Goal: Task Accomplishment & Management: Manage account settings

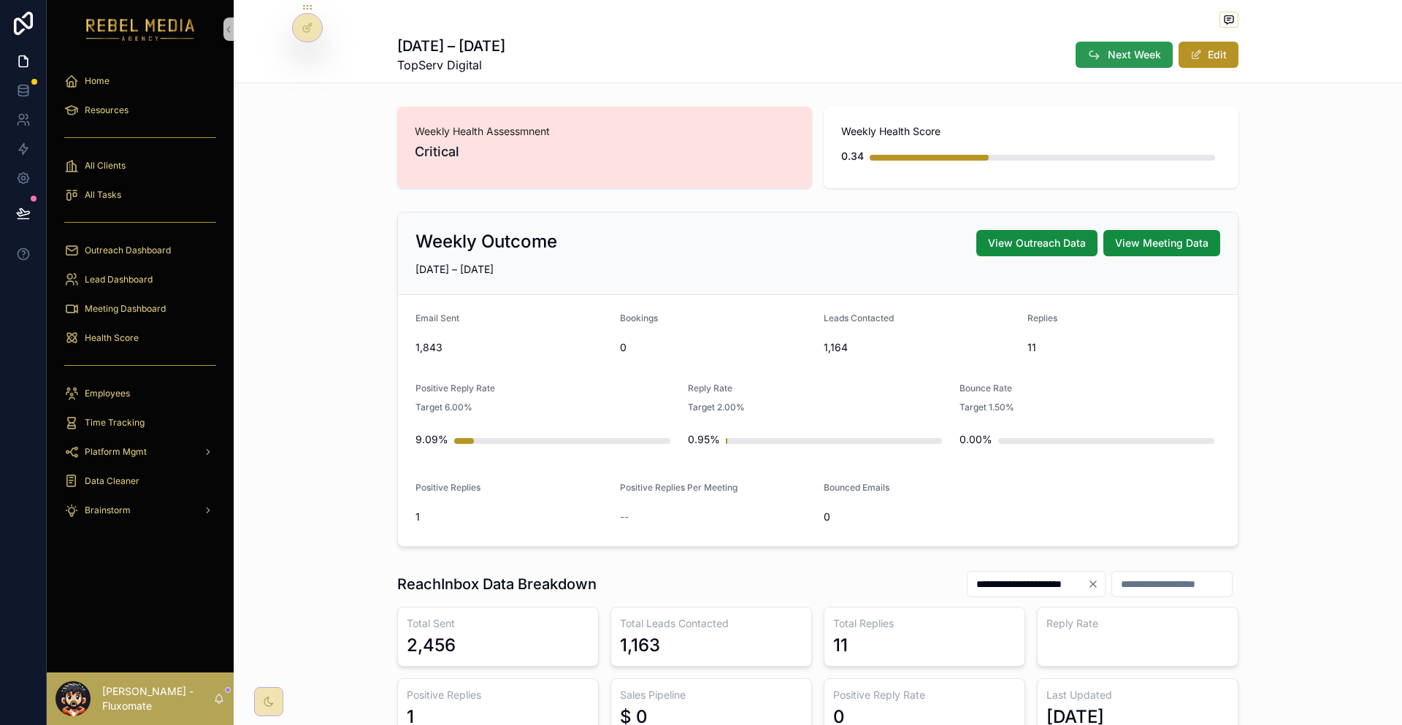
click at [1107, 47] on span "Next Week" at bounding box center [1133, 54] width 53 height 15
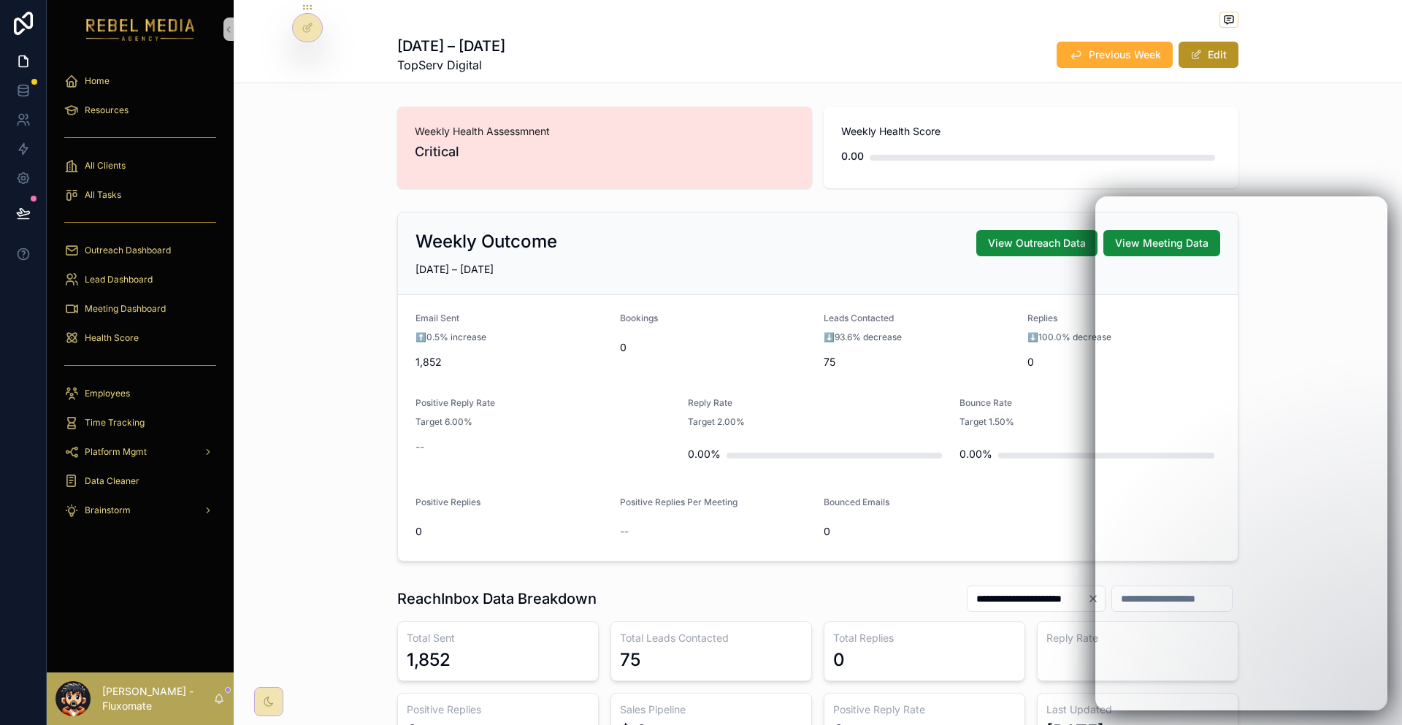
click at [337, 226] on div "Weekly Outcome View Outreach Data View Meeting Data SEP 1 – SEP 7, 2025 Email S…" at bounding box center [818, 386] width 1168 height 361
click at [26, 85] on icon at bounding box center [23, 90] width 15 height 15
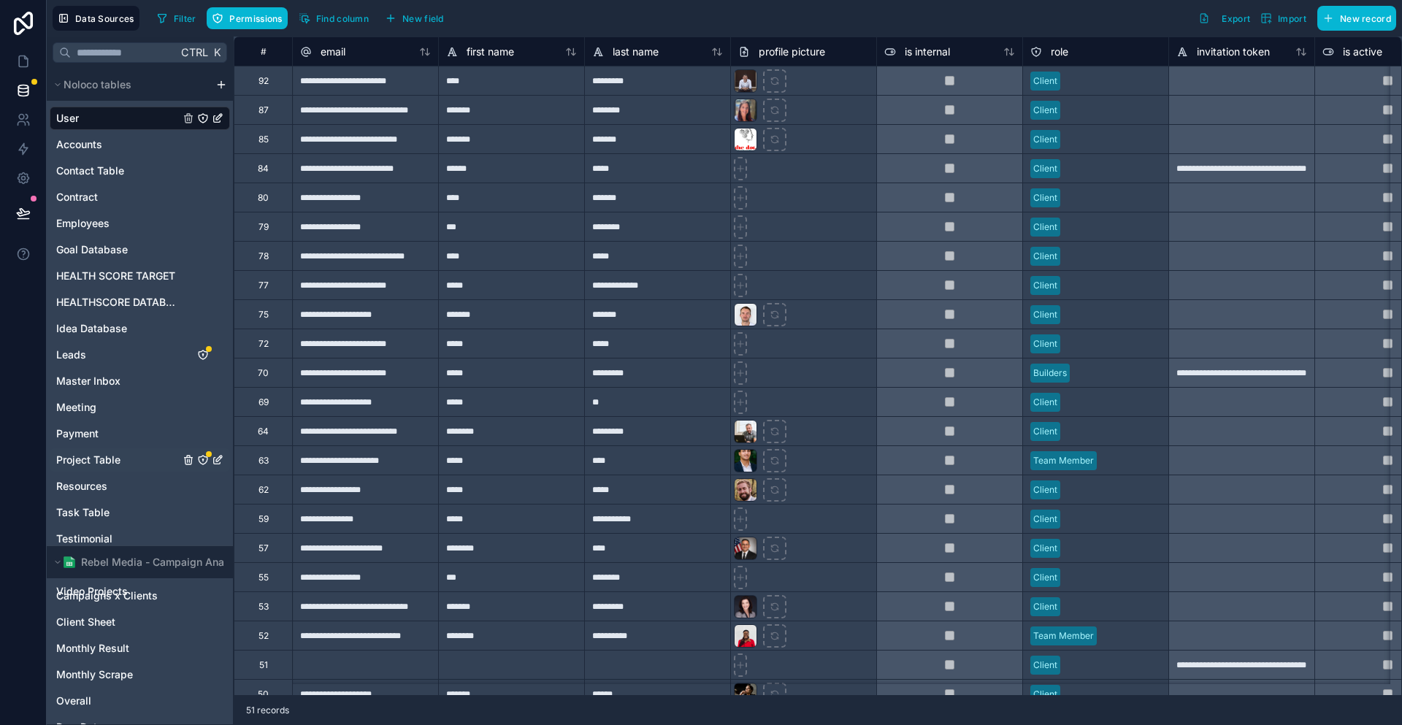
click at [96, 453] on span "Project Table" at bounding box center [88, 460] width 64 height 15
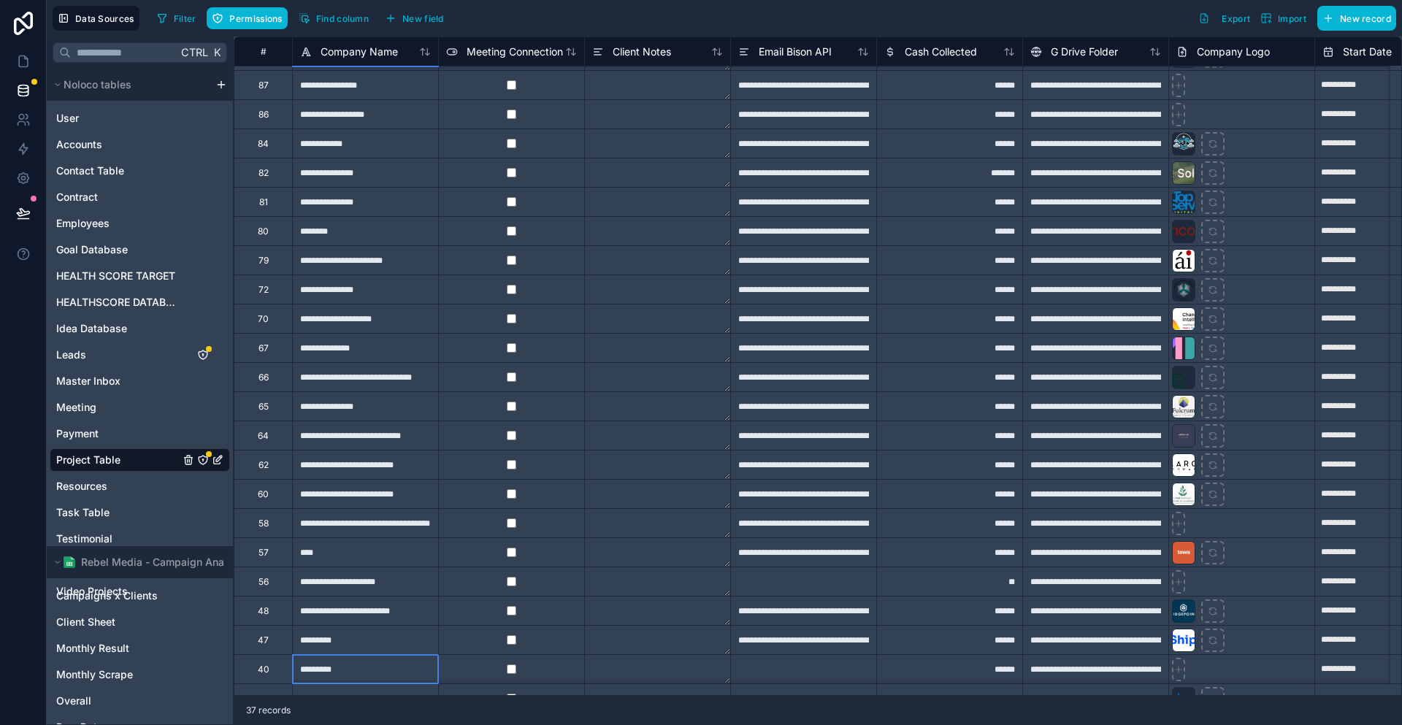
click at [293, 679] on div "*********" at bounding box center [365, 668] width 146 height 29
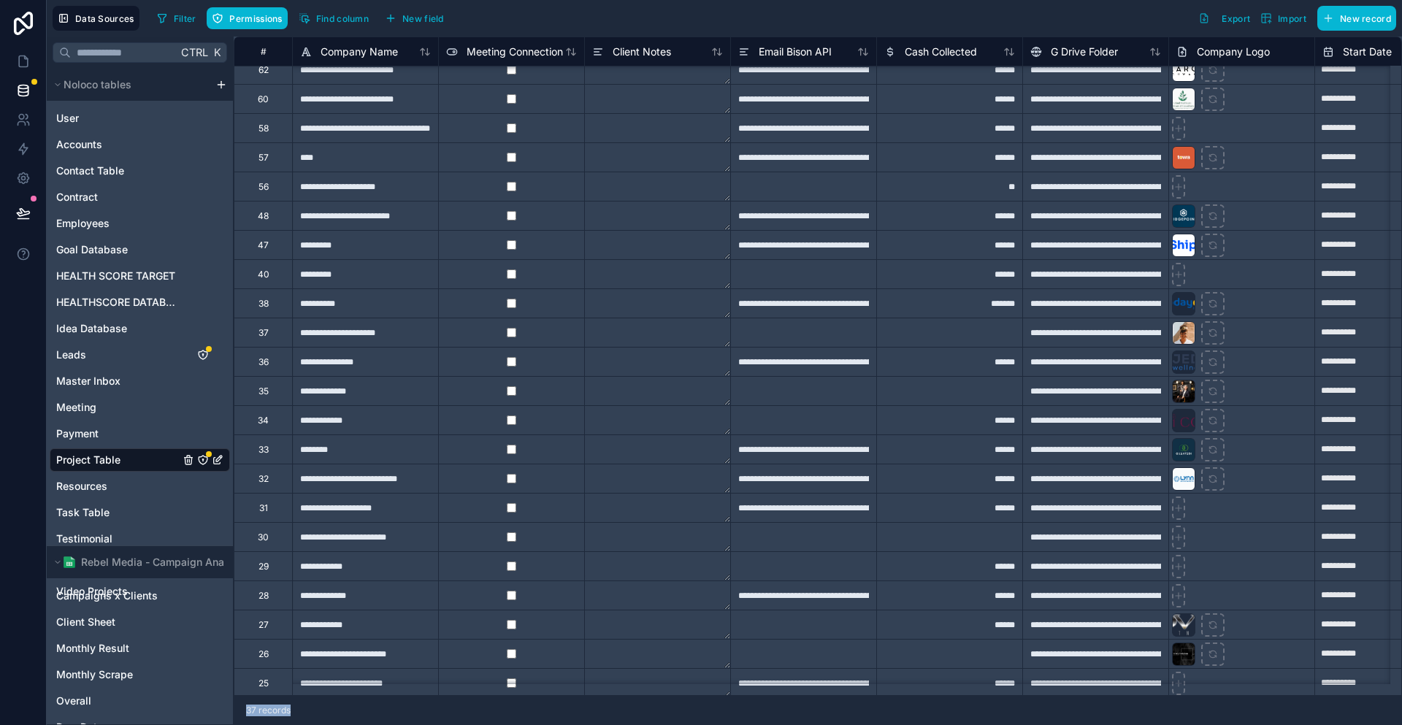
drag, startPoint x: 286, startPoint y: 694, endPoint x: 487, endPoint y: 685, distance: 200.9
click at [487, 685] on div "**********" at bounding box center [818, 381] width 1168 height 688
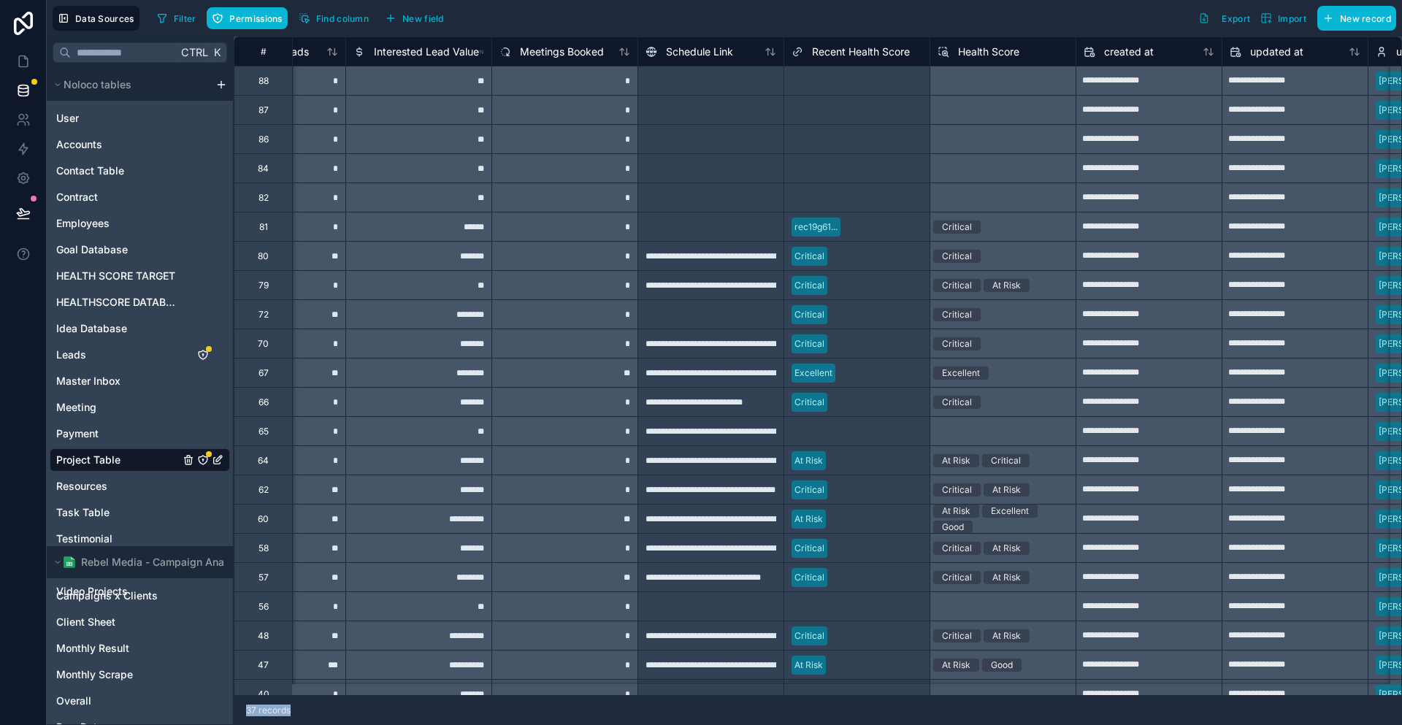
scroll to position [0, 9688]
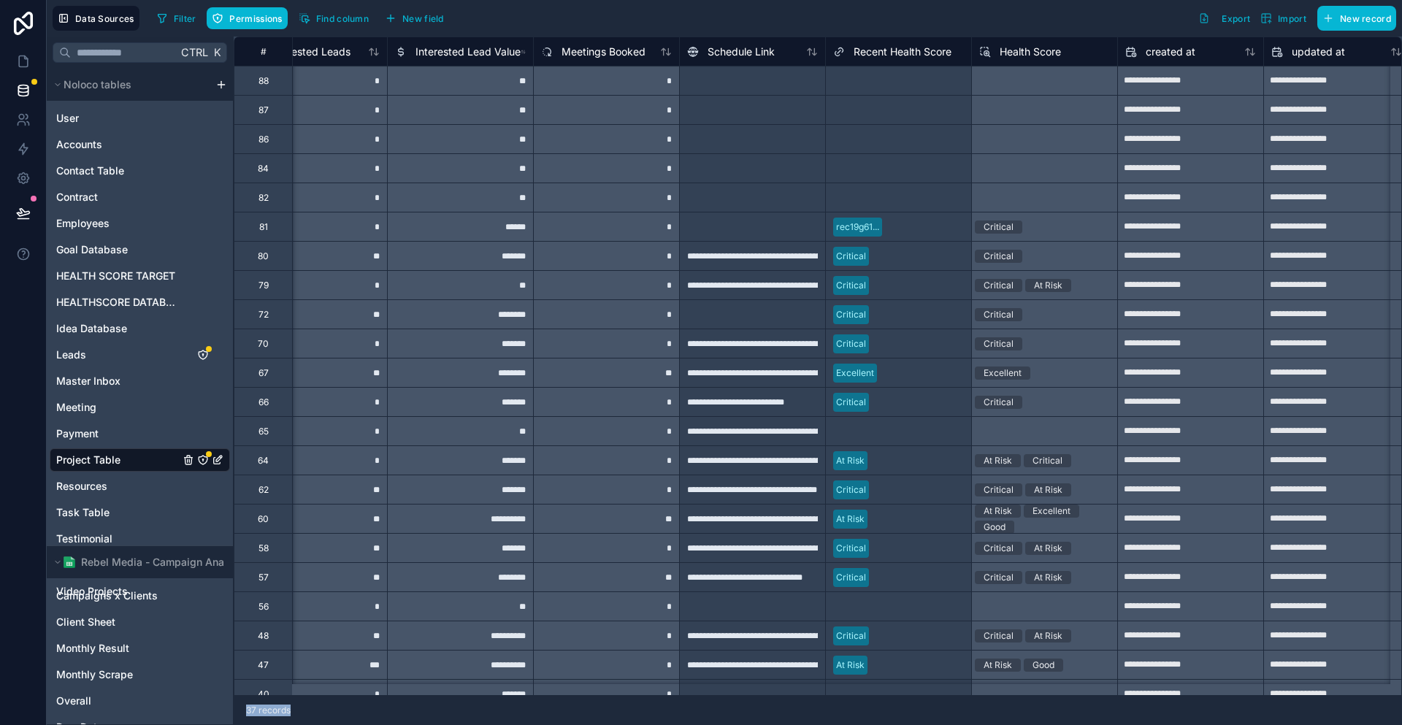
click at [888, 229] on div at bounding box center [926, 227] width 76 height 15
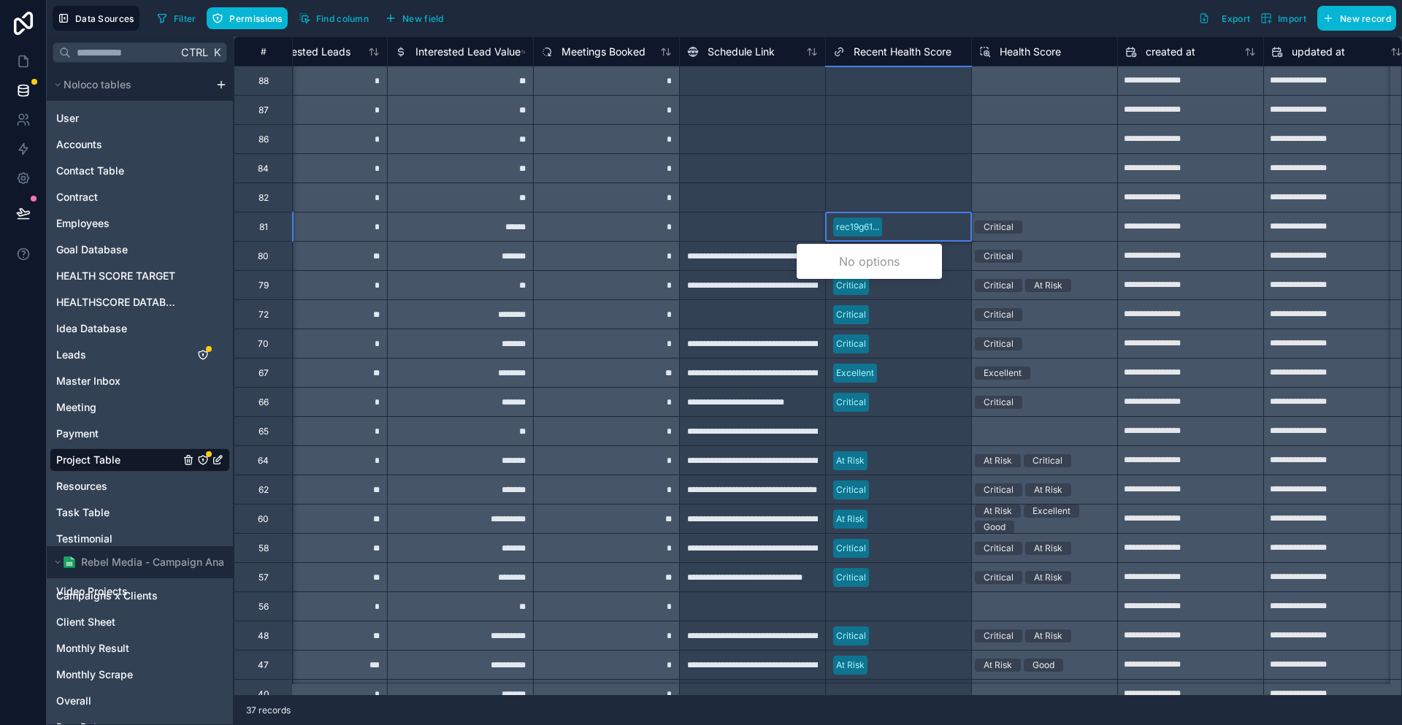
click at [888, 221] on div at bounding box center [926, 227] width 76 height 15
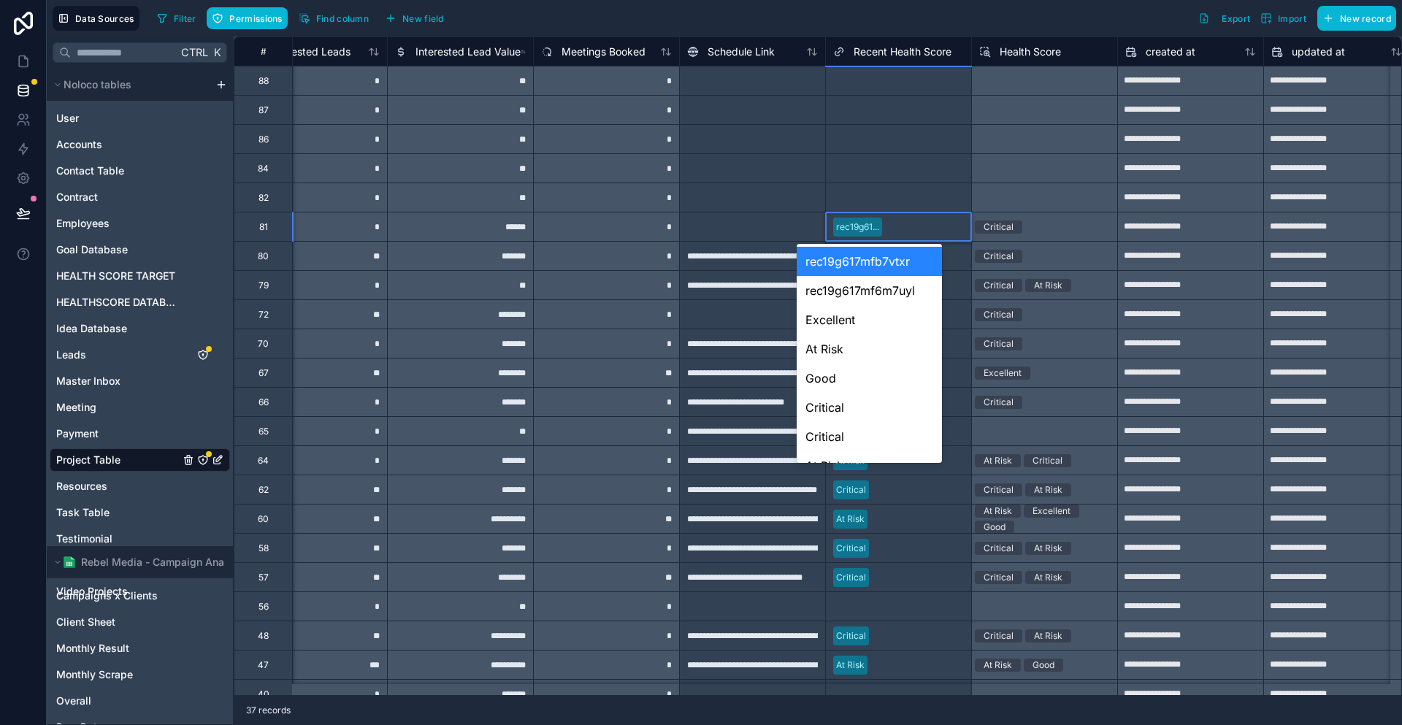
click at [894, 183] on div "Select a Recent Health Score" at bounding box center [898, 197] width 145 height 28
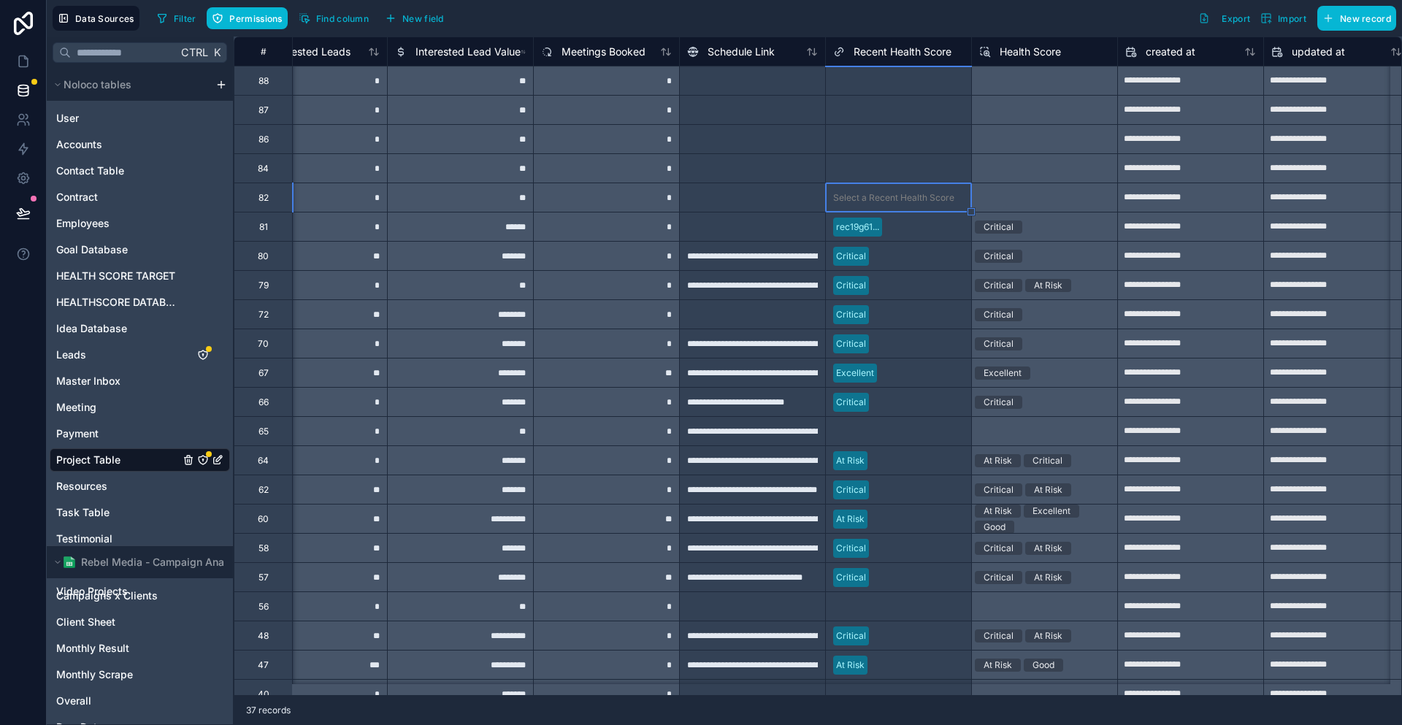
click at [899, 224] on div at bounding box center [926, 227] width 76 height 15
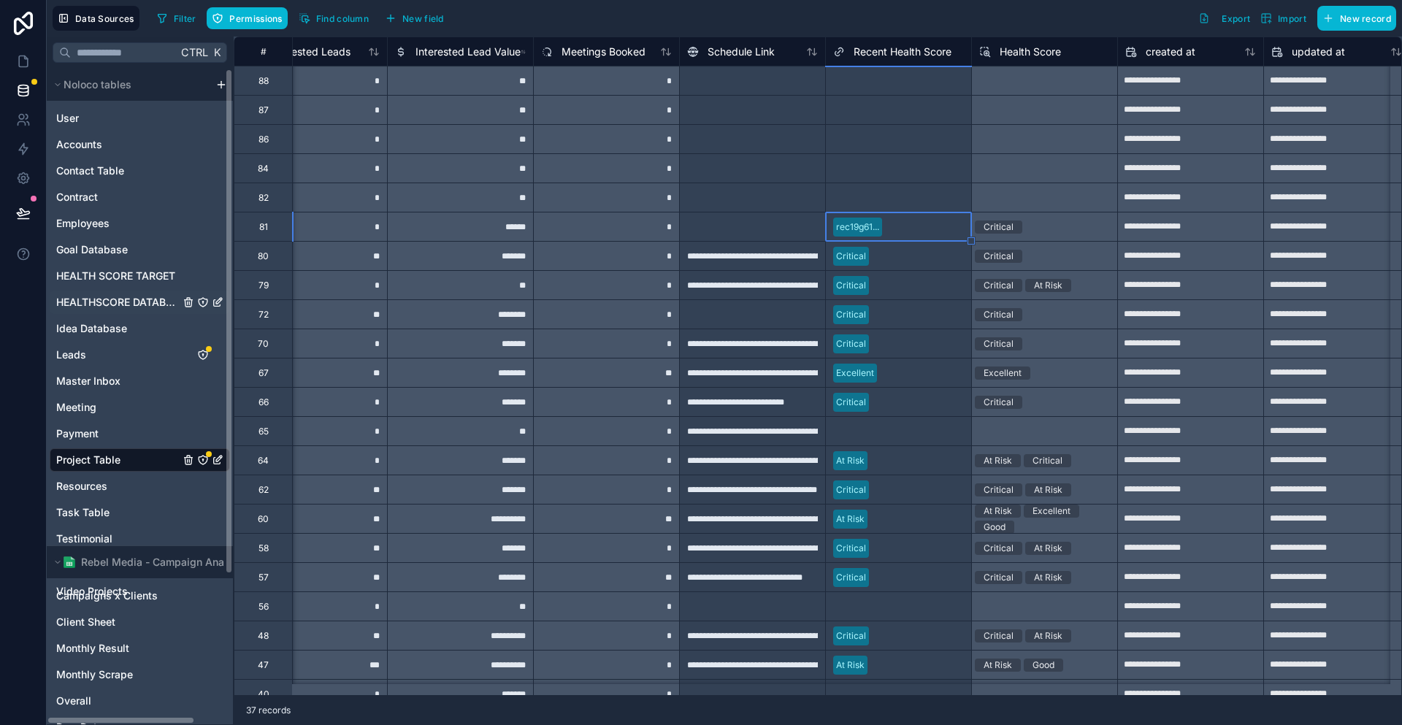
click at [128, 295] on span "HEALTHSCORE DATABASE" at bounding box center [117, 302] width 123 height 15
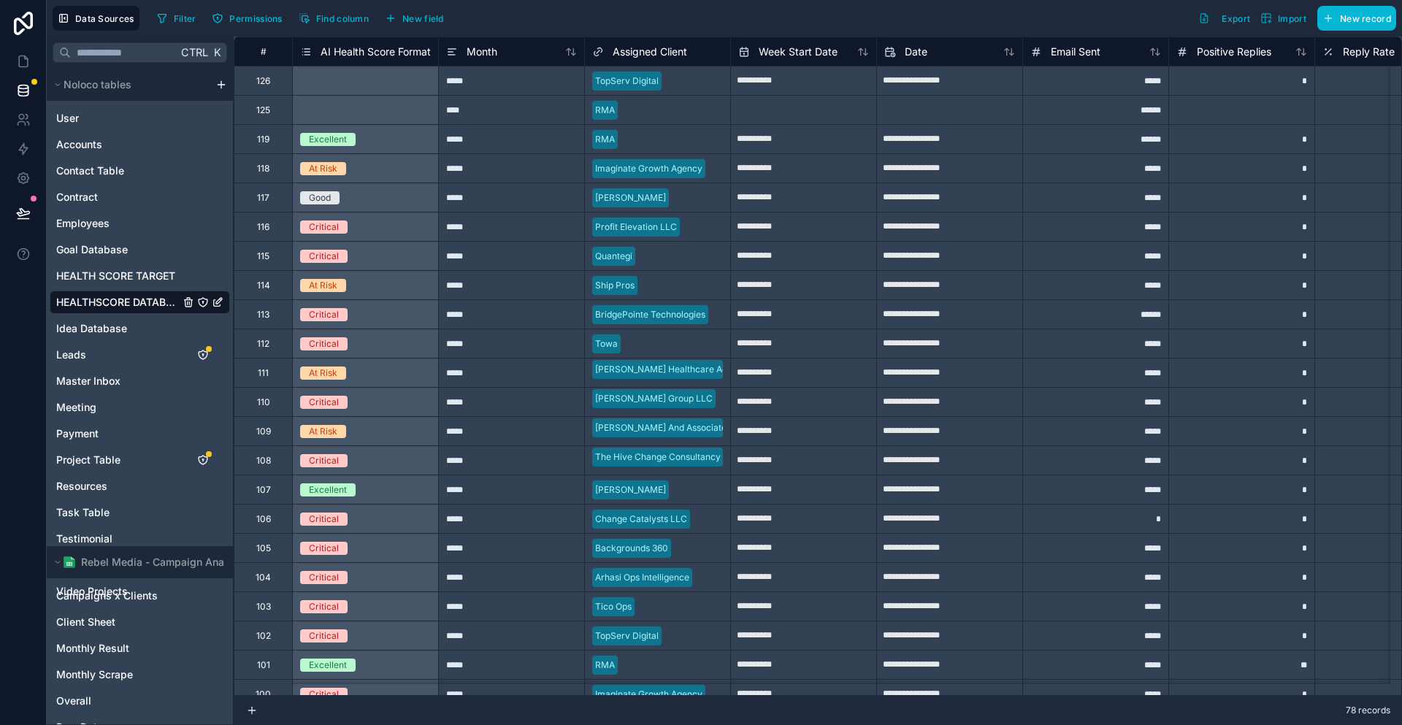
click at [667, 634] on div at bounding box center [694, 636] width 55 height 15
click at [368, 645] on div "Critical" at bounding box center [365, 635] width 145 height 28
click at [19, 83] on icon at bounding box center [23, 90] width 15 height 15
click at [82, 448] on div "Project Table" at bounding box center [140, 459] width 180 height 23
click at [82, 453] on span "Project Table" at bounding box center [88, 460] width 64 height 15
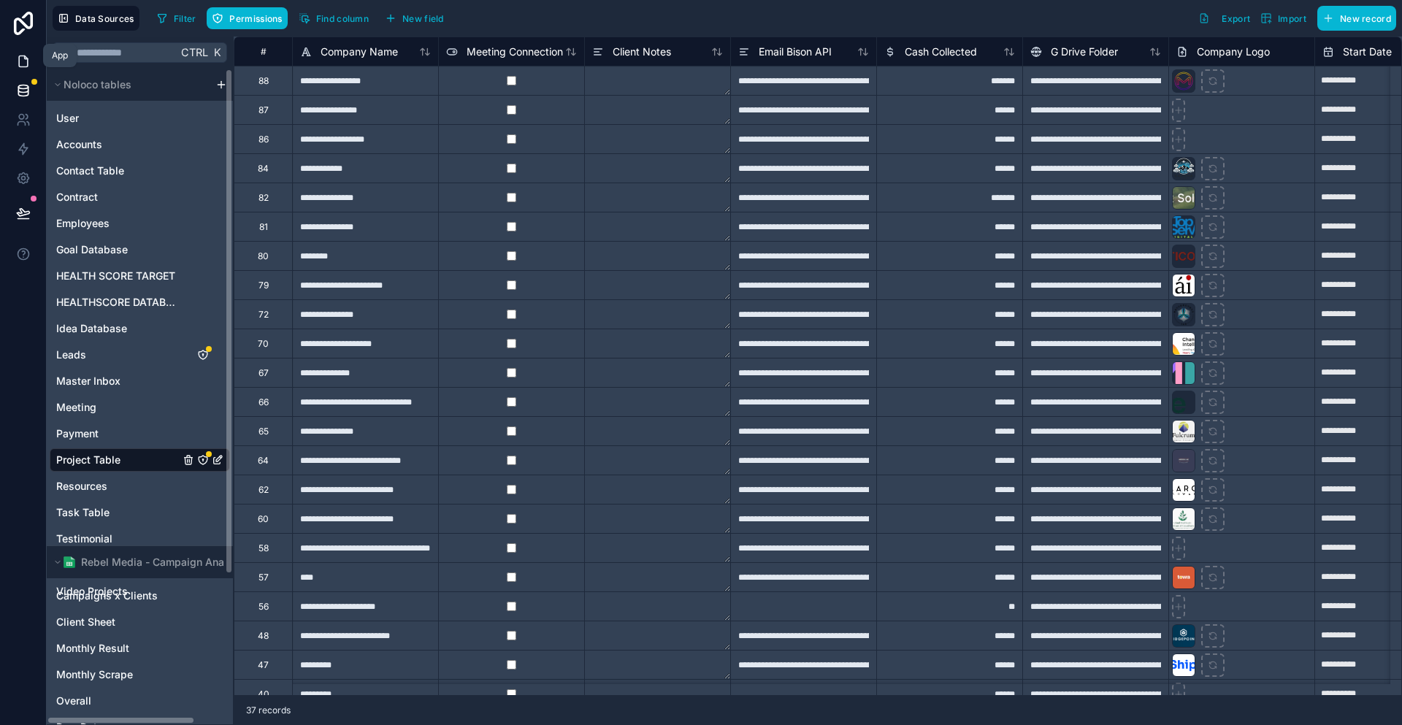
click at [17, 58] on icon at bounding box center [23, 61] width 15 height 15
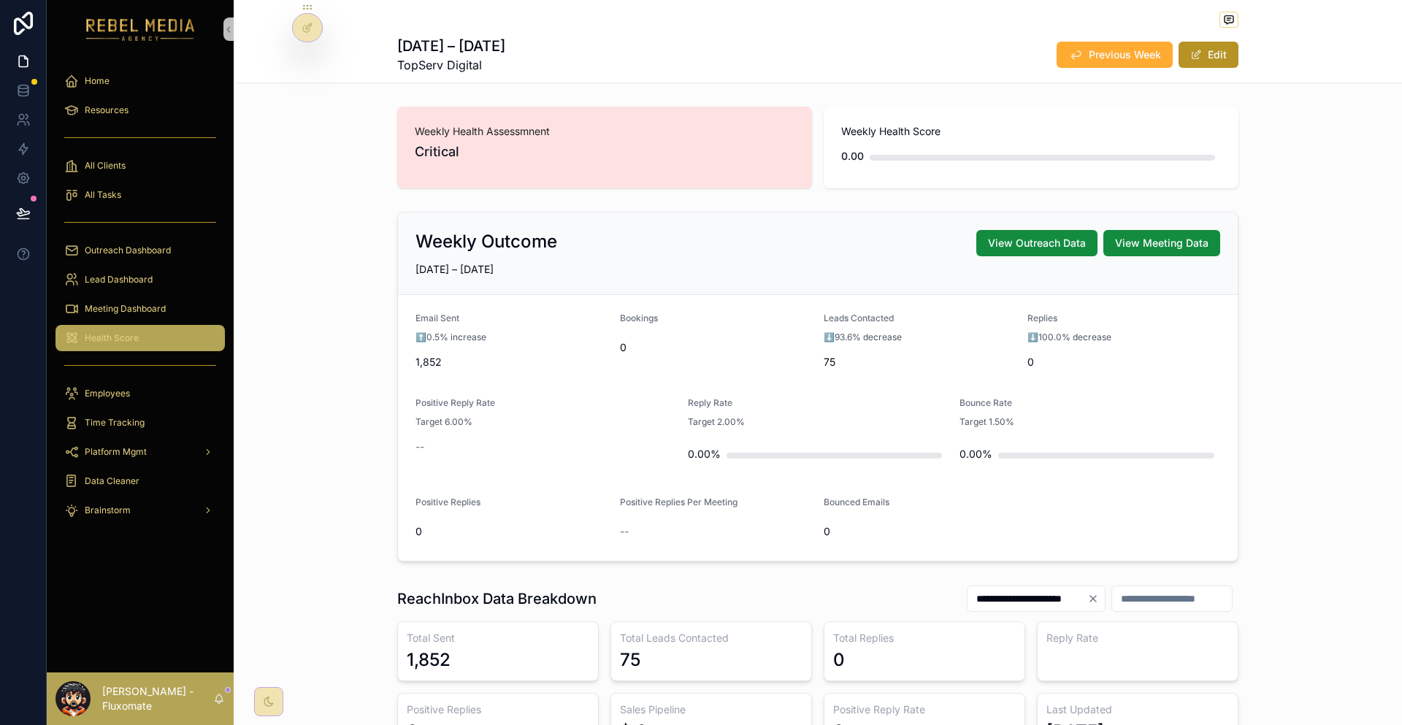
click at [149, 326] on div "Health Score" at bounding box center [140, 337] width 152 height 23
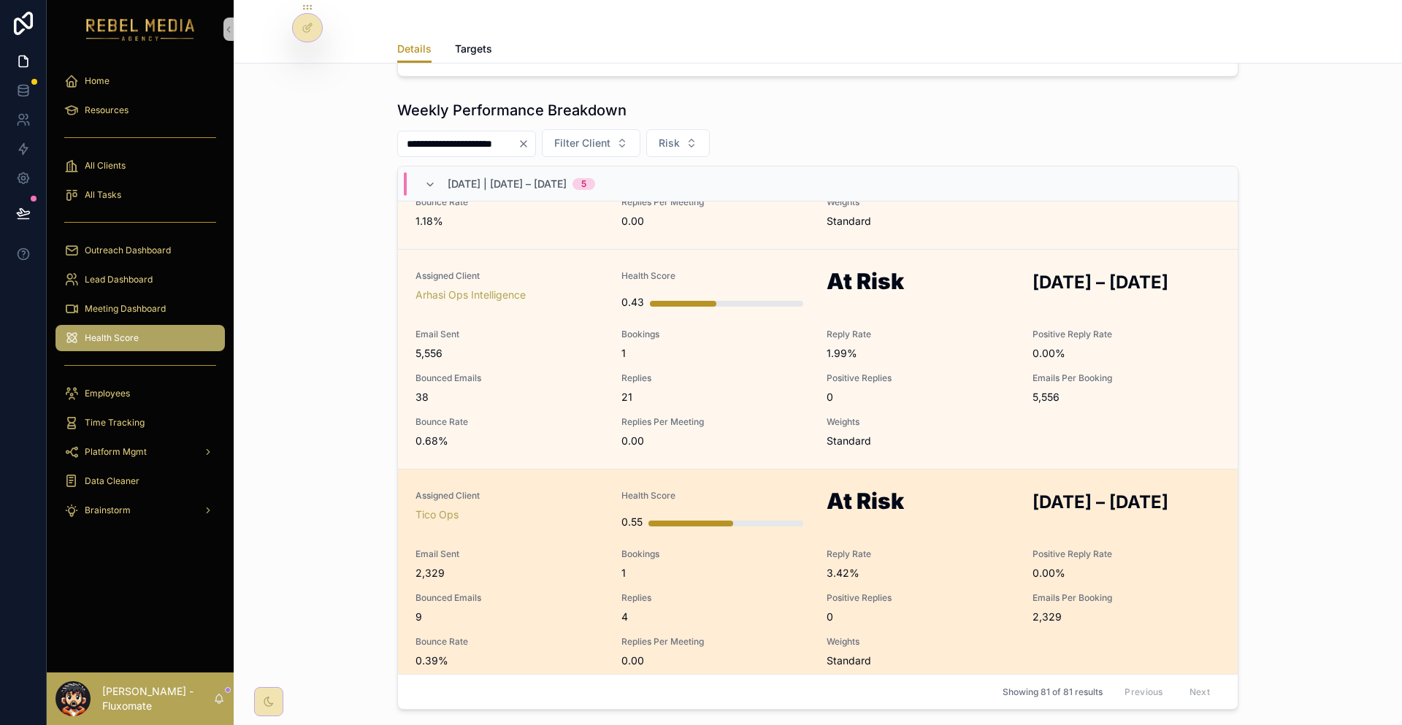
scroll to position [292, 0]
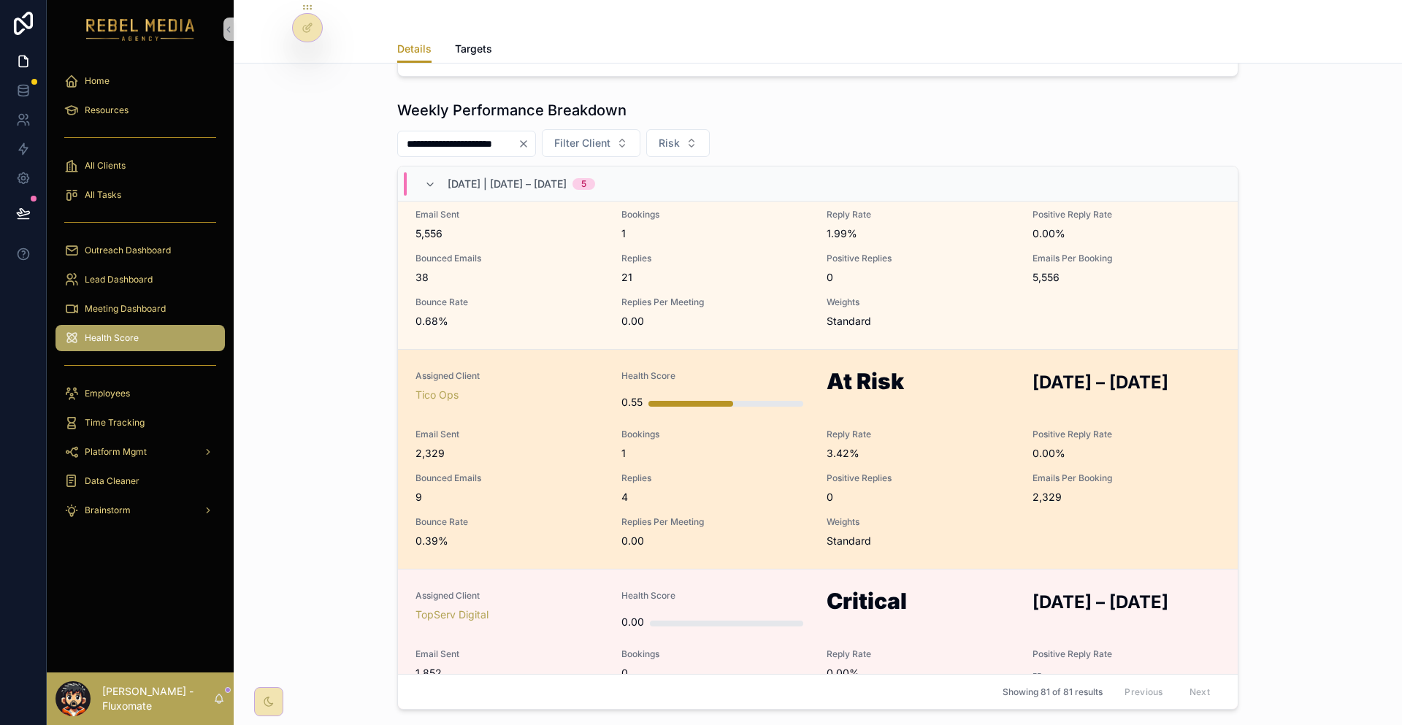
click at [864, 370] on div "Assigned Client Tico Ops Health Score 0.55 At Risk SEP 1 – SEP 7, 2025 Email Se…" at bounding box center [817, 459] width 804 height 178
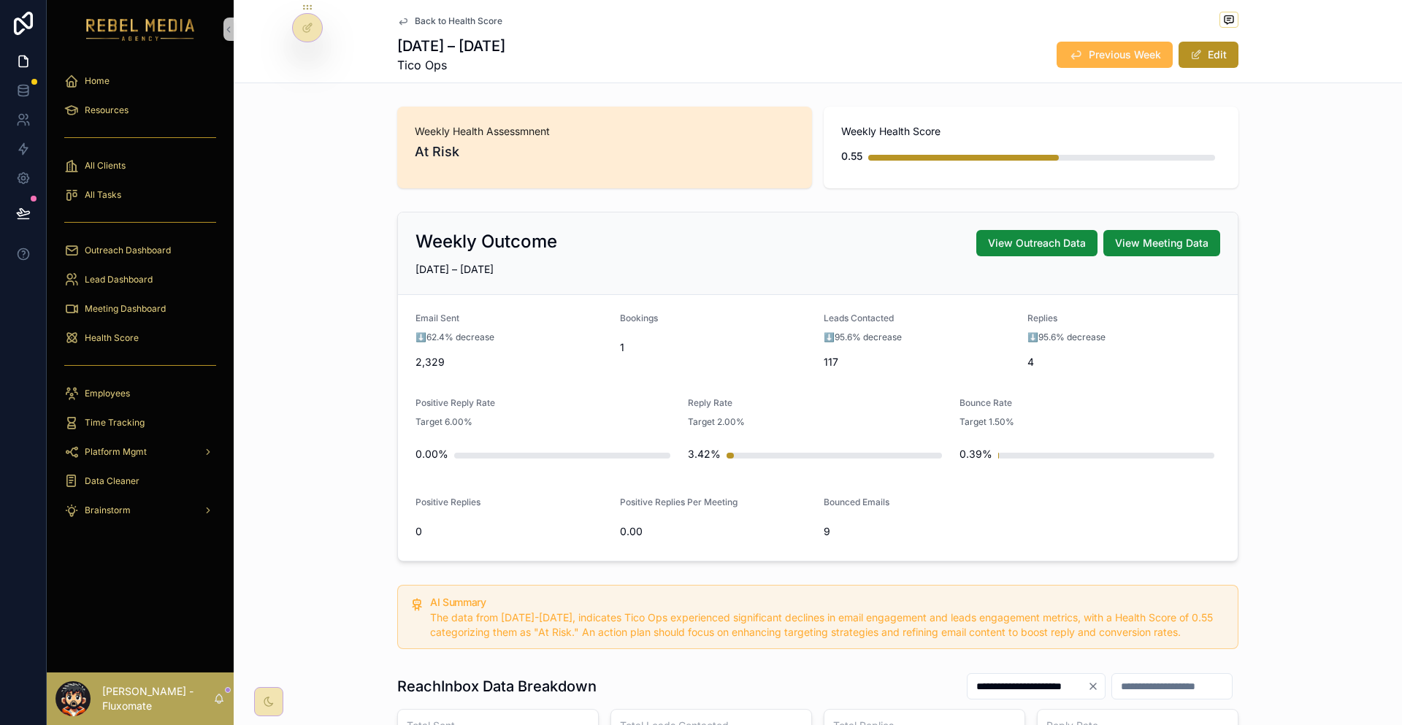
click at [1056, 51] on button "Previous Week" at bounding box center [1114, 55] width 116 height 26
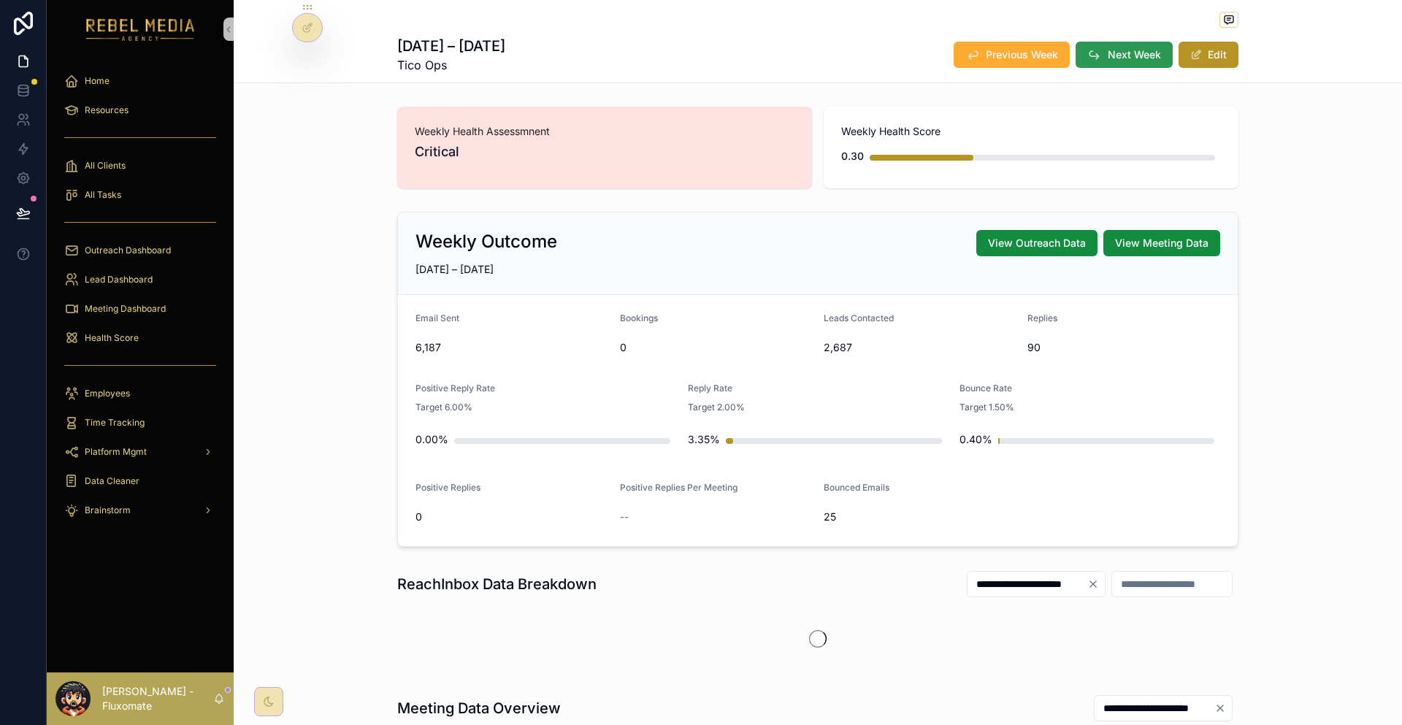
click at [1107, 50] on span "Next Week" at bounding box center [1133, 54] width 53 height 15
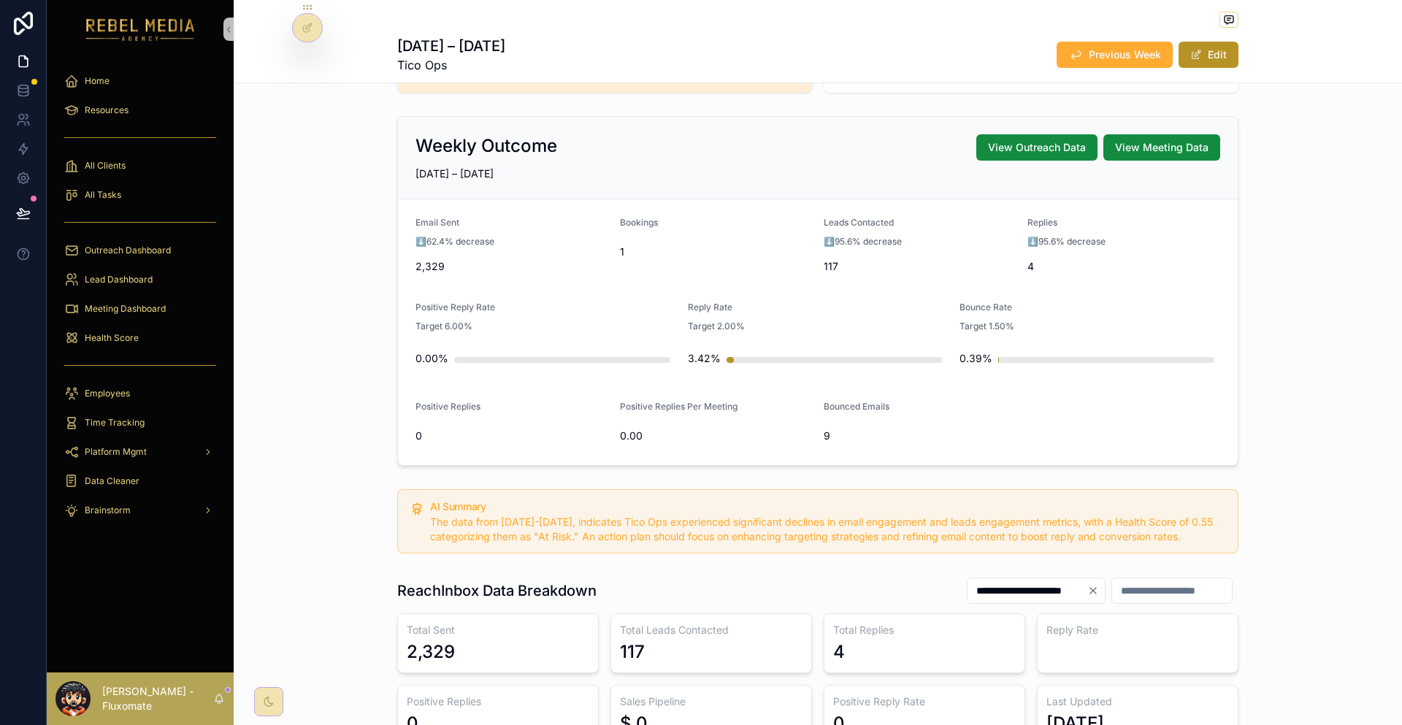
scroll to position [73, 0]
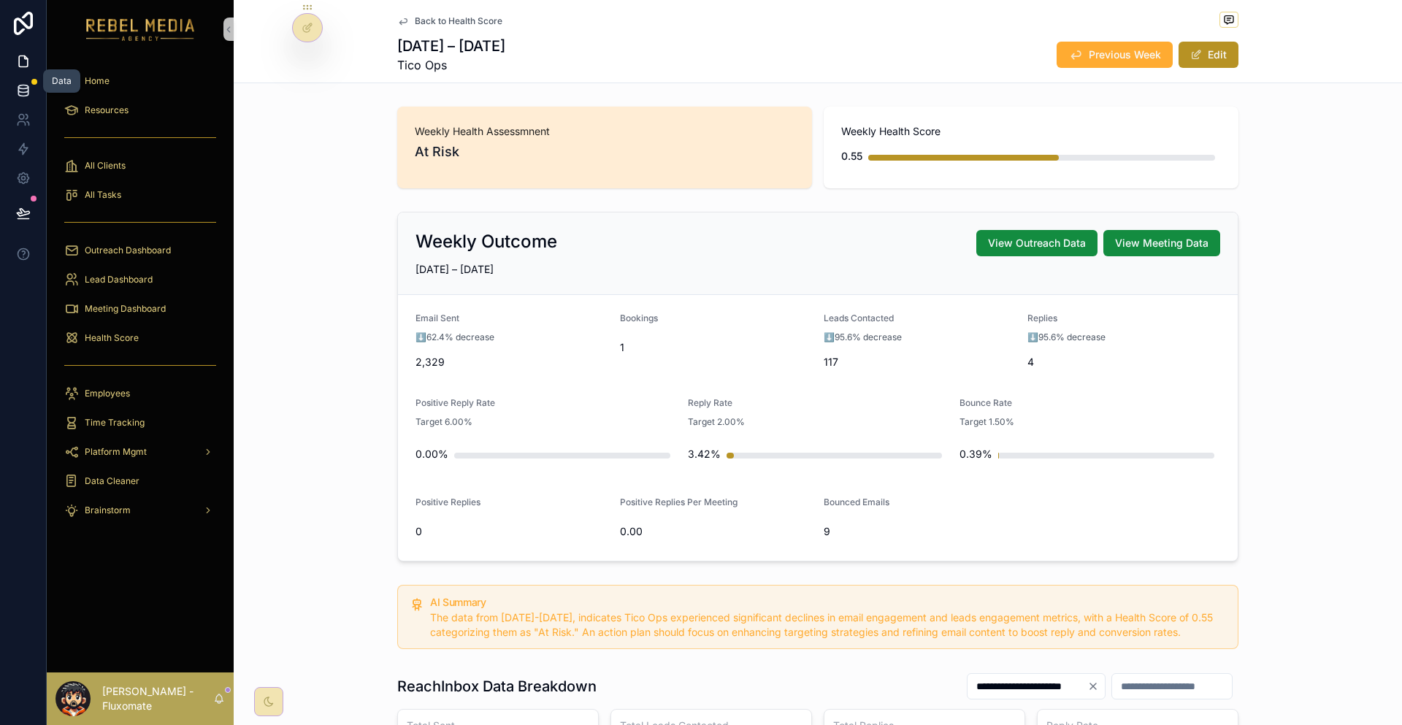
click at [17, 83] on icon at bounding box center [23, 90] width 15 height 15
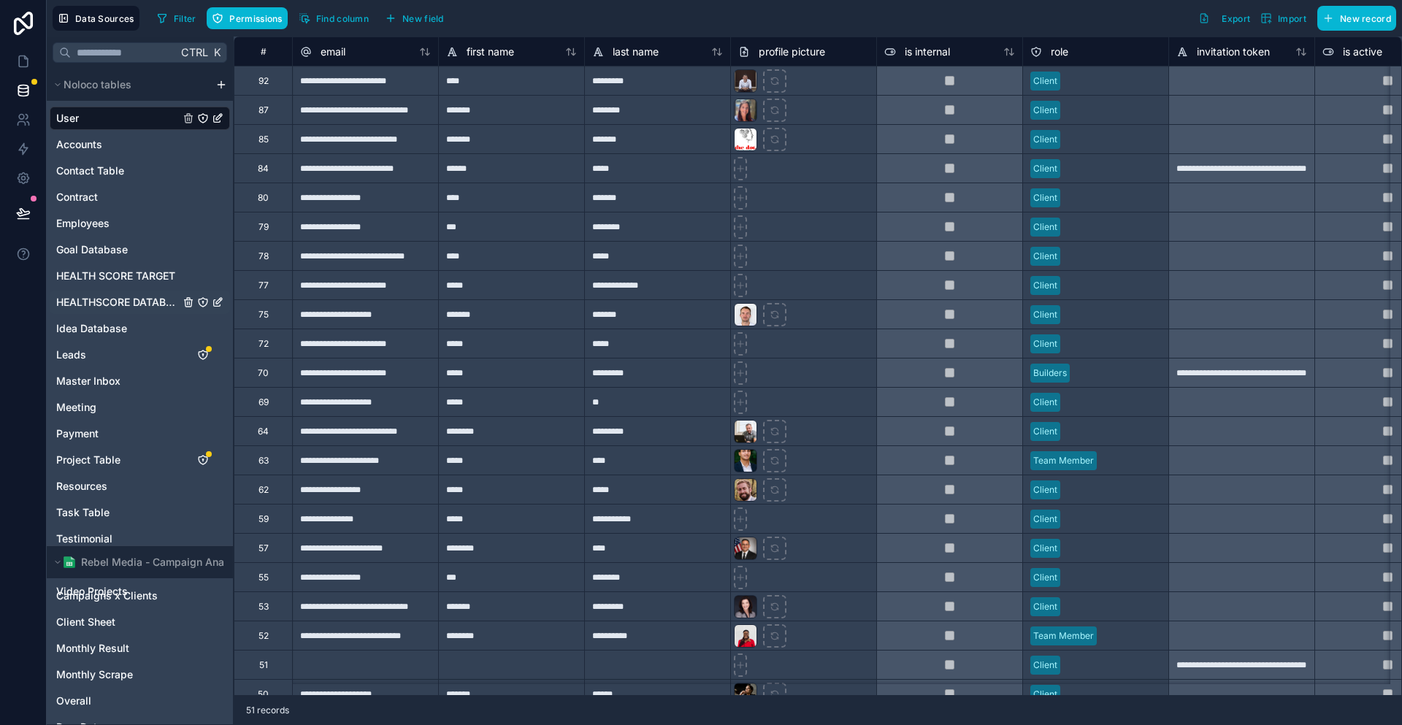
click at [99, 295] on span "HEALTHSCORE DATABASE" at bounding box center [117, 302] width 123 height 15
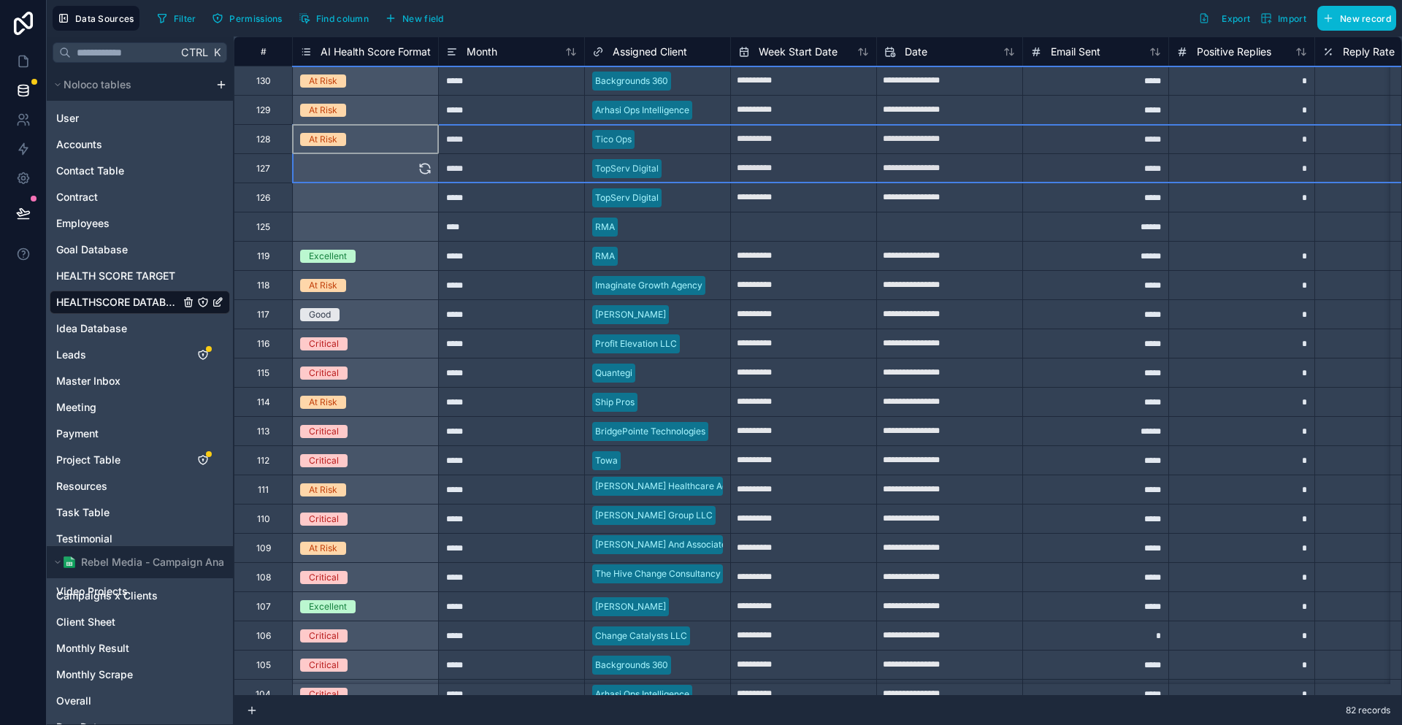
drag, startPoint x: 239, startPoint y: 142, endPoint x: 283, endPoint y: 161, distance: 47.5
click at [667, 199] on div at bounding box center [694, 198] width 55 height 15
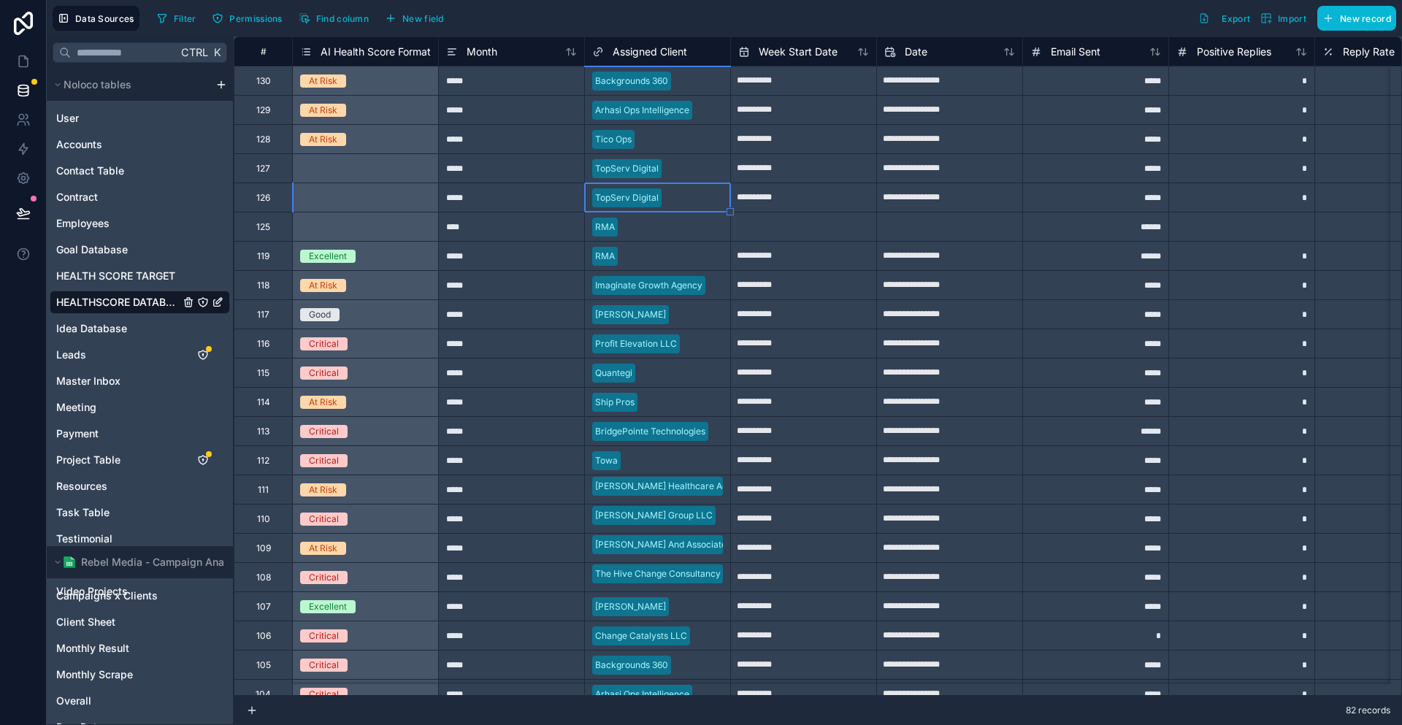
click at [667, 172] on div at bounding box center [694, 168] width 55 height 15
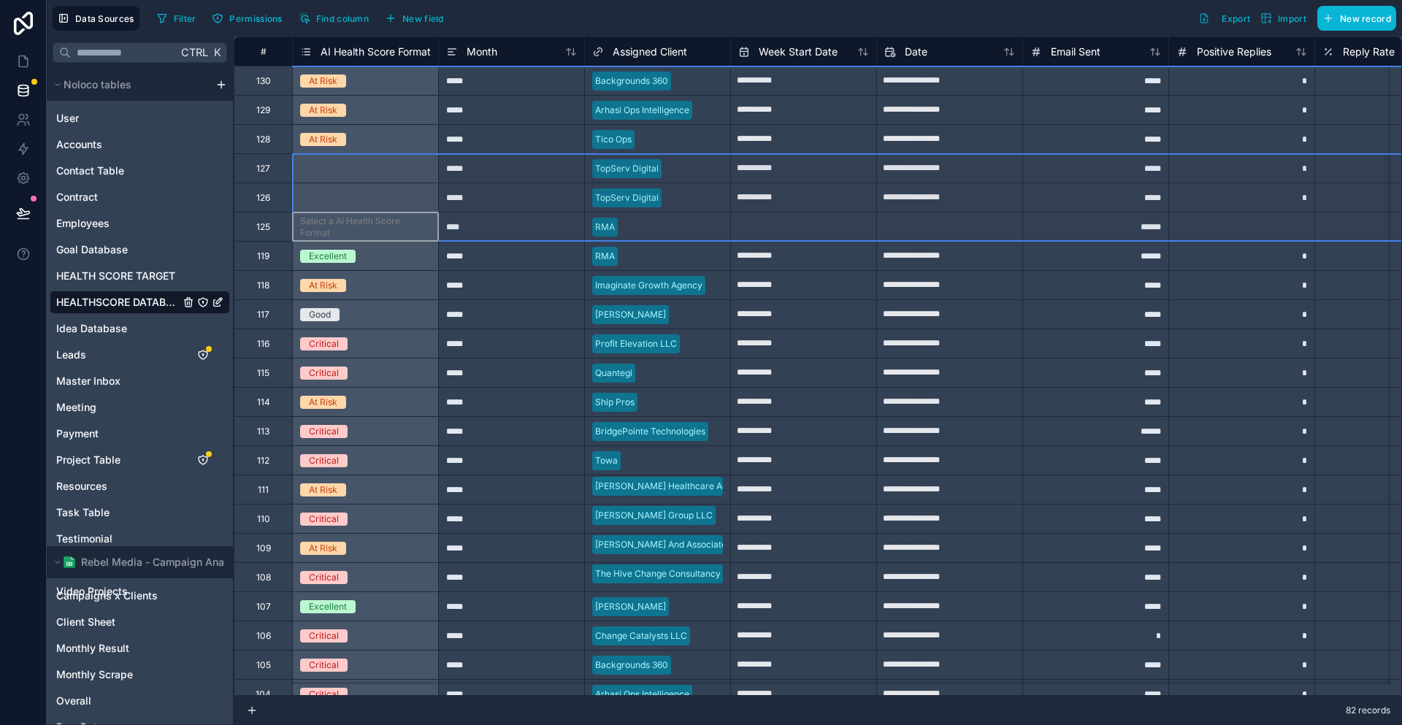
drag, startPoint x: 231, startPoint y: 218, endPoint x: 252, endPoint y: 156, distance: 64.6
click at [618, 145] on div "Tico Ops" at bounding box center [657, 139] width 145 height 22
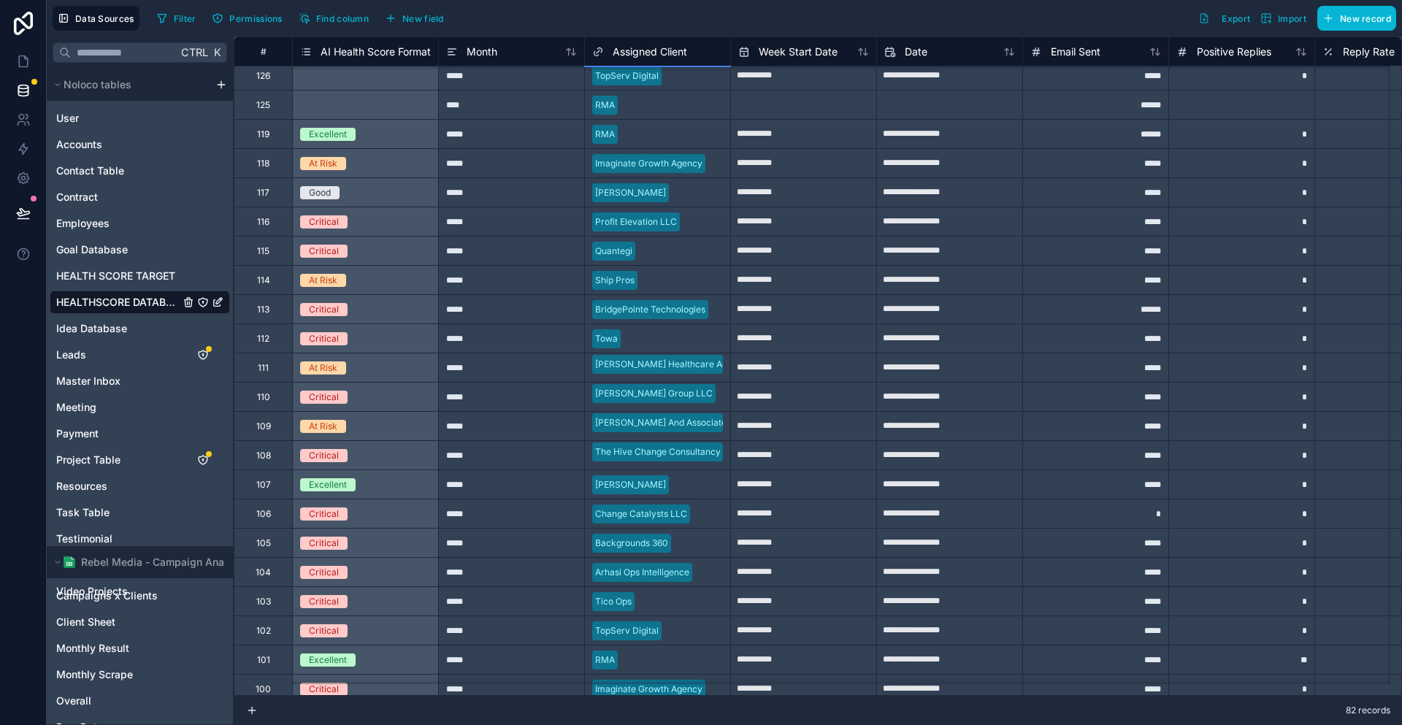
scroll to position [146, 0]
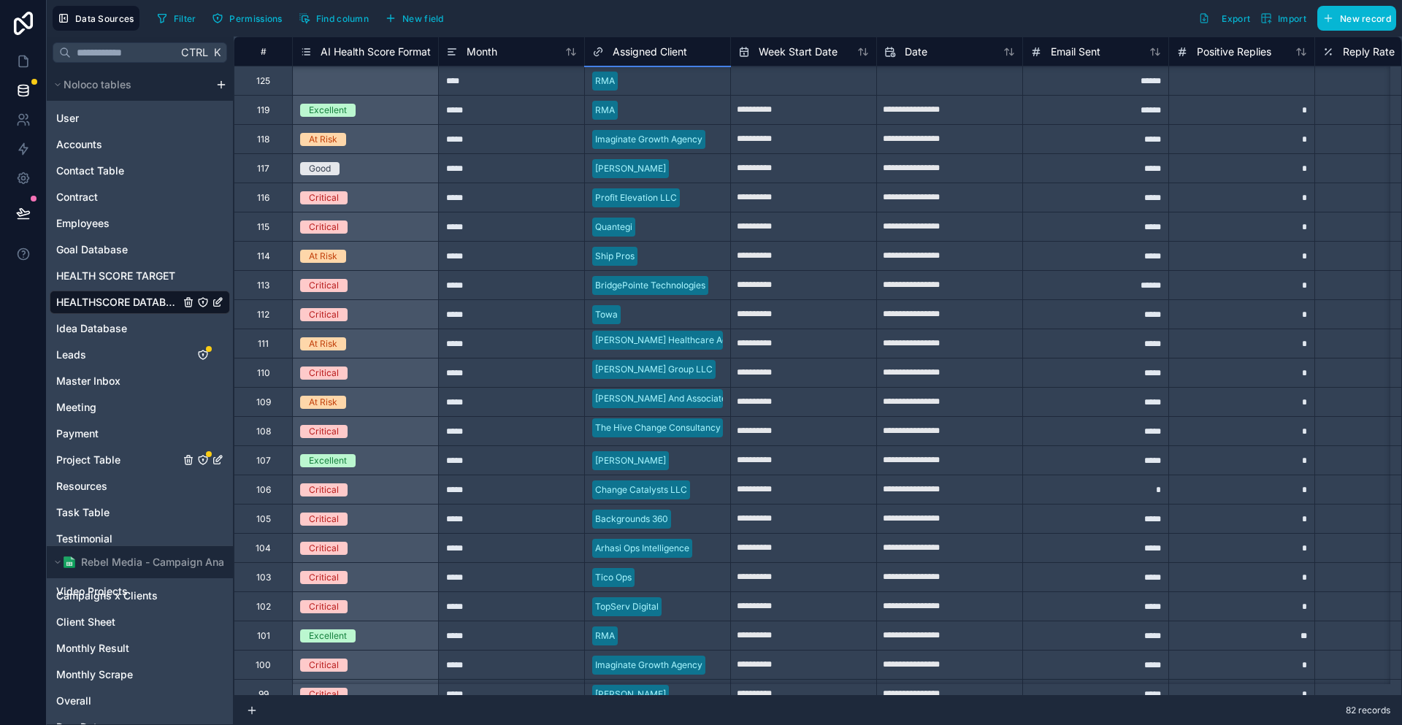
drag, startPoint x: 93, startPoint y: 399, endPoint x: 336, endPoint y: 0, distance: 466.9
click at [93, 453] on span "Project Table" at bounding box center [88, 460] width 64 height 15
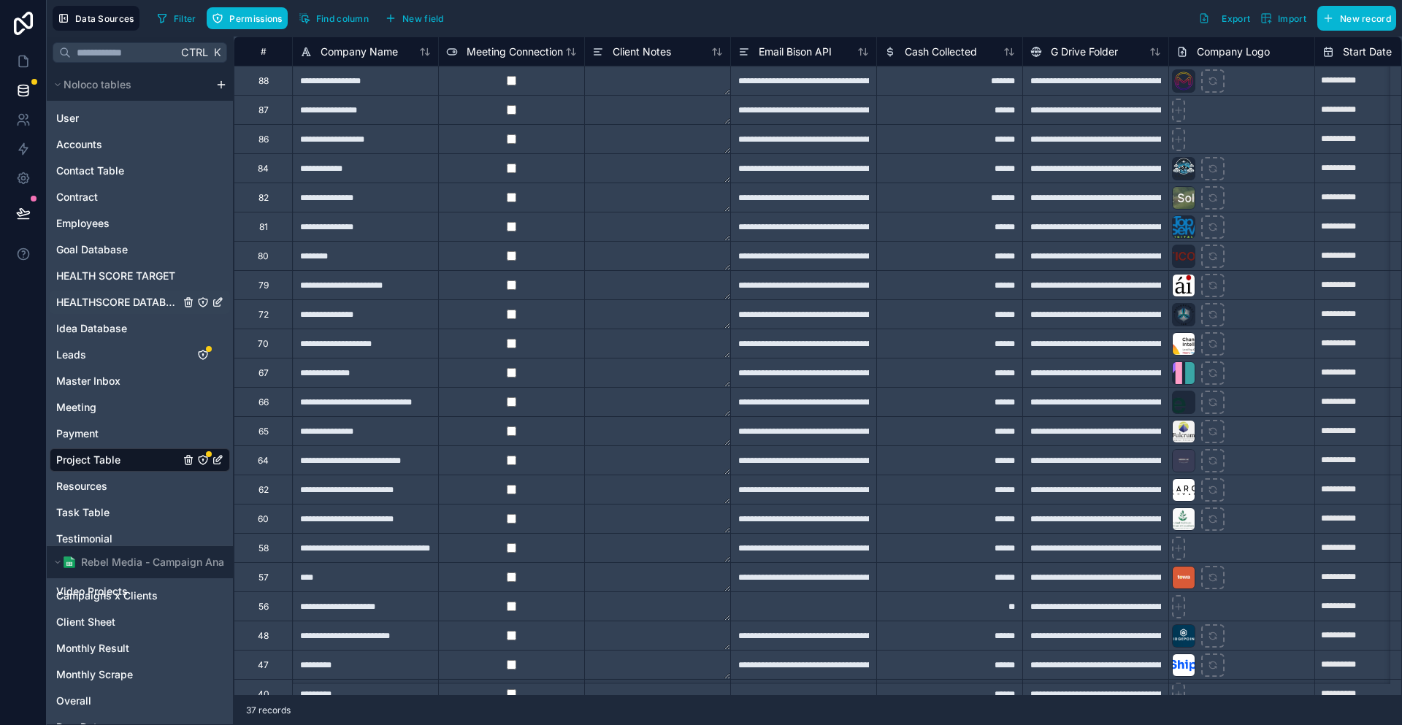
click at [109, 295] on span "HEALTHSCORE DATABASE" at bounding box center [117, 302] width 123 height 15
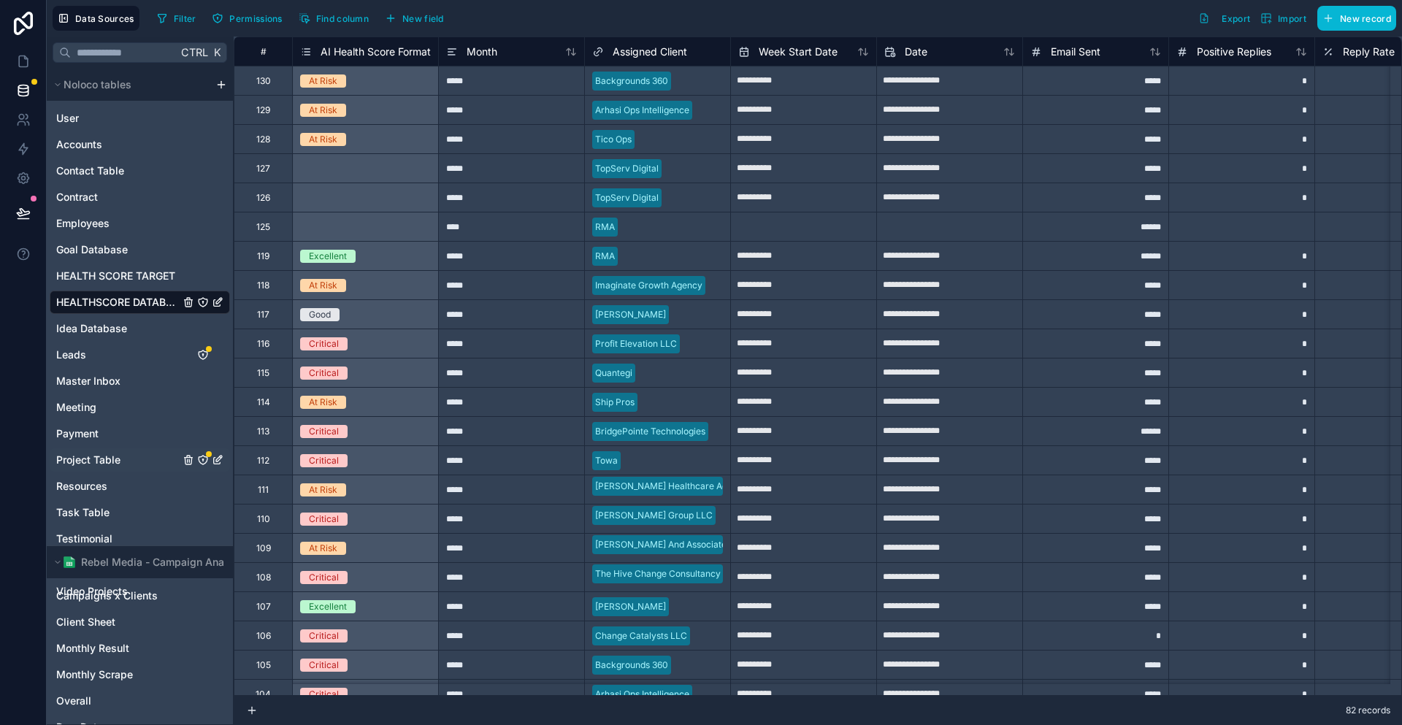
click at [90, 453] on span "Project Table" at bounding box center [88, 460] width 64 height 15
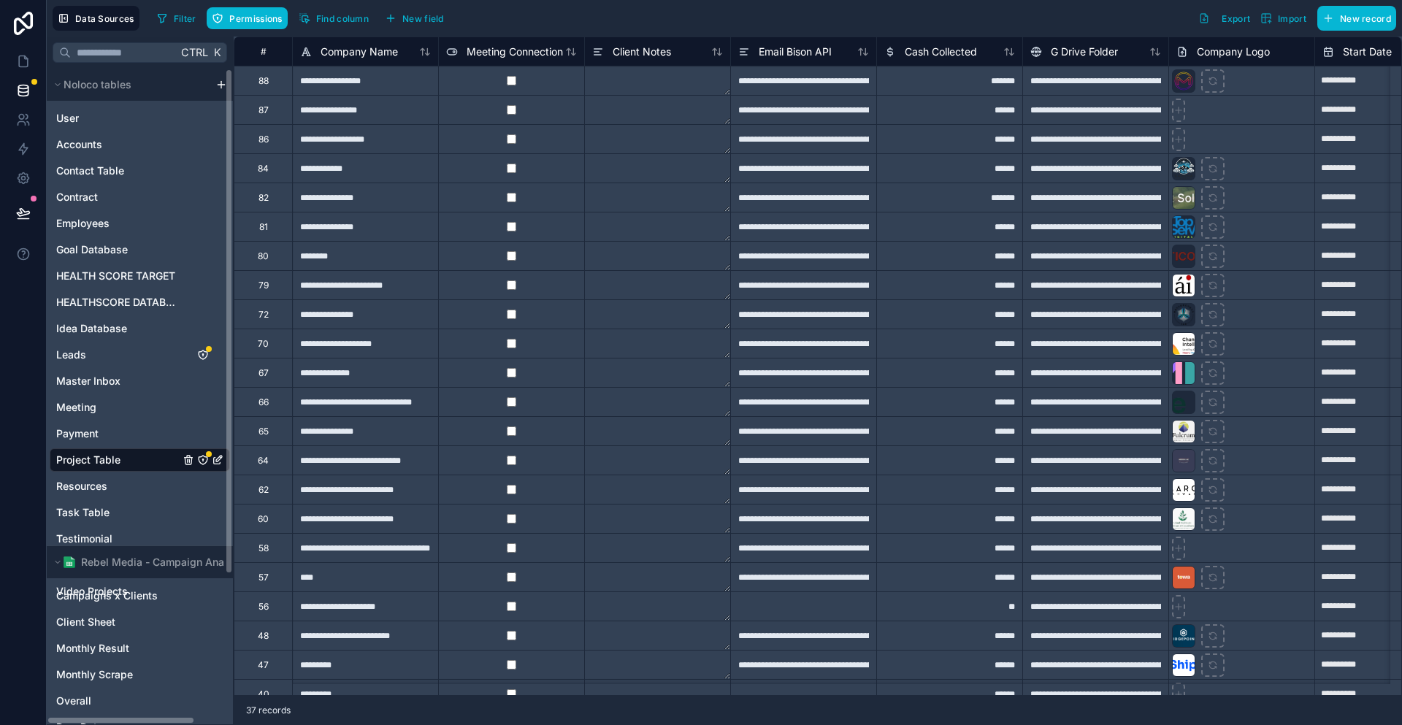
click at [88, 277] on div "User Accounts Contact Table Contract Employees Goal Database HEALTH SCORE TARGE…" at bounding box center [140, 352] width 180 height 502
click at [91, 291] on div "HEALTHSCORE DATABASE" at bounding box center [140, 302] width 180 height 23
click at [106, 295] on span "HEALTHSCORE DATABASE" at bounding box center [117, 302] width 123 height 15
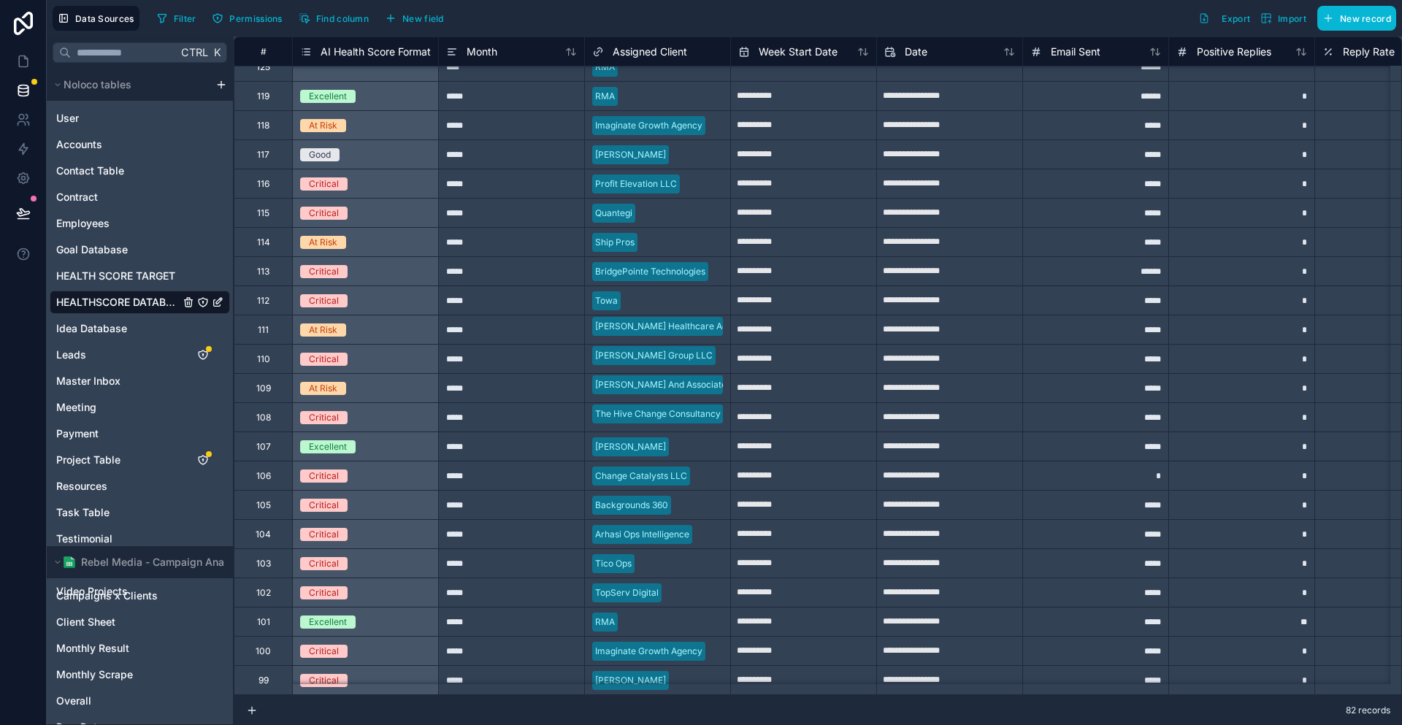
scroll to position [292, 0]
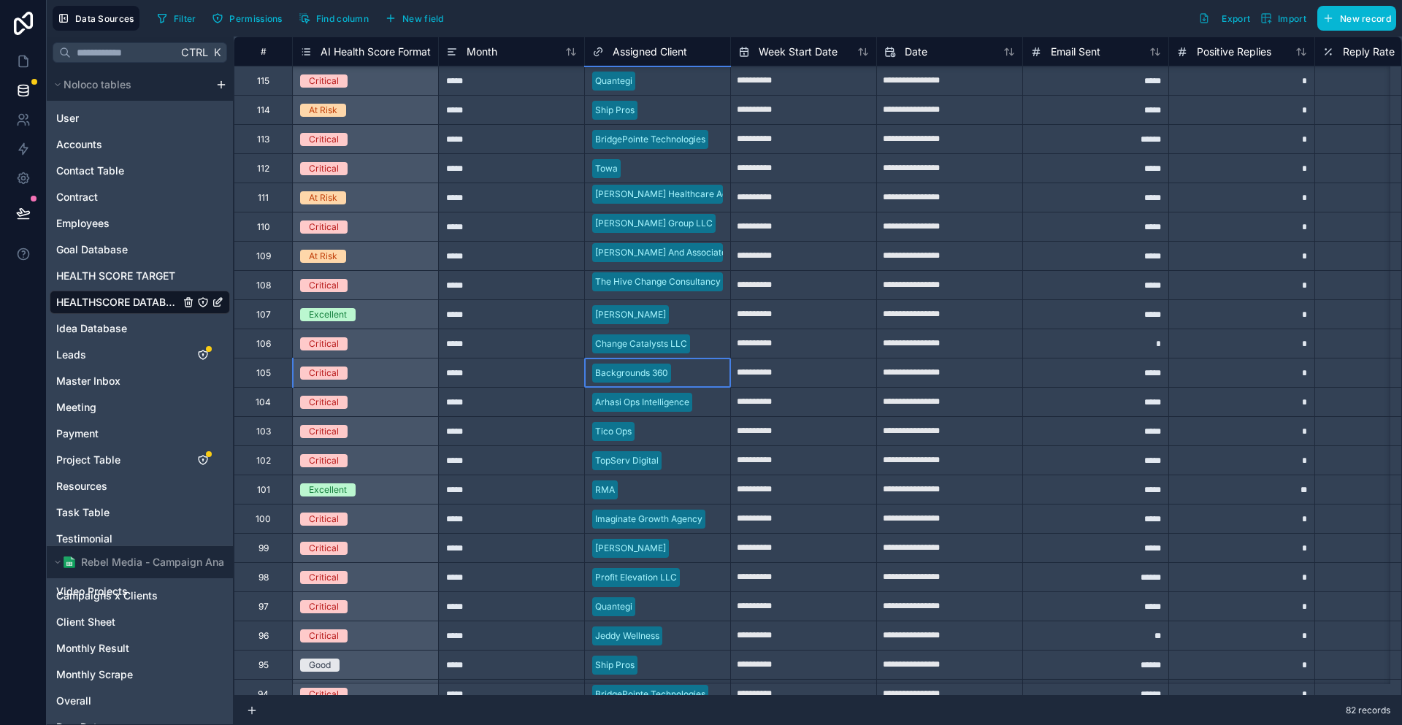
click at [677, 366] on div at bounding box center [700, 373] width 46 height 15
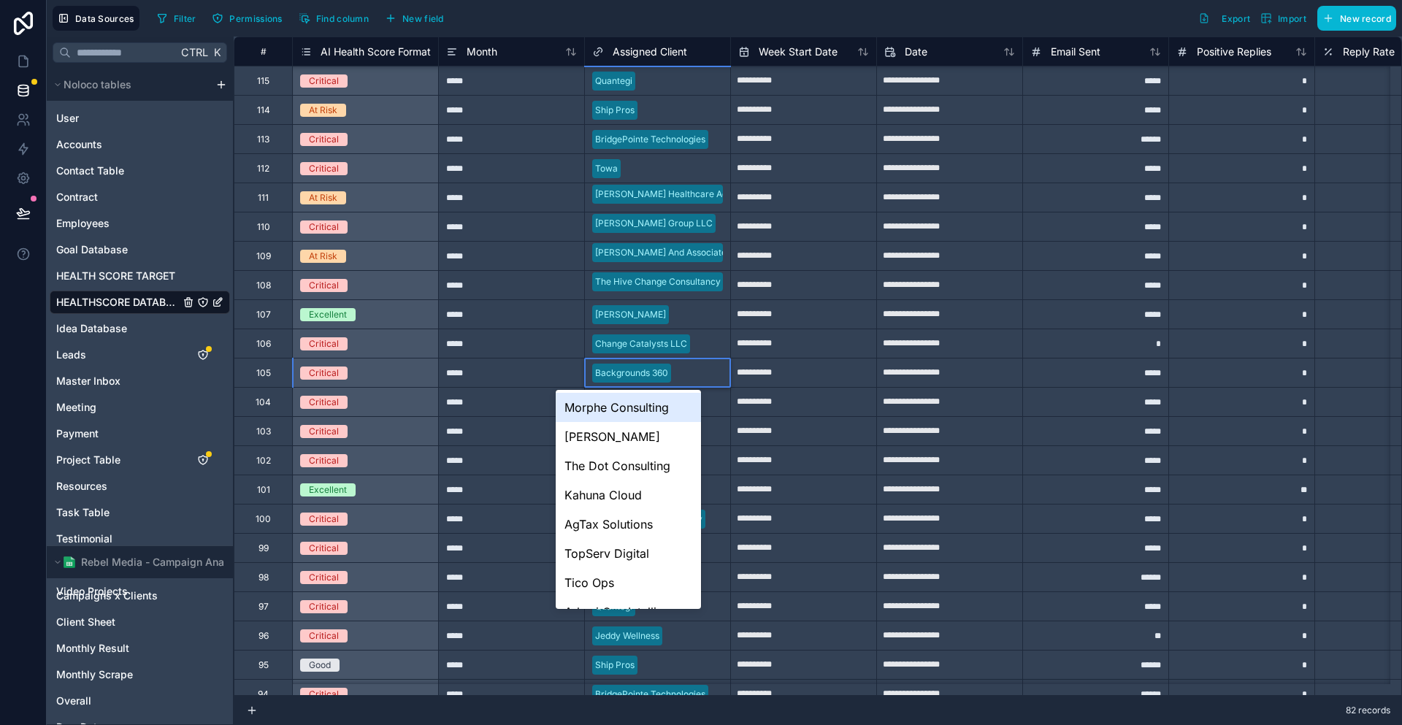
click at [677, 366] on div at bounding box center [700, 373] width 46 height 15
click at [752, 332] on input "**********" at bounding box center [803, 343] width 145 height 23
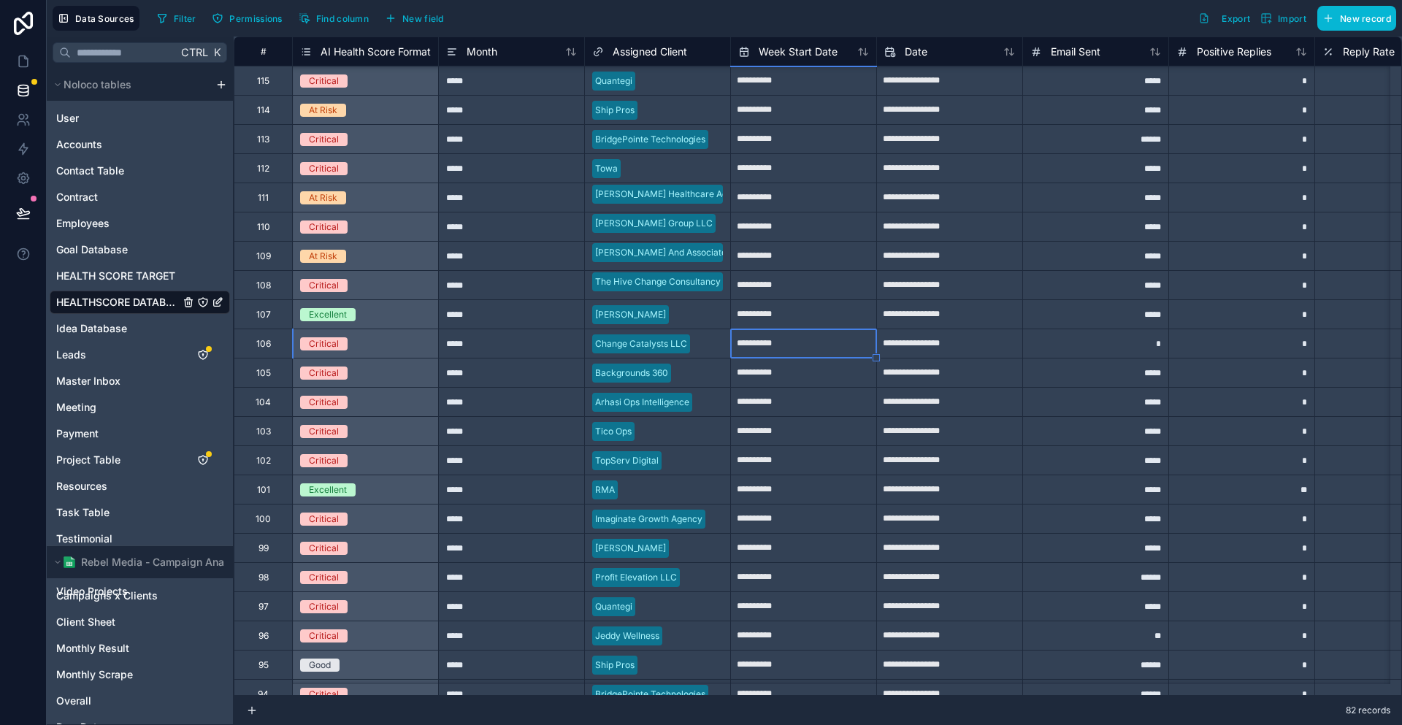
select select "****"
select select "*"
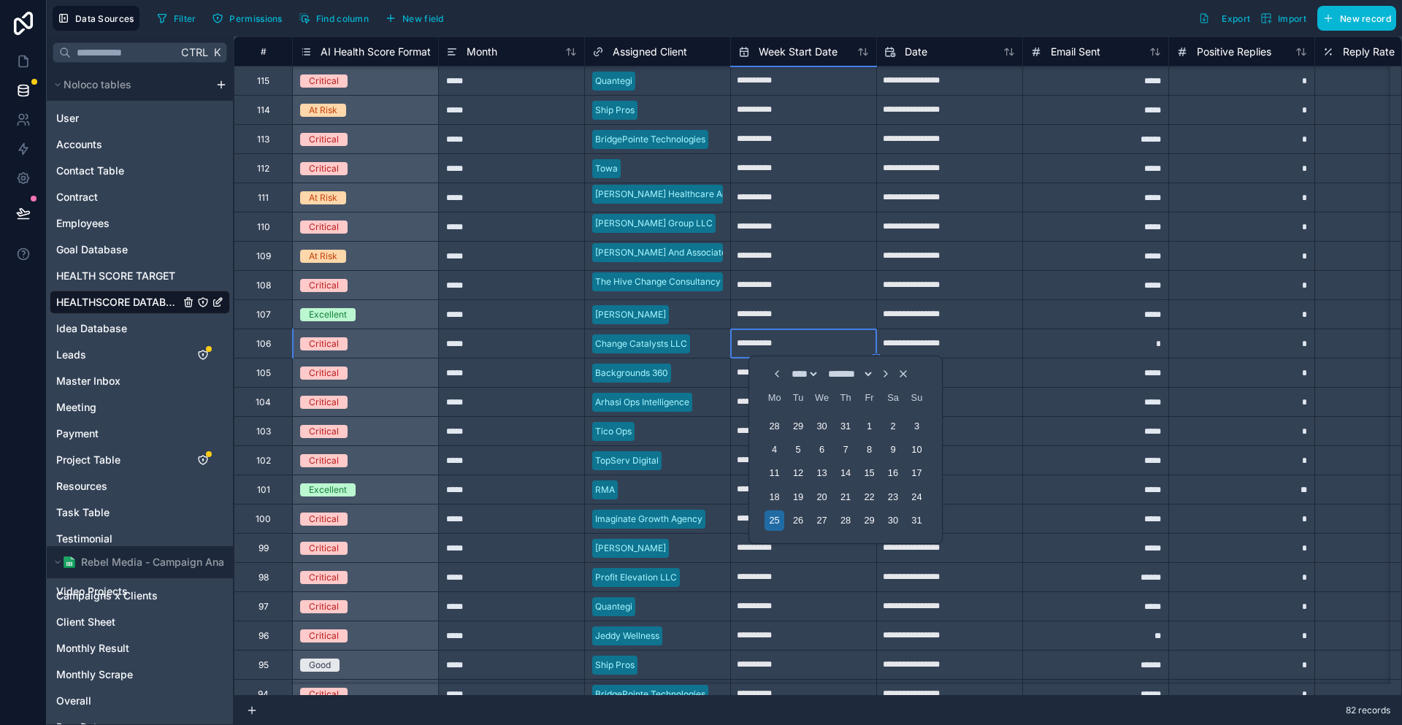
click at [677, 366] on div at bounding box center [700, 373] width 46 height 15
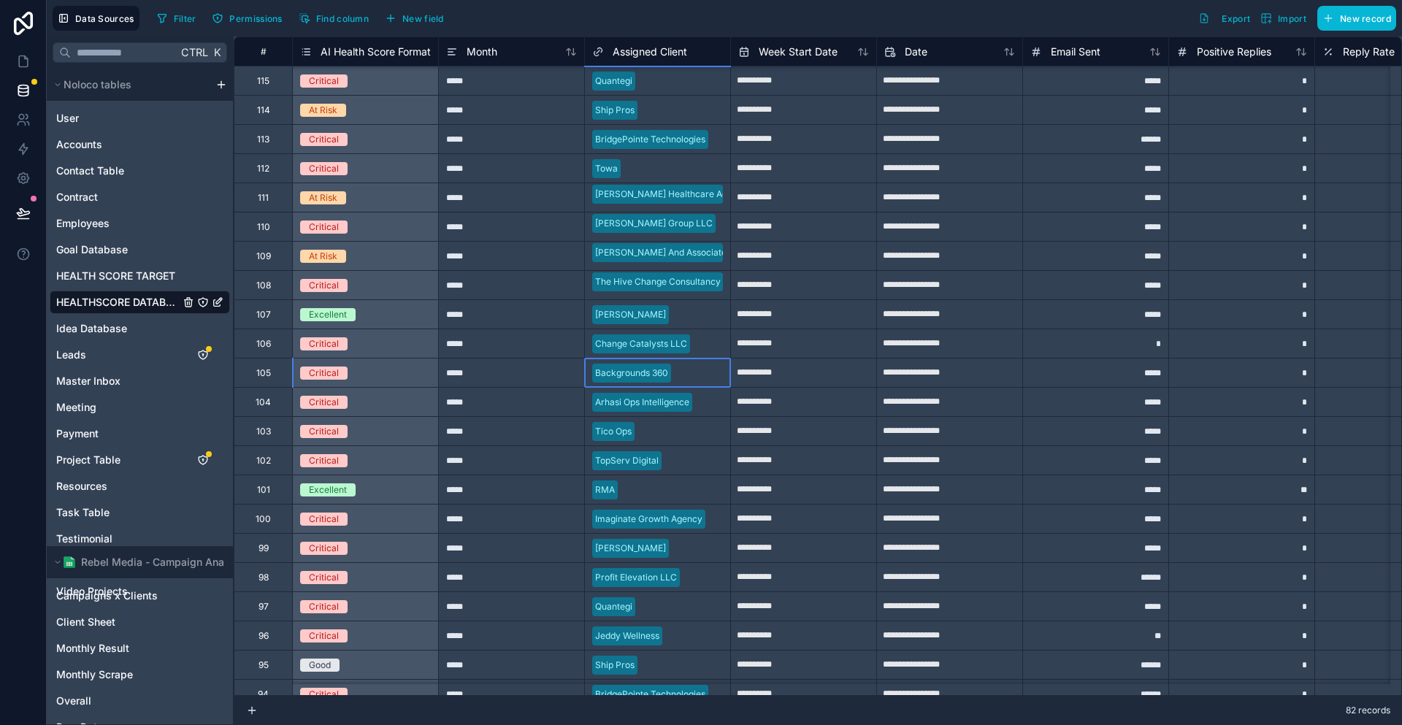
click at [658, 362] on div "Backgrounds 360" at bounding box center [657, 373] width 145 height 22
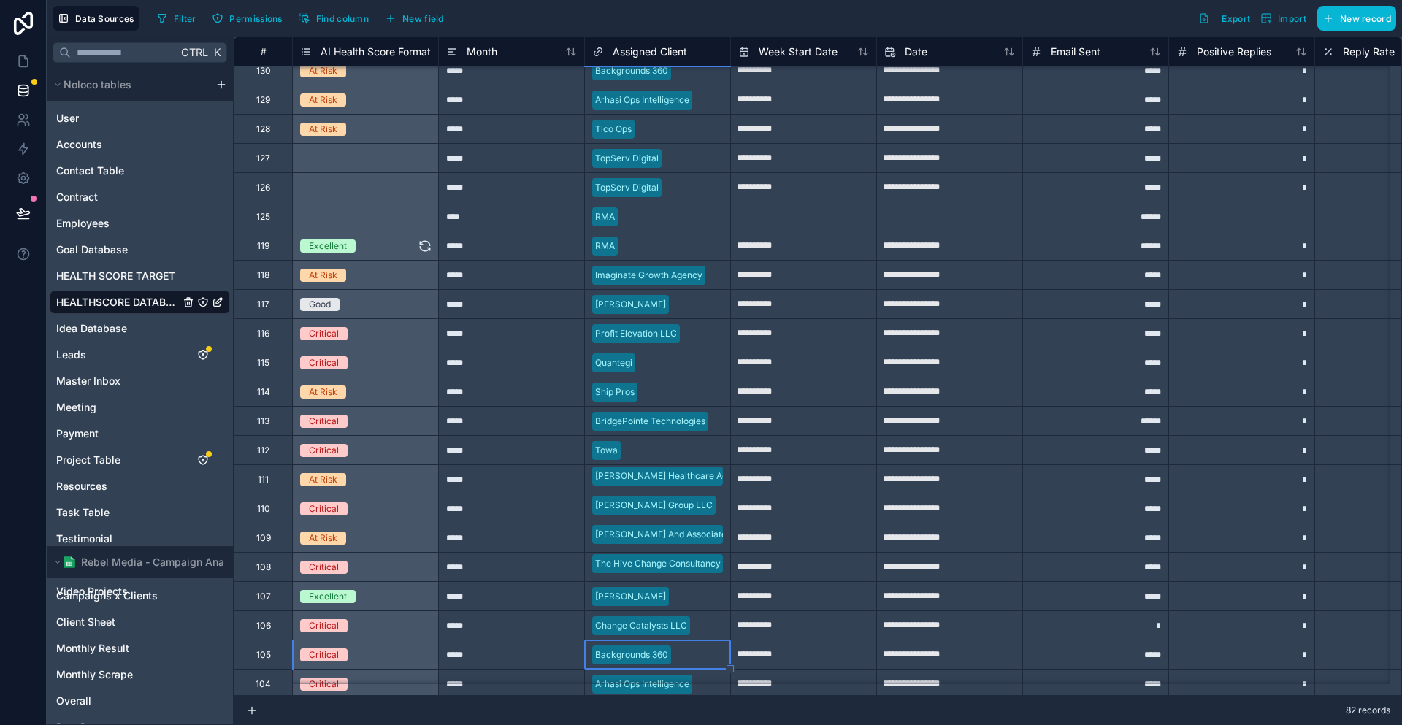
scroll to position [0, 0]
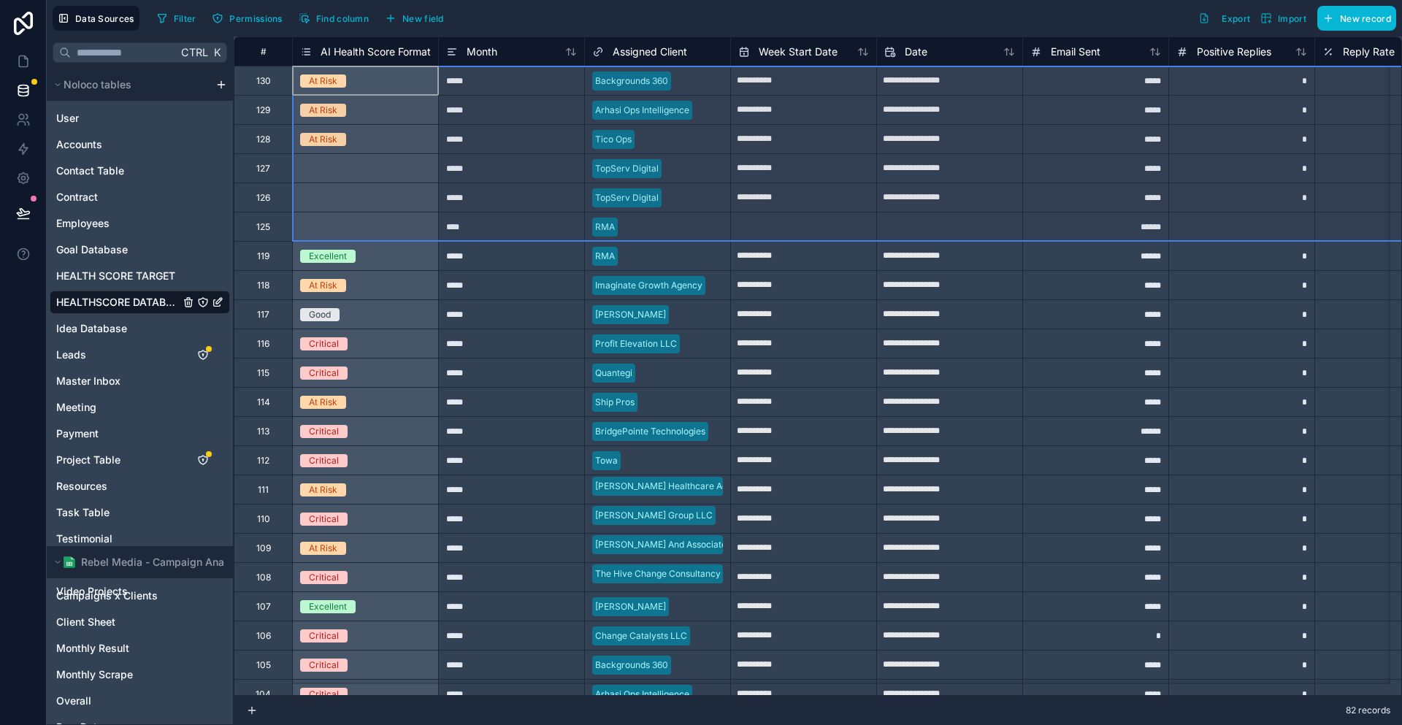
drag, startPoint x: 242, startPoint y: 97, endPoint x: 248, endPoint y: 225, distance: 127.9
click at [278, 281] on div "Delete rows 1 to 6" at bounding box center [296, 285] width 96 height 16
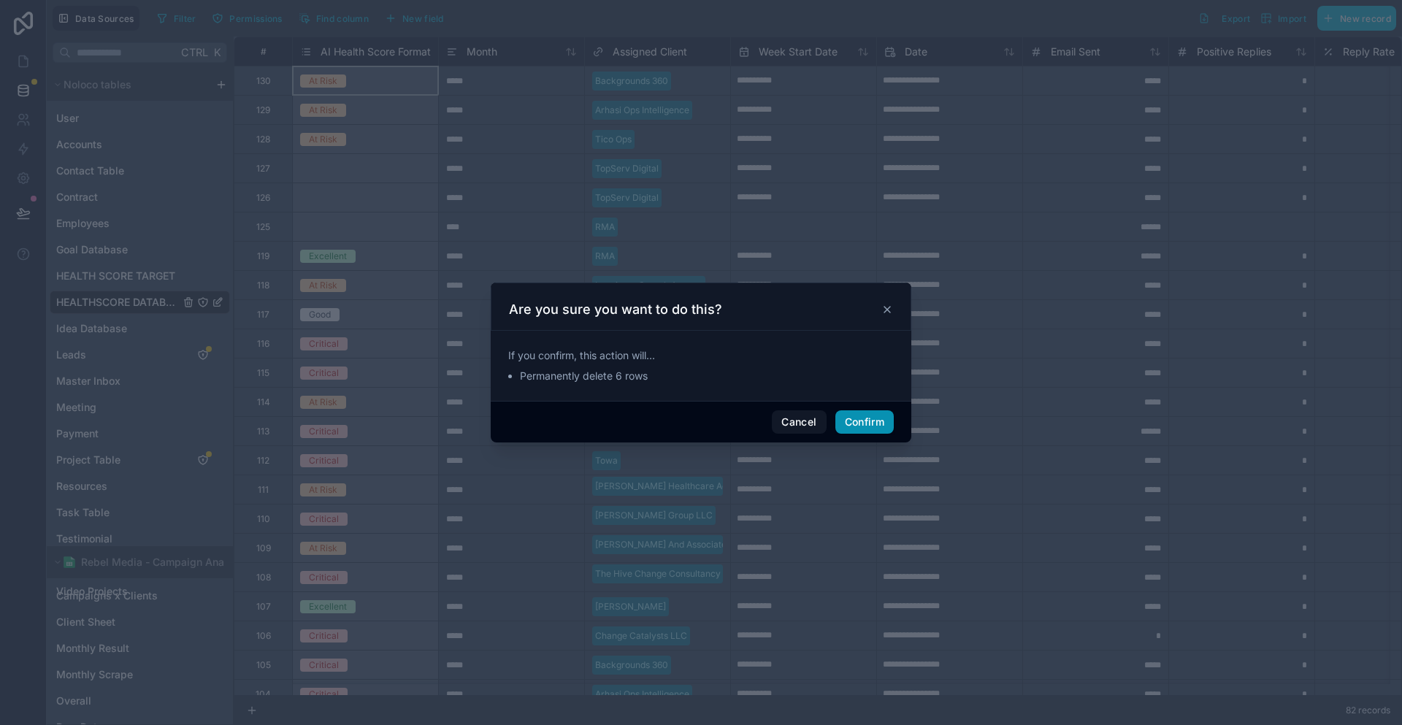
click at [847, 416] on button "Confirm" at bounding box center [864, 421] width 58 height 23
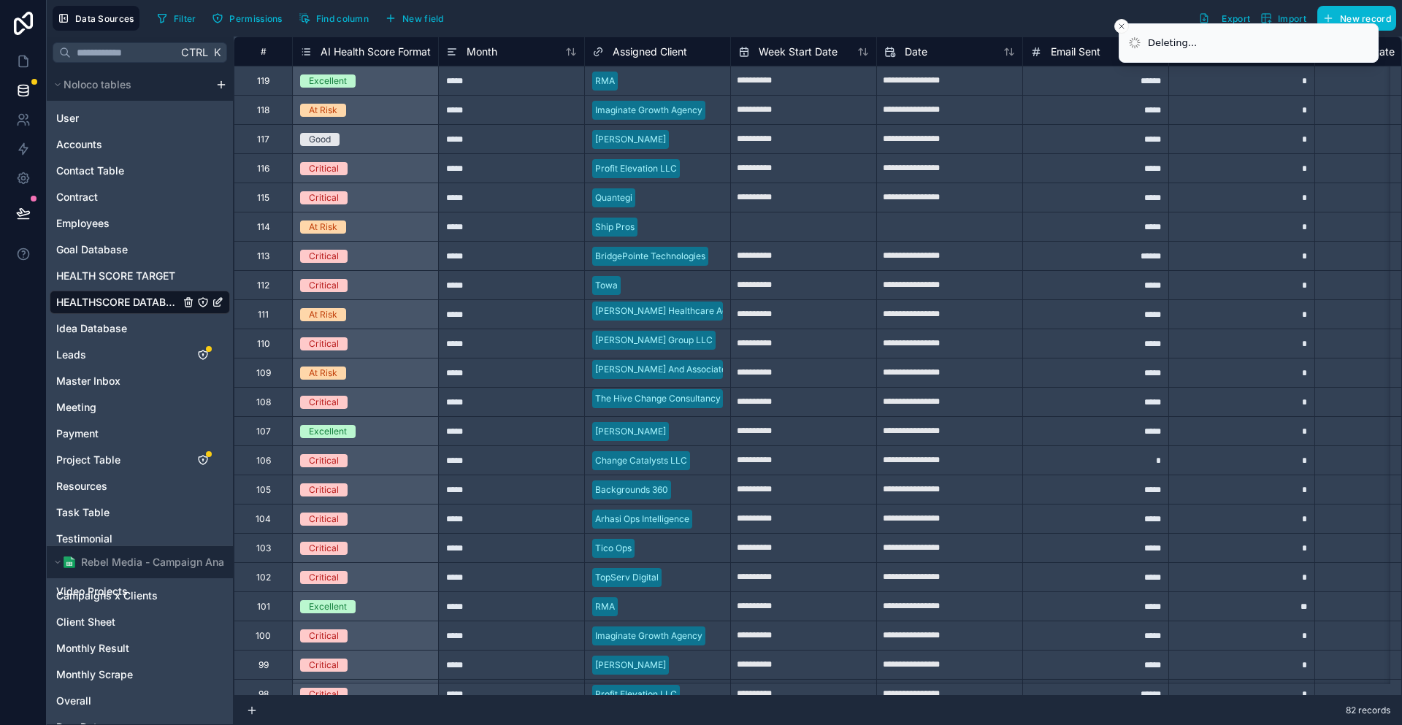
type input "**********"
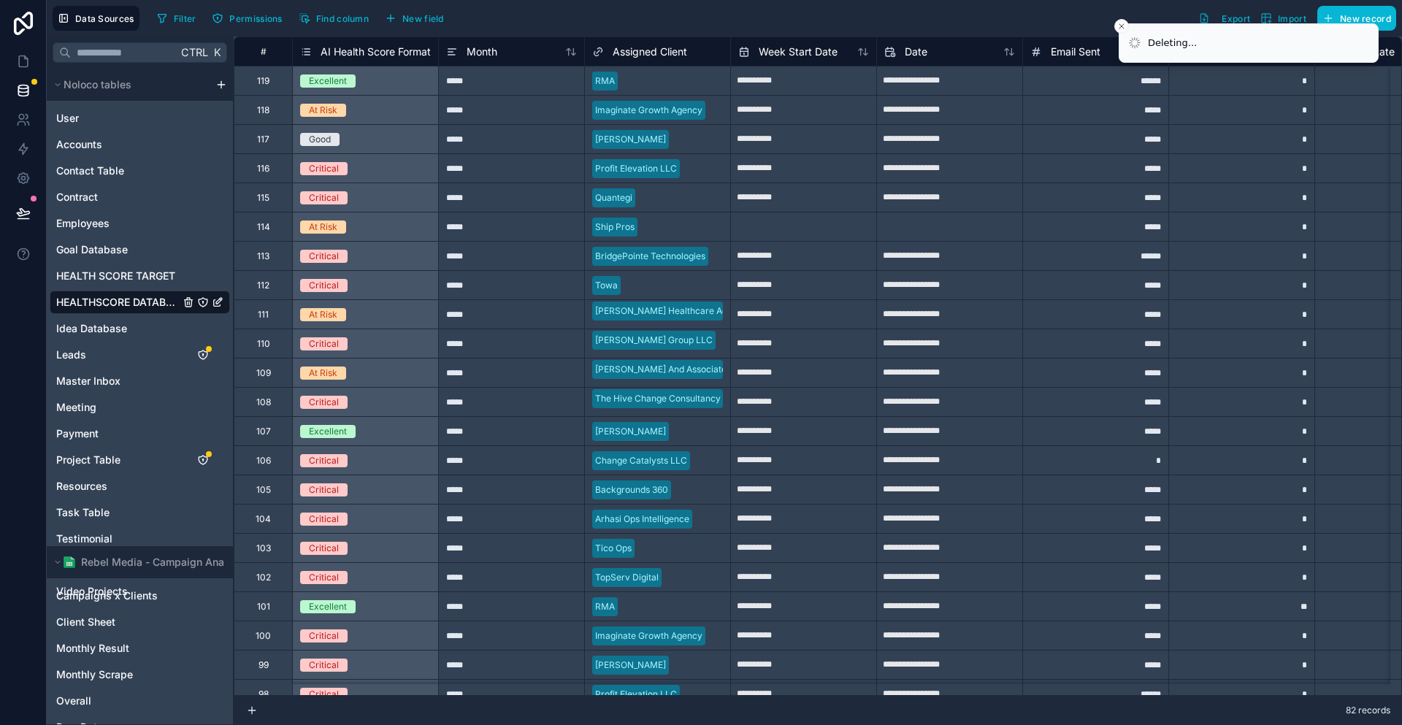
type input "**********"
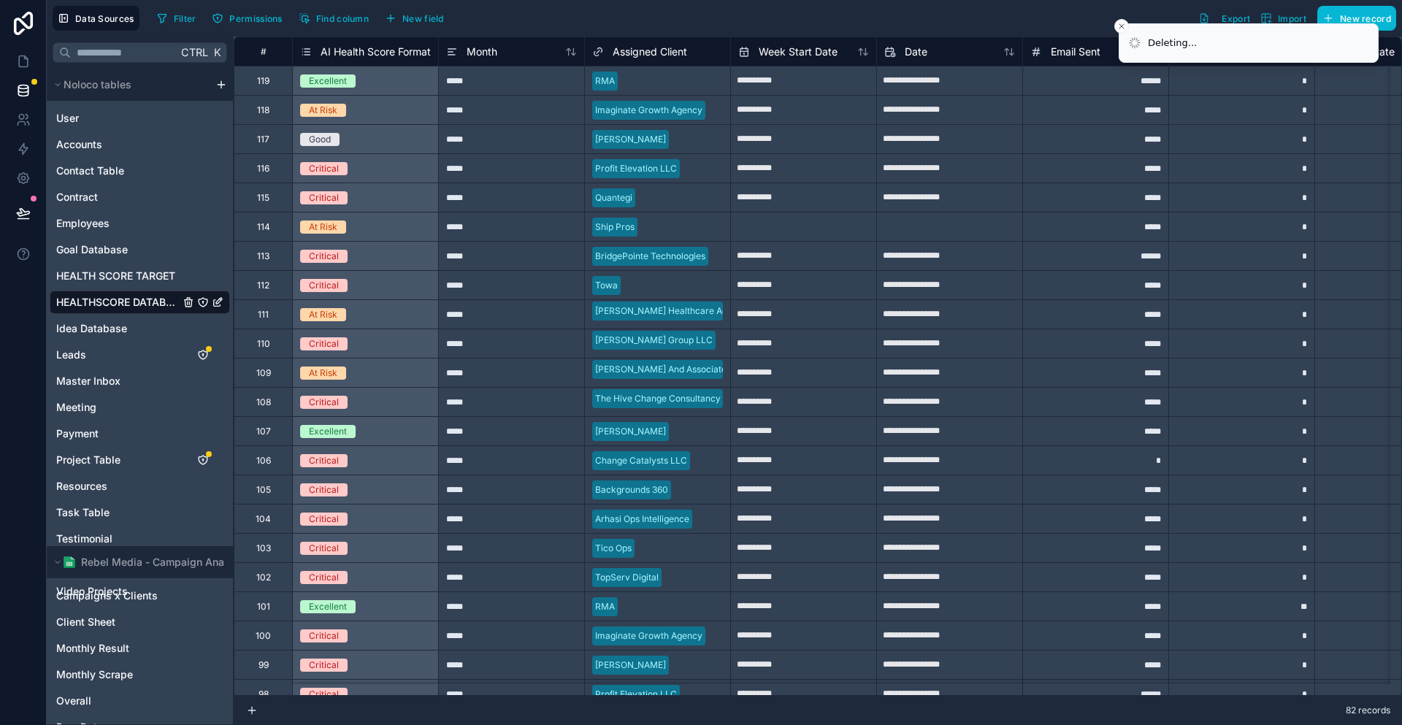
type input "**********"
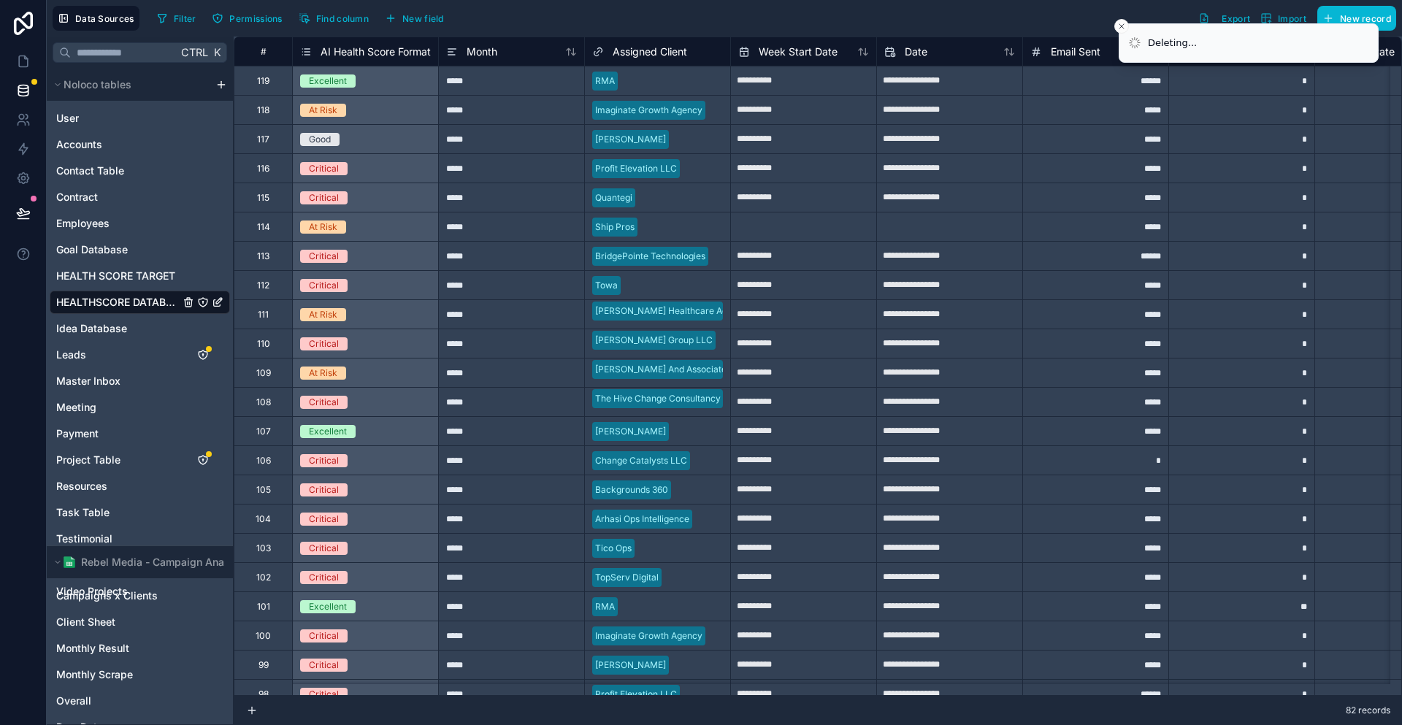
type input "**********"
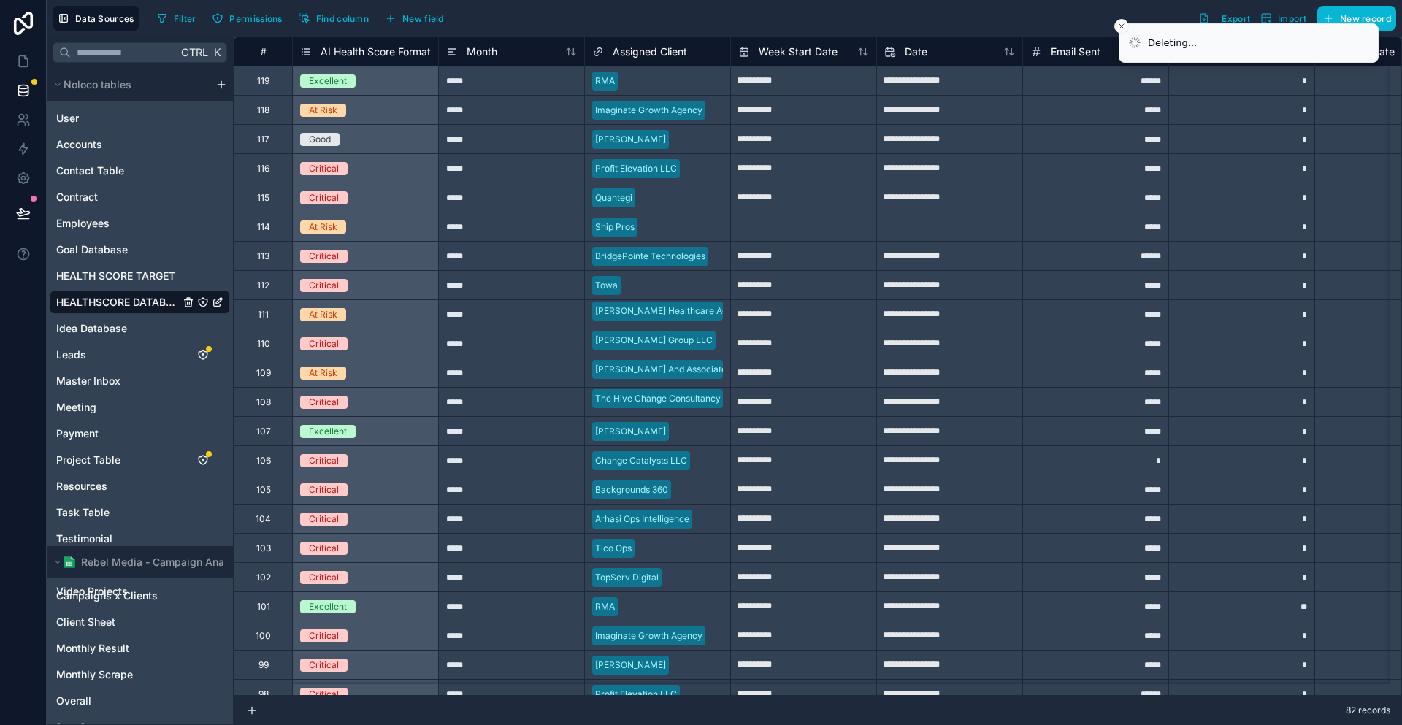
type input "**********"
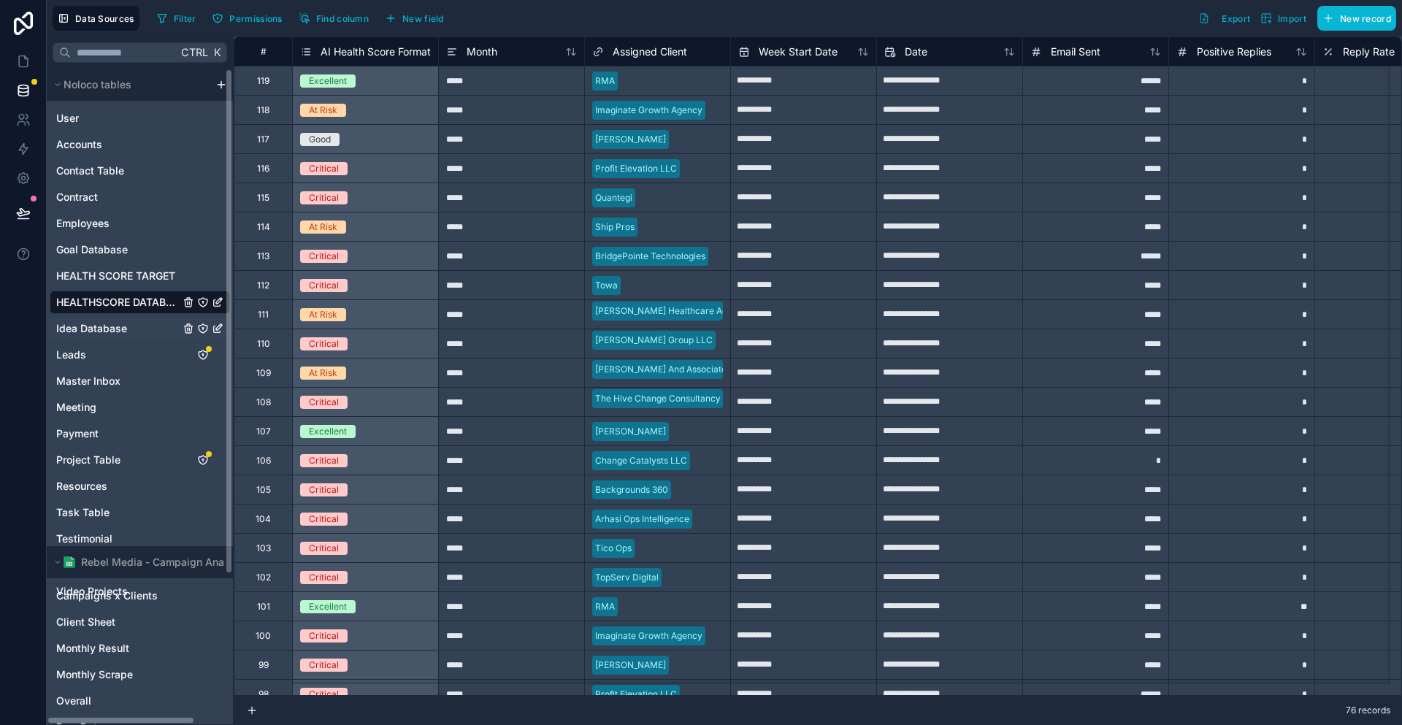
click at [115, 321] on link "Idea Database" at bounding box center [117, 328] width 123 height 15
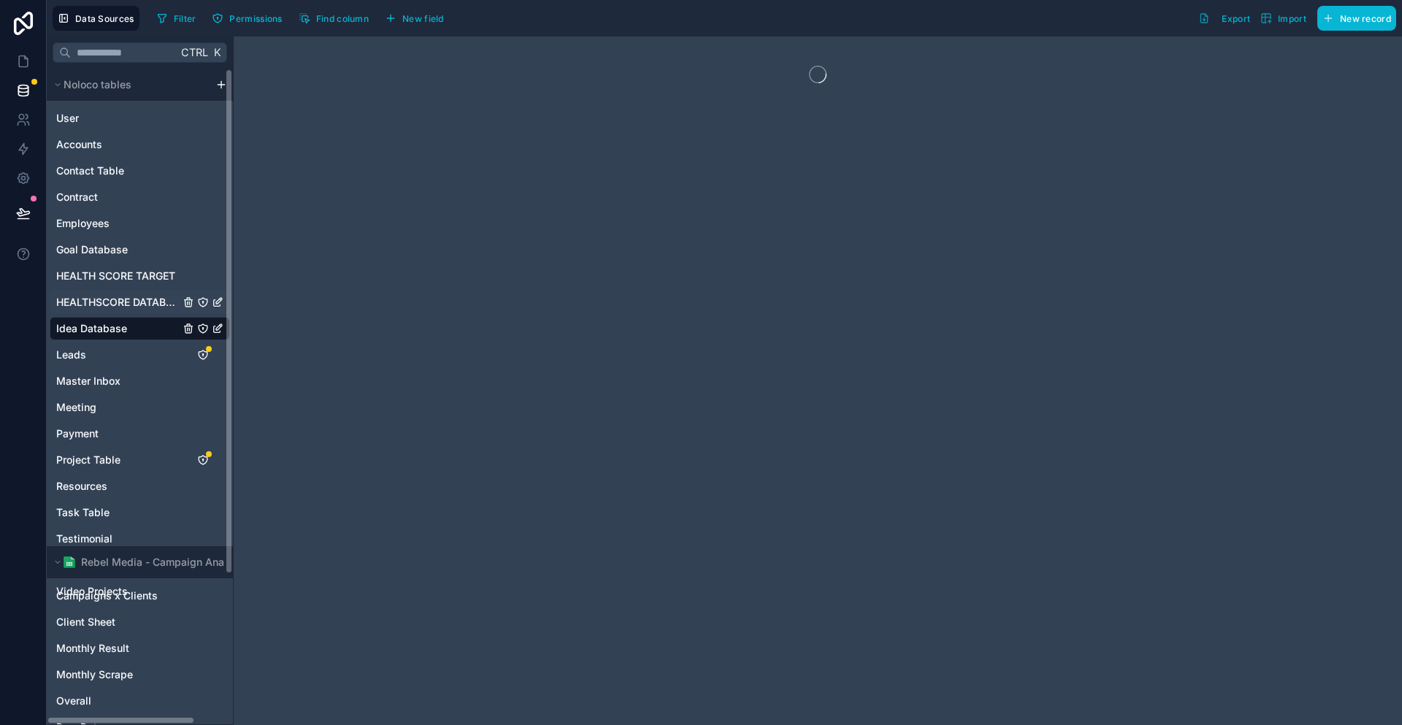
click at [116, 295] on span "HEALTHSCORE DATABASE" at bounding box center [117, 302] width 123 height 15
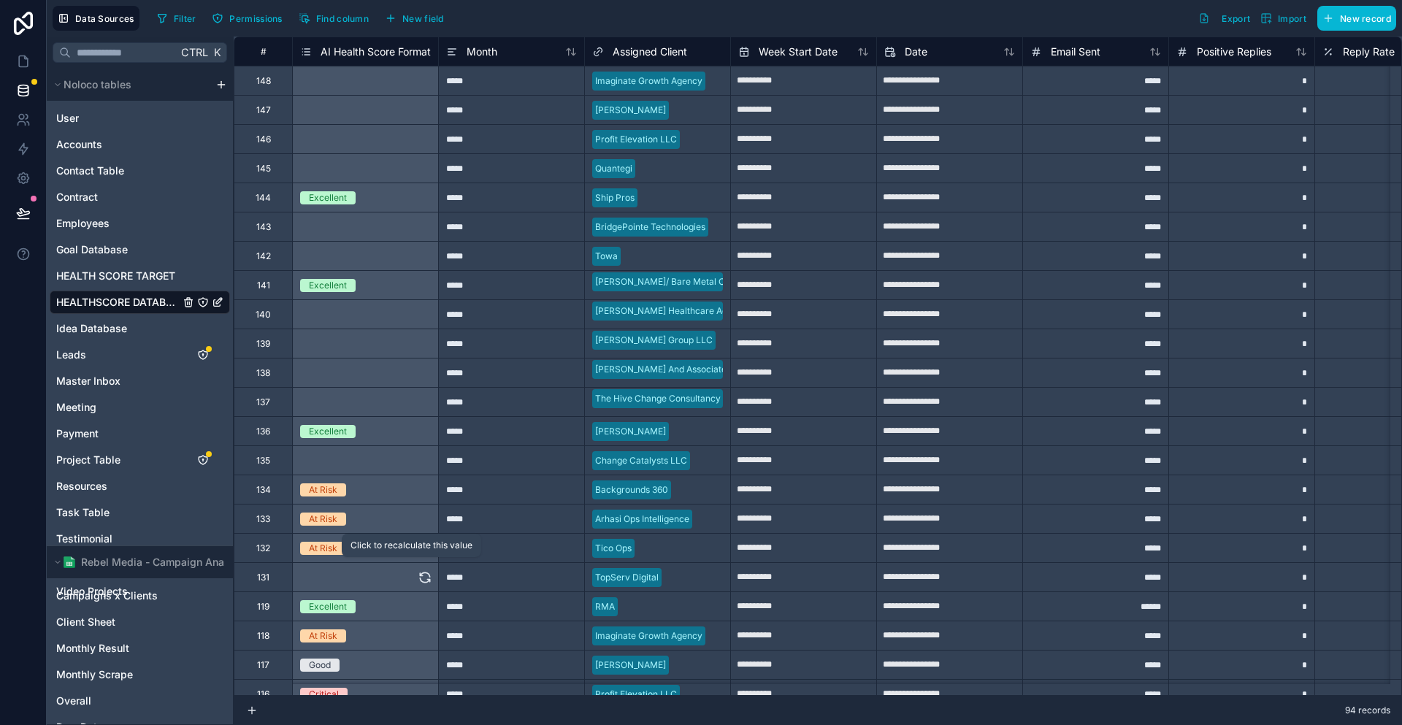
click at [418, 574] on icon at bounding box center [425, 577] width 15 height 15
click at [384, 456] on div "Select a AI Health Score Format" at bounding box center [365, 460] width 145 height 28
click at [418, 453] on icon at bounding box center [425, 460] width 15 height 15
click at [392, 402] on div "Click to recalculate this value" at bounding box center [411, 399] width 122 height 12
click at [420, 397] on icon at bounding box center [424, 399] width 9 height 4
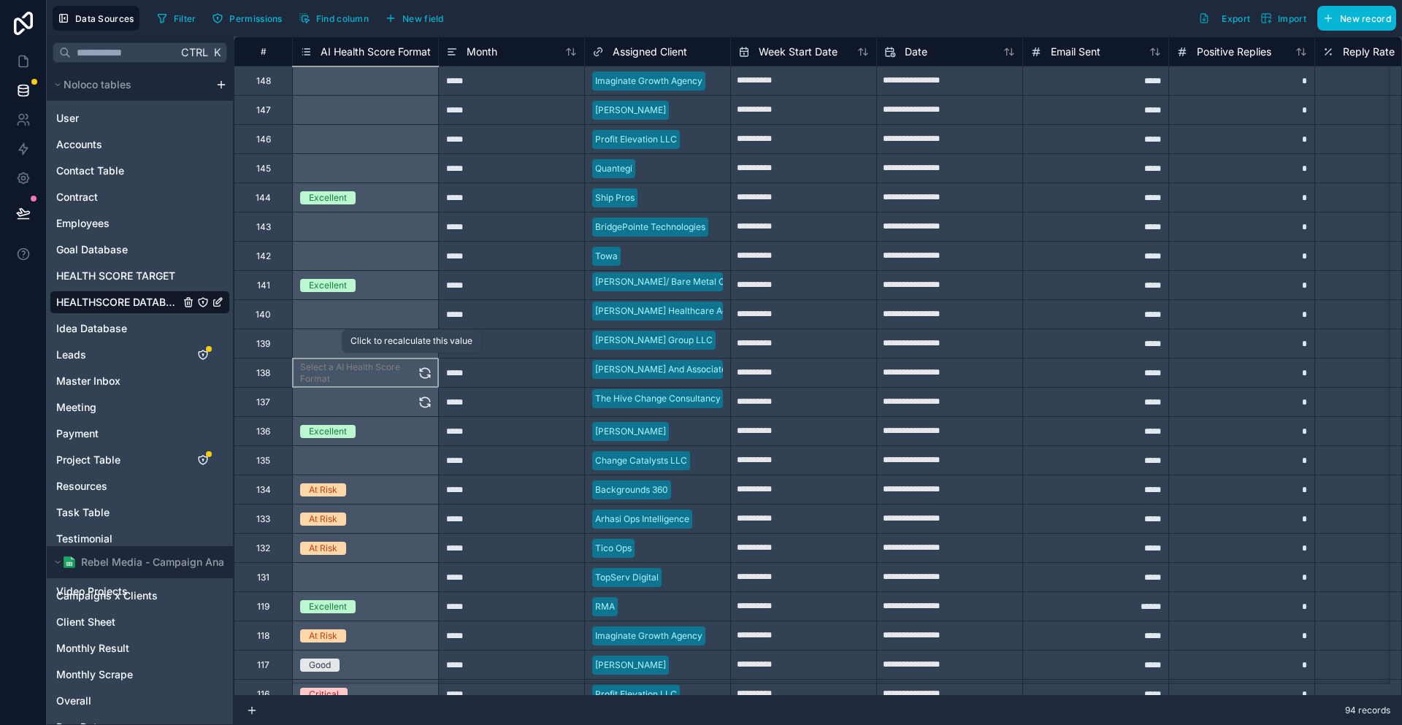
click at [418, 359] on button at bounding box center [425, 372] width 15 height 28
click at [398, 340] on div "Click to recalculate this value" at bounding box center [411, 341] width 122 height 12
click at [418, 345] on icon at bounding box center [425, 344] width 15 height 15
click at [418, 313] on icon at bounding box center [425, 314] width 15 height 15
click at [418, 252] on icon at bounding box center [425, 256] width 15 height 15
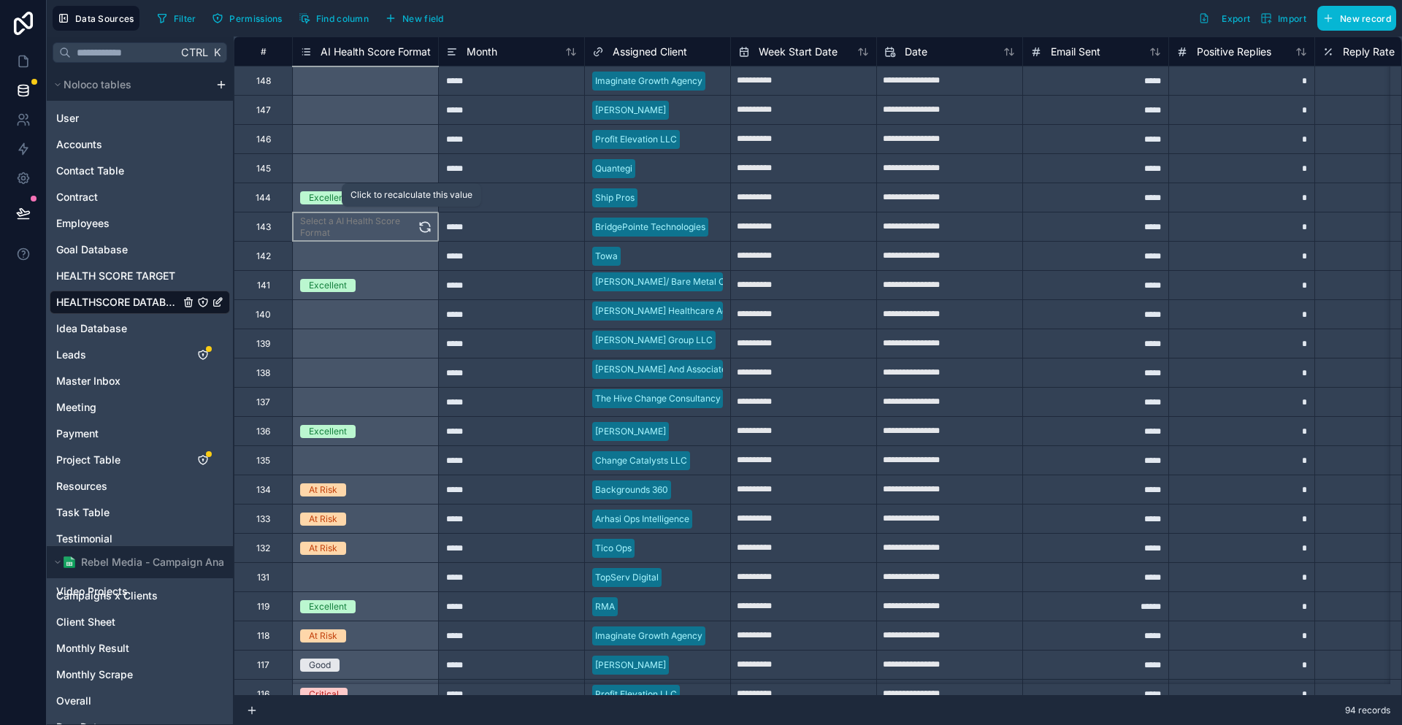
click at [418, 220] on icon at bounding box center [425, 227] width 15 height 15
click at [389, 155] on div "Select a AI Health Score Format" at bounding box center [365, 168] width 145 height 28
click at [418, 163] on icon at bounding box center [425, 168] width 15 height 15
click at [418, 126] on button at bounding box center [425, 139] width 15 height 28
click at [418, 105] on icon at bounding box center [425, 110] width 15 height 15
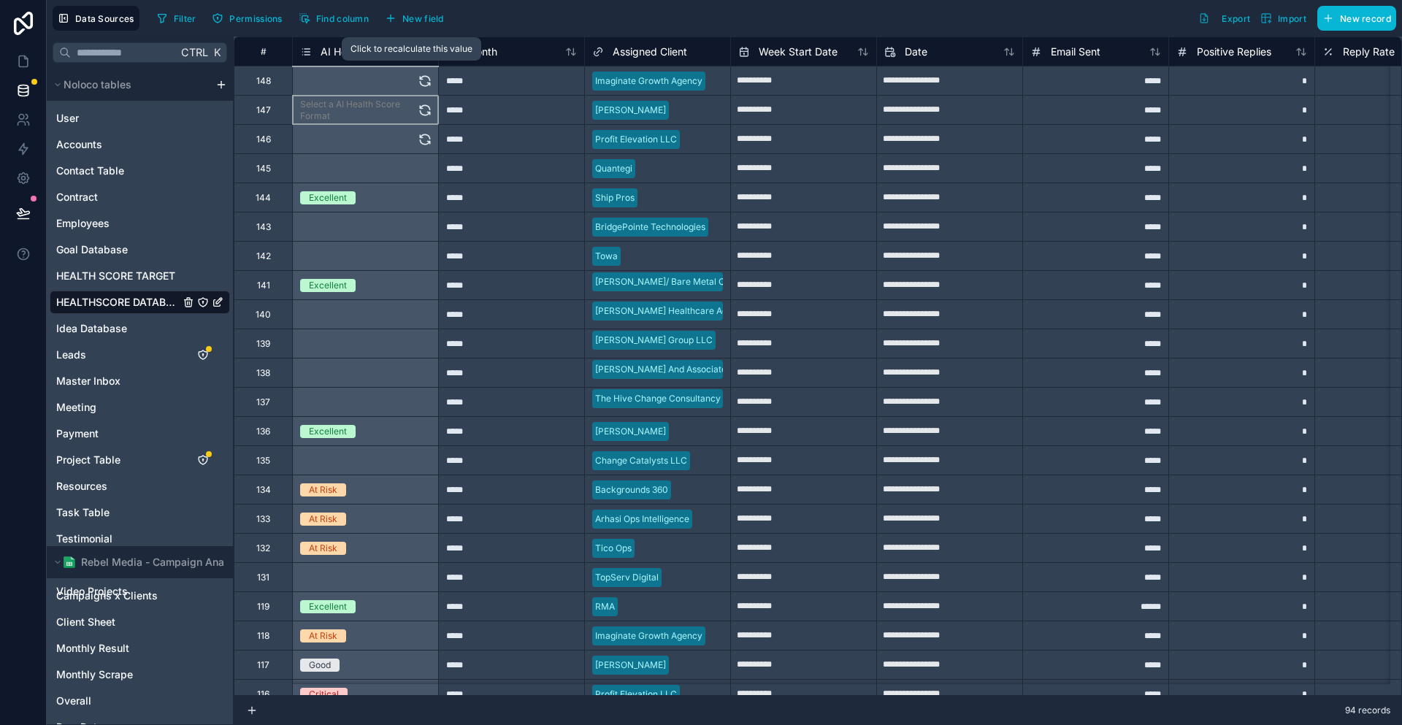
click at [420, 81] on icon at bounding box center [424, 83] width 9 height 4
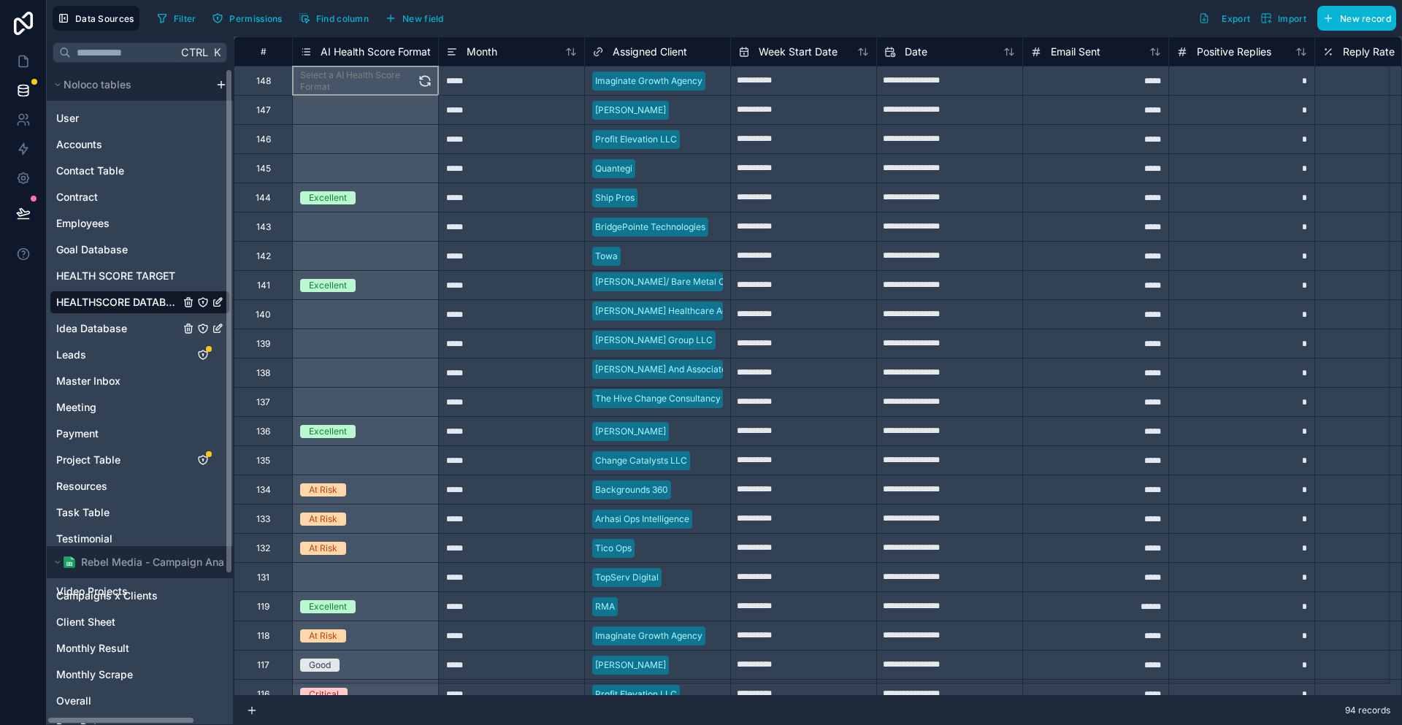
click at [105, 317] on div "Idea Database" at bounding box center [140, 328] width 180 height 23
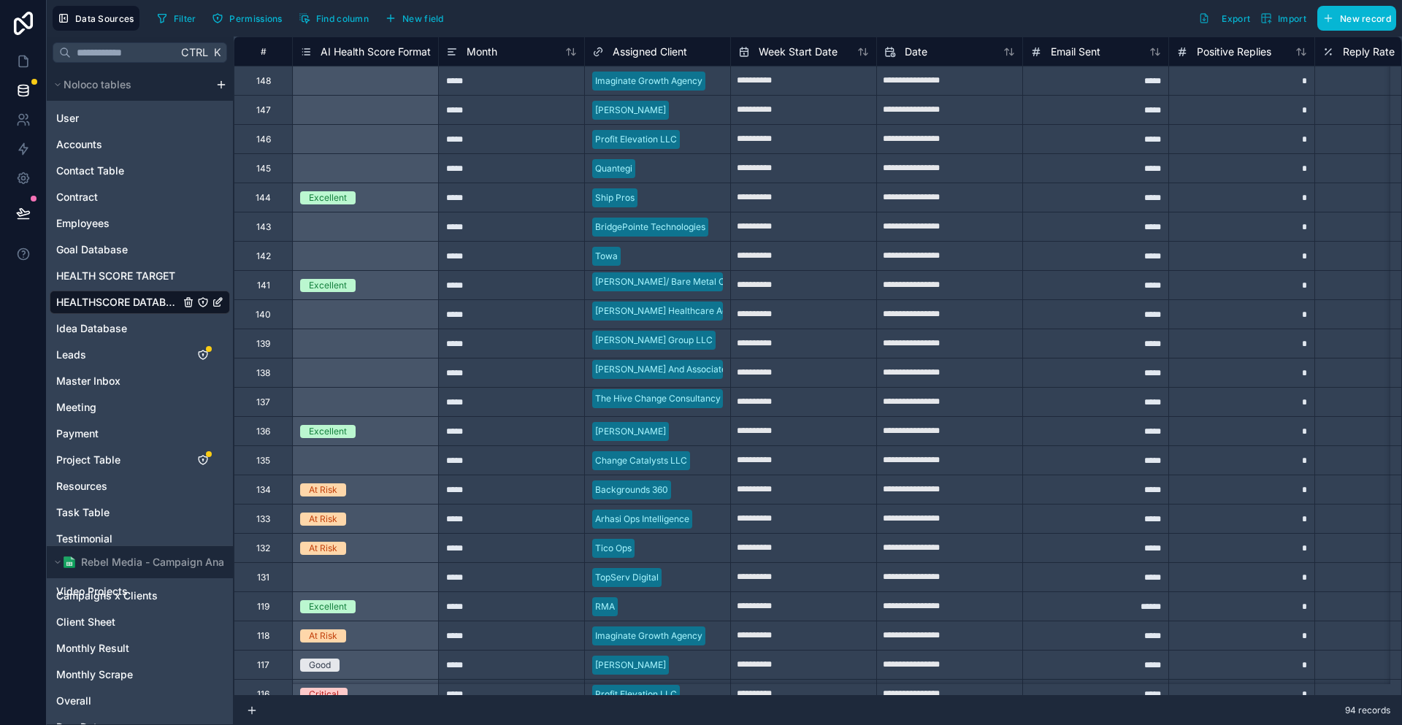
click at [101, 295] on span "HEALTHSCORE DATABASE" at bounding box center [117, 302] width 123 height 15
click at [99, 317] on div "Idea Database" at bounding box center [140, 328] width 180 height 23
click at [87, 321] on span "Idea Database" at bounding box center [91, 328] width 71 height 15
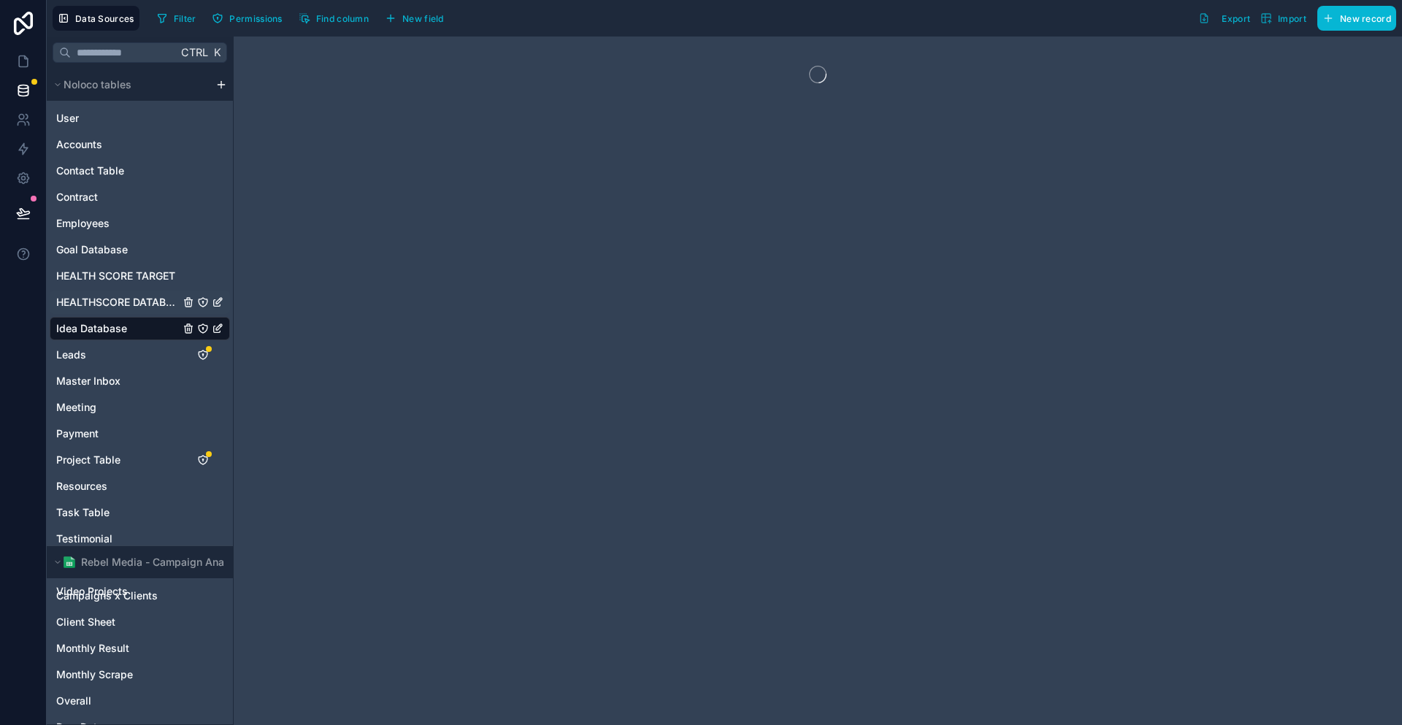
click at [103, 295] on span "HEALTHSCORE DATABASE" at bounding box center [117, 302] width 123 height 15
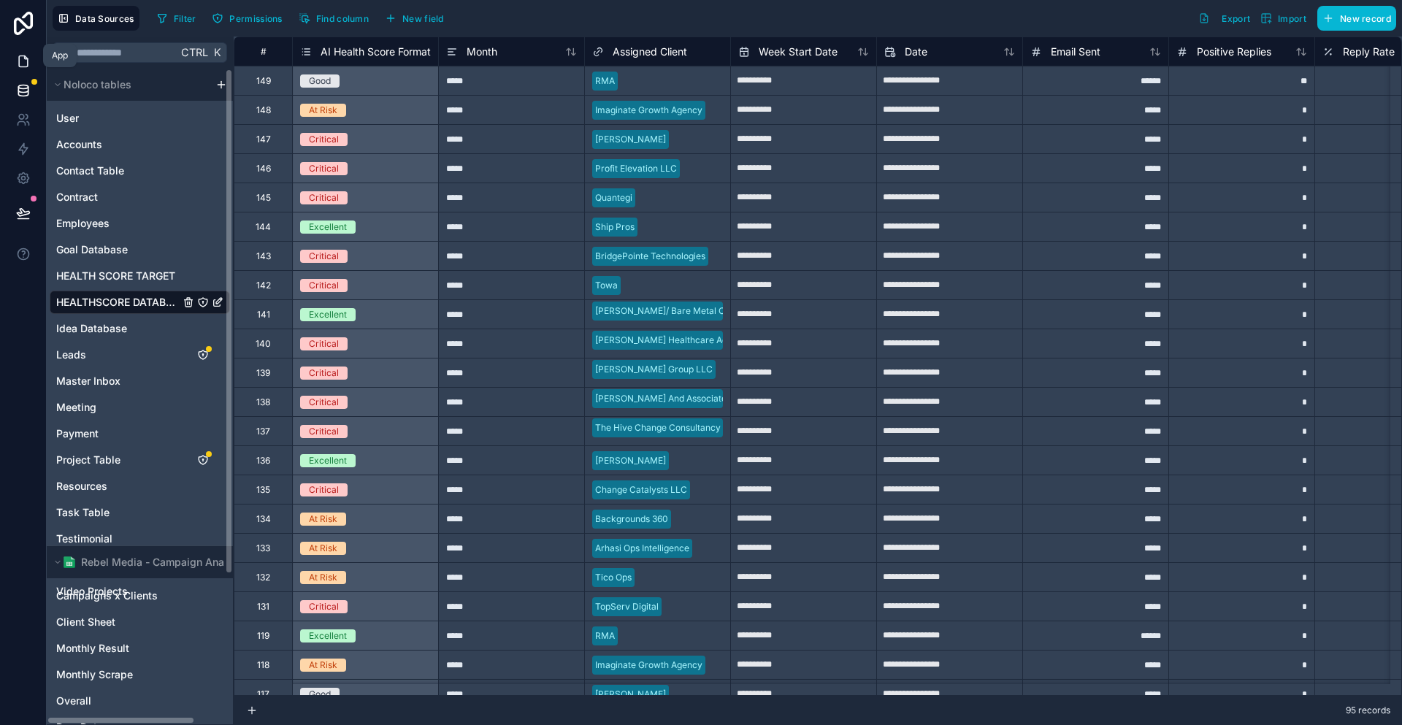
click at [10, 53] on link at bounding box center [23, 61] width 46 height 29
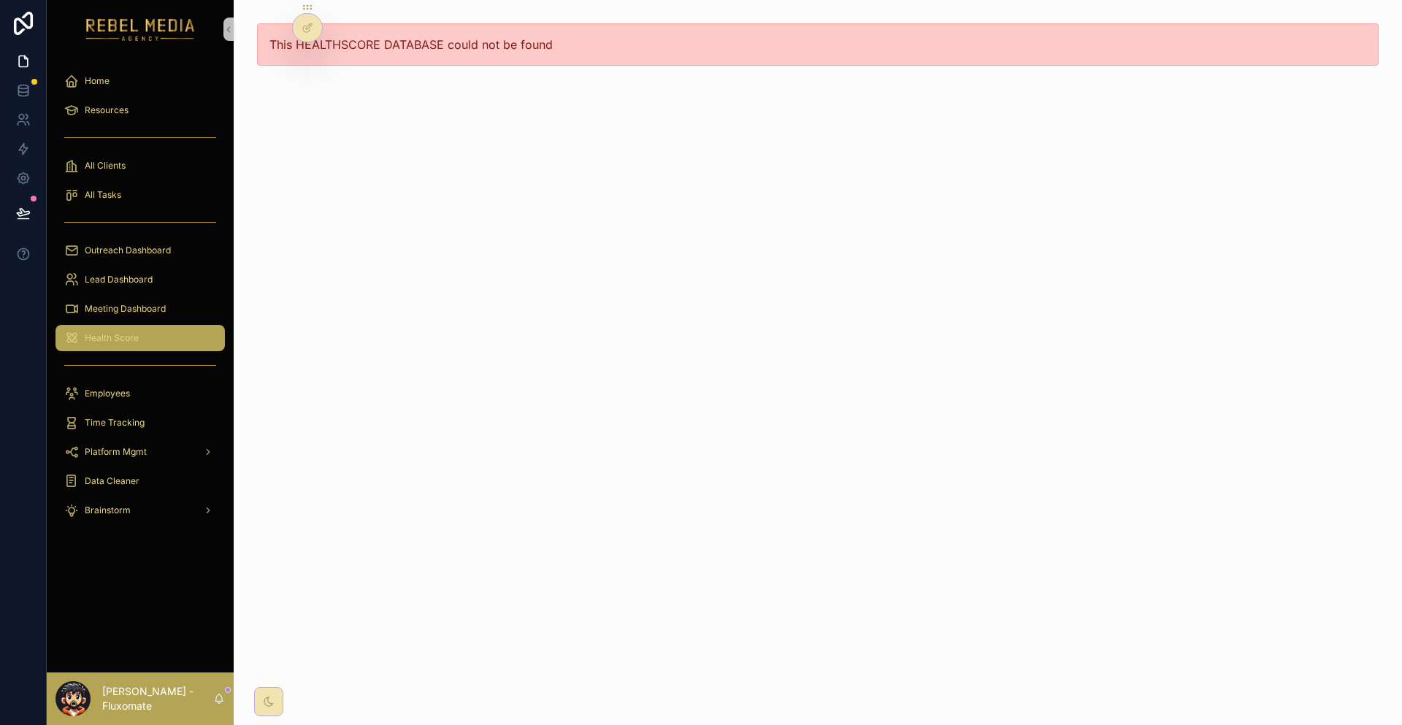
click at [131, 326] on div "Health Score" at bounding box center [140, 337] width 152 height 23
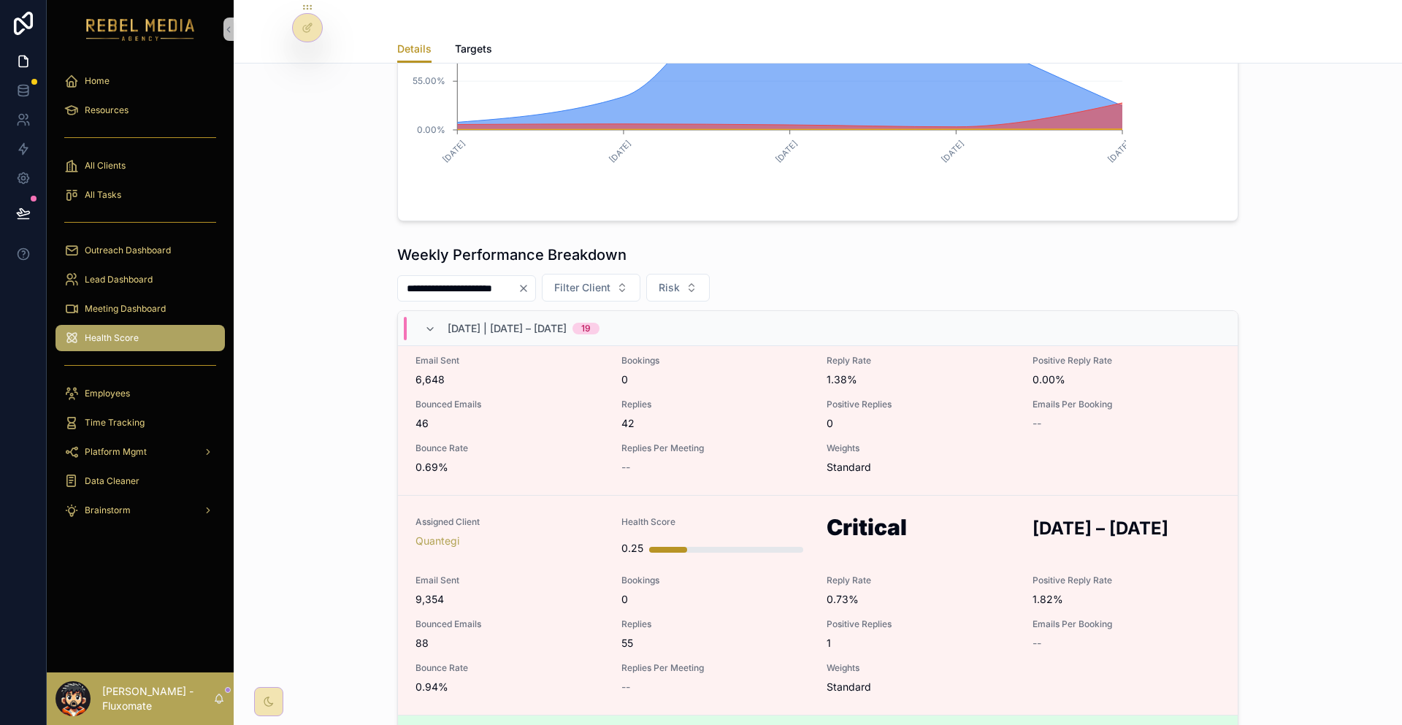
scroll to position [1095, 0]
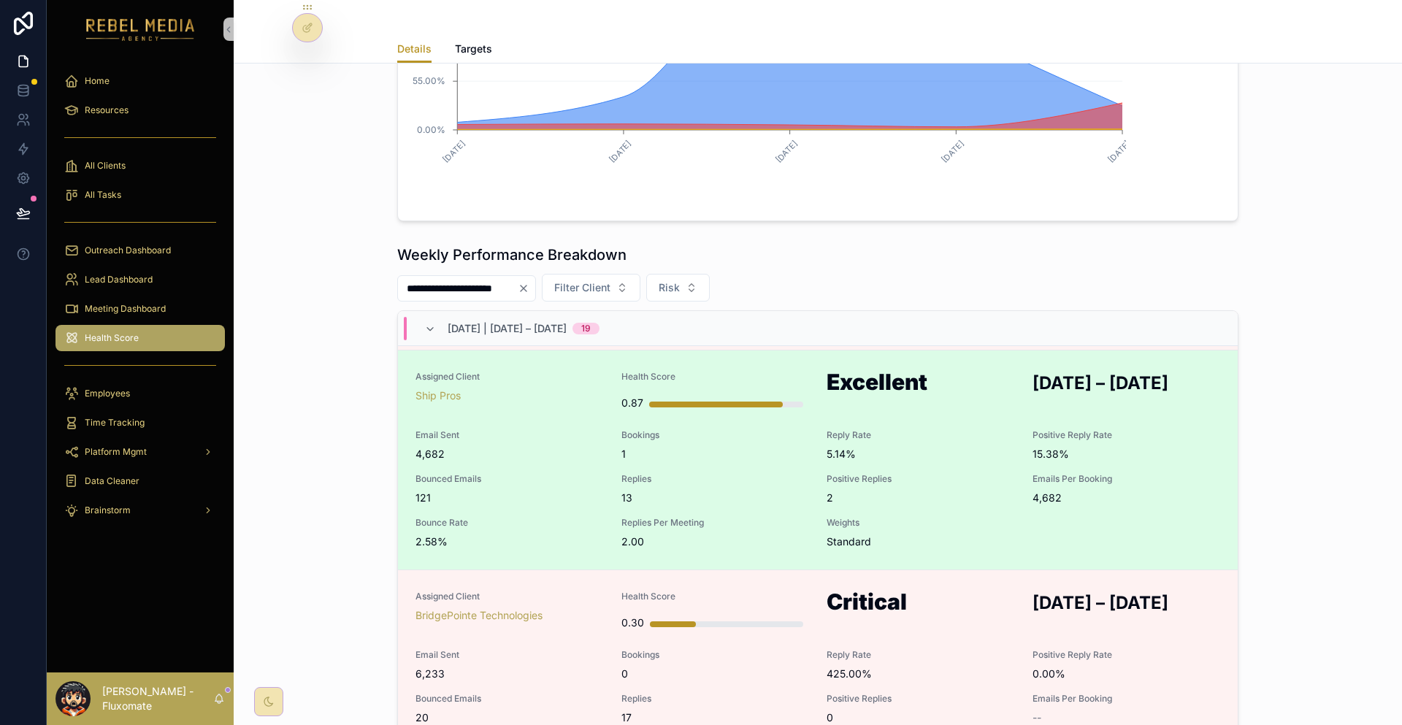
click at [969, 371] on div "Assigned Client Ship Pros Health Score 0.87 Excellent SEP 1 – SEP 7, 2025 Email…" at bounding box center [817, 460] width 804 height 178
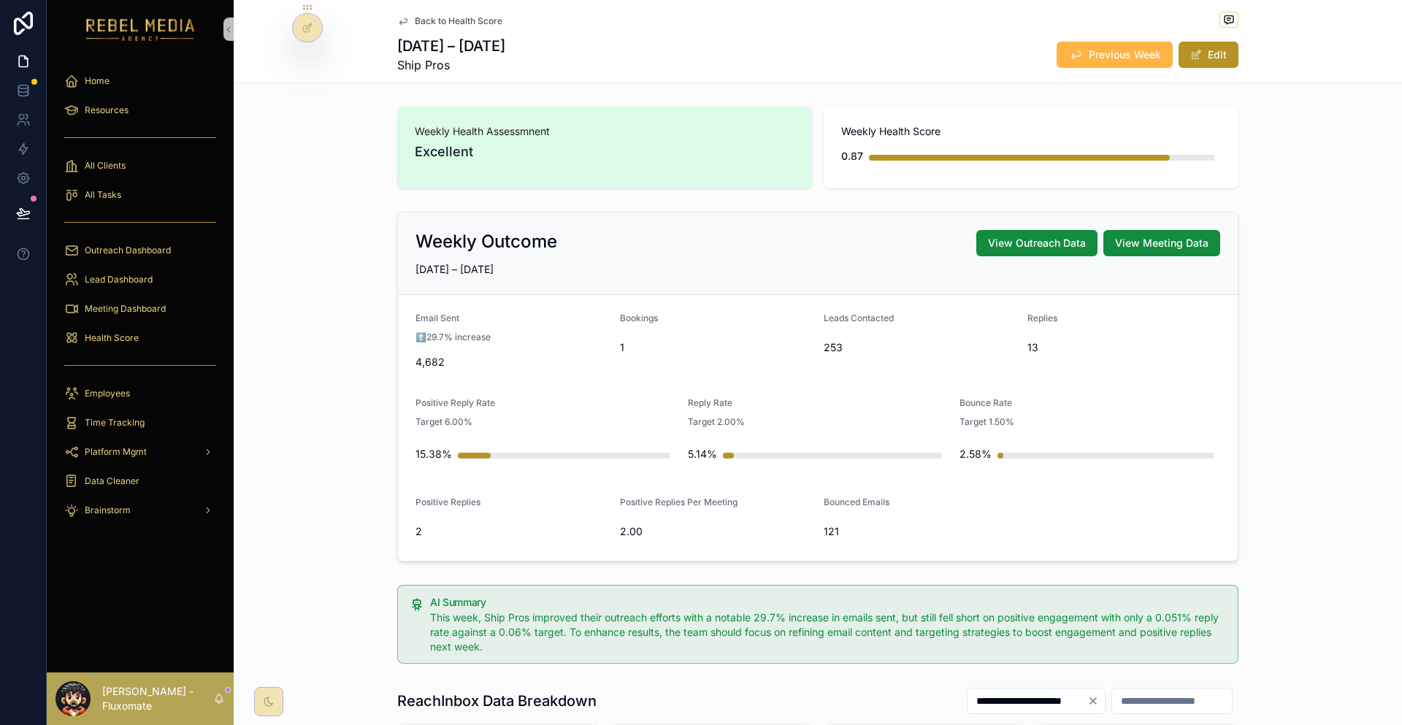
click at [1056, 50] on button "Previous Week" at bounding box center [1114, 55] width 116 height 26
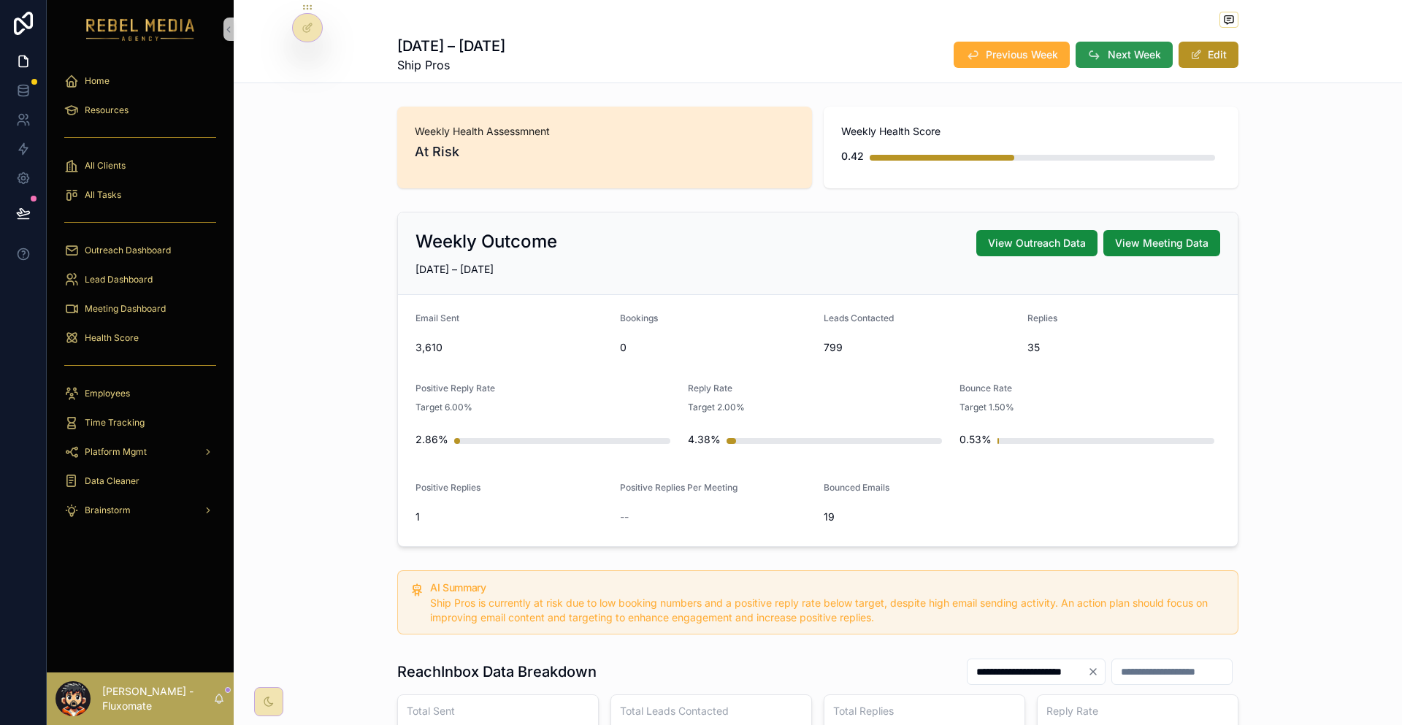
click at [1075, 42] on button "Next Week" at bounding box center [1123, 55] width 97 height 26
click at [125, 326] on div "Health Score" at bounding box center [140, 337] width 152 height 23
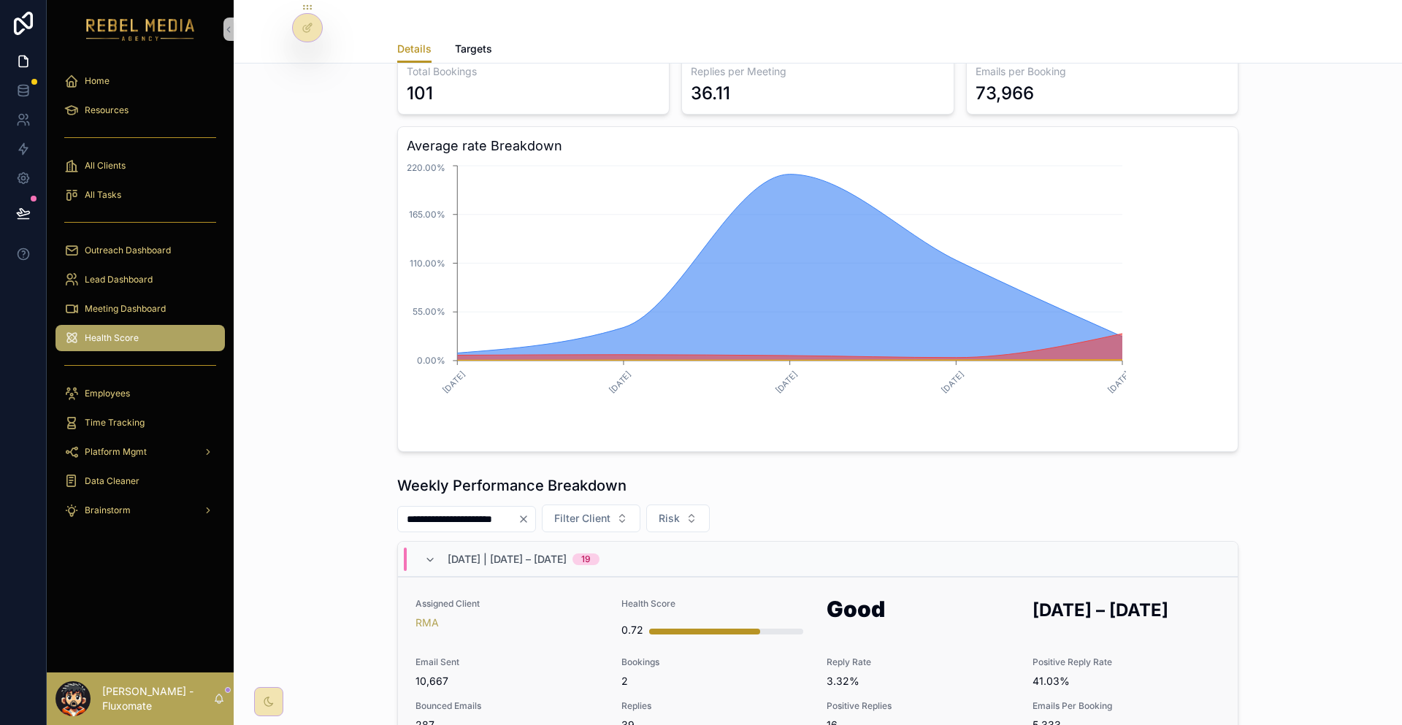
scroll to position [438, 0]
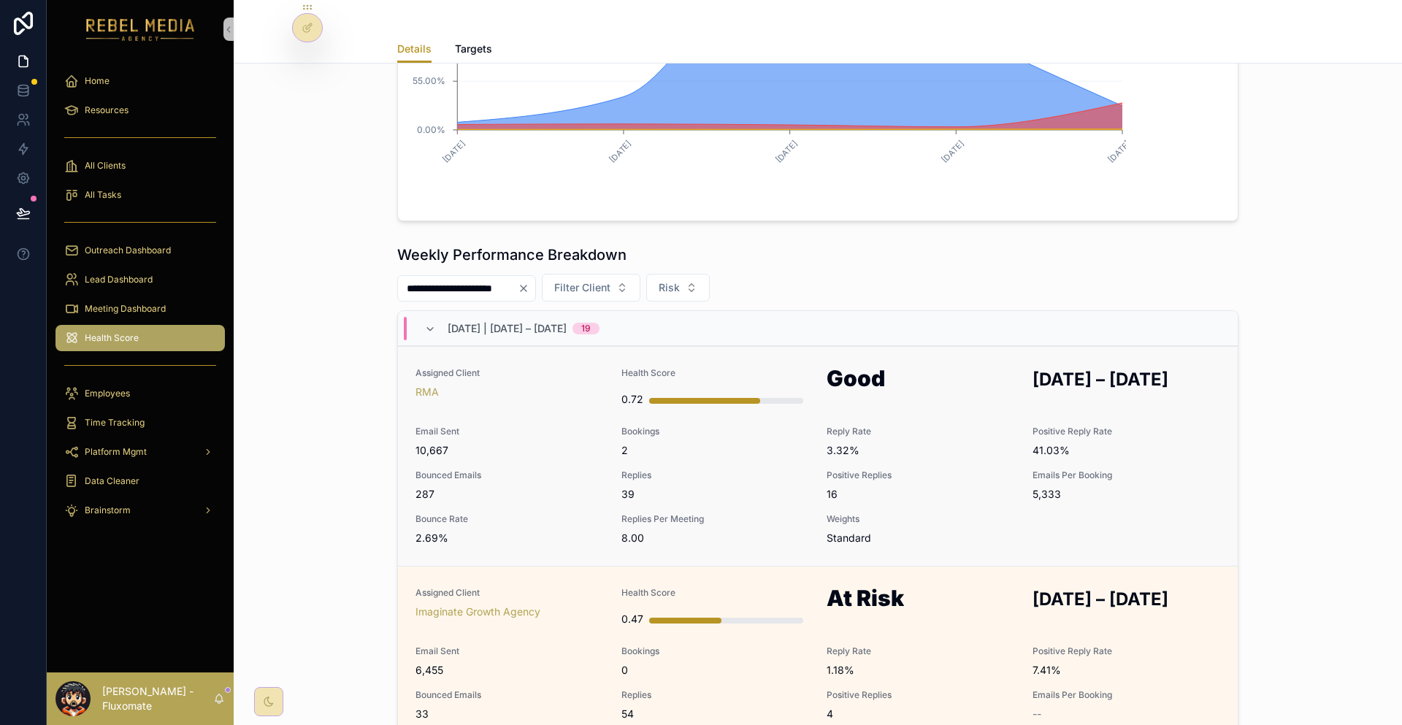
click at [937, 367] on div "Assigned Client RMA Health Score 0.72 Good SEP 1 – SEP 7, 2025 Email Sent 10,66…" at bounding box center [817, 456] width 804 height 178
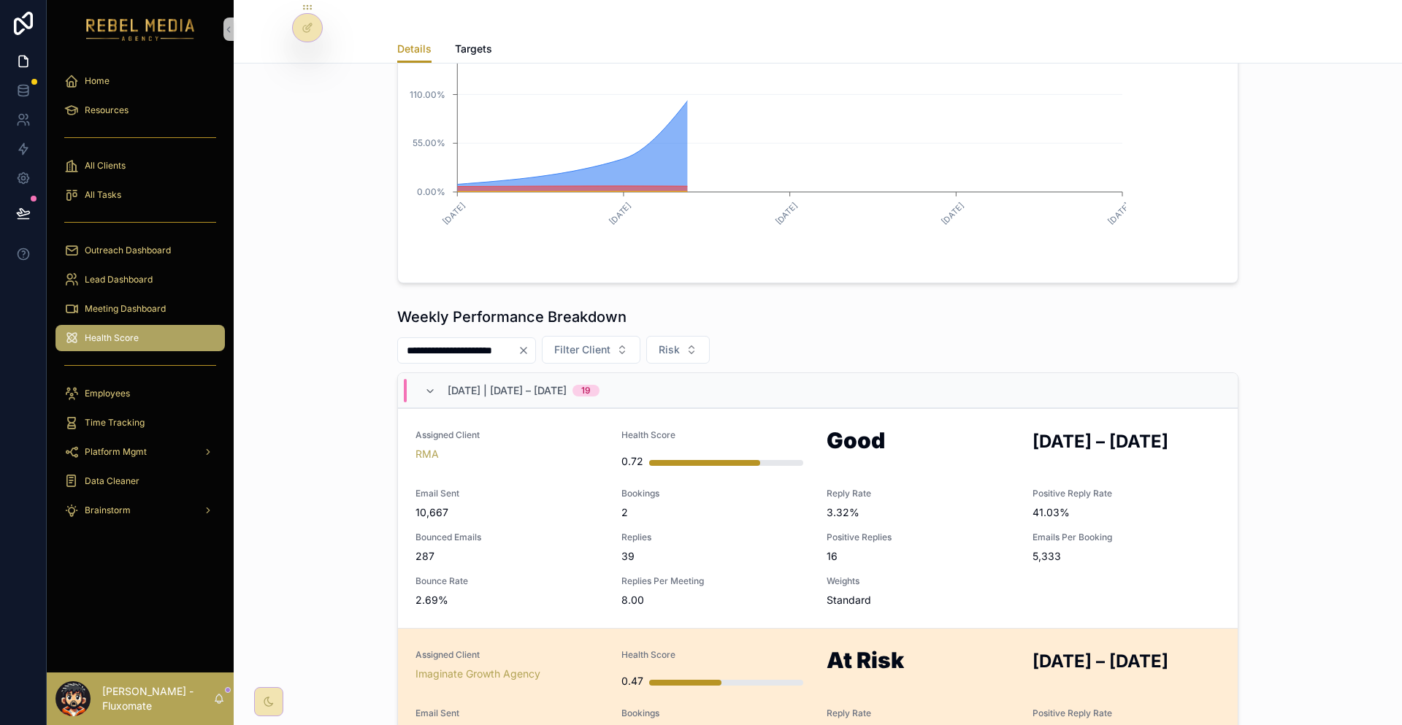
scroll to position [511, 0]
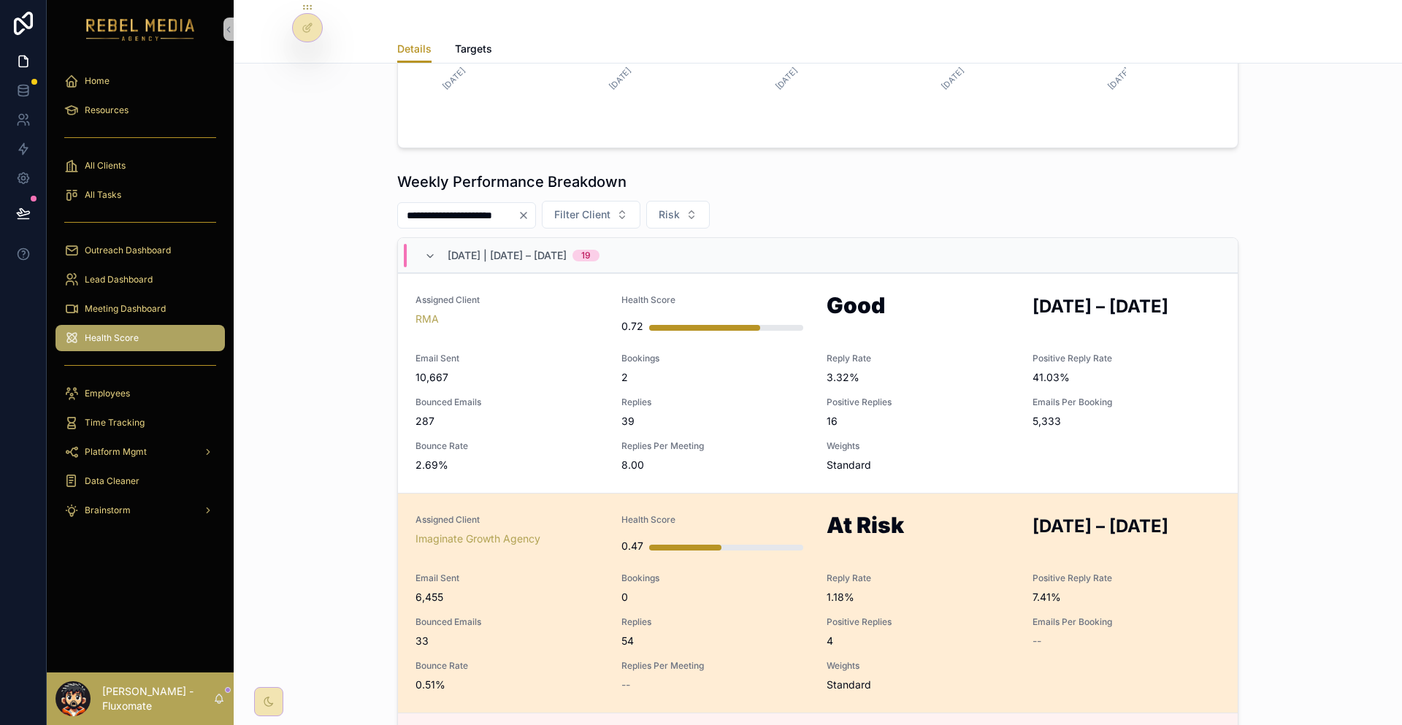
click at [877, 514] on div "Assigned Client Imaginate Growth Agency Health Score 0.47 At Risk SEP 1 – SEP 7…" at bounding box center [817, 603] width 804 height 178
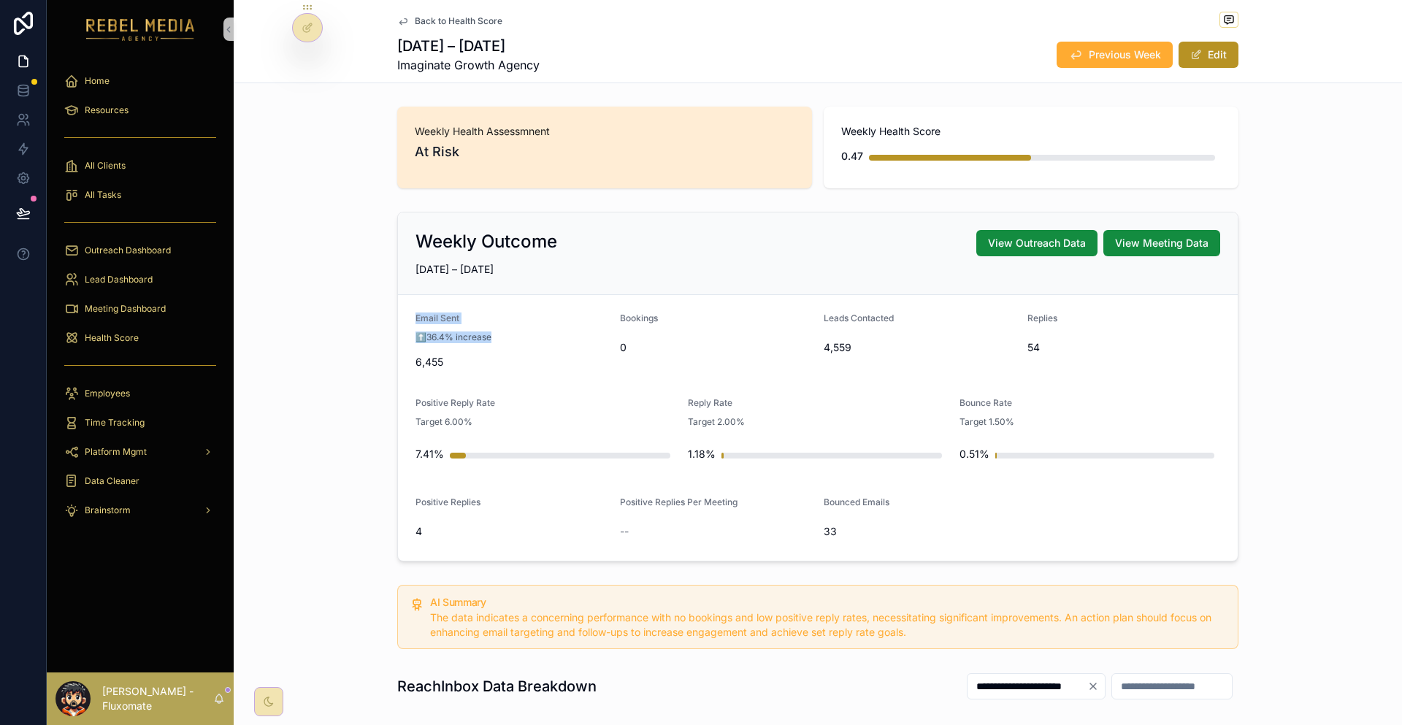
drag, startPoint x: 476, startPoint y: 291, endPoint x: 573, endPoint y: 303, distance: 97.9
click at [573, 303] on form "Email Sent ⬆️36.4% increase 6,455 Bookings 0 Leads Contacted 4,559 Replies 54 P…" at bounding box center [818, 428] width 840 height 266
click at [579, 312] on div "Email Sent ⬆️36.4% increase 6,455" at bounding box center [511, 342] width 193 height 61
drag, startPoint x: 799, startPoint y: 273, endPoint x: 967, endPoint y: 312, distance: 171.6
click at [967, 312] on form "Email Sent ⬆️36.4% increase 6,455 Bookings 0 Leads Contacted 4,559 Replies 54 P…" at bounding box center [818, 428] width 840 height 266
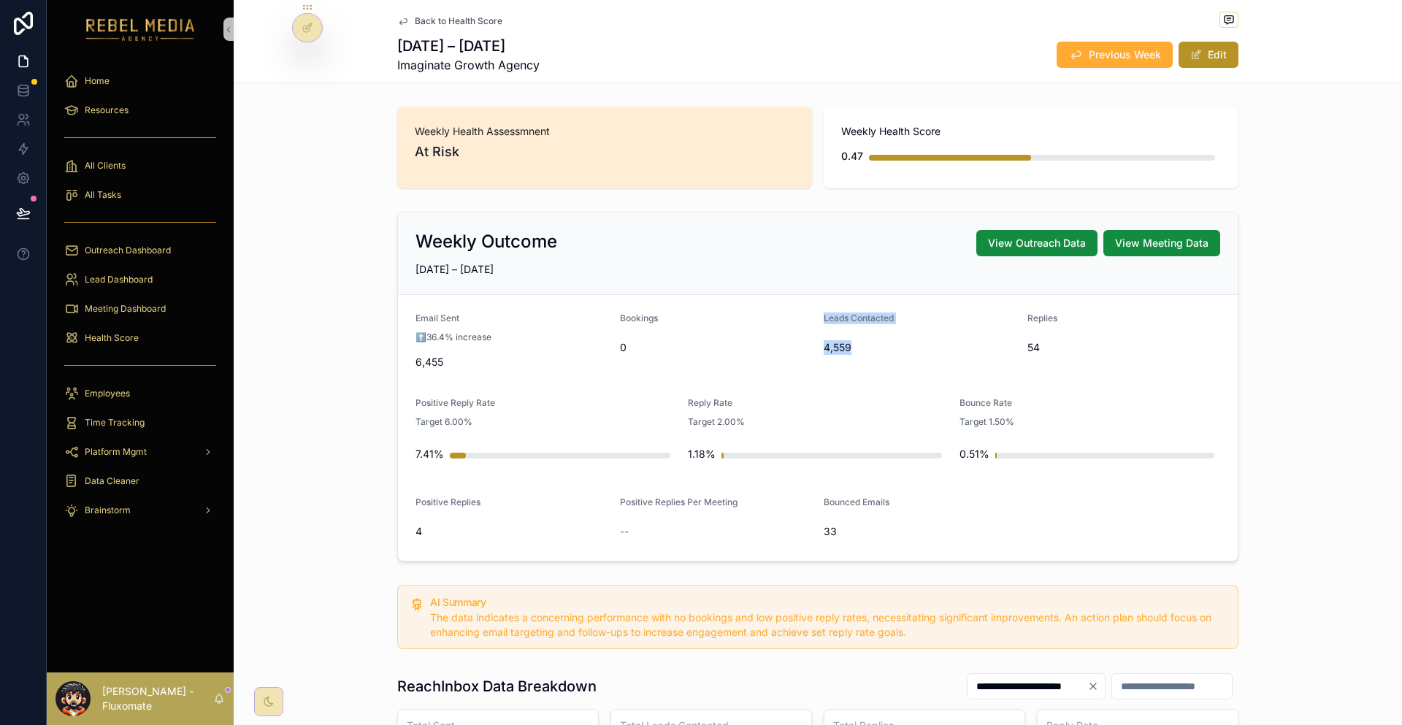
click at [967, 340] on span "4,559" at bounding box center [919, 347] width 192 height 15
drag, startPoint x: 588, startPoint y: 295, endPoint x: 691, endPoint y: 296, distance: 103.7
click at [691, 296] on form "Email Sent ⬆️36.4% increase 6,455 Bookings 0 Leads Contacted 4,559 Replies 54 P…" at bounding box center [818, 428] width 840 height 266
click at [691, 336] on div "0" at bounding box center [716, 347] width 193 height 23
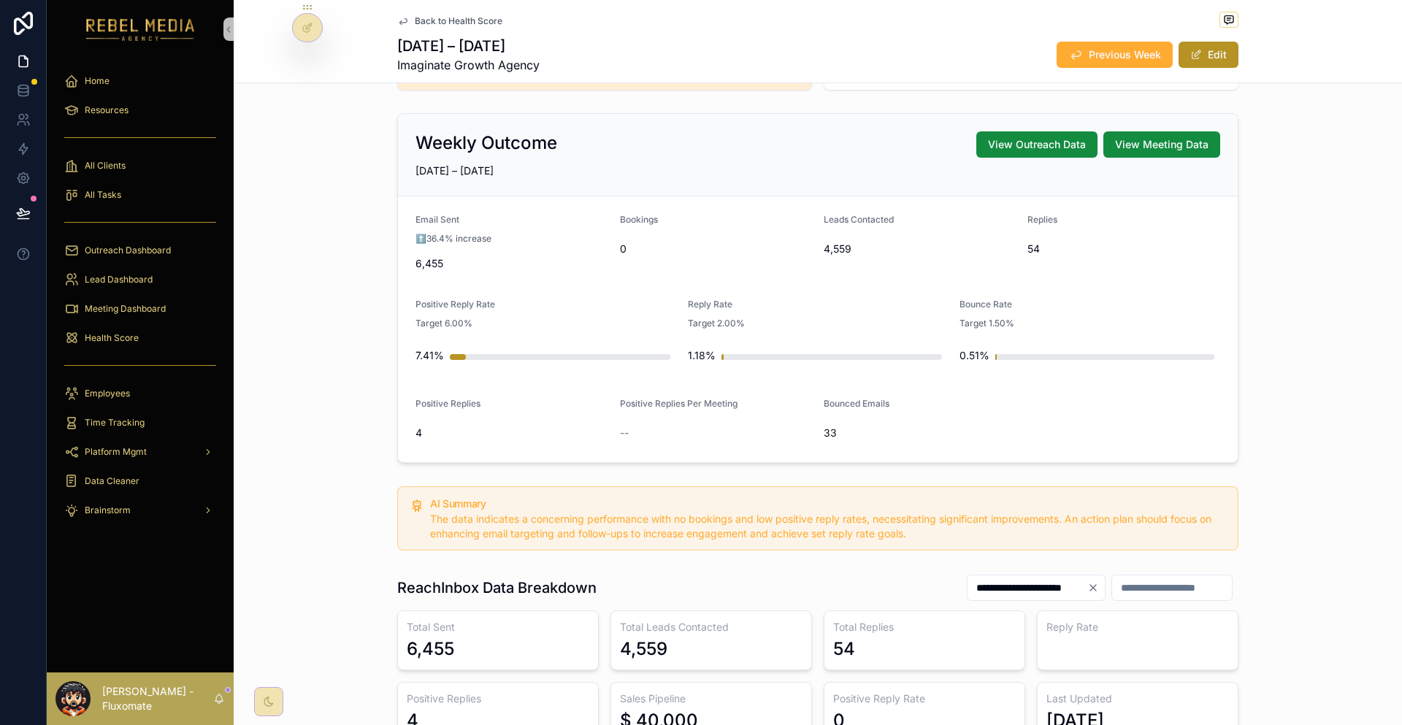
scroll to position [219, 0]
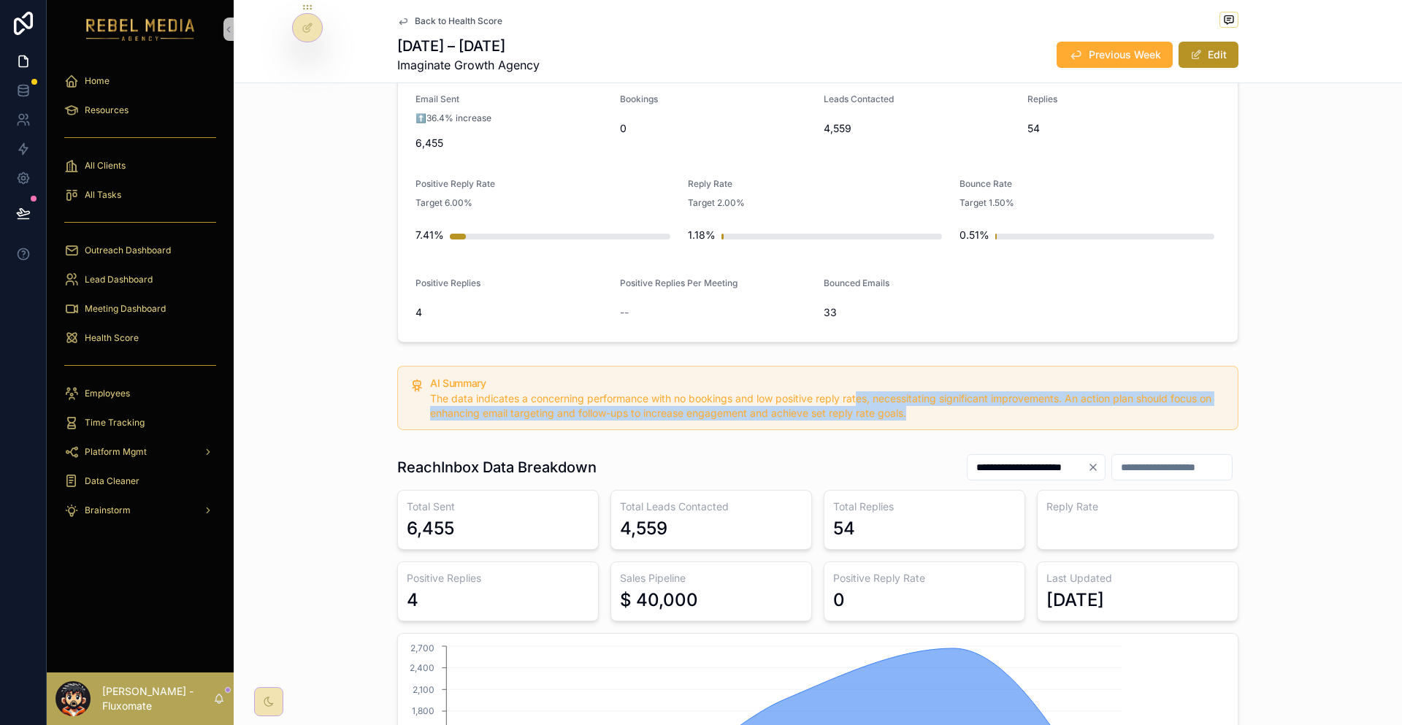
drag, startPoint x: 837, startPoint y: 321, endPoint x: 951, endPoint y: 332, distance: 114.4
click at [951, 391] on div "The data indicates a concerning performance with no bookings and low positive r…" at bounding box center [828, 405] width 796 height 29
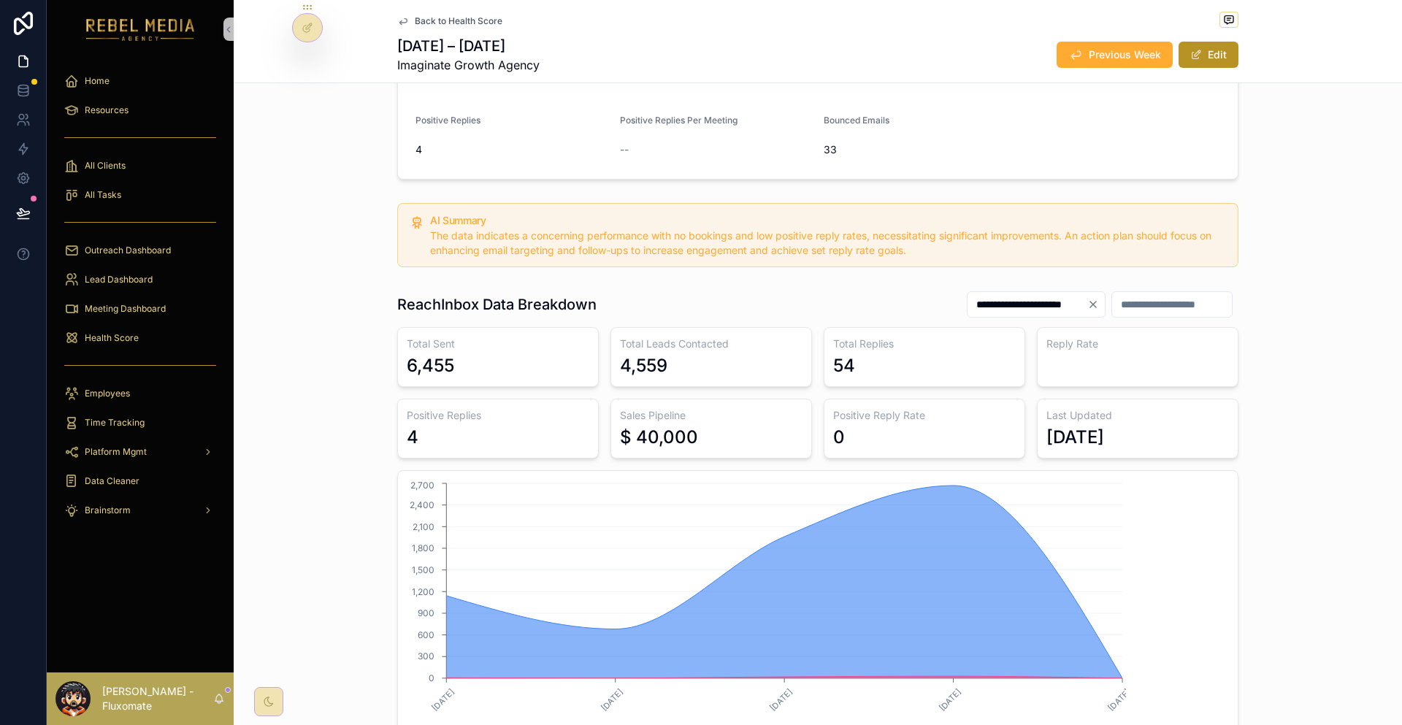
scroll to position [365, 0]
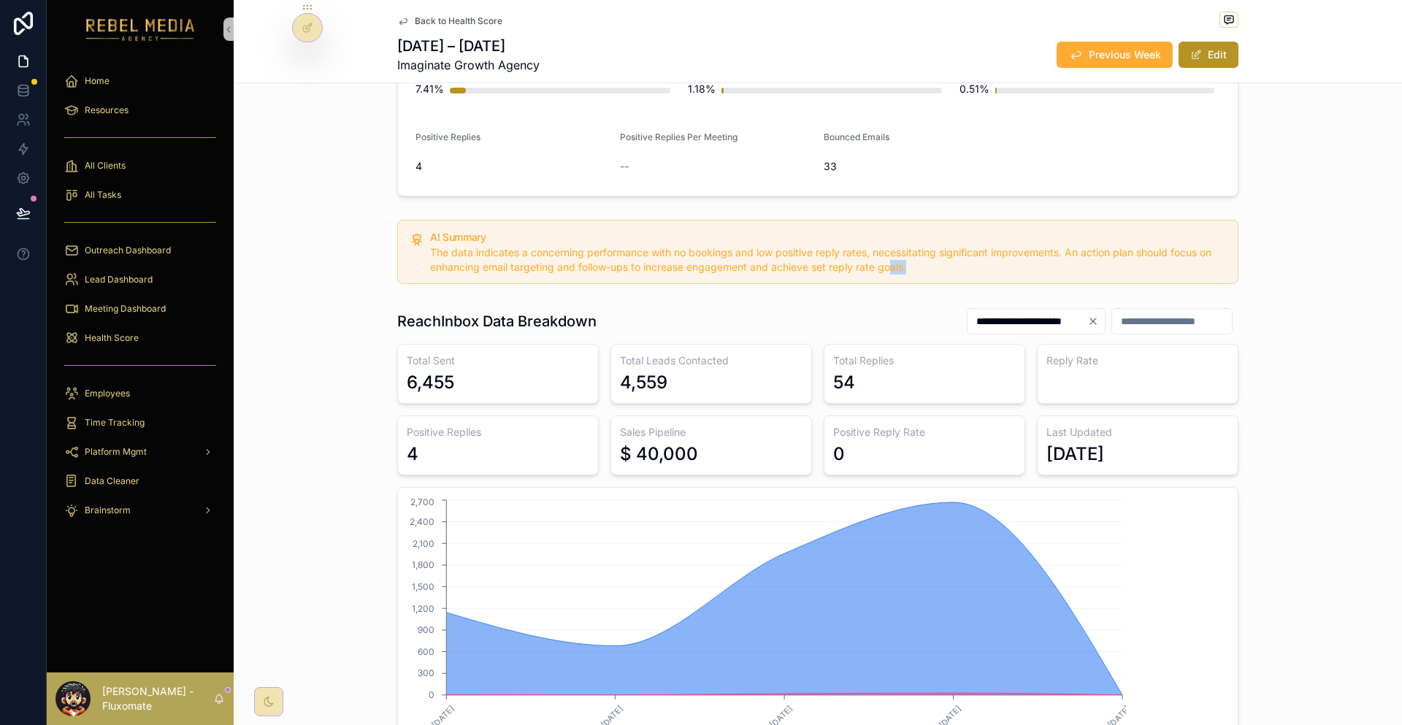
drag, startPoint x: 926, startPoint y: 191, endPoint x: 862, endPoint y: 187, distance: 63.6
click at [862, 214] on div "AI Summary The data indicates a concerning performance with no bookings and low…" at bounding box center [818, 252] width 1168 height 76
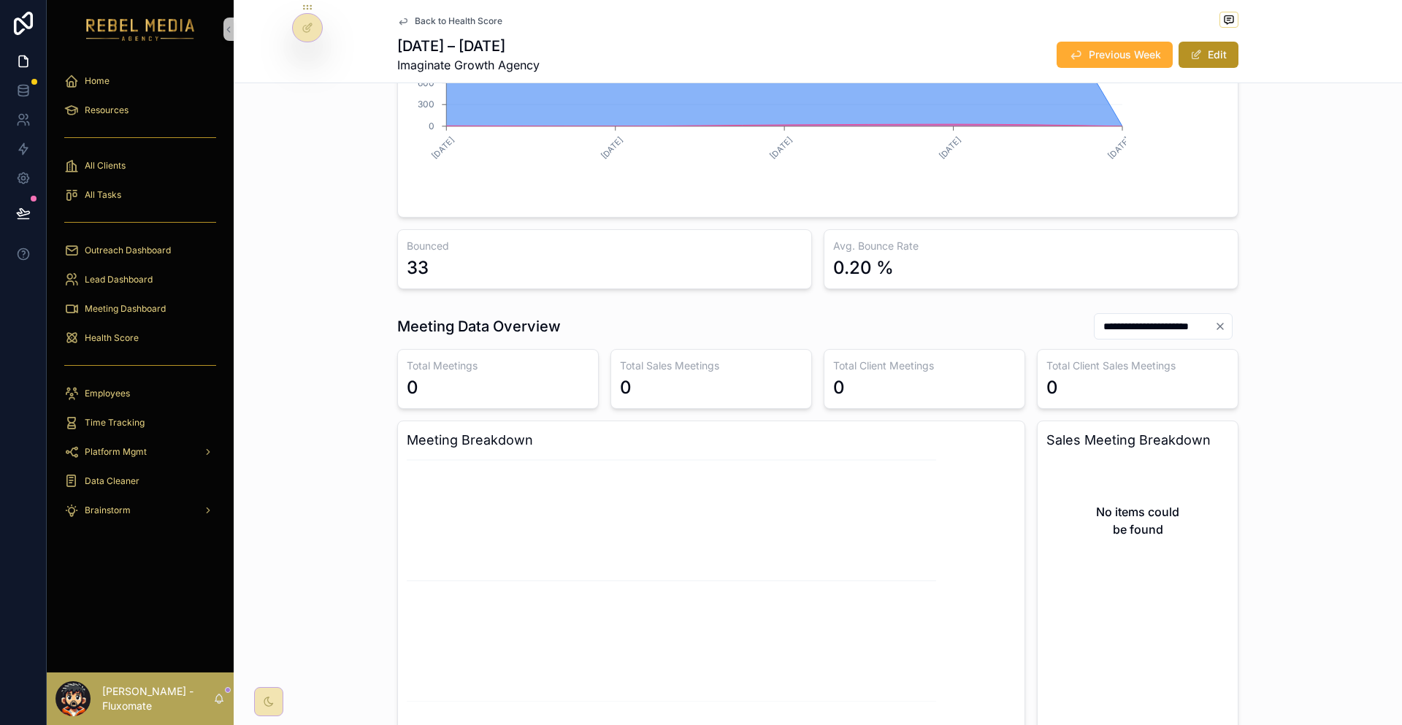
scroll to position [980, 0]
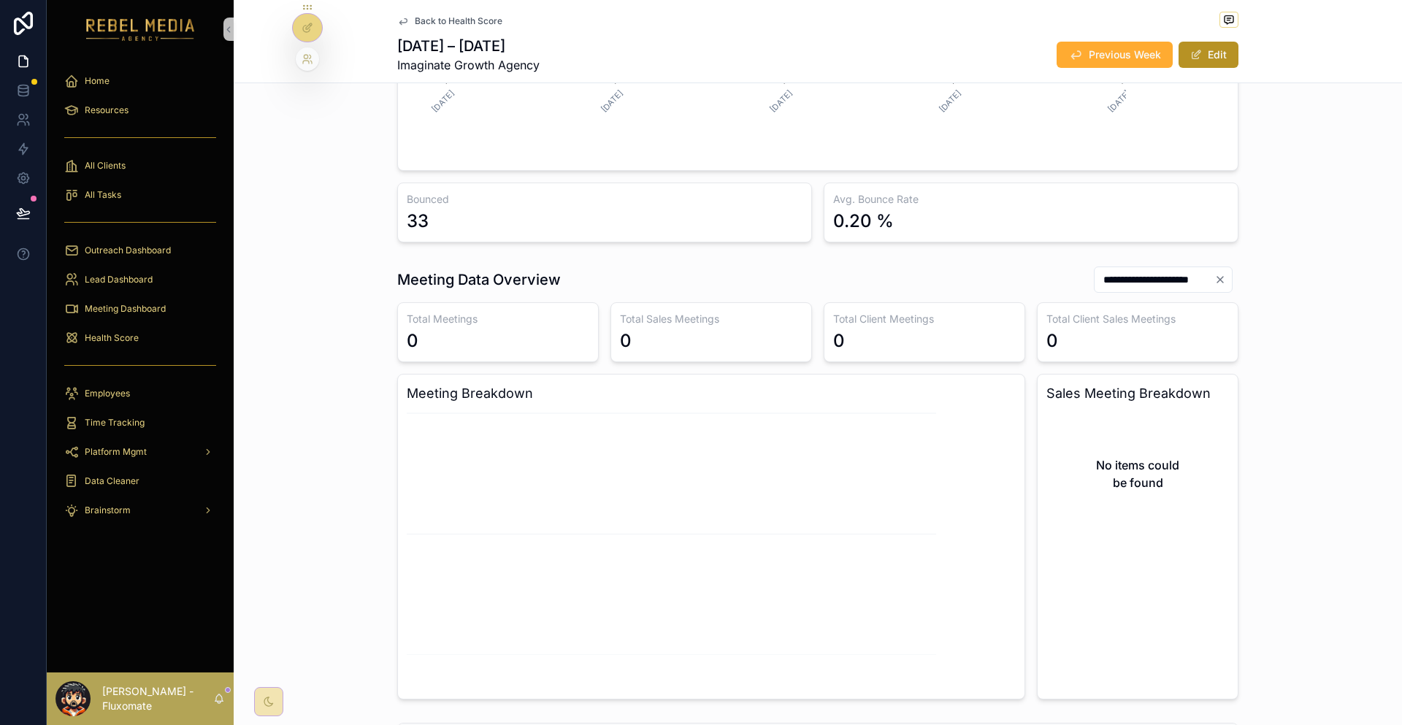
click at [304, 16] on div at bounding box center [307, 28] width 29 height 28
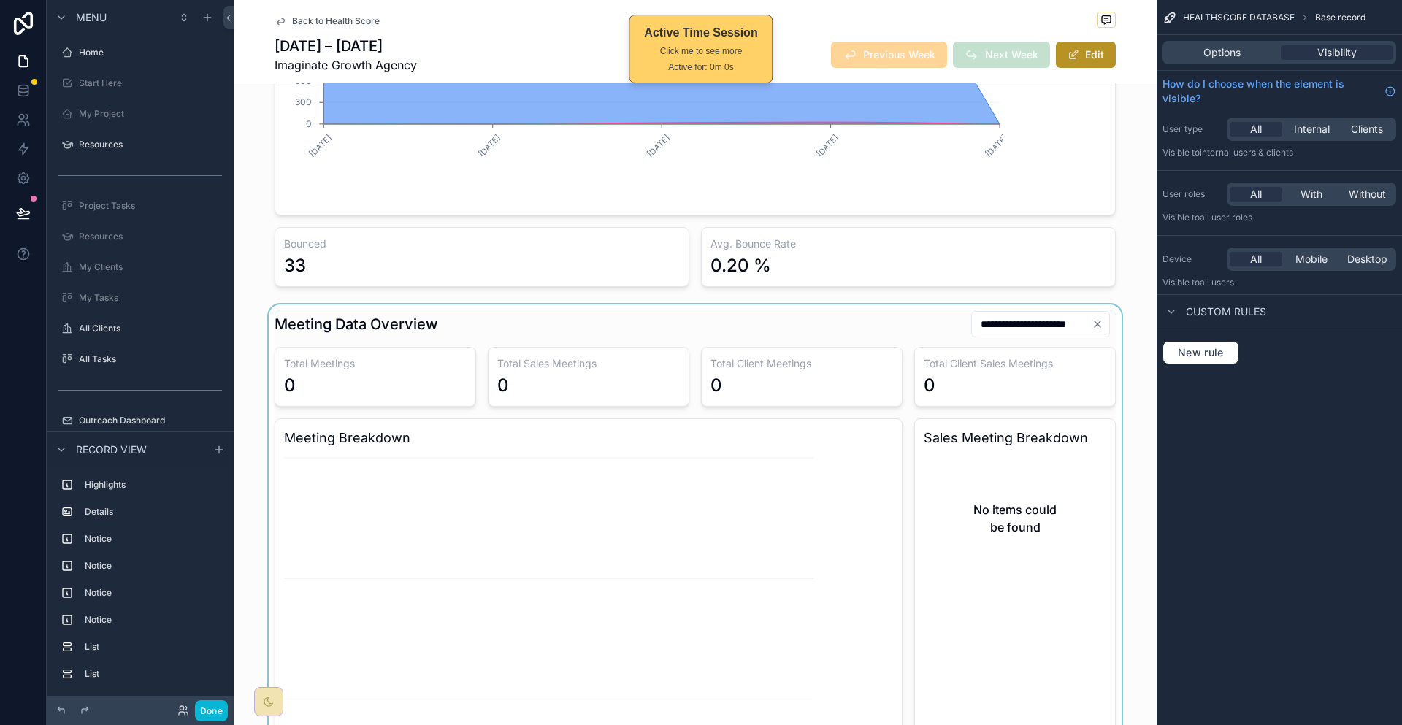
scroll to position [1199, 0]
click at [617, 304] on div "scrollable content" at bounding box center [695, 526] width 923 height 445
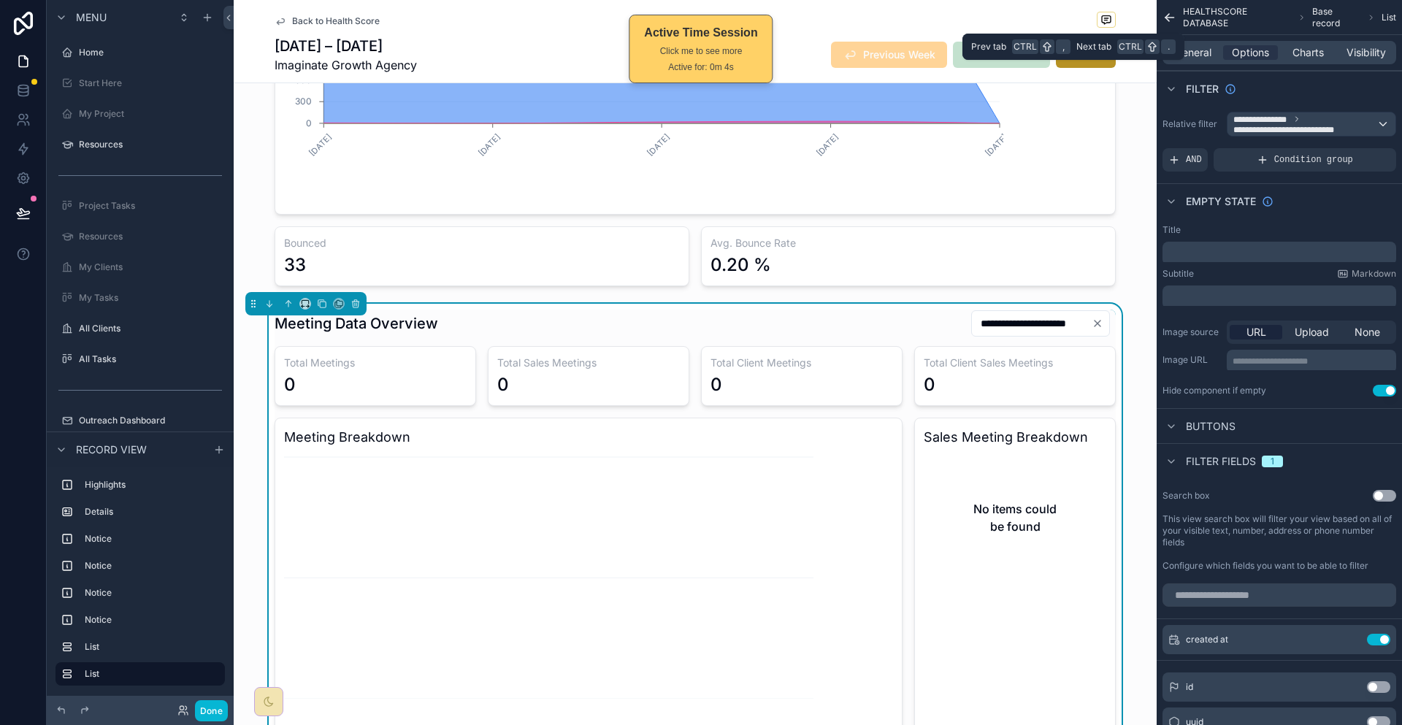
click at [1304, 41] on div "General Options Charts Visibility" at bounding box center [1279, 52] width 234 height 23
click at [1305, 45] on span "Charts" at bounding box center [1307, 52] width 31 height 15
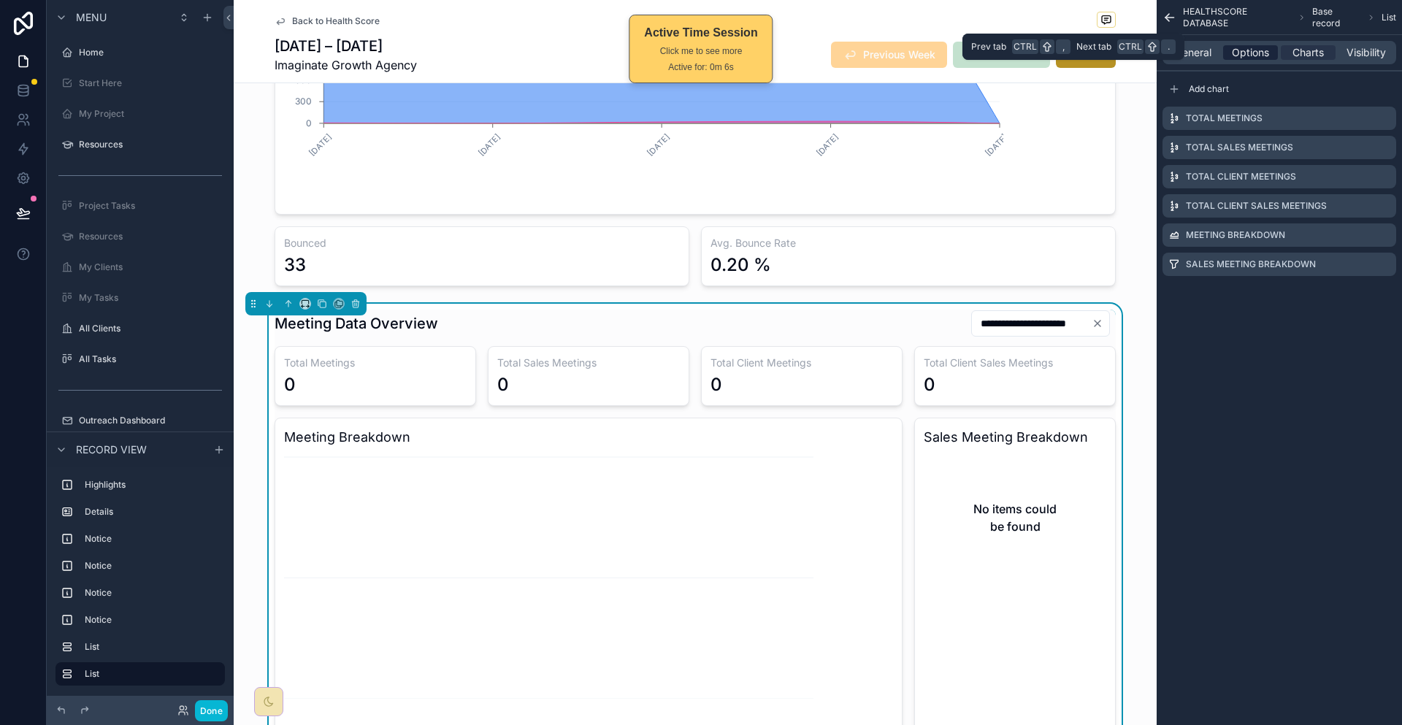
click at [1269, 45] on span "Options" at bounding box center [1250, 52] width 37 height 15
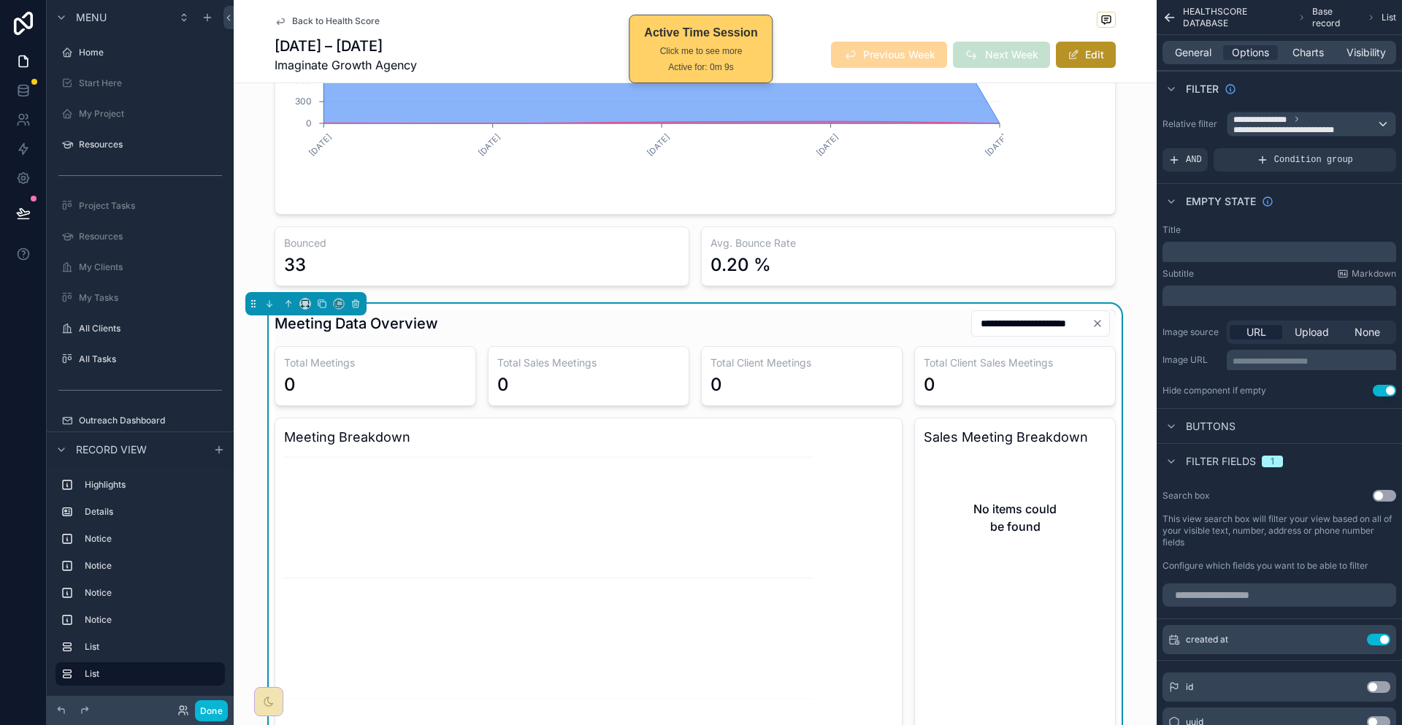
click at [1385, 385] on button "Use setting" at bounding box center [1383, 391] width 23 height 12
click at [1354, 45] on span "Visibility" at bounding box center [1365, 52] width 39 height 15
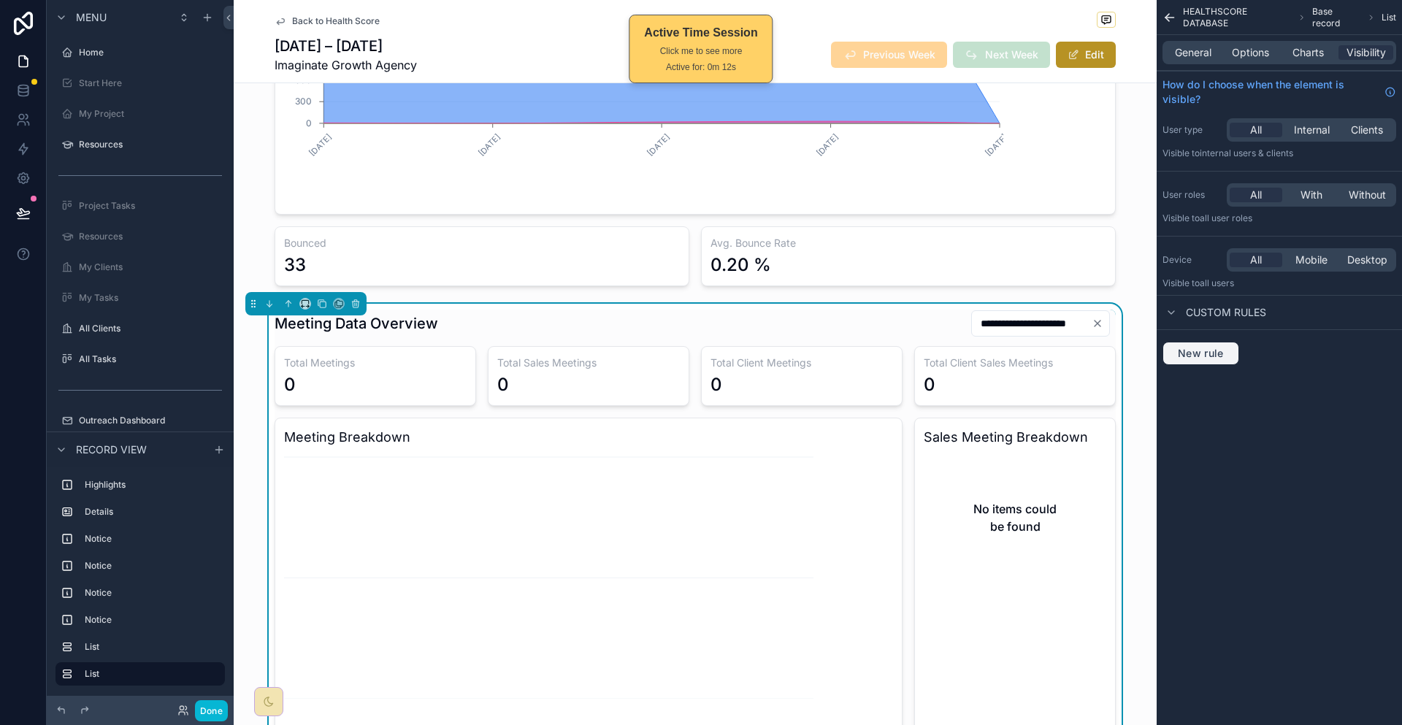
click at [1229, 347] on span "New rule" at bounding box center [1201, 353] width 58 height 13
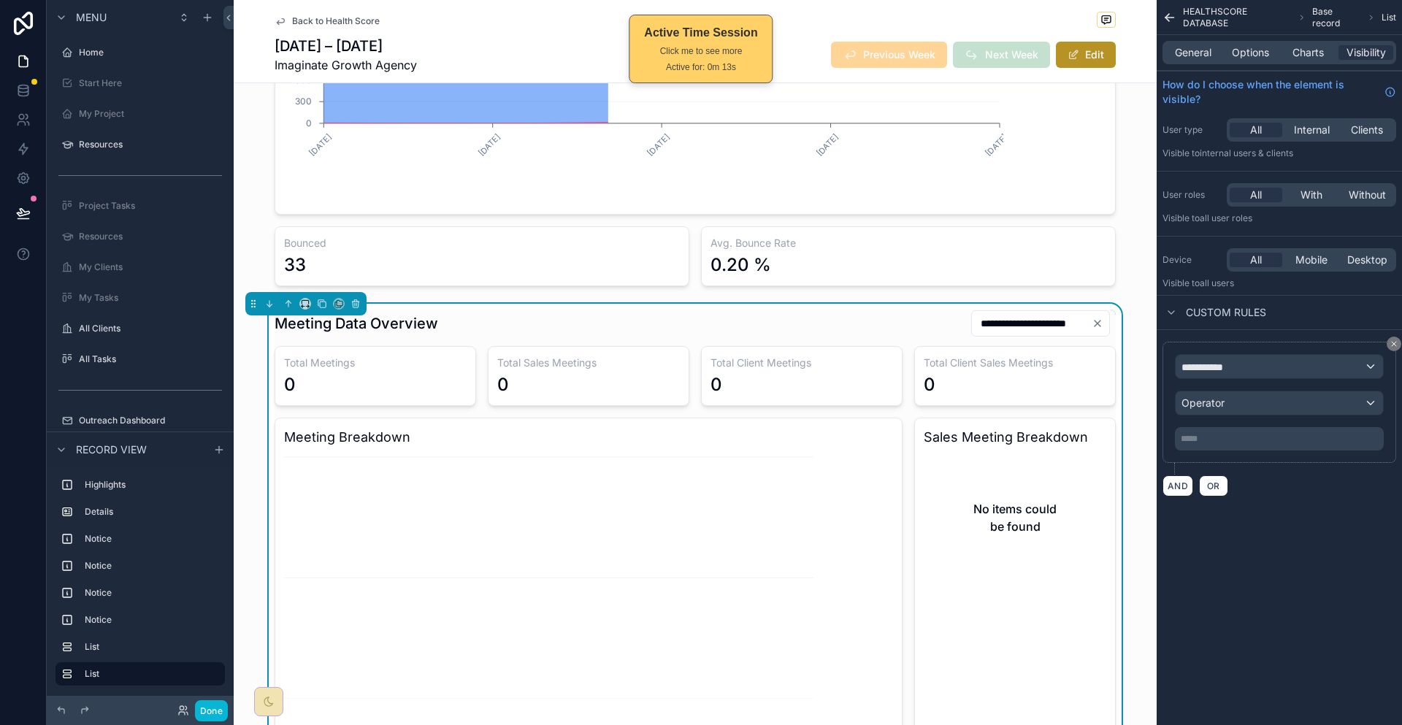
click at [1254, 342] on div "**********" at bounding box center [1279, 402] width 234 height 121
click at [1229, 360] on span "**********" at bounding box center [1205, 366] width 48 height 13
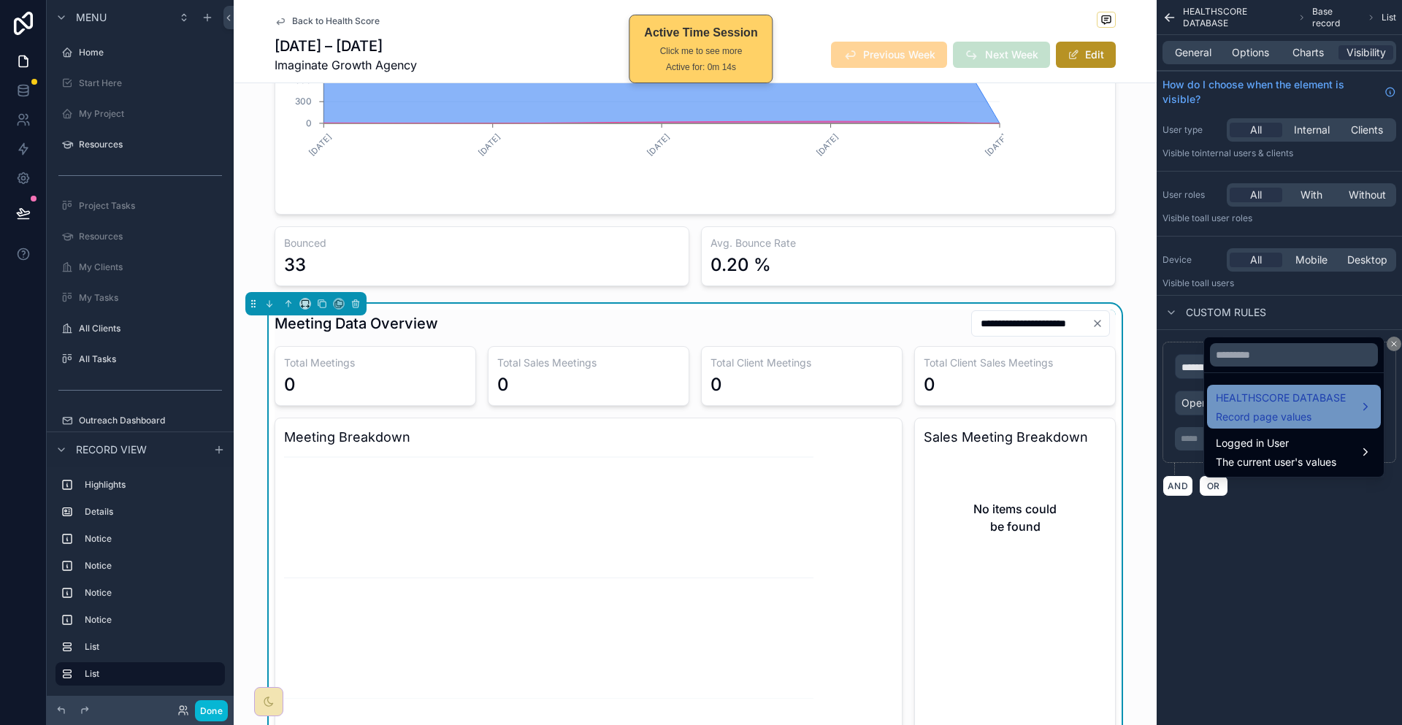
click at [1275, 389] on span "HEALTHSCORE DATABASE" at bounding box center [1281, 398] width 130 height 18
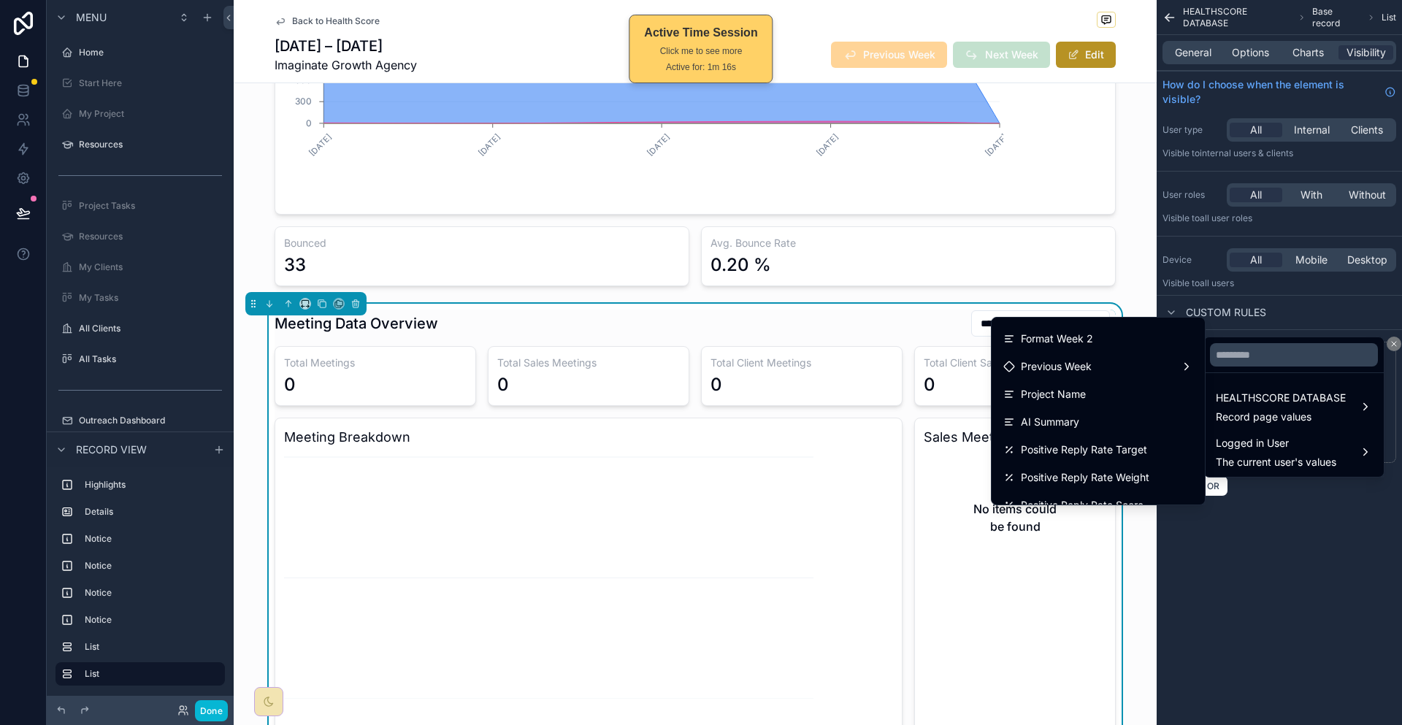
scroll to position [640, 0]
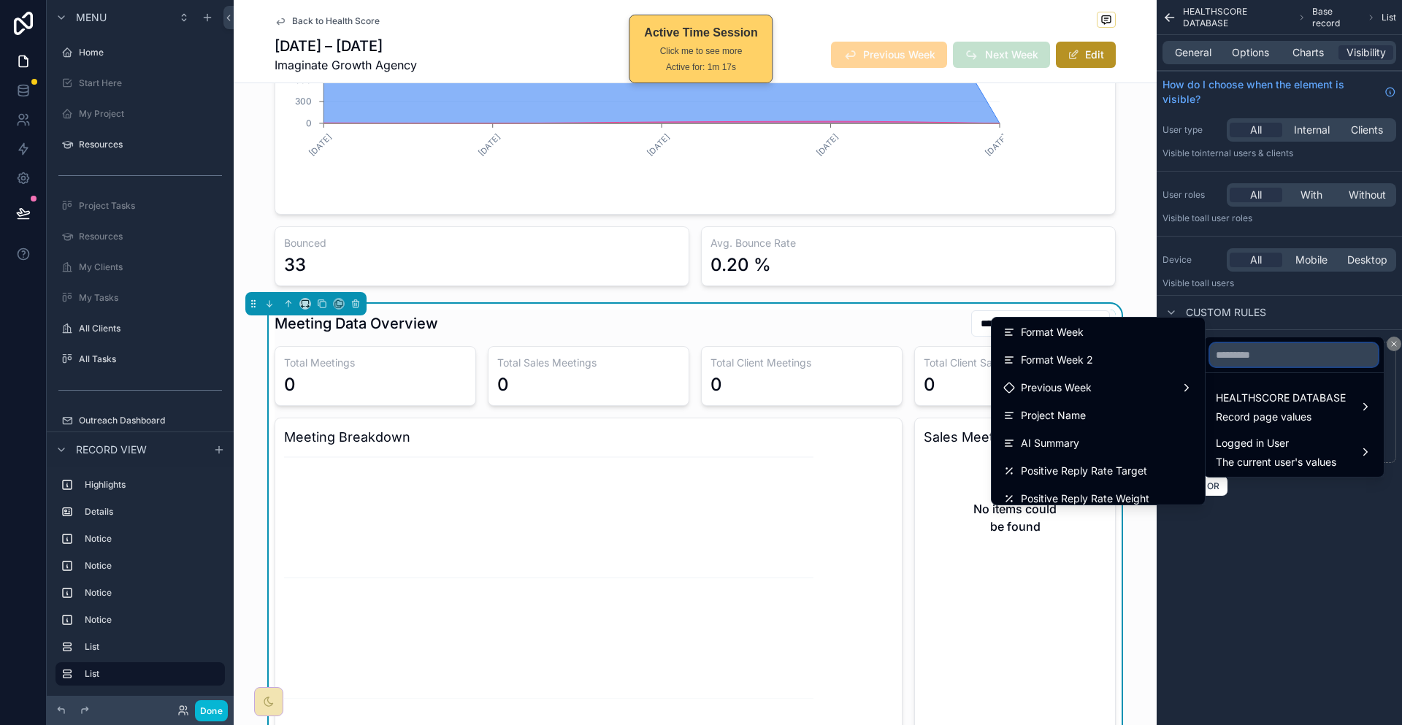
click at [1265, 350] on input "text" at bounding box center [1294, 354] width 168 height 23
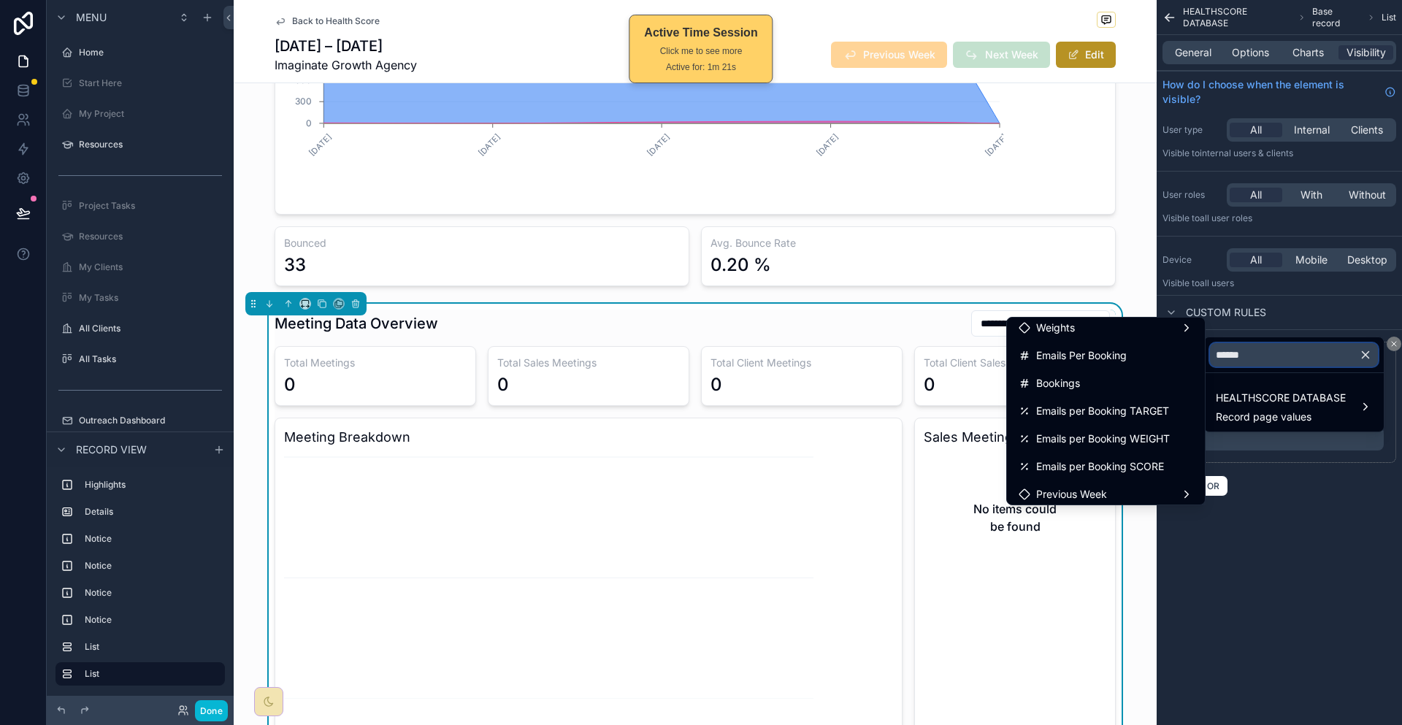
scroll to position [0, 0]
type input "******"
click at [1120, 382] on div "Bookings" at bounding box center [1105, 389] width 174 height 18
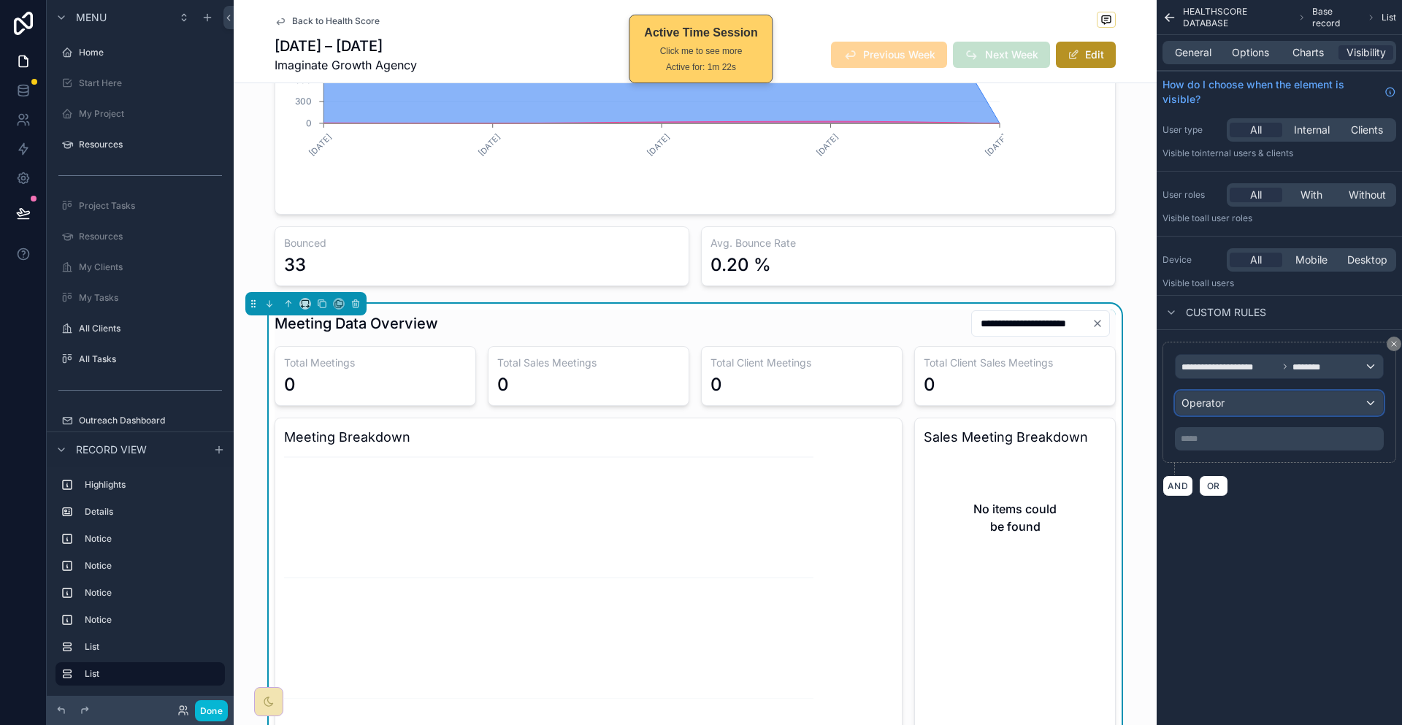
click at [1270, 391] on div "Operator" at bounding box center [1278, 402] width 207 height 23
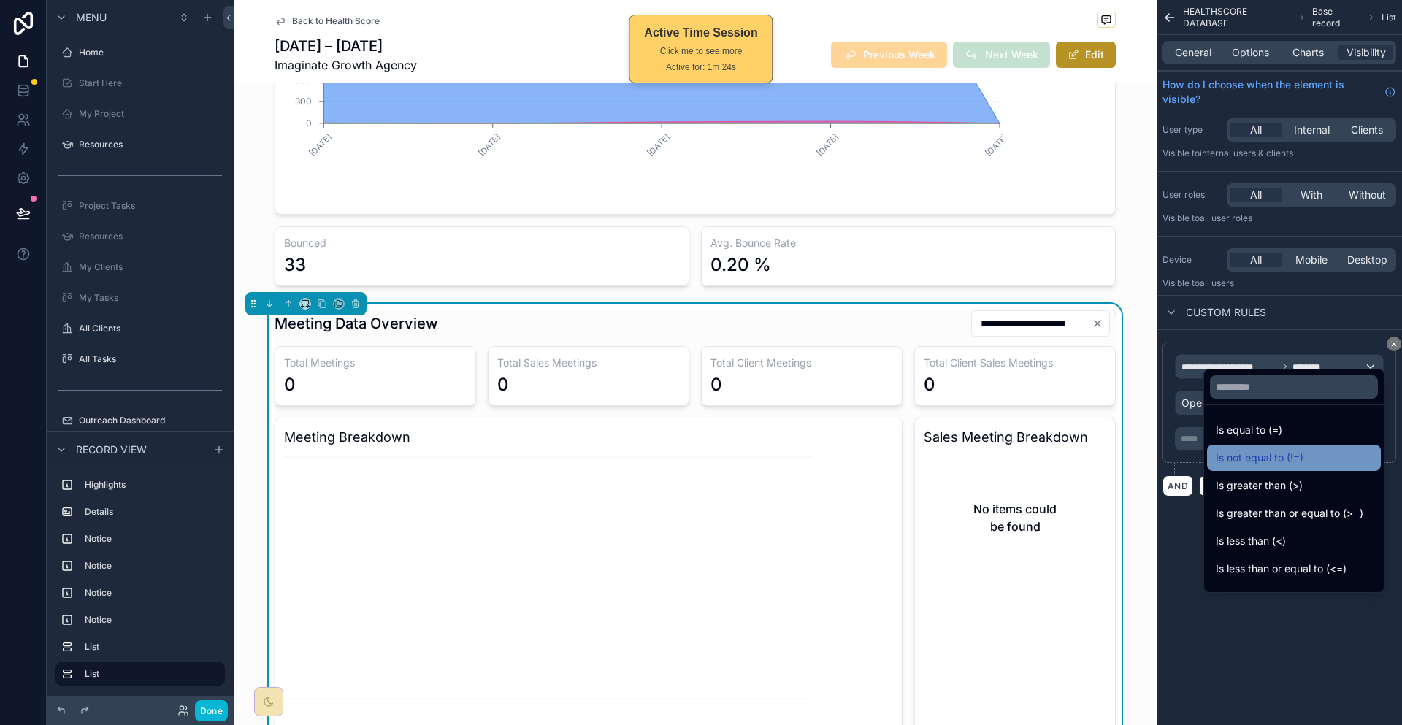
click at [1276, 445] on div "Is not equal to (!=)" at bounding box center [1294, 458] width 174 height 26
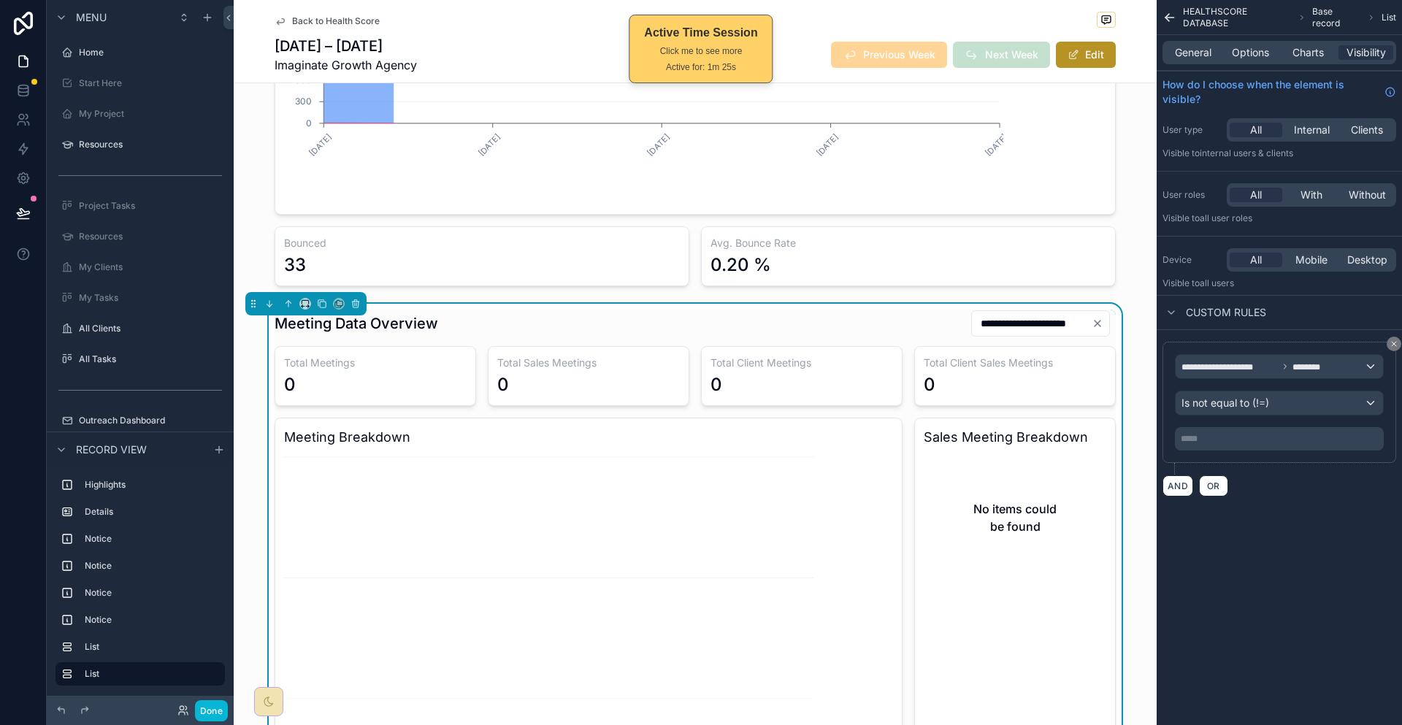
click at [1256, 427] on div "***** ﻿" at bounding box center [1279, 438] width 209 height 23
click at [1248, 427] on div "***** ﻿" at bounding box center [1279, 438] width 209 height 23
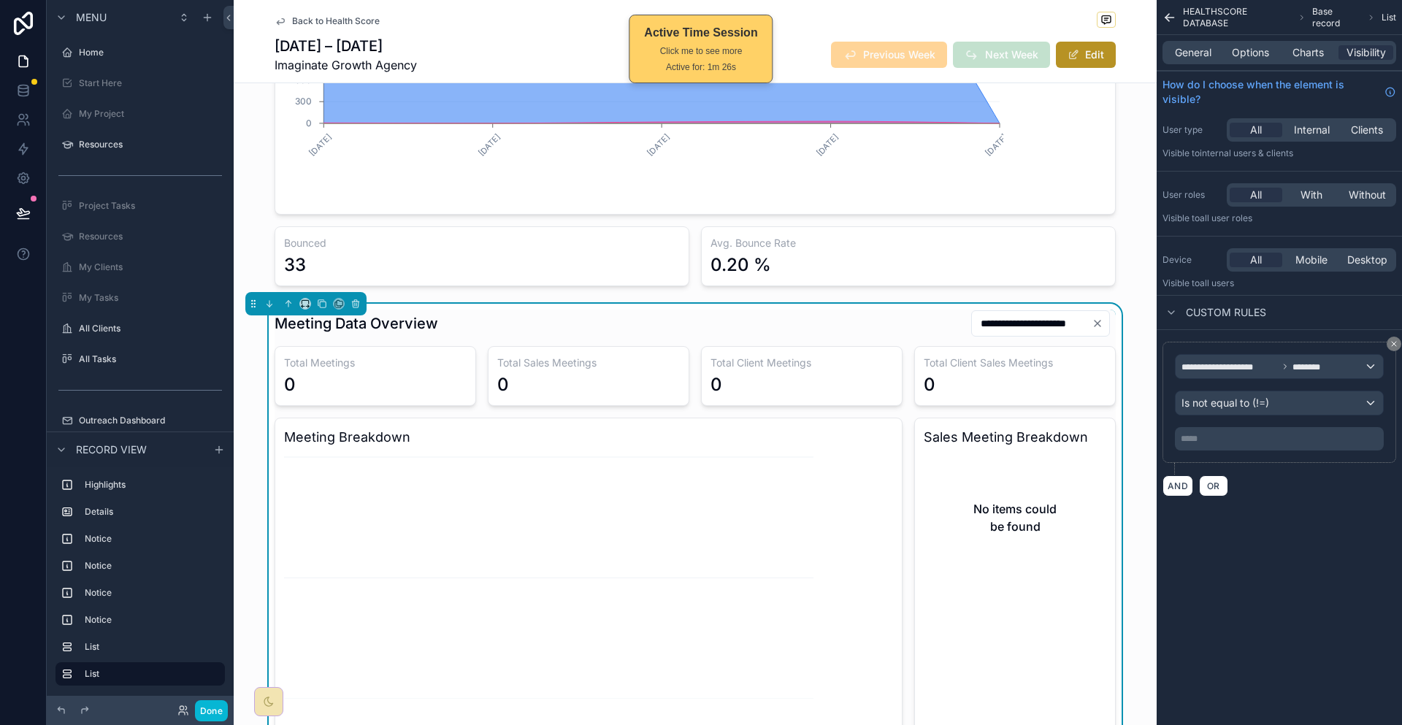
click at [1269, 433] on p "***** ﻿" at bounding box center [1280, 439] width 200 height 12
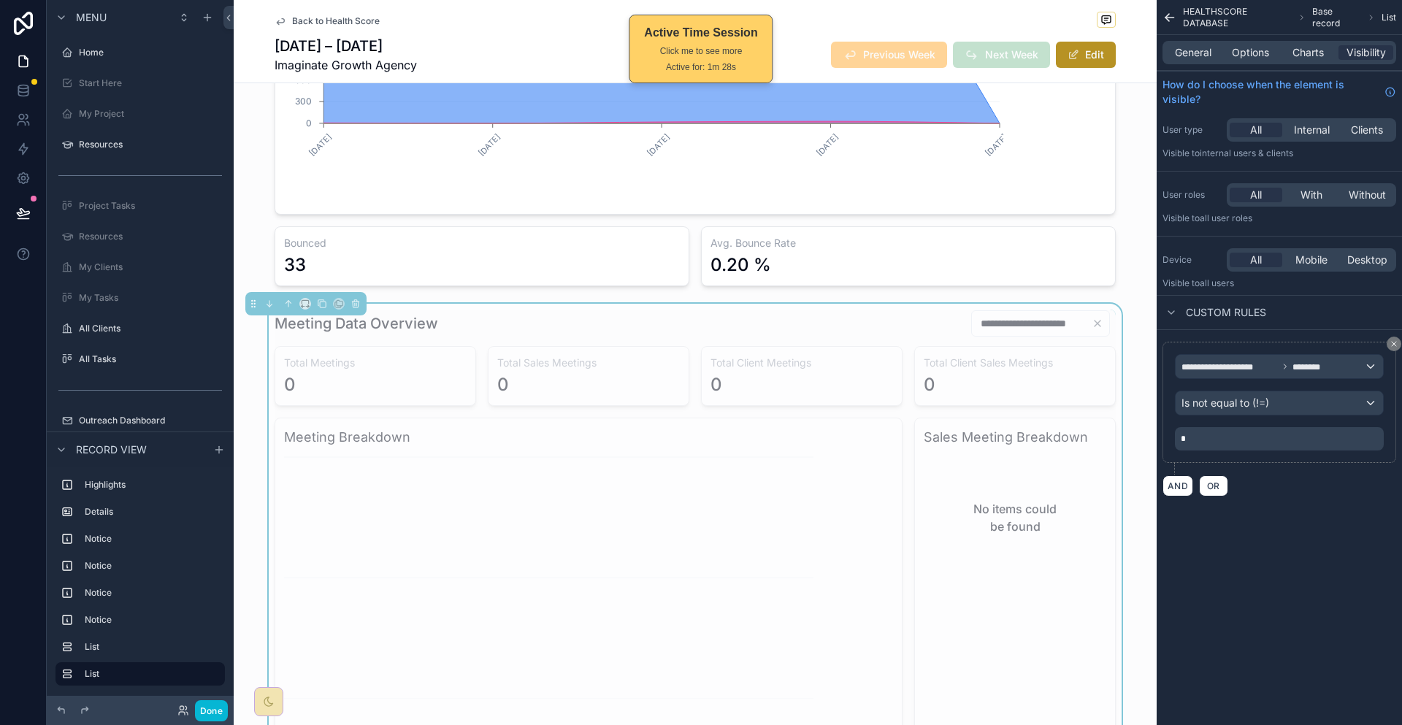
click at [1271, 529] on div "**********" at bounding box center [1278, 362] width 245 height 725
click at [195, 713] on button "Done" at bounding box center [211, 710] width 33 height 21
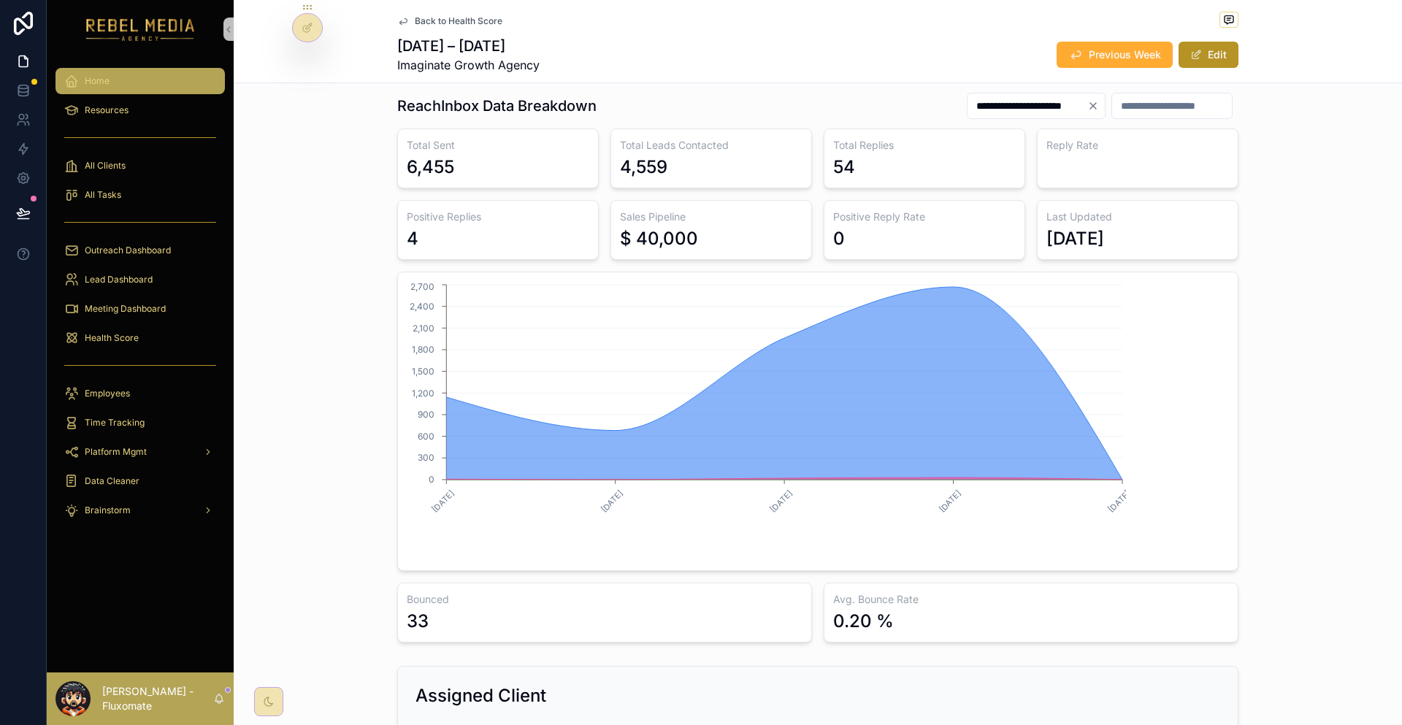
click at [94, 69] on div "Home" at bounding box center [140, 80] width 152 height 23
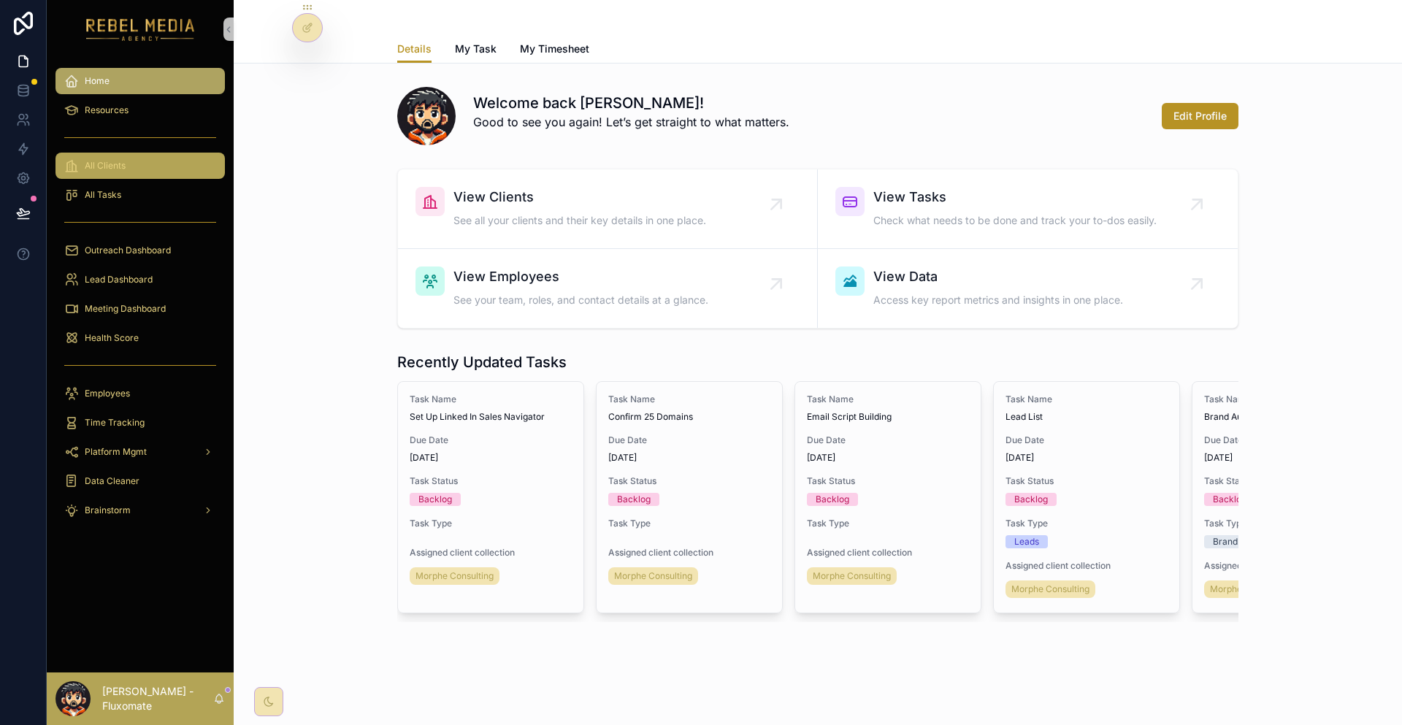
click at [145, 154] on div "All Clients" at bounding box center [140, 165] width 152 height 23
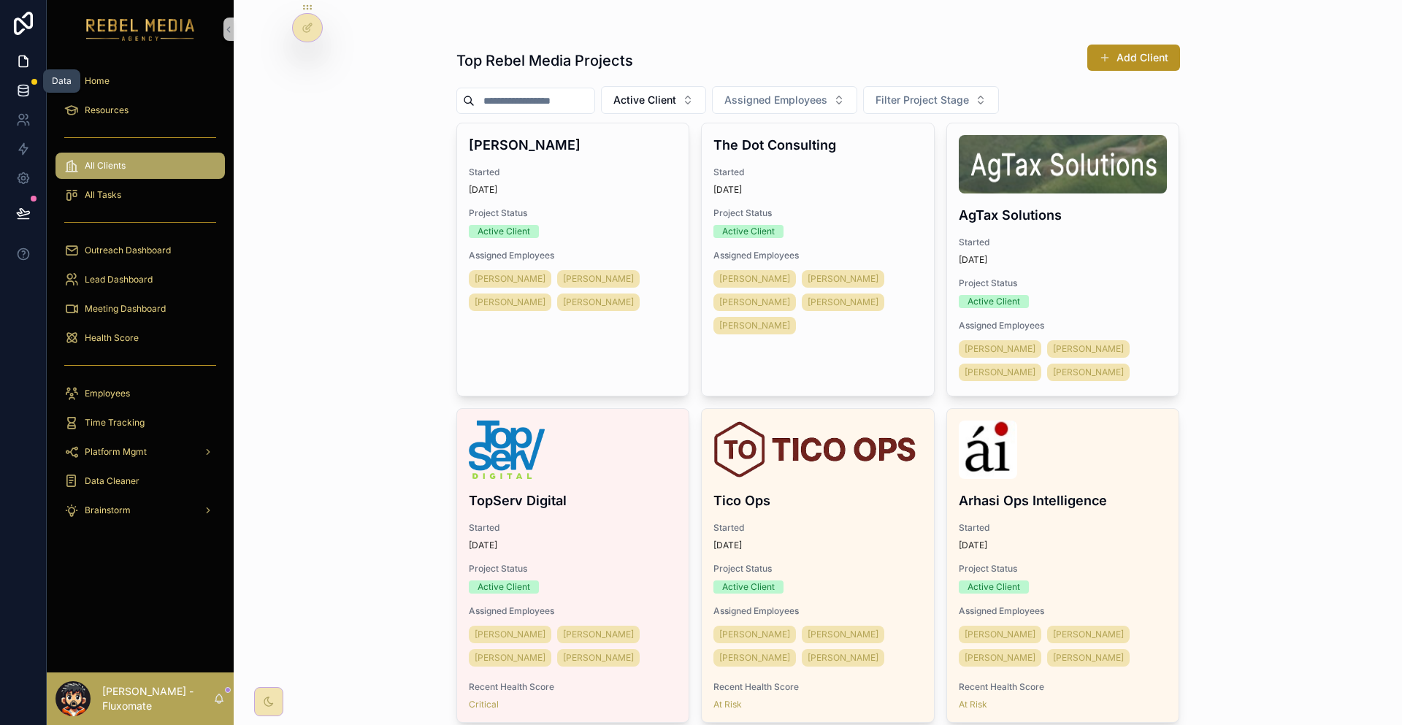
click at [16, 83] on icon at bounding box center [23, 90] width 15 height 15
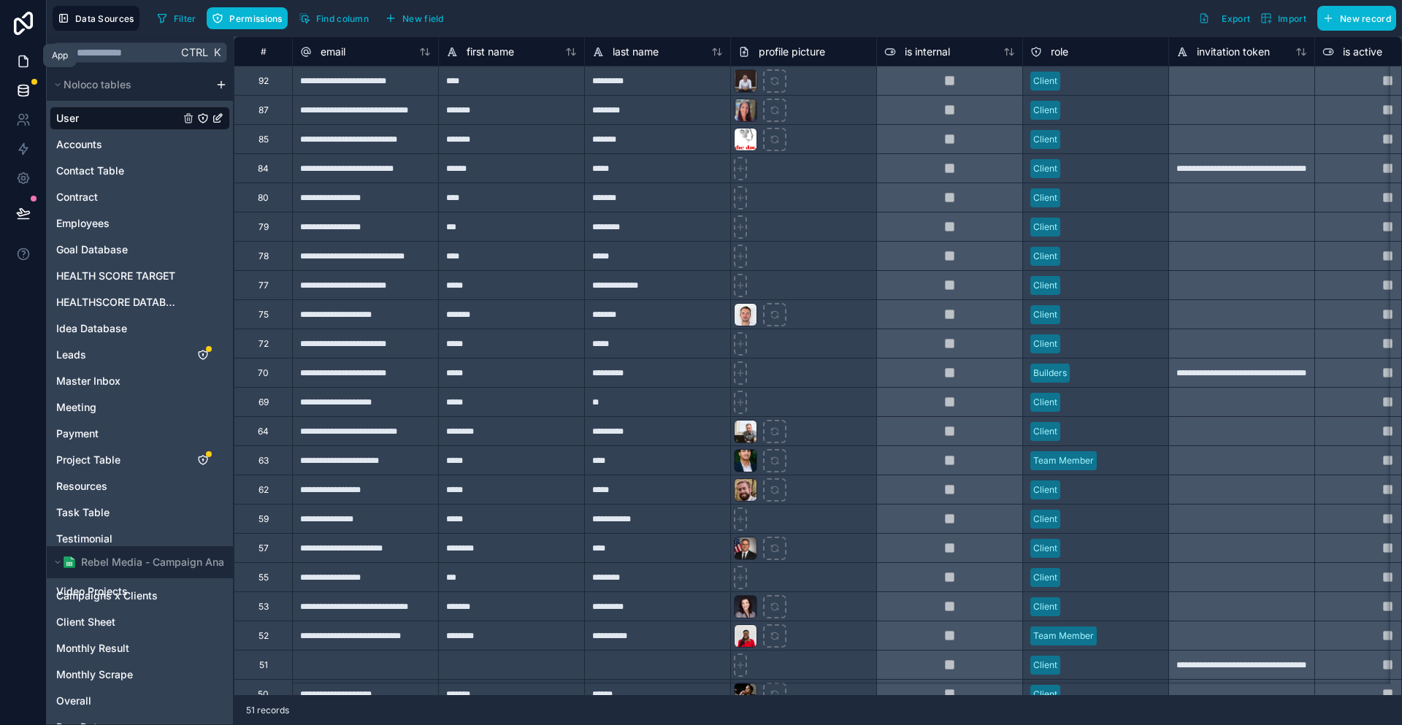
click at [19, 55] on icon at bounding box center [23, 61] width 15 height 15
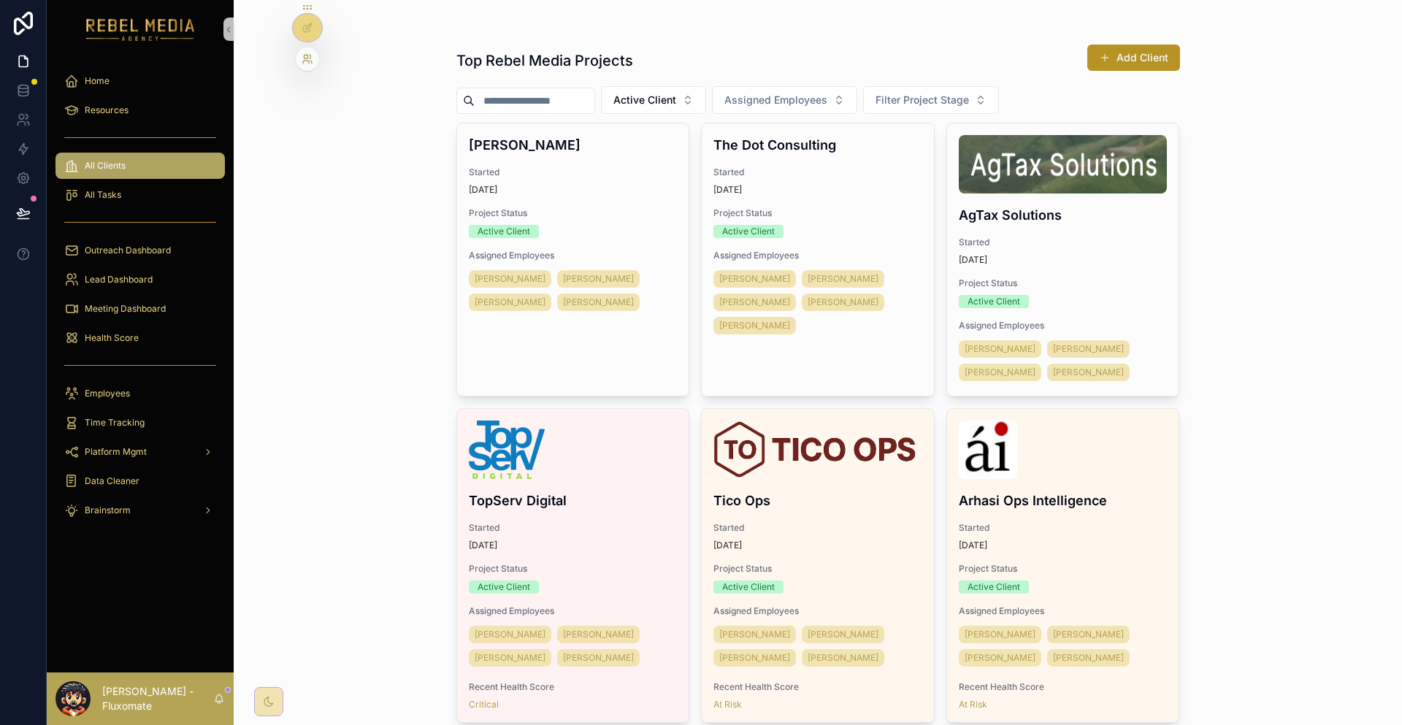
click at [304, 56] on icon at bounding box center [308, 59] width 12 height 12
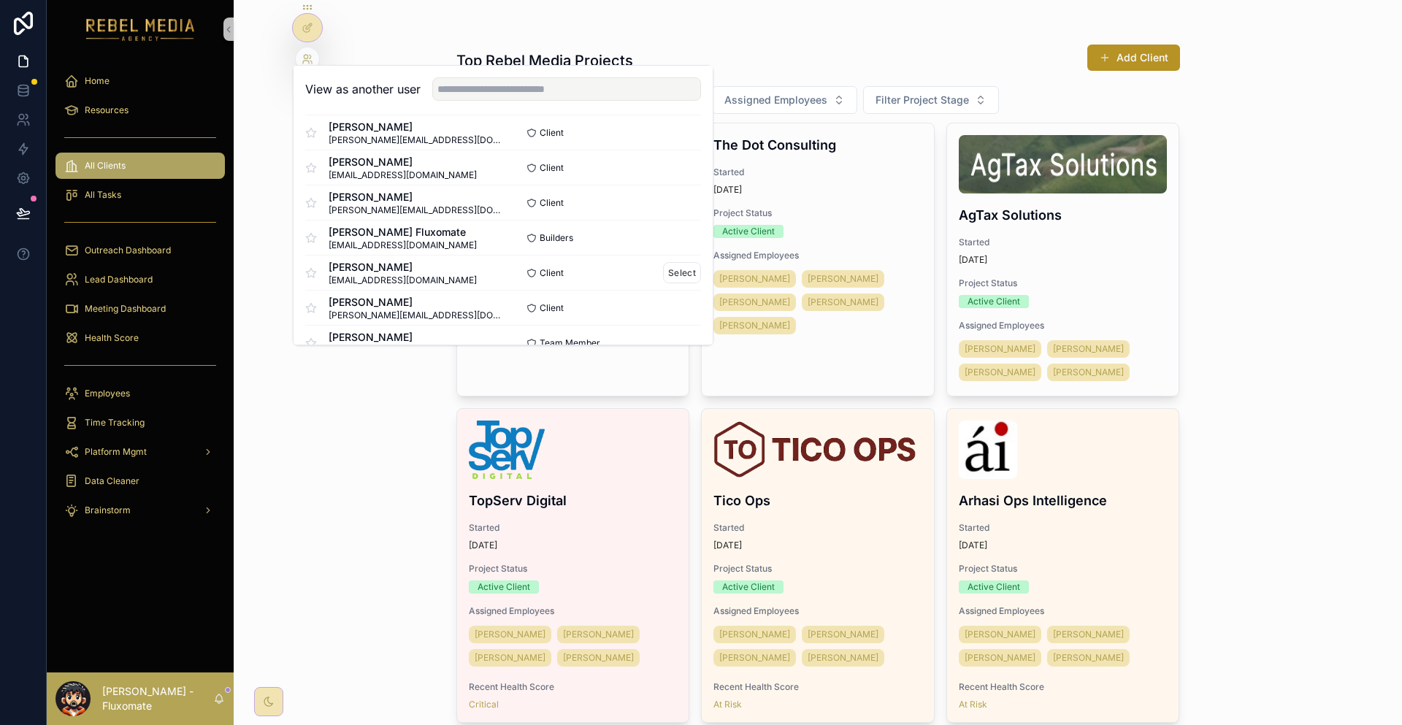
scroll to position [292, 0]
click at [462, 89] on input "text" at bounding box center [566, 88] width 269 height 23
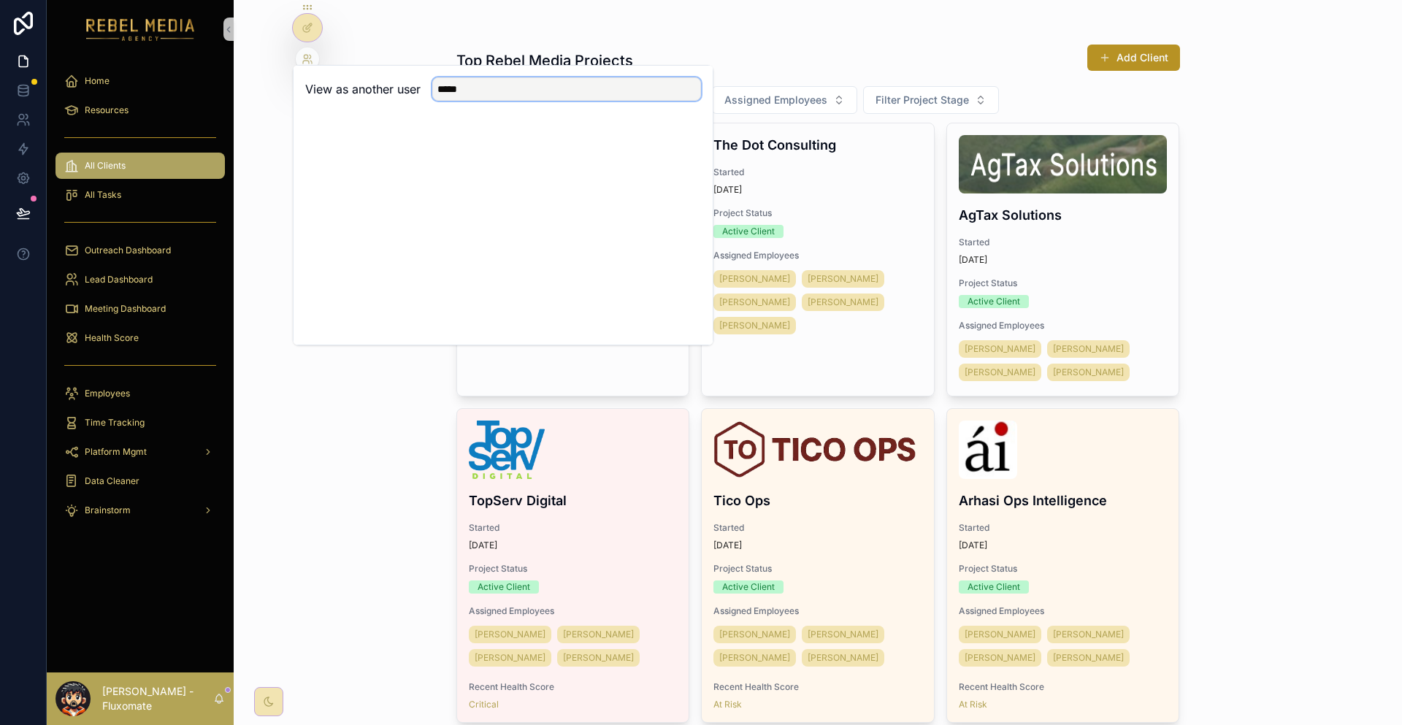
type input "******"
click at [20, 83] on icon at bounding box center [23, 90] width 15 height 15
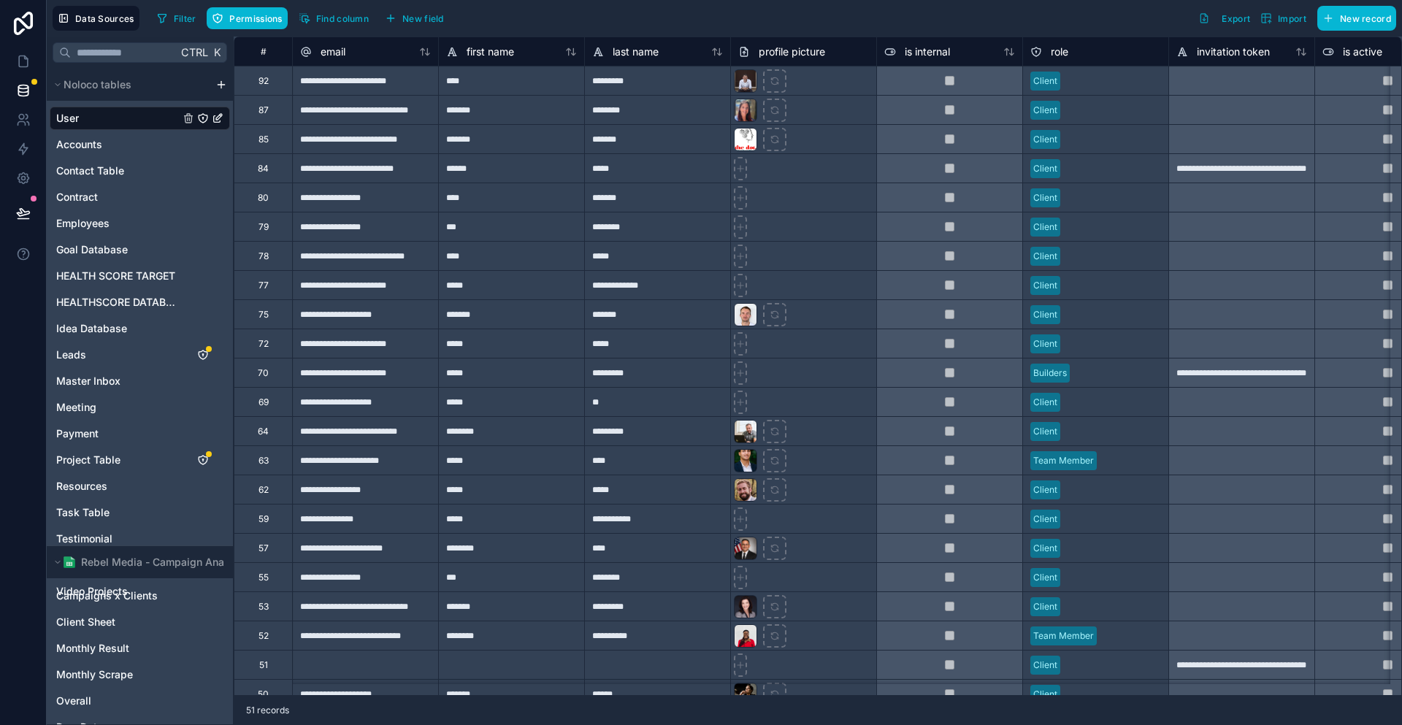
click at [94, 391] on div "User Accounts Contact Table Contract Employees Goal Database HEALTH SCORE TARGE…" at bounding box center [140, 352] width 180 height 502
click at [96, 453] on span "Project Table" at bounding box center [88, 460] width 64 height 15
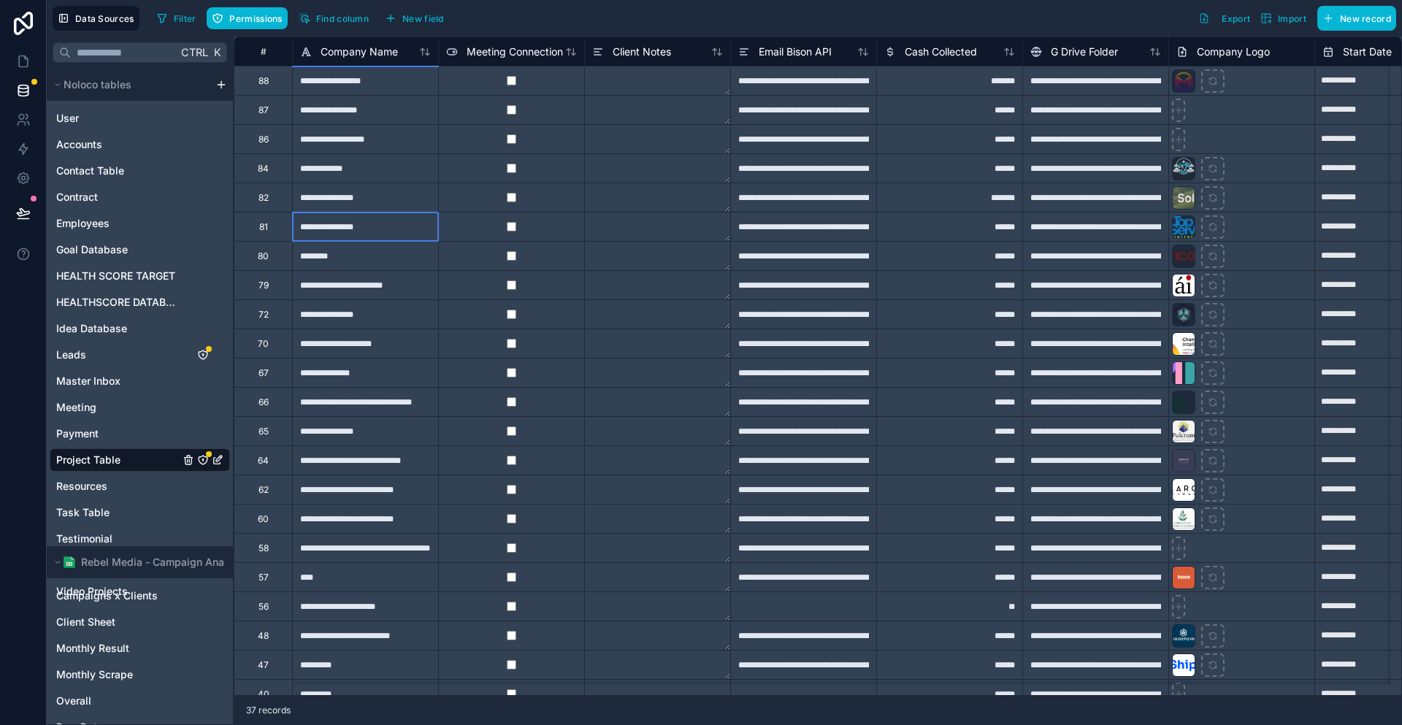
click at [389, 228] on div "**********" at bounding box center [365, 226] width 146 height 29
click at [386, 358] on div "**********" at bounding box center [365, 372] width 146 height 29
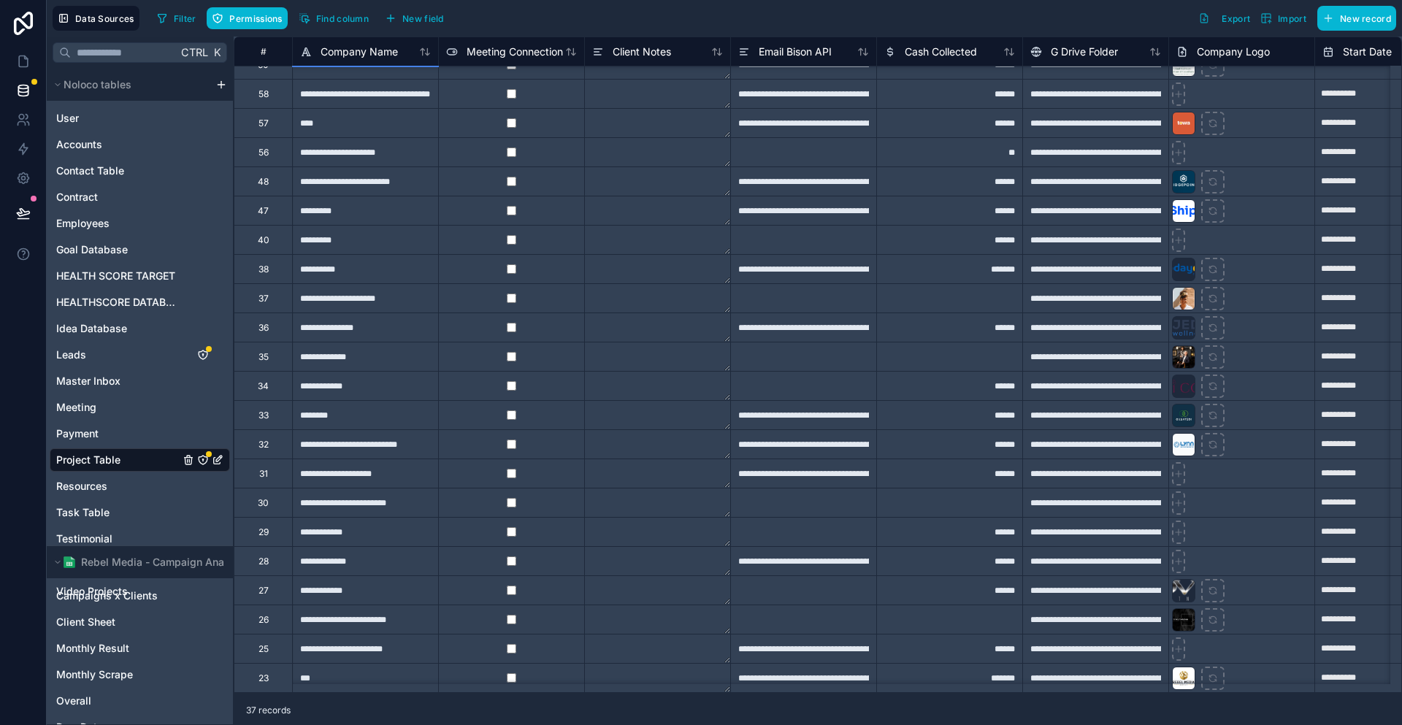
scroll to position [465, 0]
drag, startPoint x: 356, startPoint y: 537, endPoint x: 347, endPoint y: 355, distance: 182.7
click at [366, 287] on div "**********" at bounding box center [365, 297] width 146 height 29
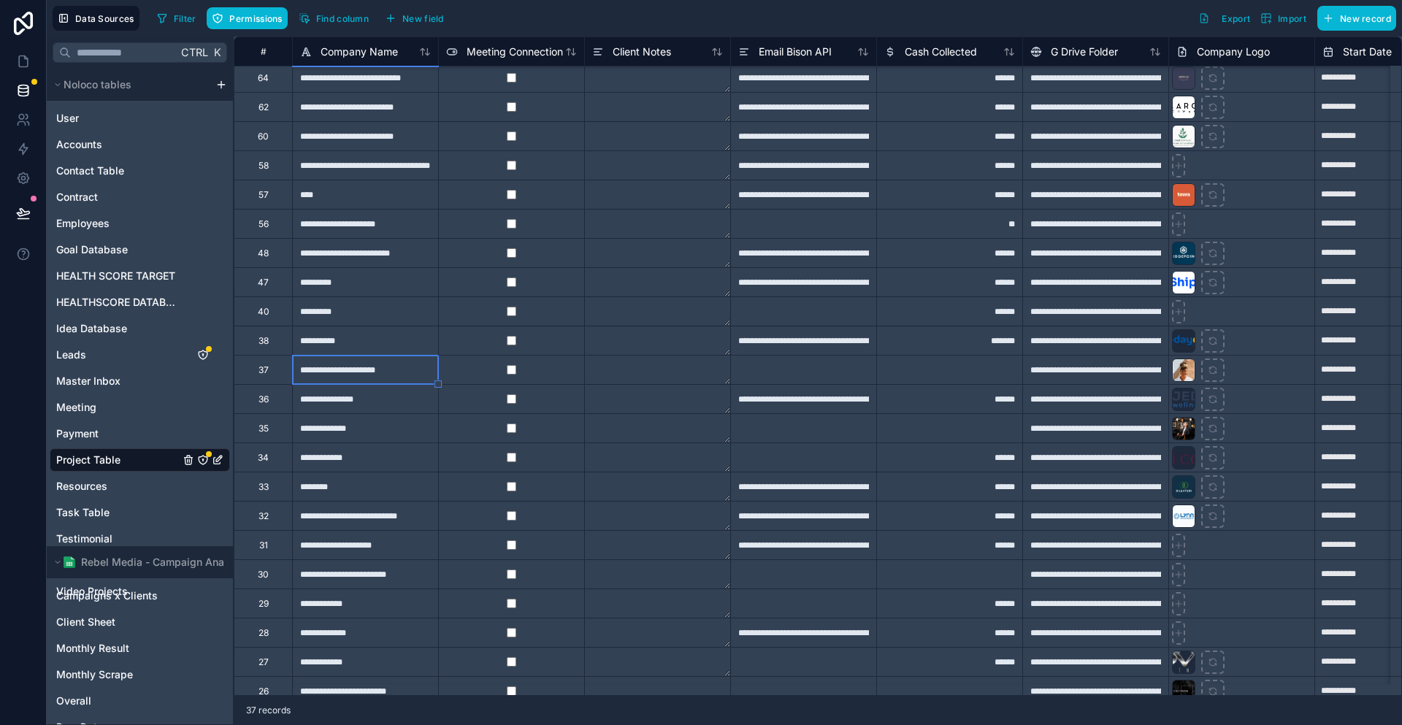
scroll to position [319, 0]
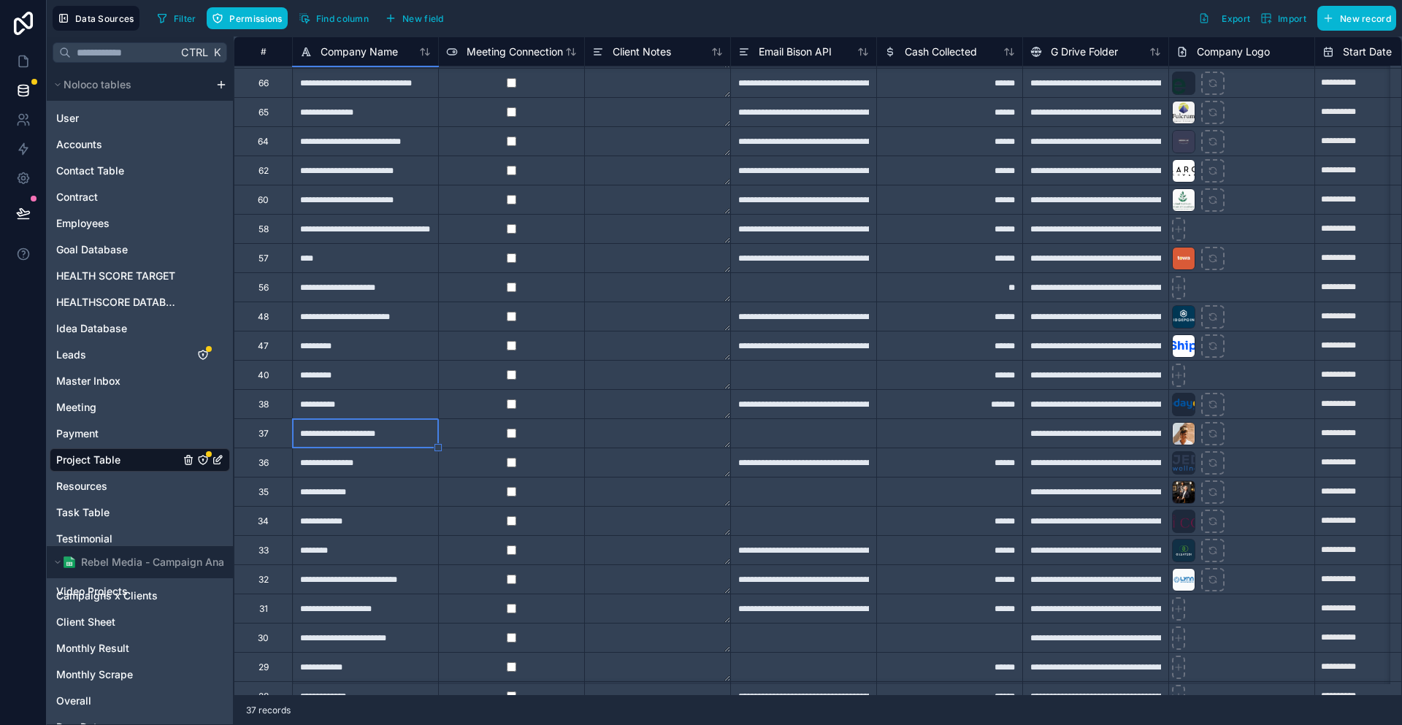
click at [356, 303] on div "**********" at bounding box center [365, 316] width 146 height 29
click at [1079, 312] on div "**********" at bounding box center [1095, 316] width 146 height 29
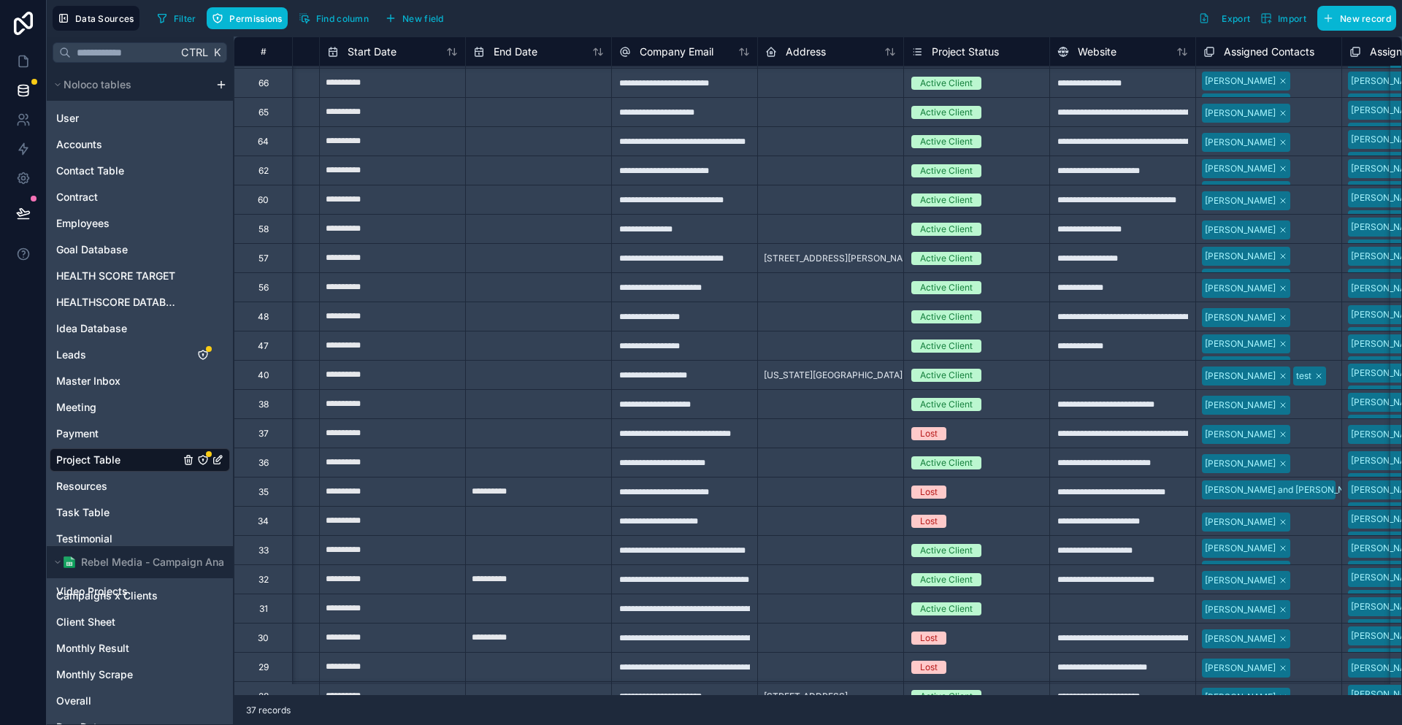
scroll to position [319, 1012]
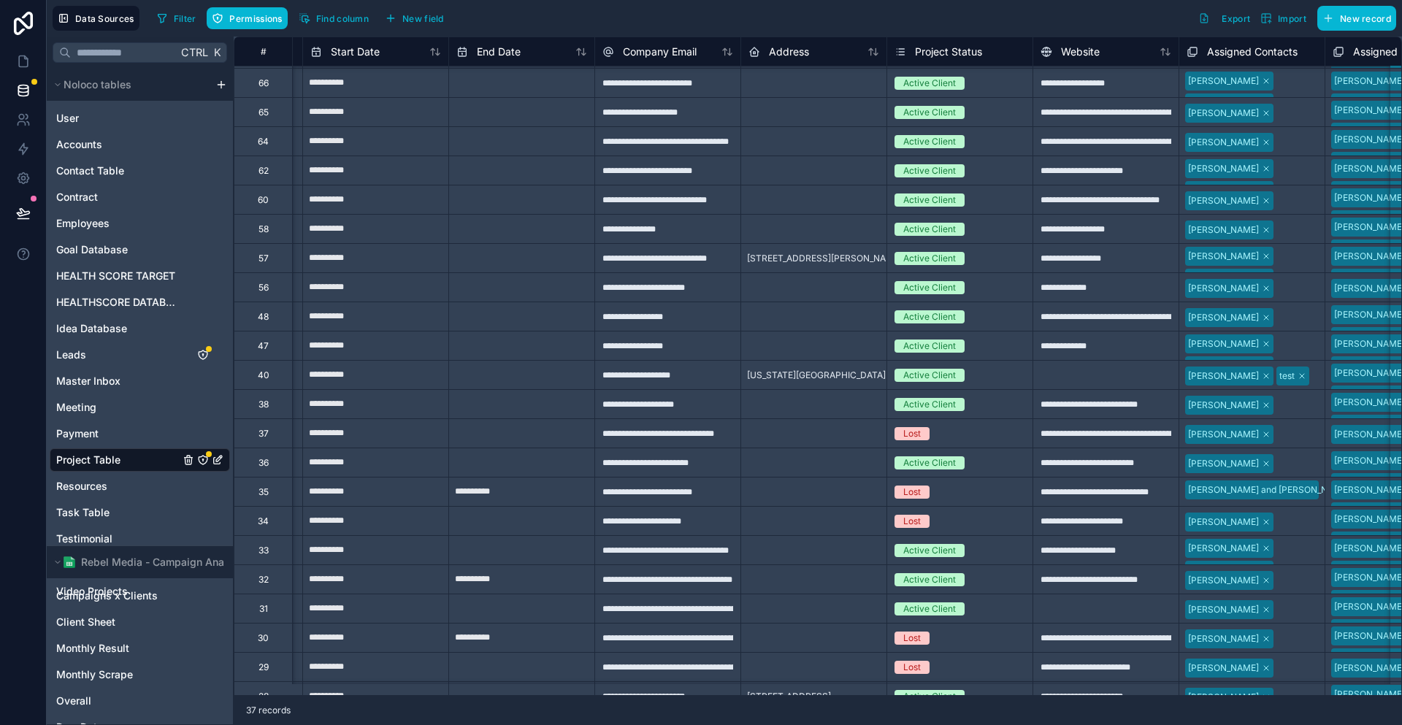
click at [634, 310] on div "**********" at bounding box center [667, 316] width 146 height 29
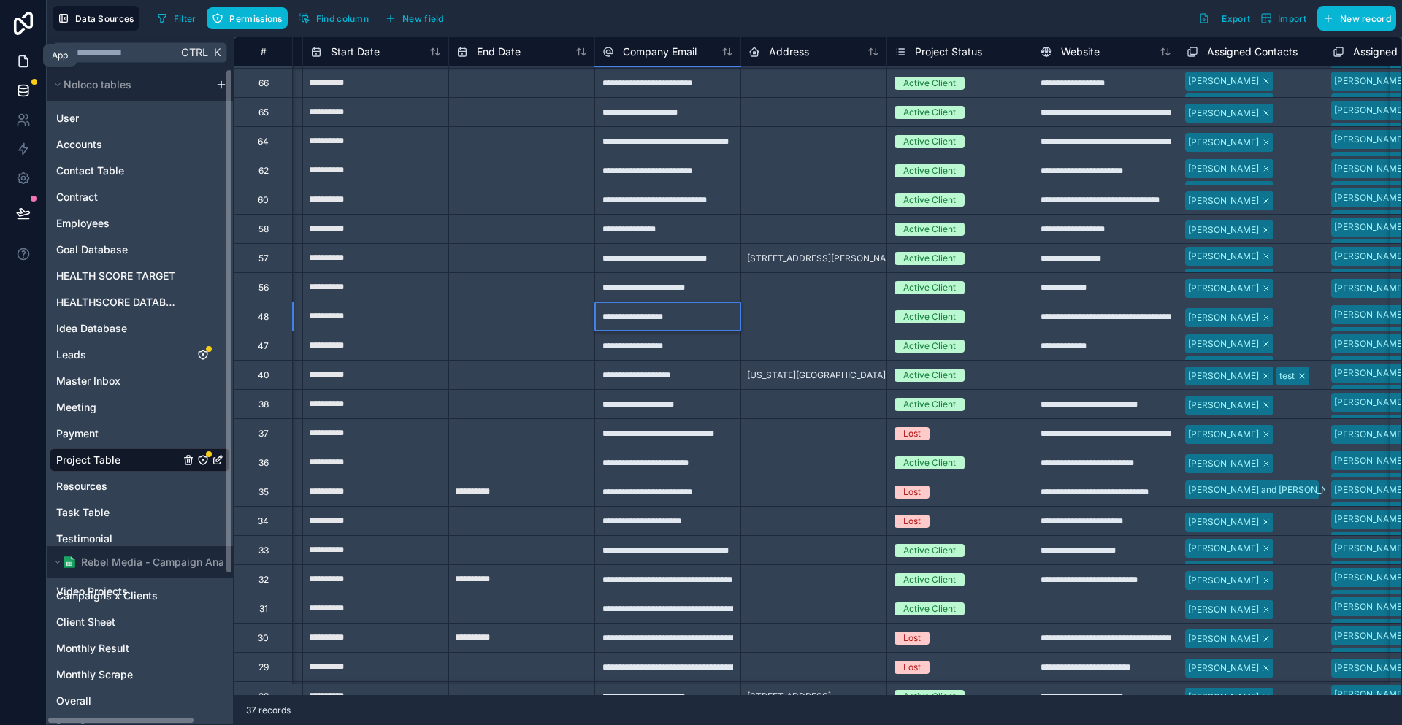
click at [20, 54] on icon at bounding box center [23, 61] width 15 height 15
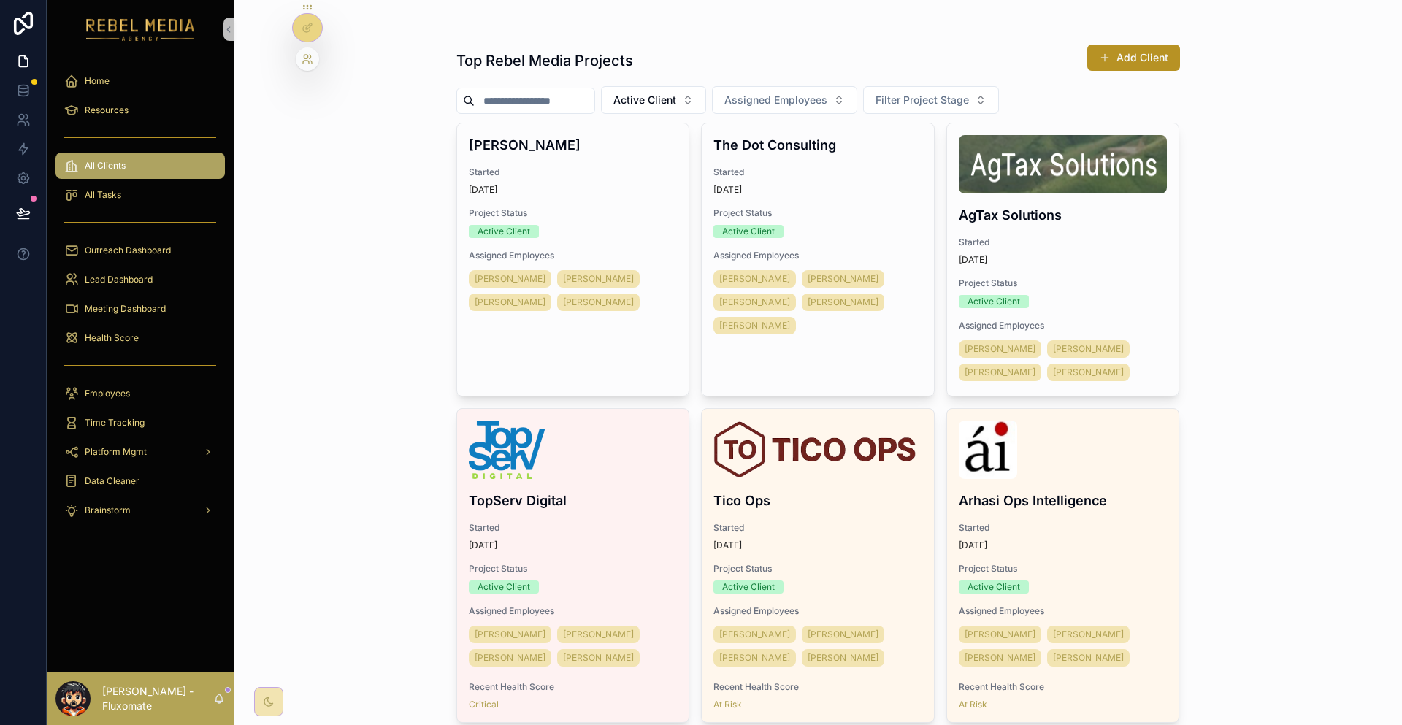
click at [306, 55] on icon at bounding box center [306, 57] width 4 height 4
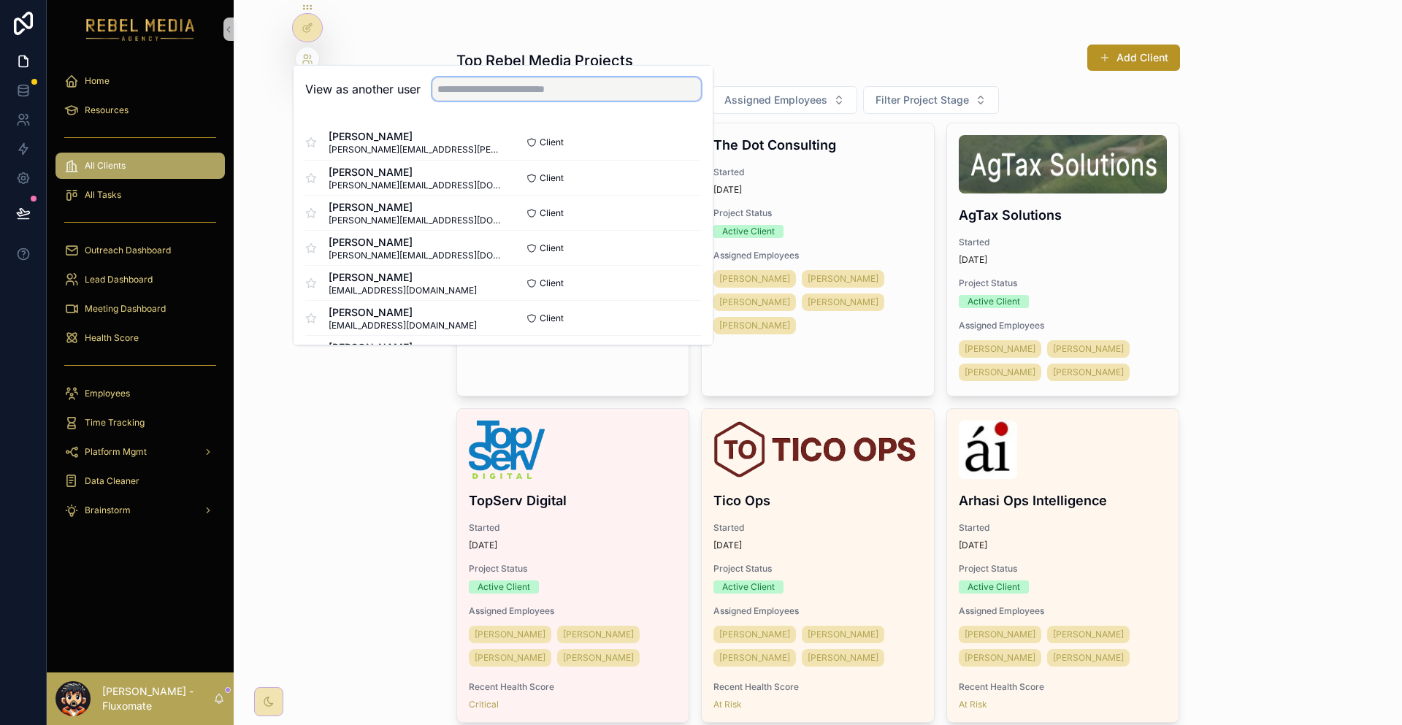
click at [445, 93] on input "text" at bounding box center [566, 88] width 269 height 23
paste input "**********"
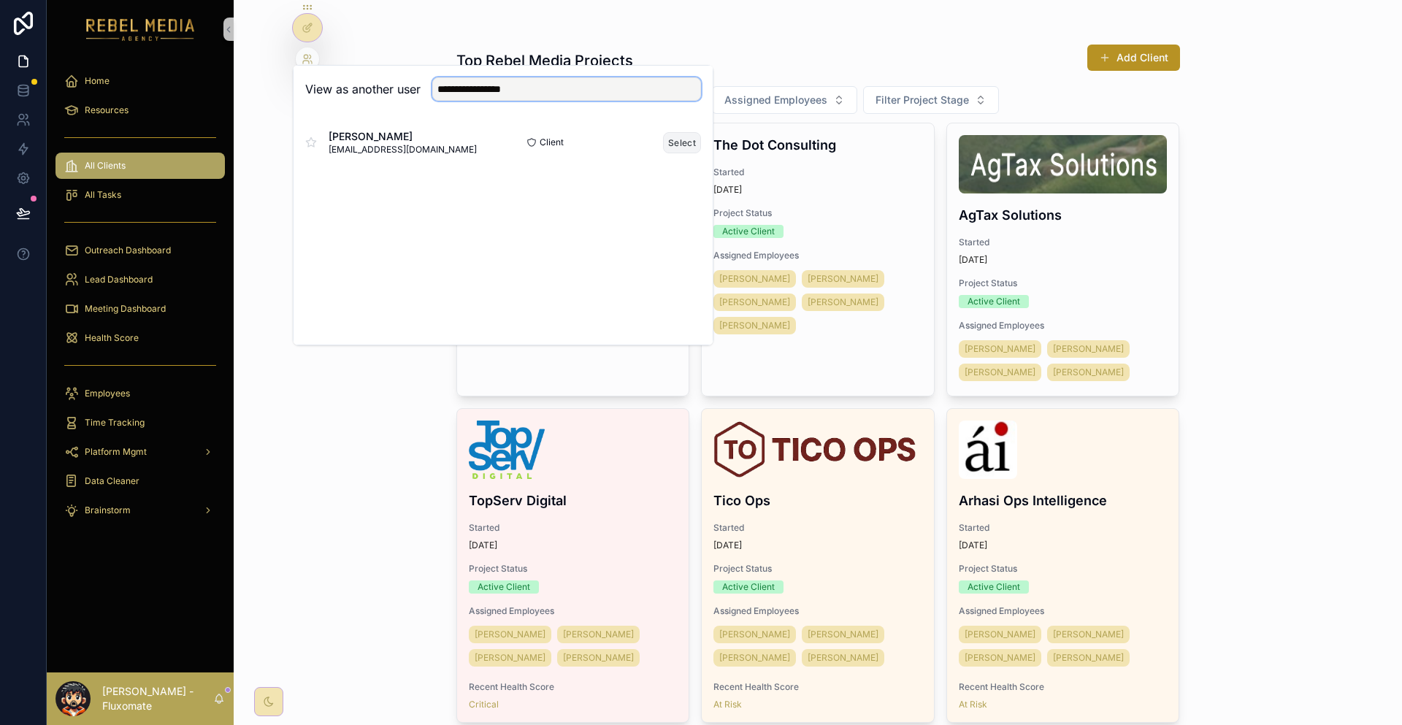
type input "**********"
click at [663, 132] on button "Select" at bounding box center [682, 142] width 38 height 21
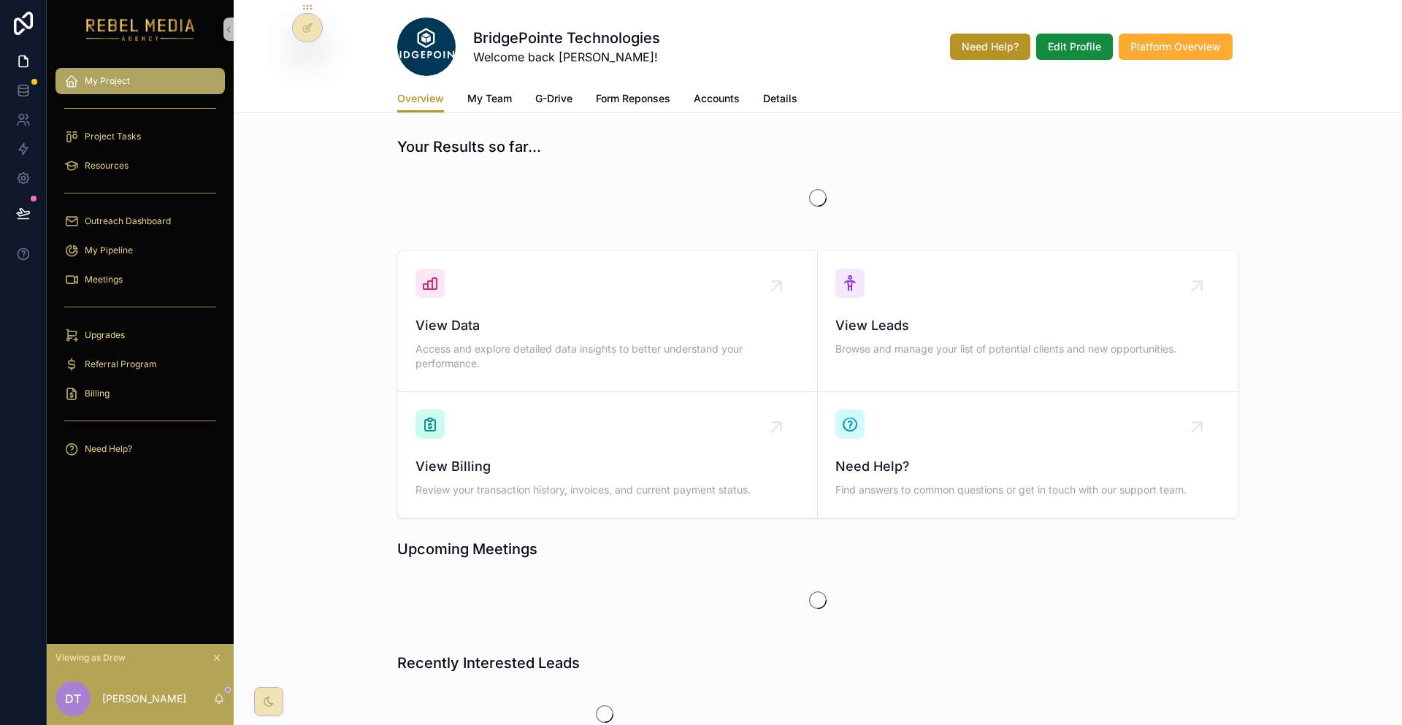
click at [163, 71] on div "My Project" at bounding box center [140, 80] width 152 height 23
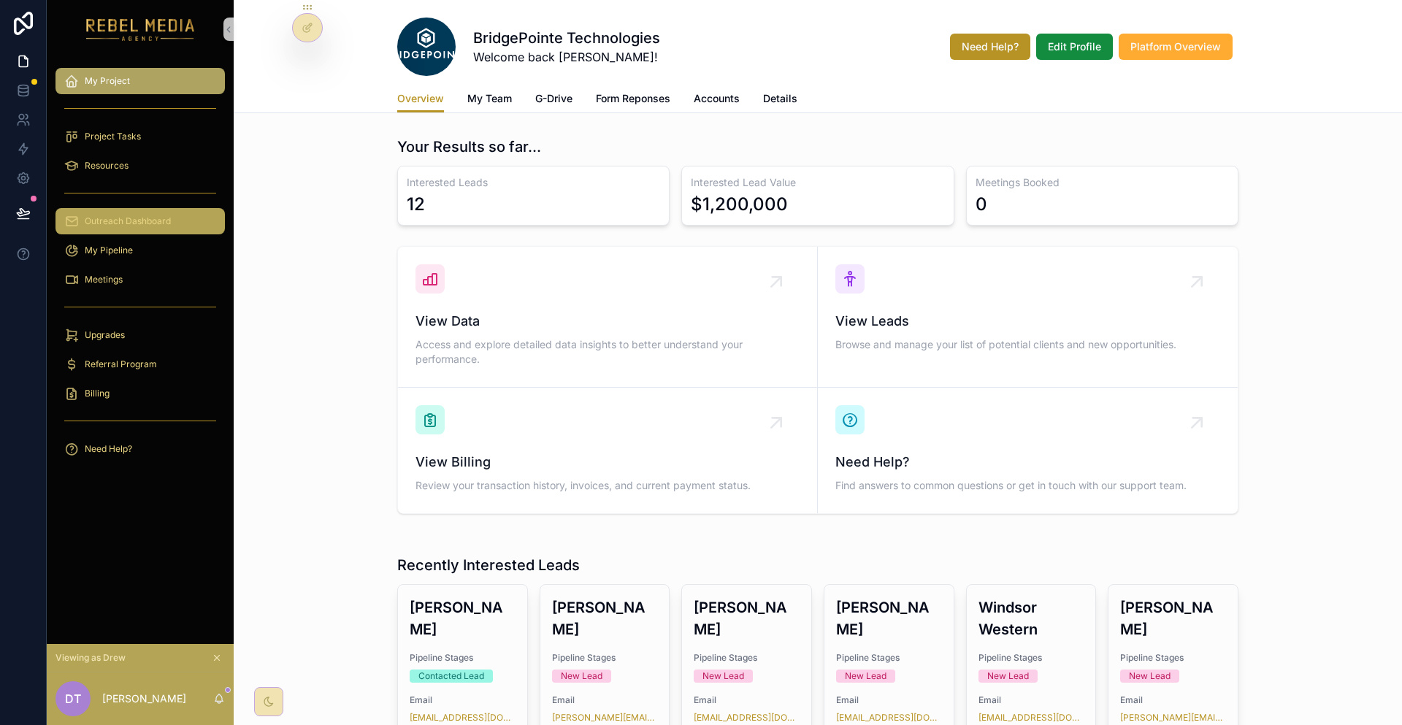
click at [153, 210] on div "Outreach Dashboard" at bounding box center [140, 221] width 152 height 23
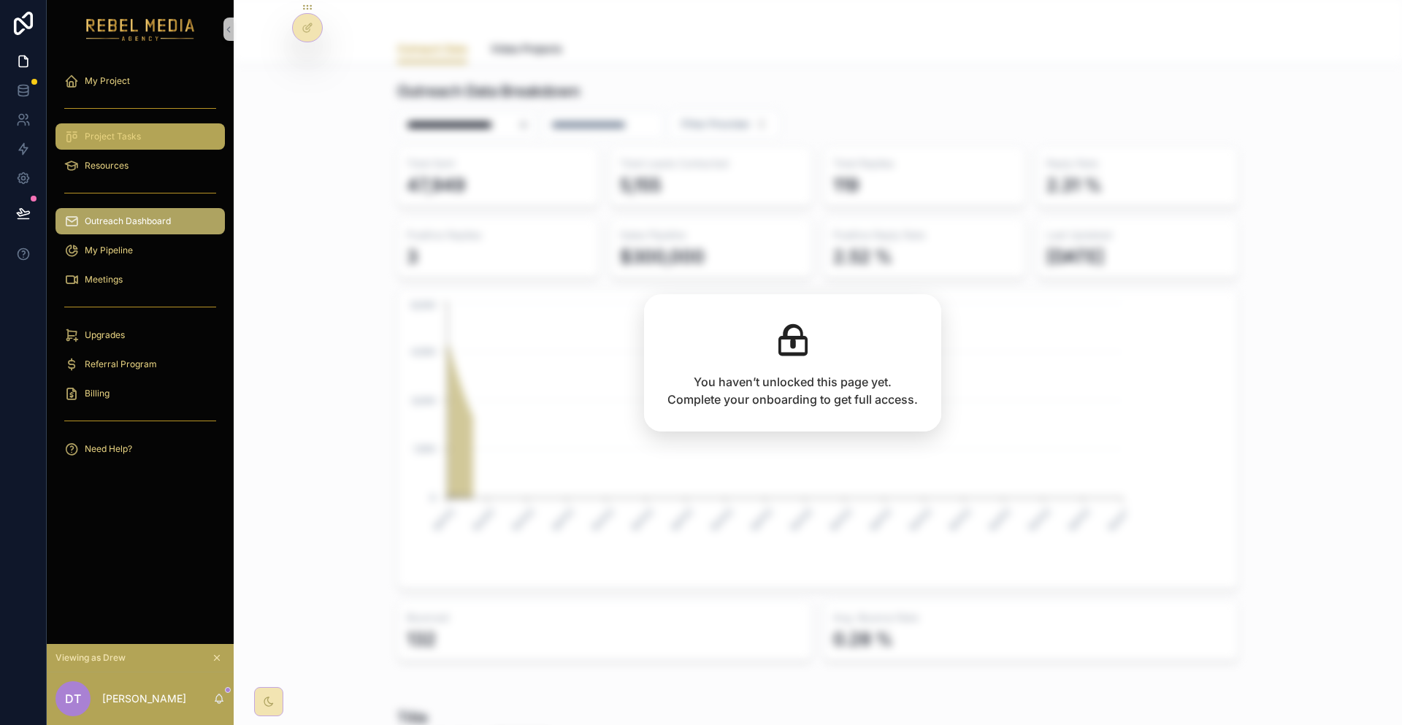
click at [150, 125] on div "Project Tasks" at bounding box center [140, 136] width 152 height 23
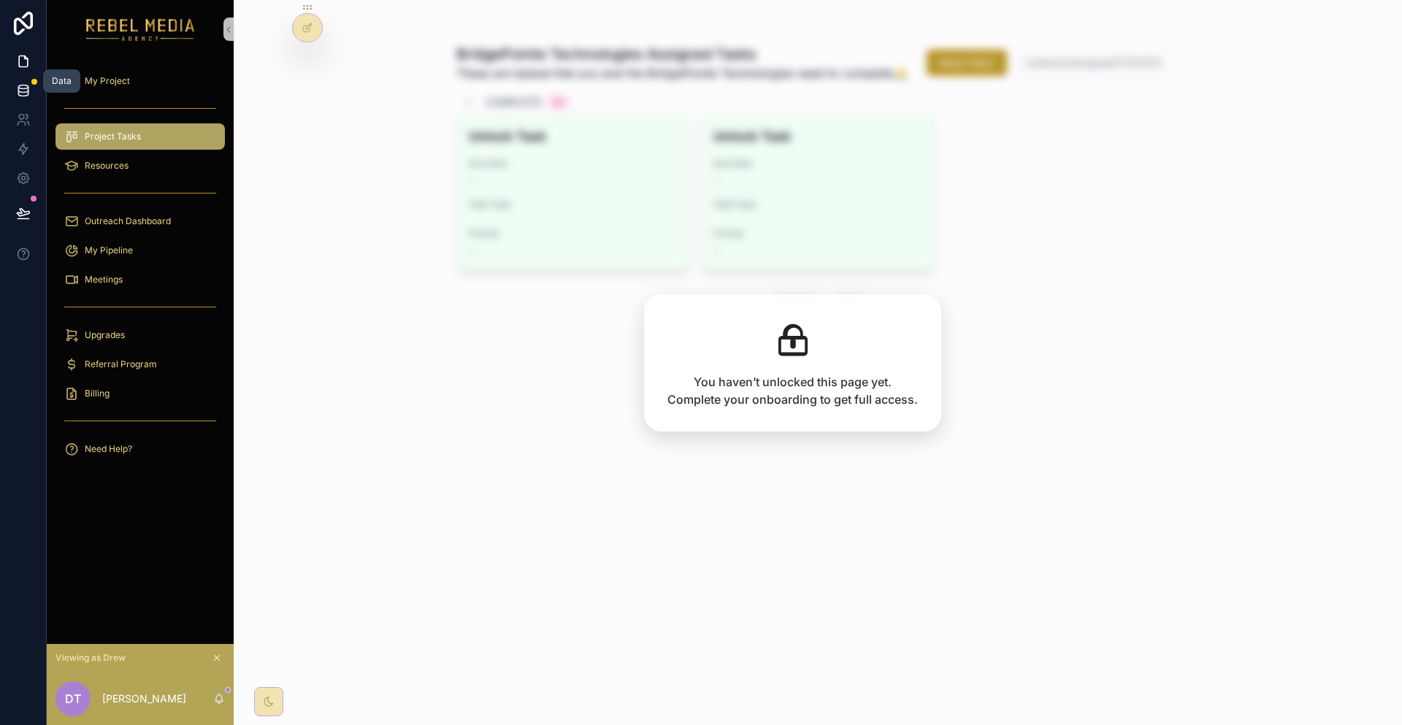
click at [18, 87] on icon at bounding box center [22, 90] width 9 height 6
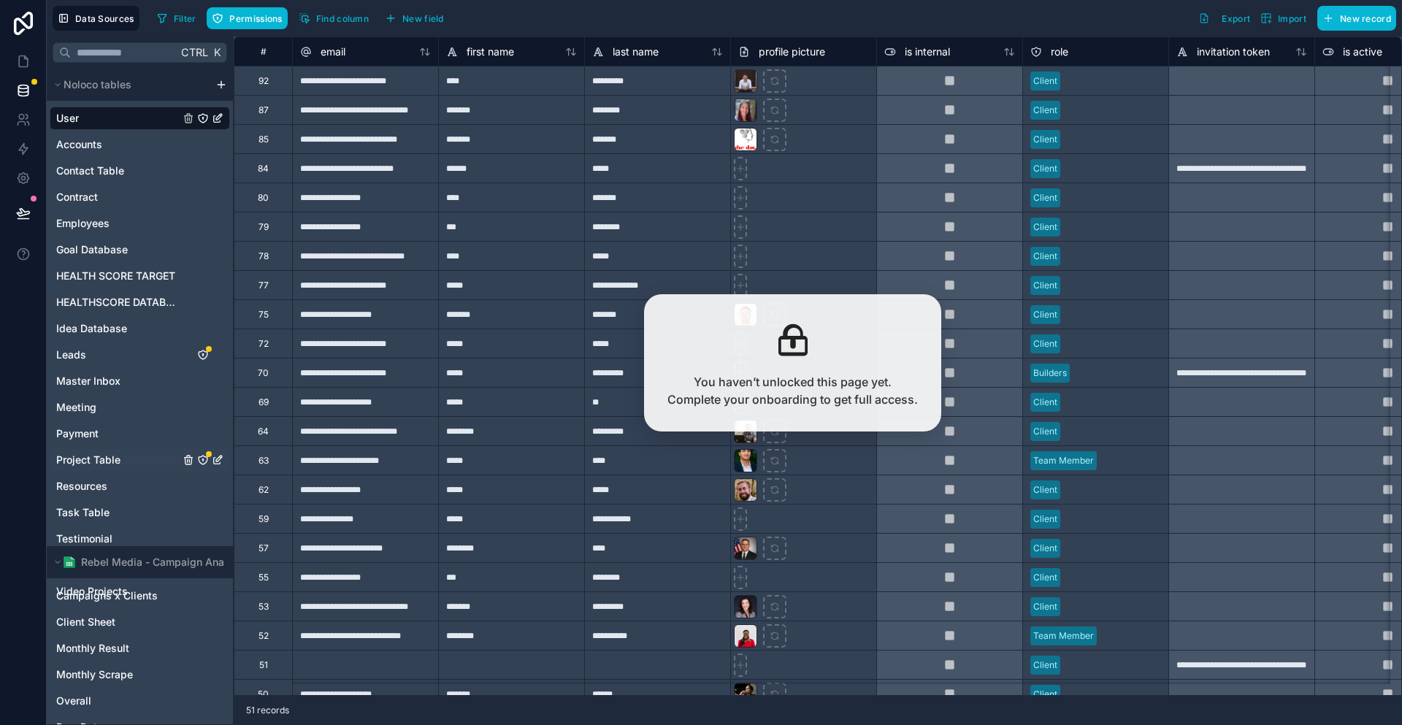
click at [112, 453] on link "Project Table" at bounding box center [117, 460] width 123 height 15
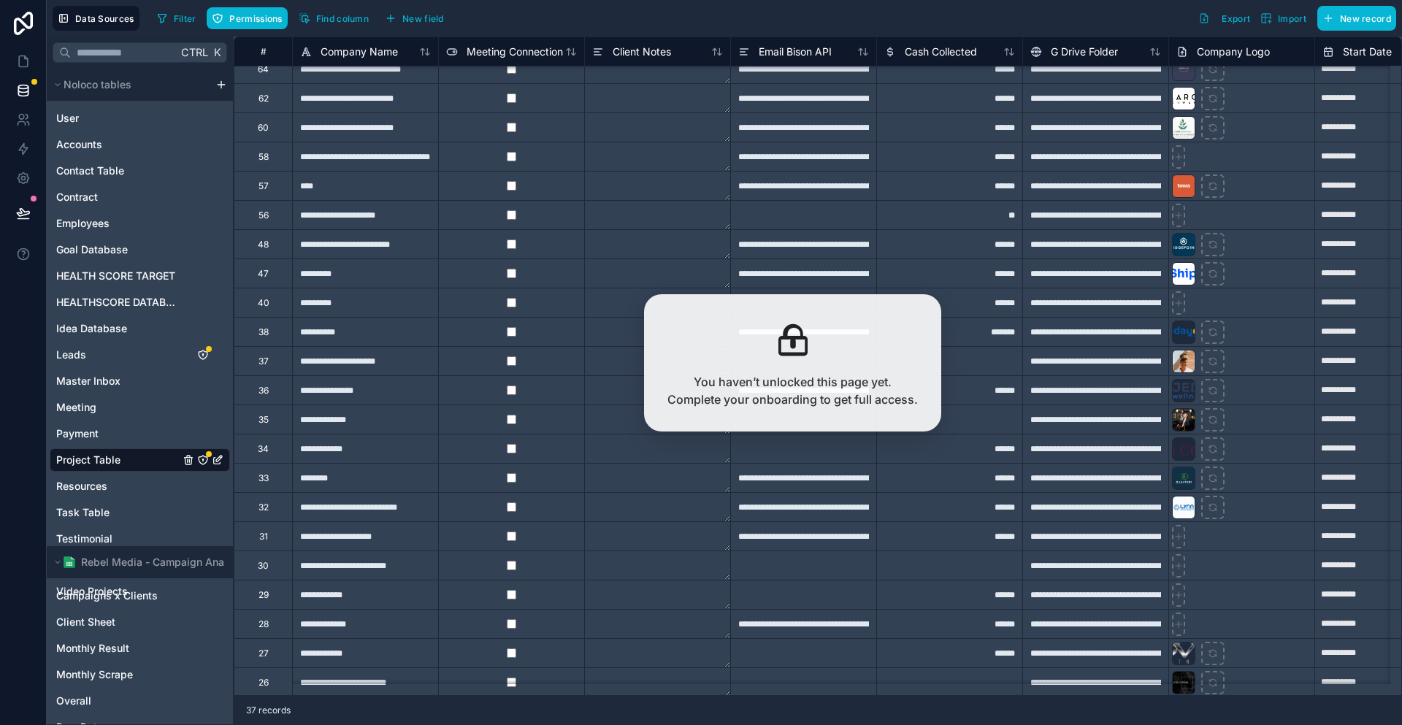
scroll to position [389, 0]
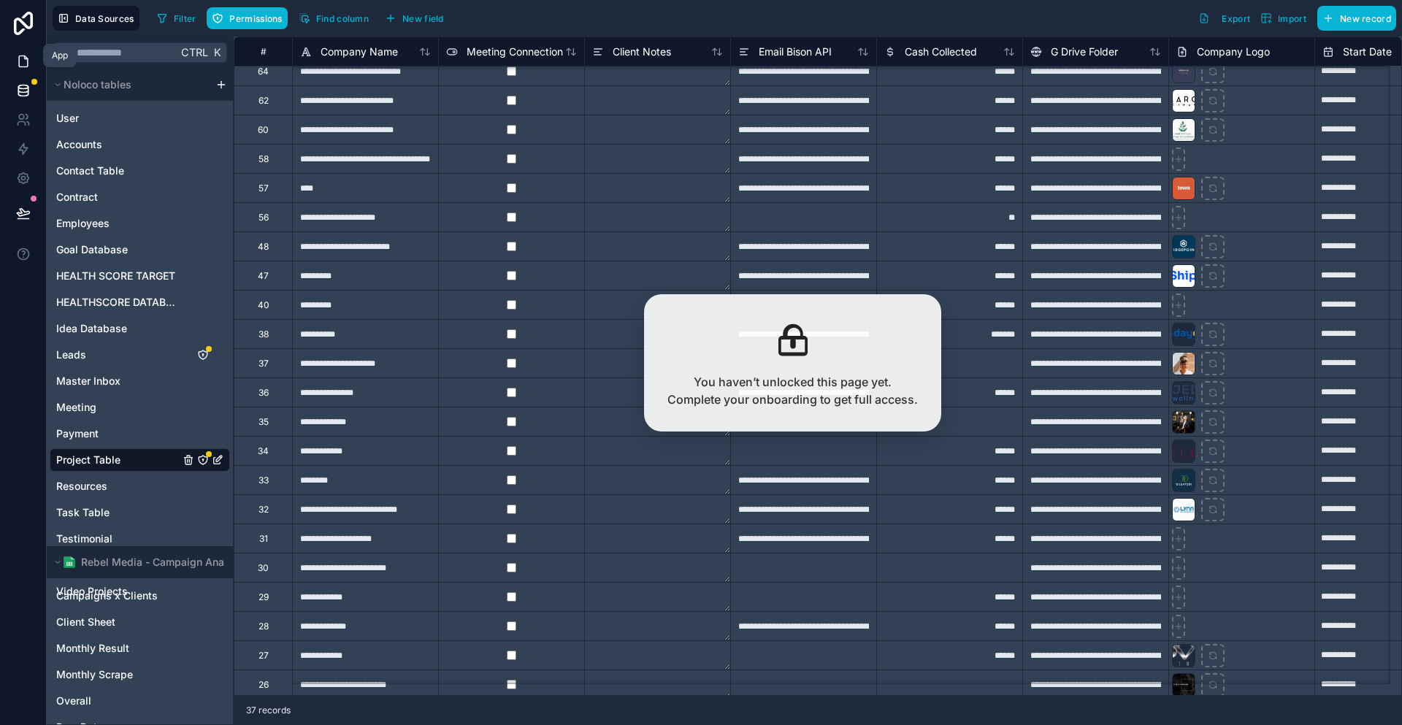
click at [25, 54] on icon at bounding box center [23, 61] width 15 height 15
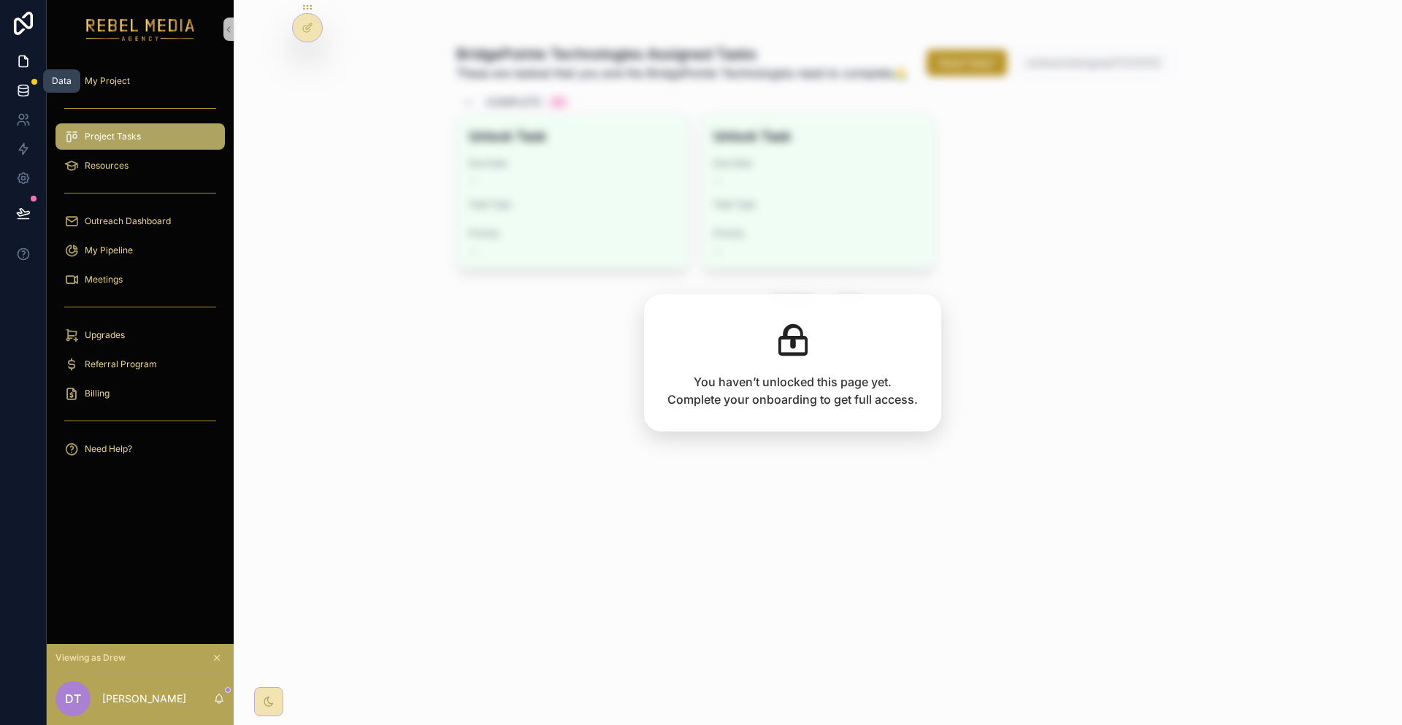
click at [16, 83] on icon at bounding box center [23, 90] width 15 height 15
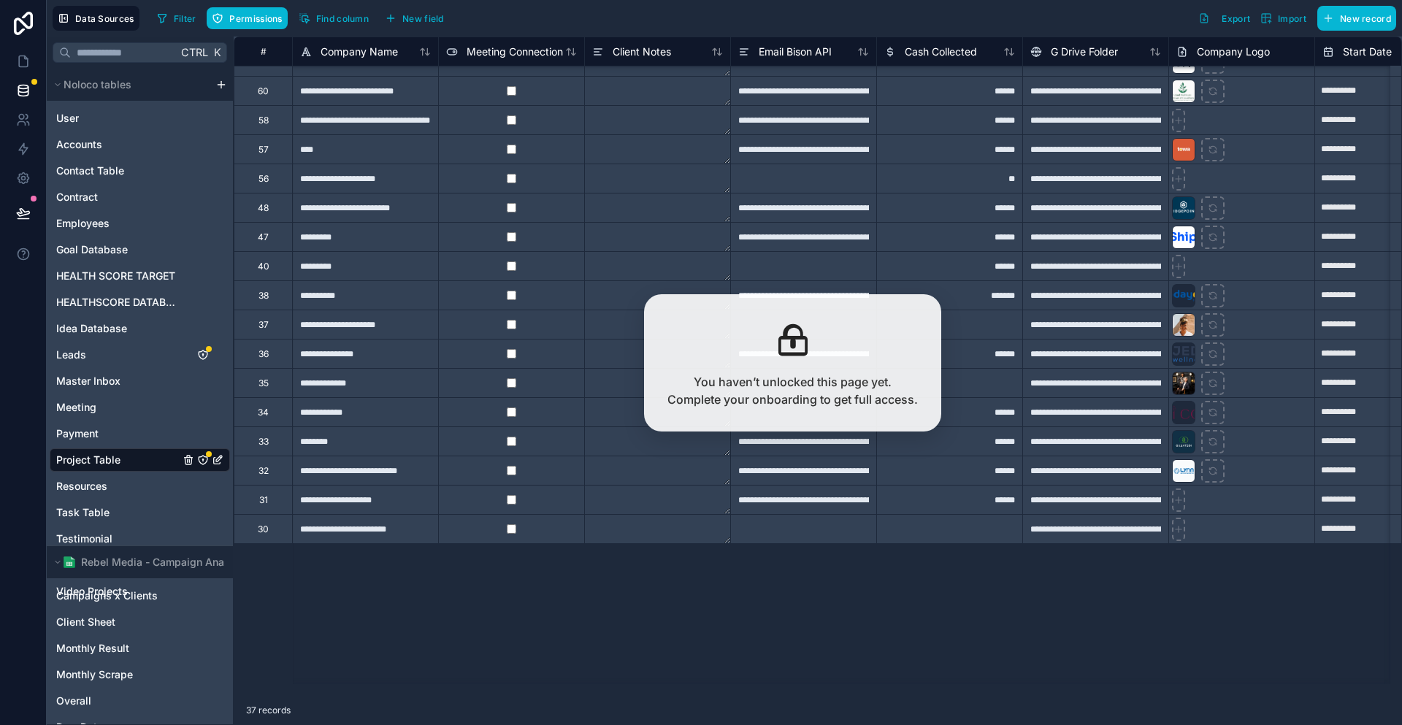
scroll to position [462, 0]
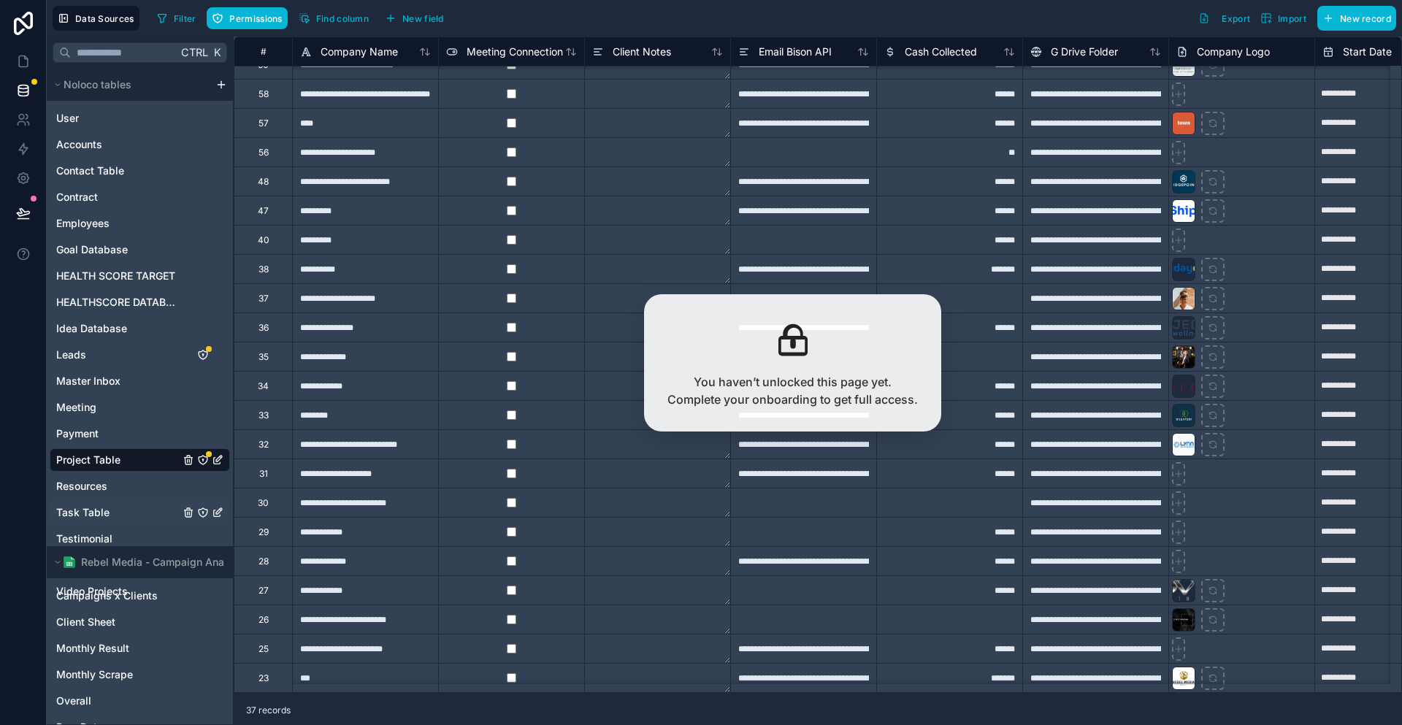
click at [89, 505] on span "Task Table" at bounding box center [82, 512] width 53 height 15
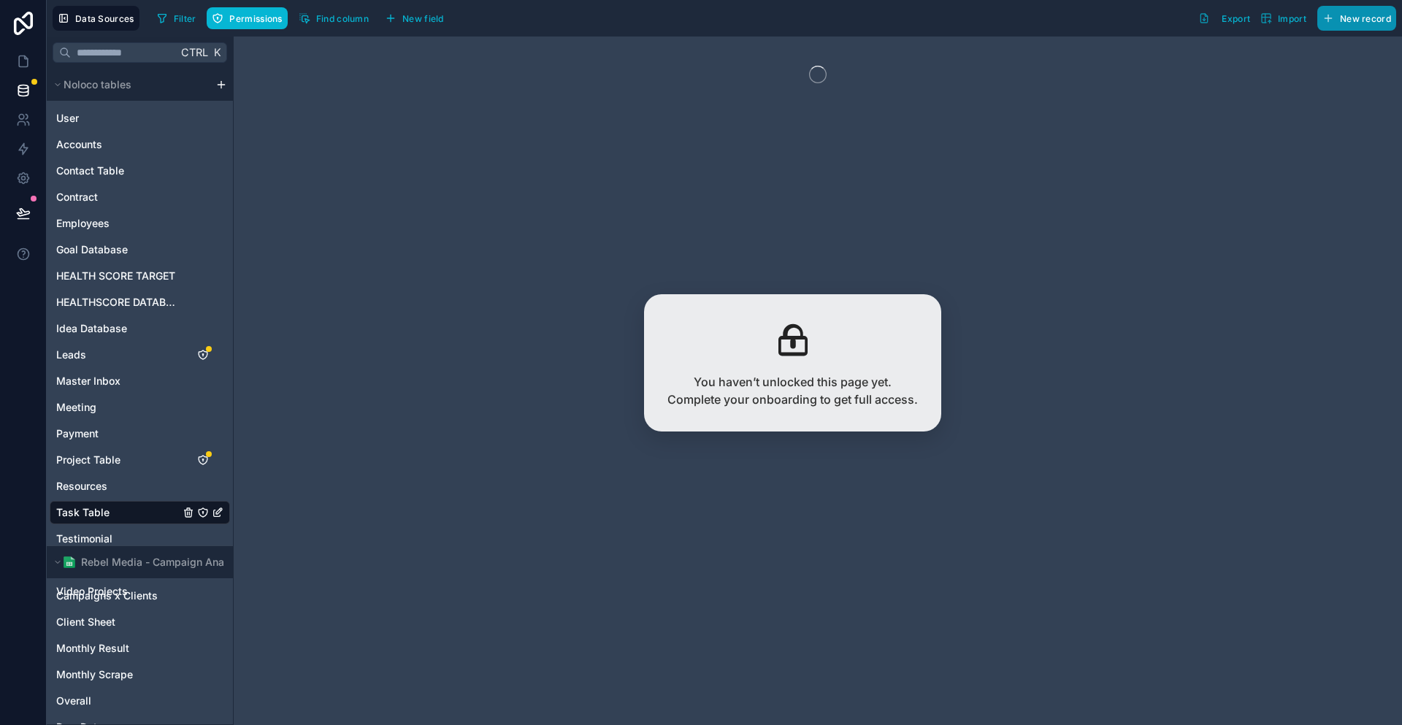
click at [1334, 14] on icon "button" at bounding box center [1328, 18] width 12 height 12
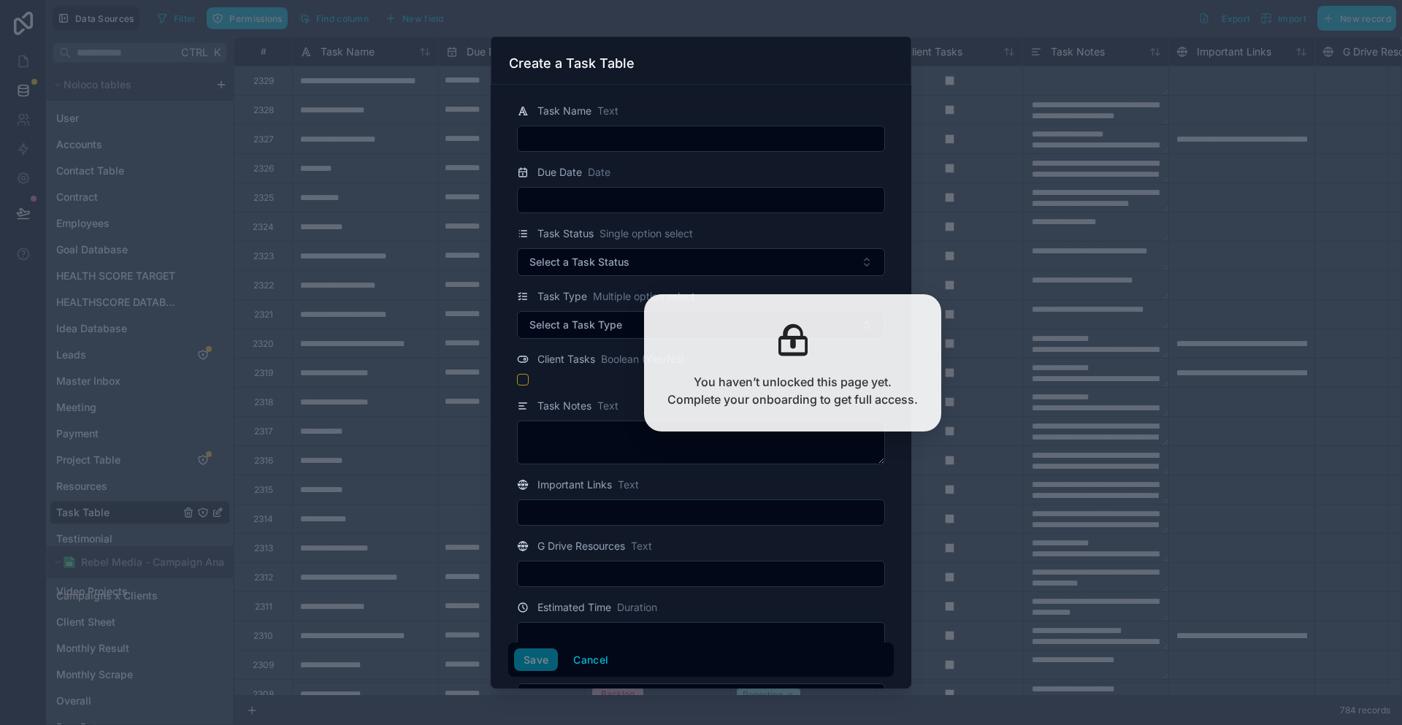
click at [600, 128] on input "text" at bounding box center [701, 138] width 366 height 20
type input "*********"
click at [595, 226] on div "Task Status Single option select Select a Task Status" at bounding box center [700, 250] width 385 height 51
click at [605, 251] on button "Select a Task Status" at bounding box center [701, 262] width 368 height 28
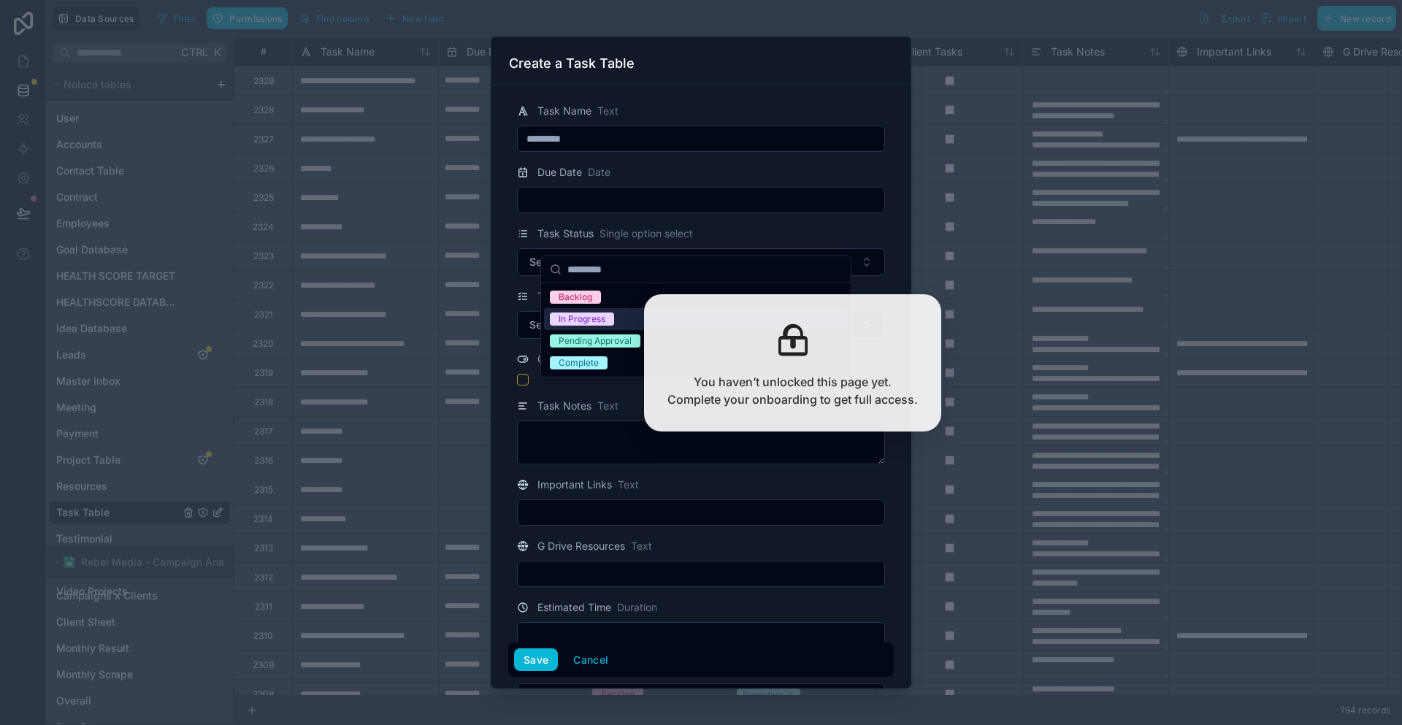
click at [604, 312] on span "In Progress" at bounding box center [582, 318] width 64 height 13
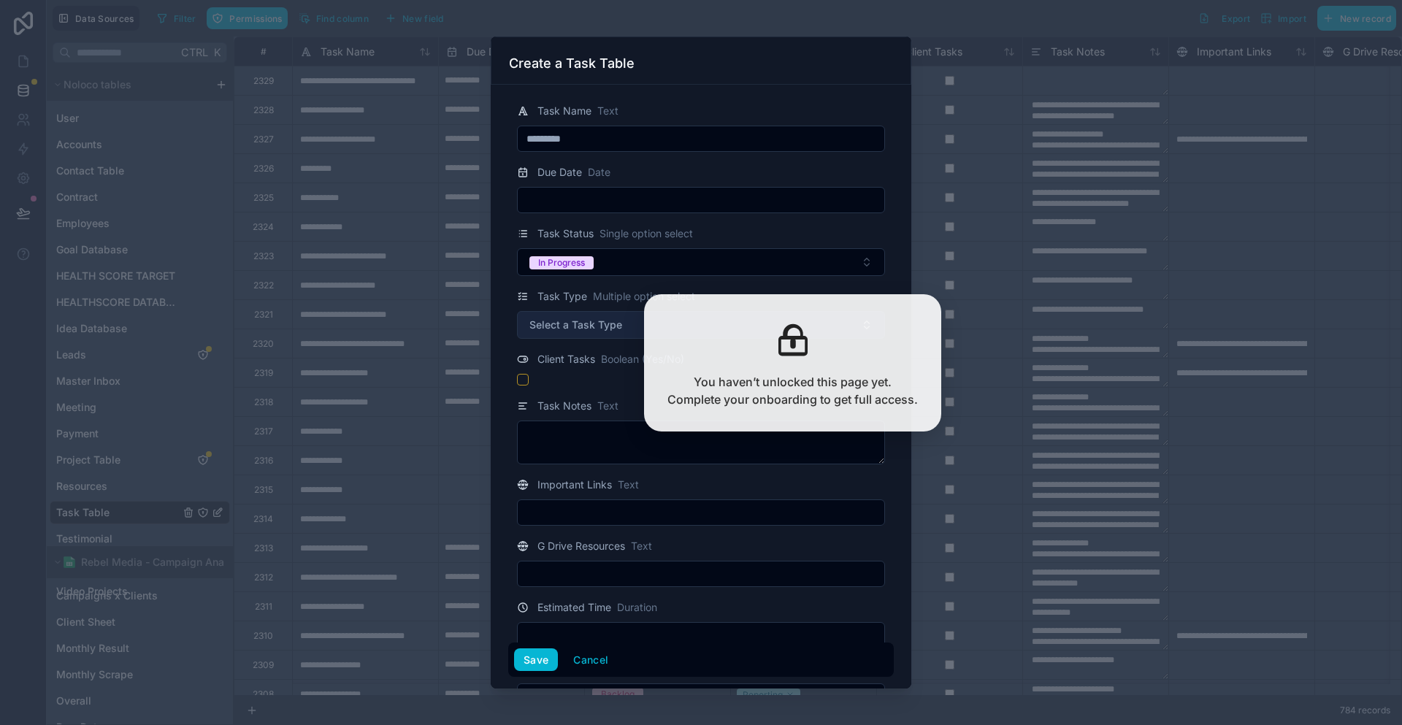
click at [609, 318] on span "Select a Task Type" at bounding box center [575, 325] width 93 height 15
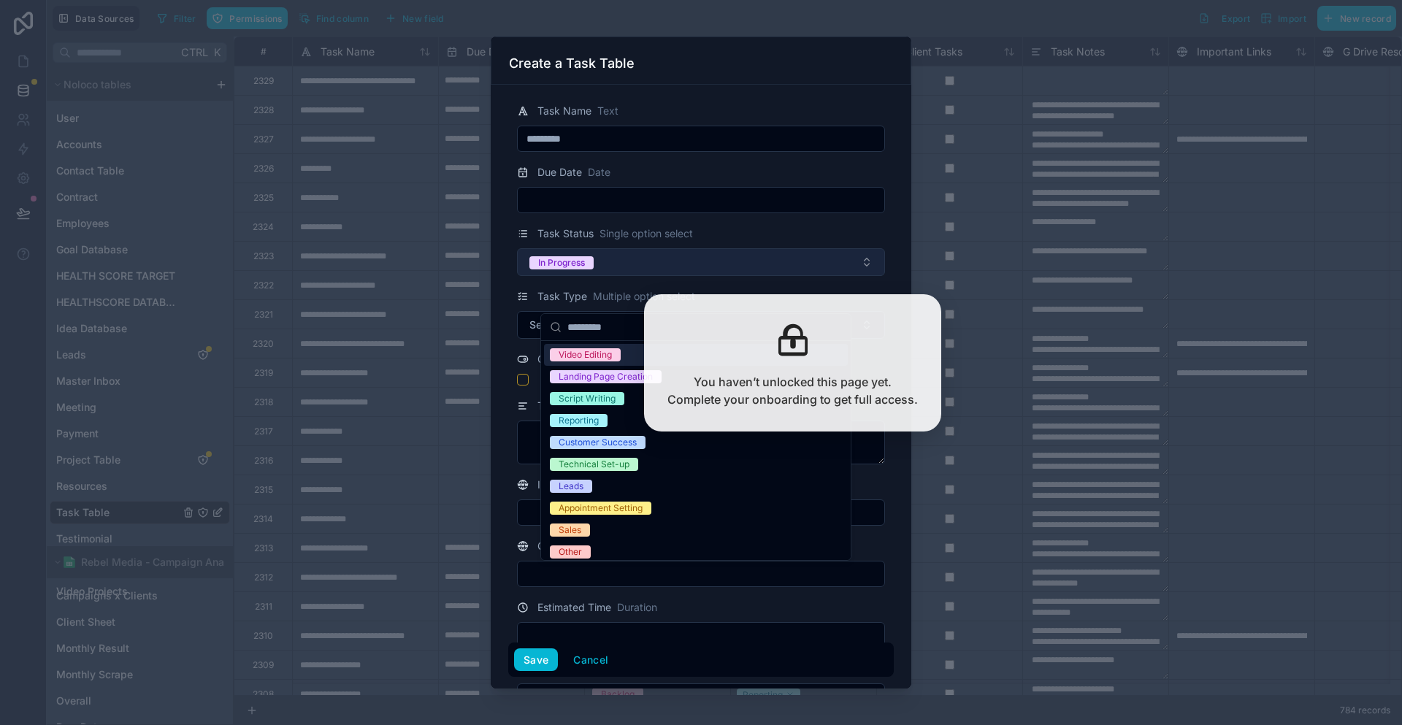
click at [677, 248] on button "In Progress" at bounding box center [701, 262] width 368 height 28
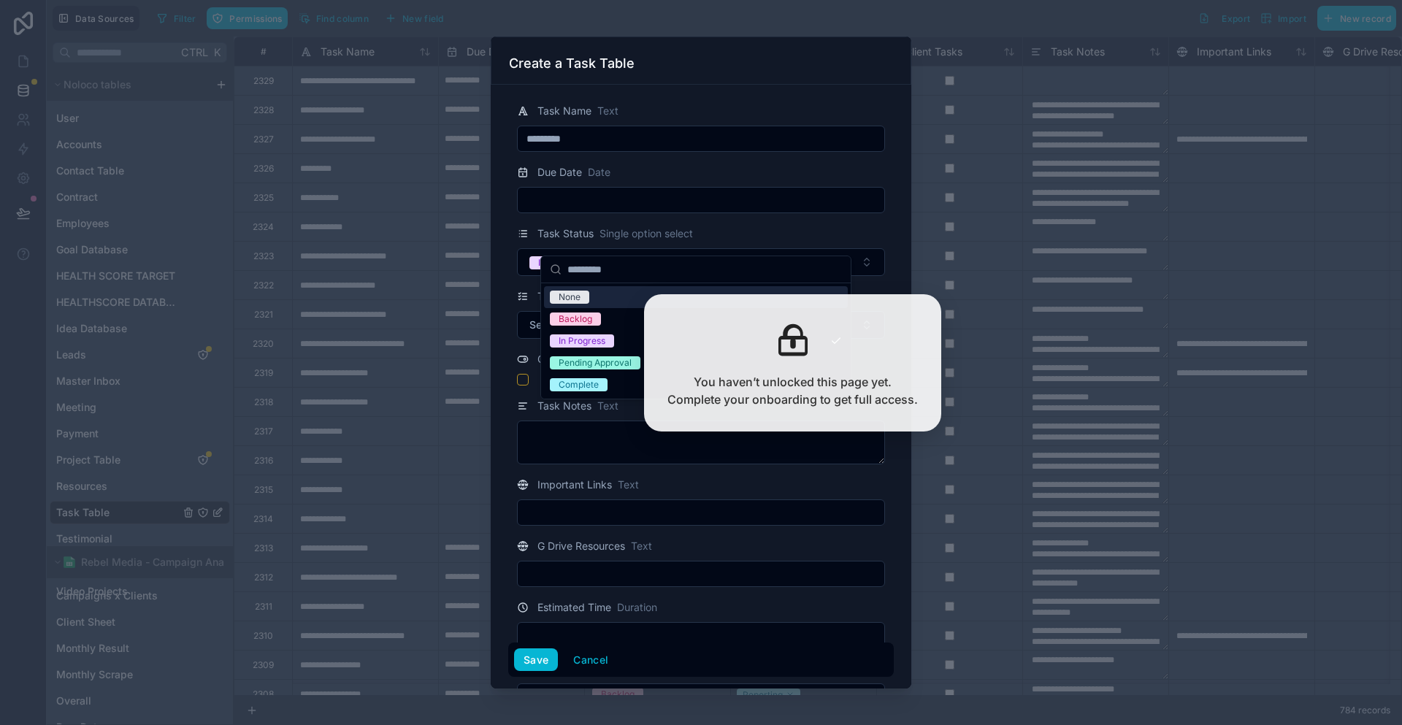
click at [750, 195] on div at bounding box center [701, 200] width 368 height 26
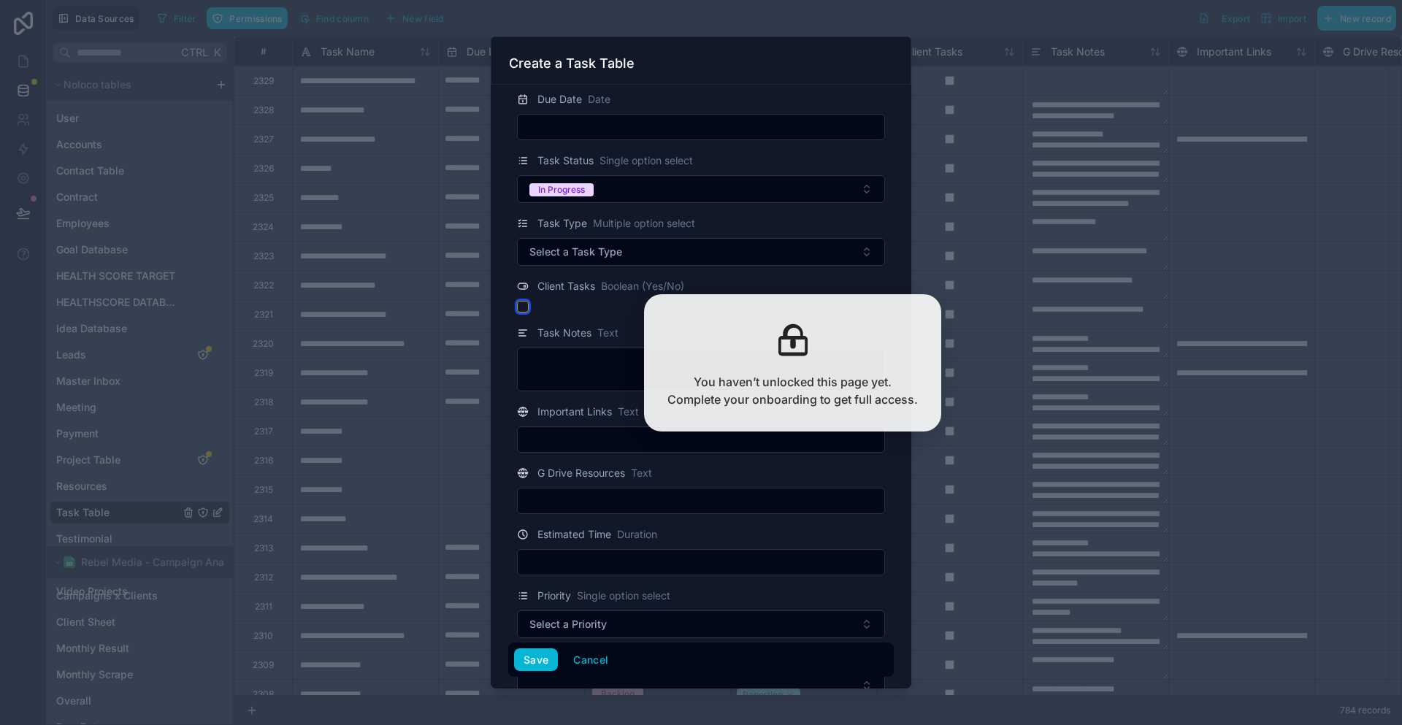
click at [529, 301] on button "button" at bounding box center [523, 307] width 12 height 12
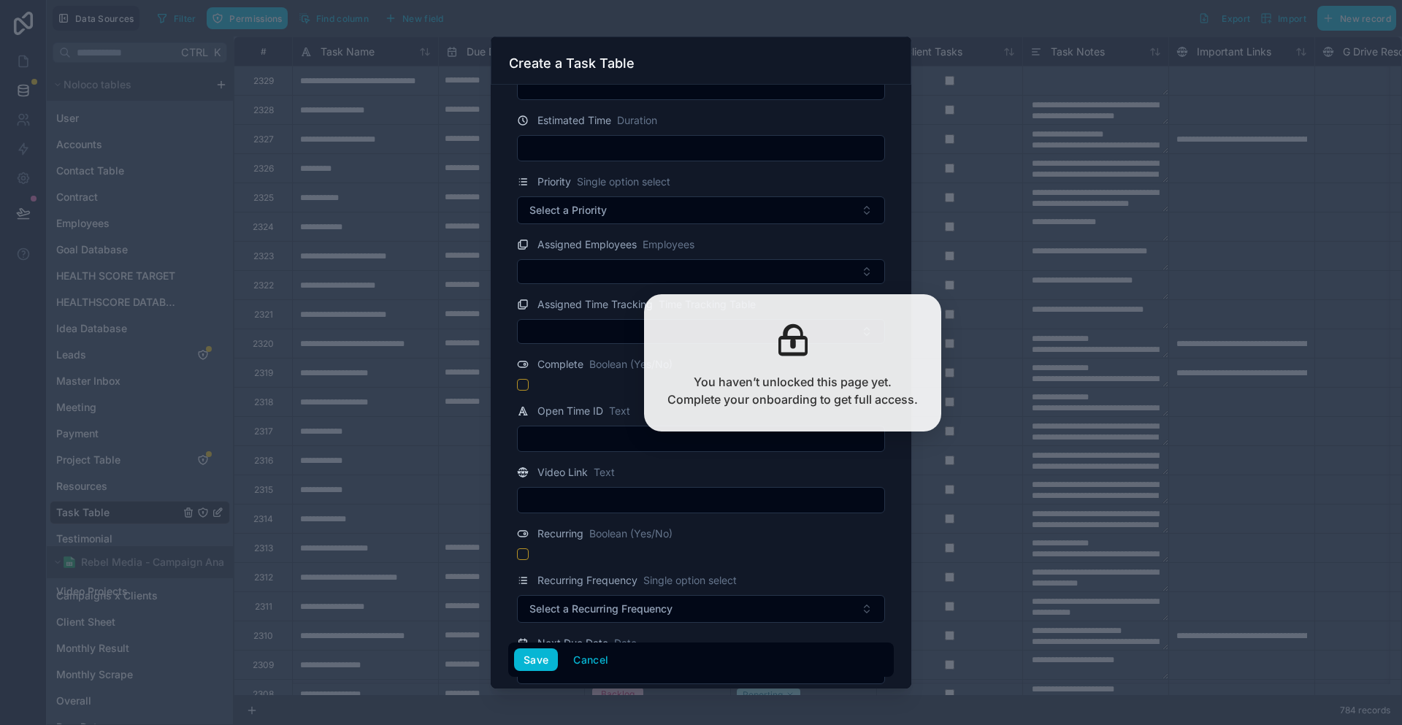
scroll to position [584, 0]
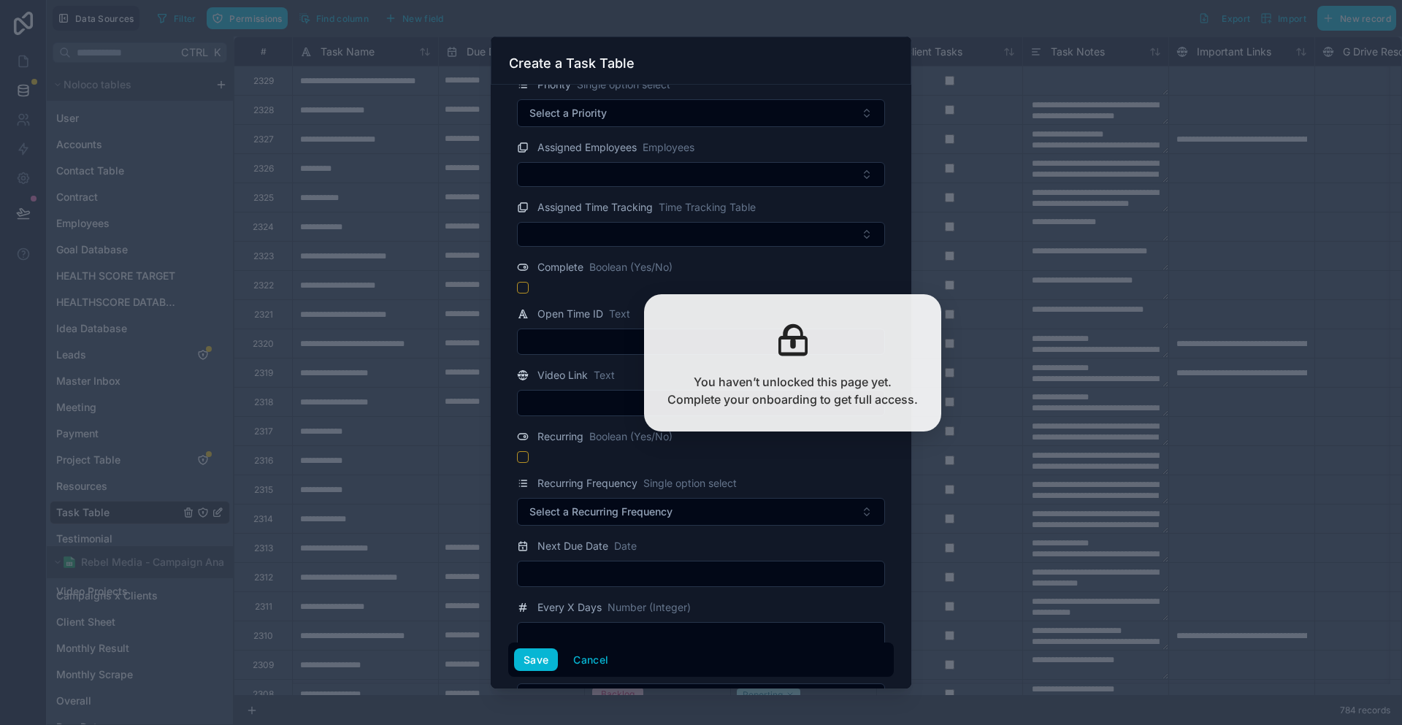
click at [541, 227] on form "Task Name Text ********* Due Date Date Task Status Single option select In Prog…" at bounding box center [700, 654] width 385 height 2297
click at [529, 282] on button "button" at bounding box center [523, 288] width 12 height 12
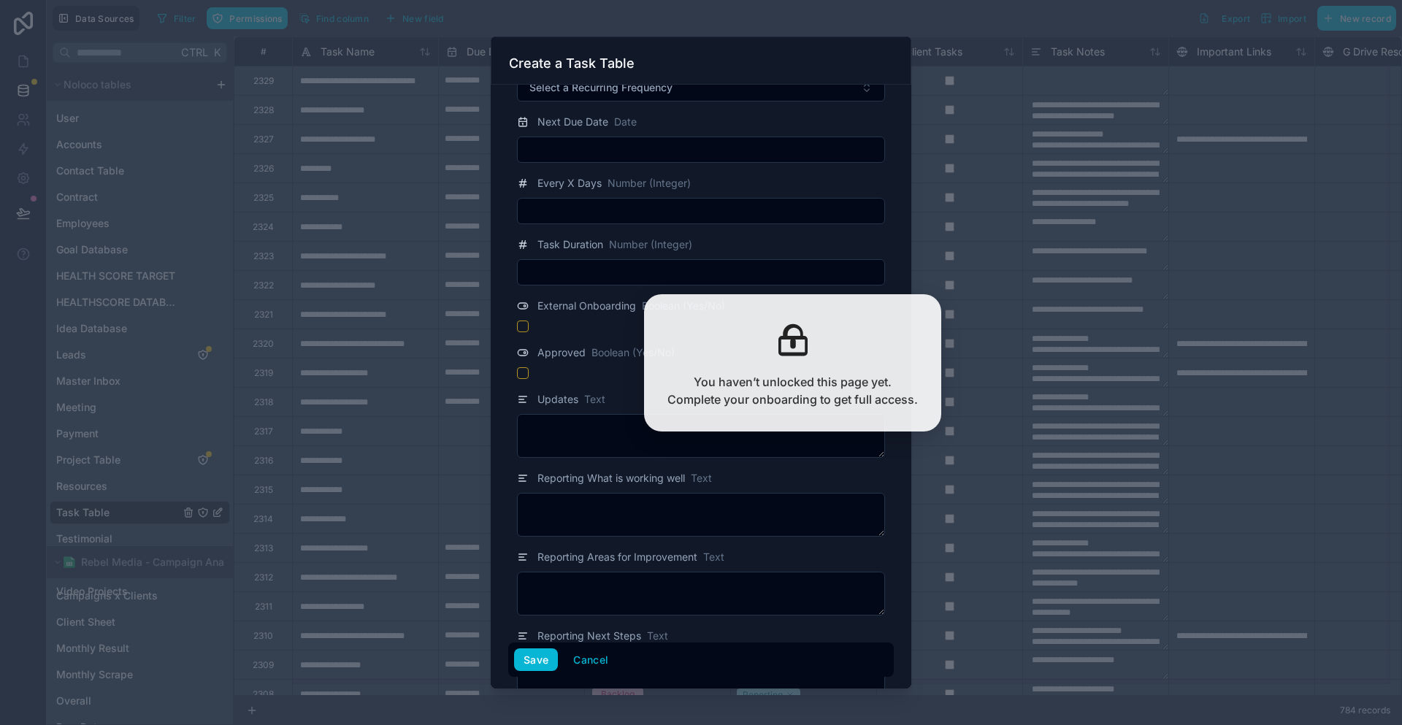
scroll to position [803, 0]
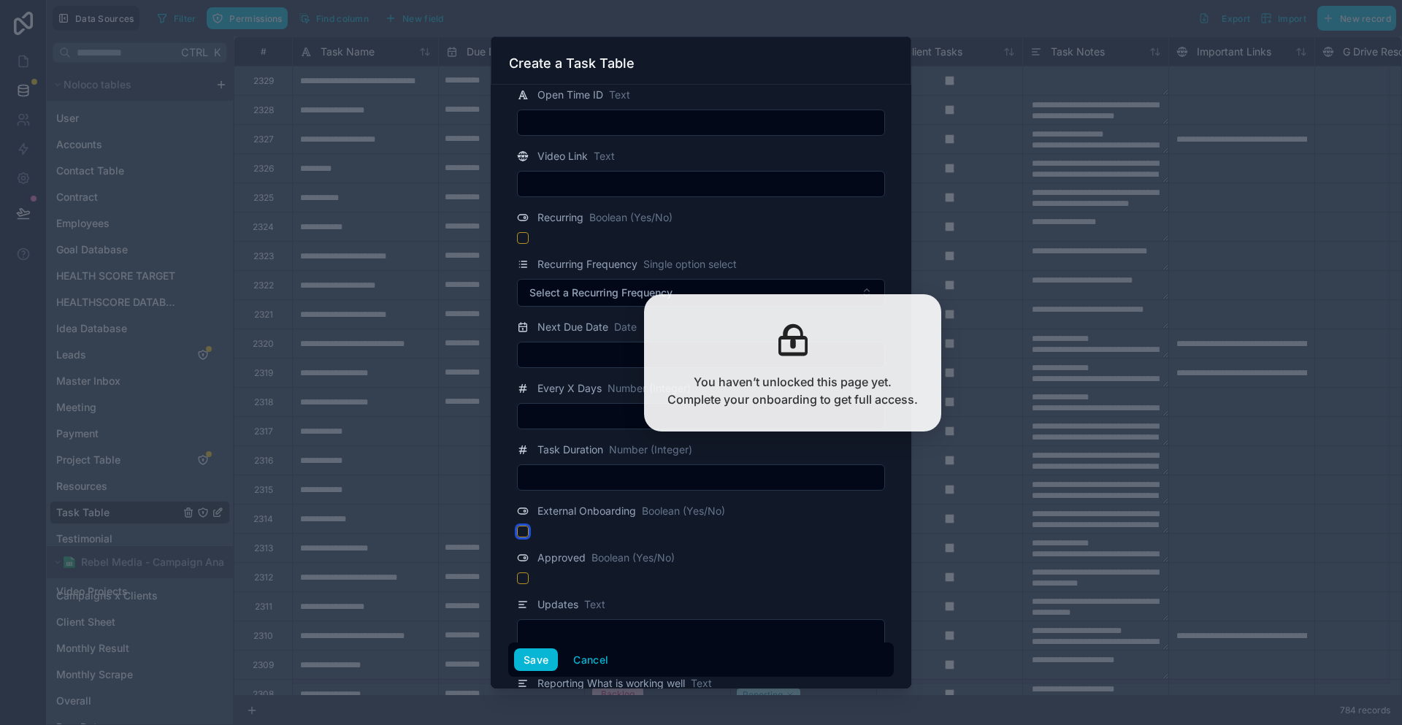
click at [529, 526] on button "button" at bounding box center [523, 532] width 12 height 12
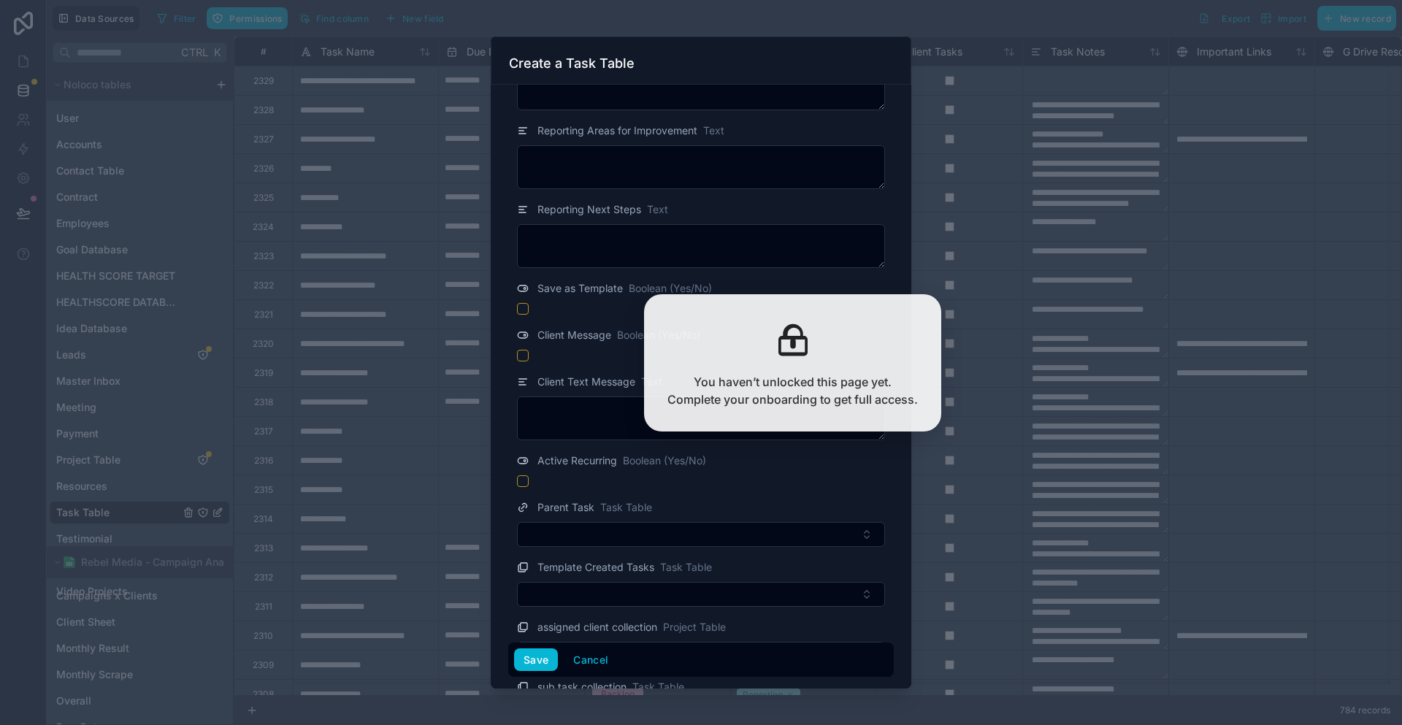
scroll to position [1460, 0]
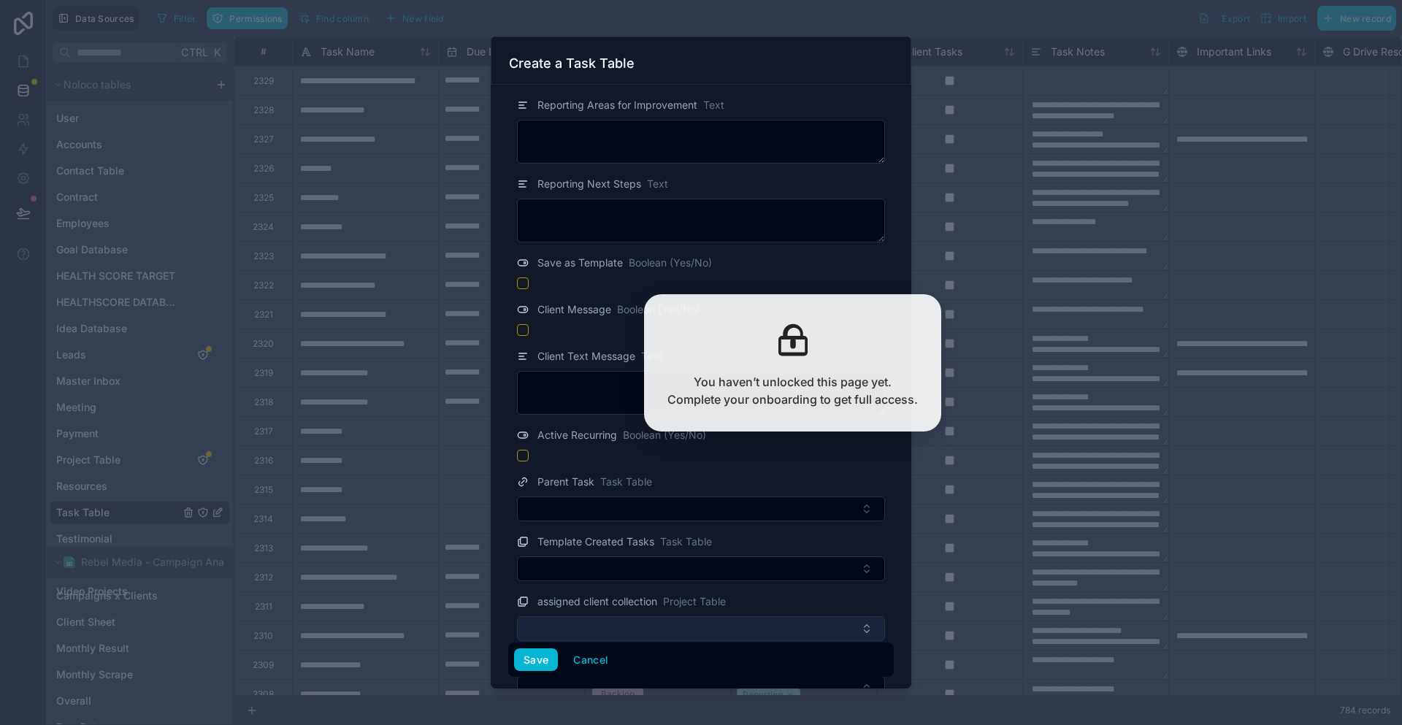
click at [591, 616] on button "Select Button" at bounding box center [701, 628] width 368 height 25
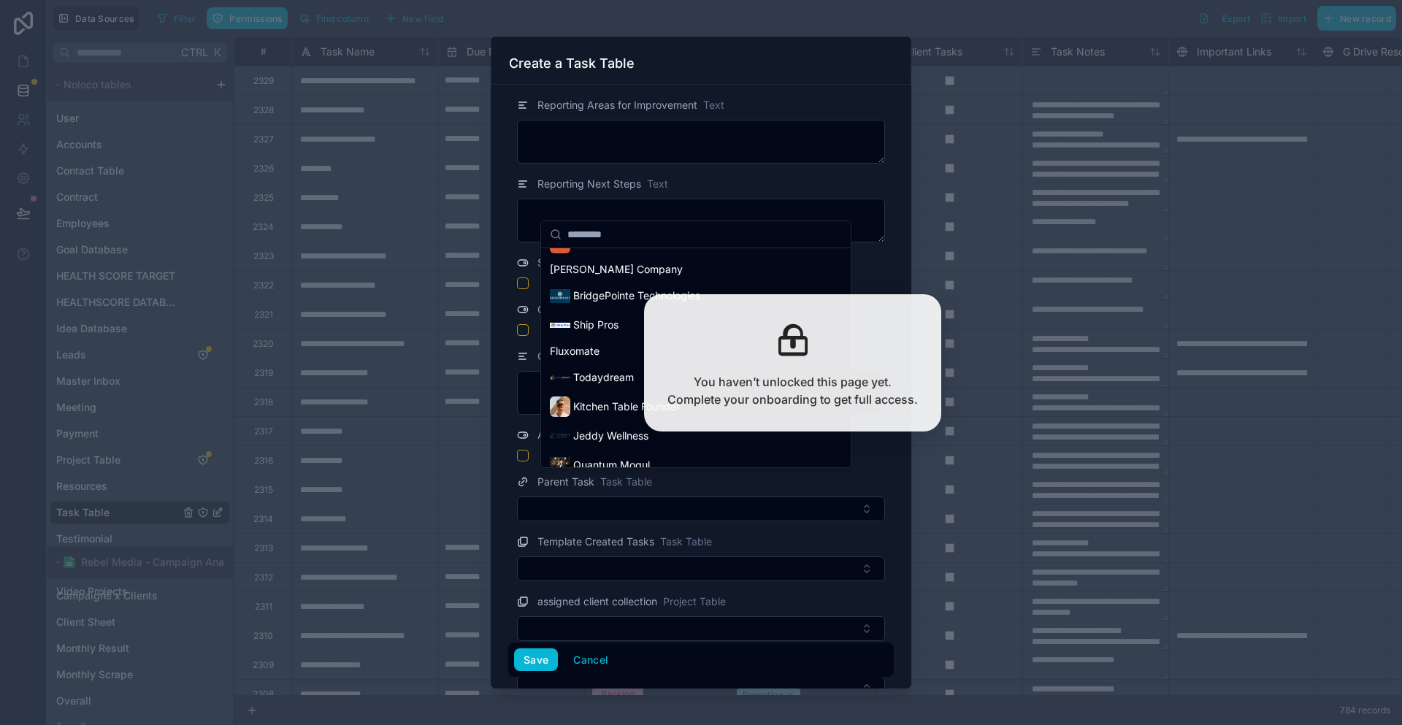
scroll to position [461, 0]
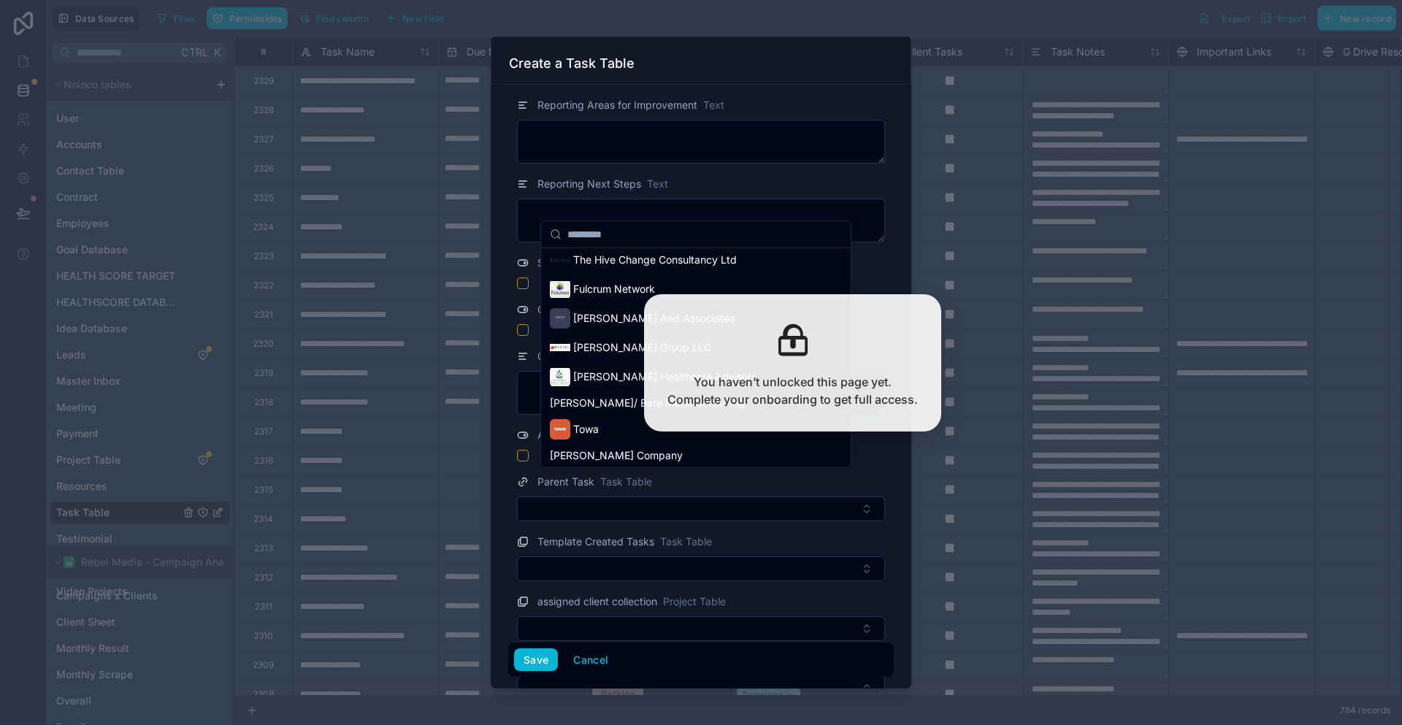
click at [604, 475] on span "BridgePointe Technologies" at bounding box center [636, 482] width 127 height 15
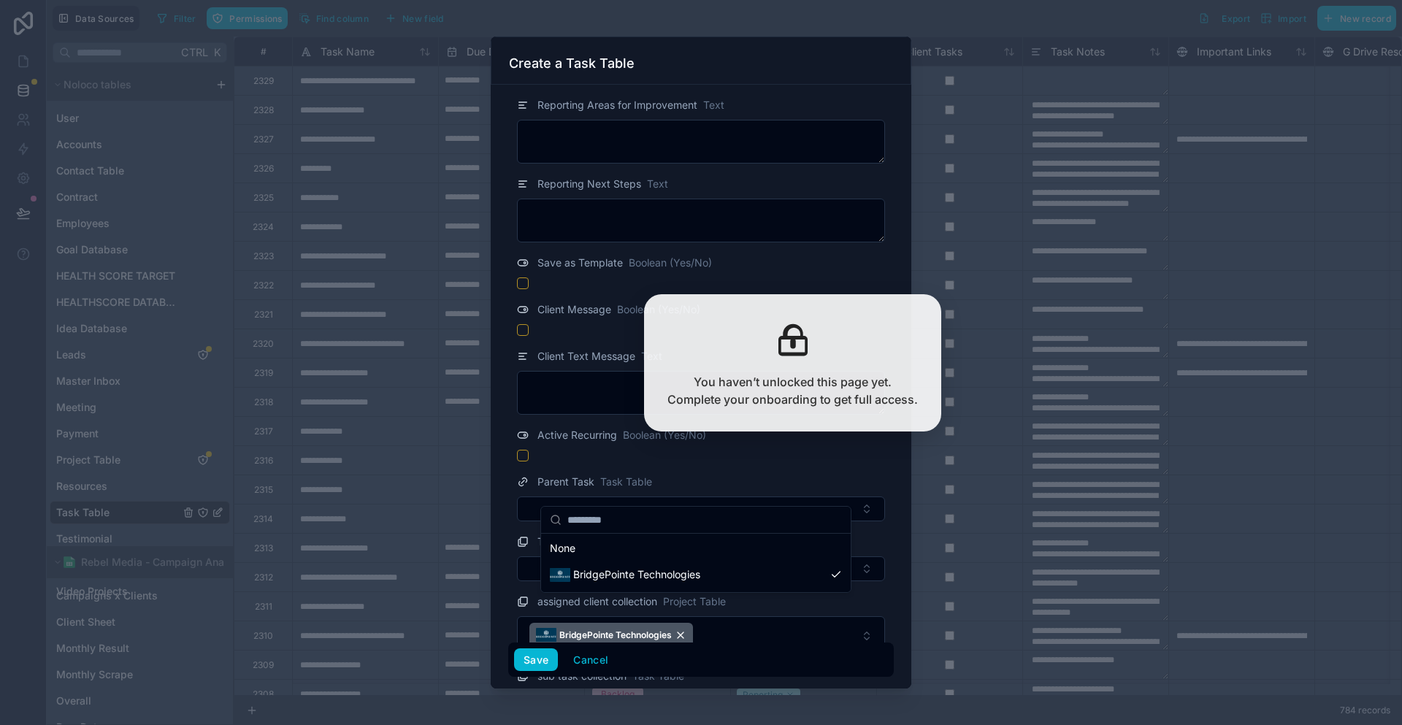
scroll to position [0, 0]
click at [670, 528] on div "**********" at bounding box center [724, 362] width 1355 height 725
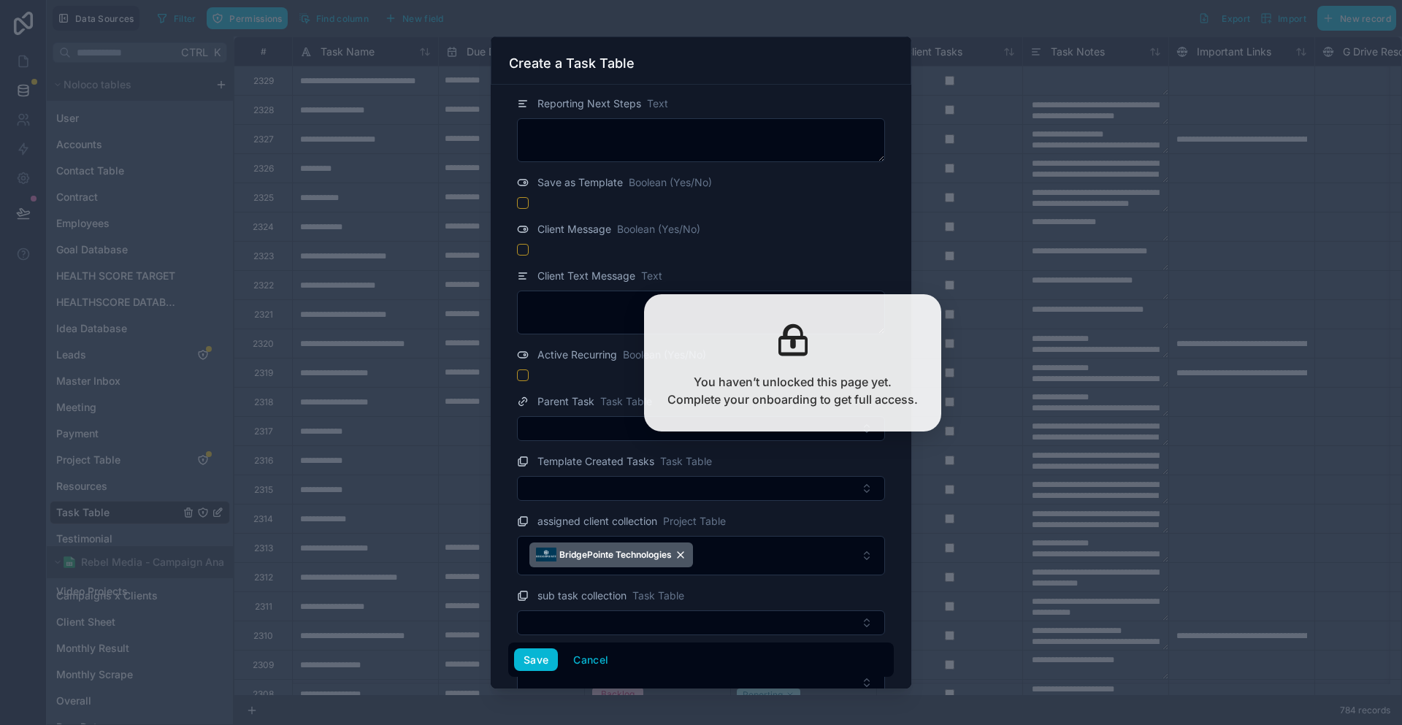
scroll to position [1544, 0]
click at [554, 664] on button "Save" at bounding box center [536, 659] width 44 height 23
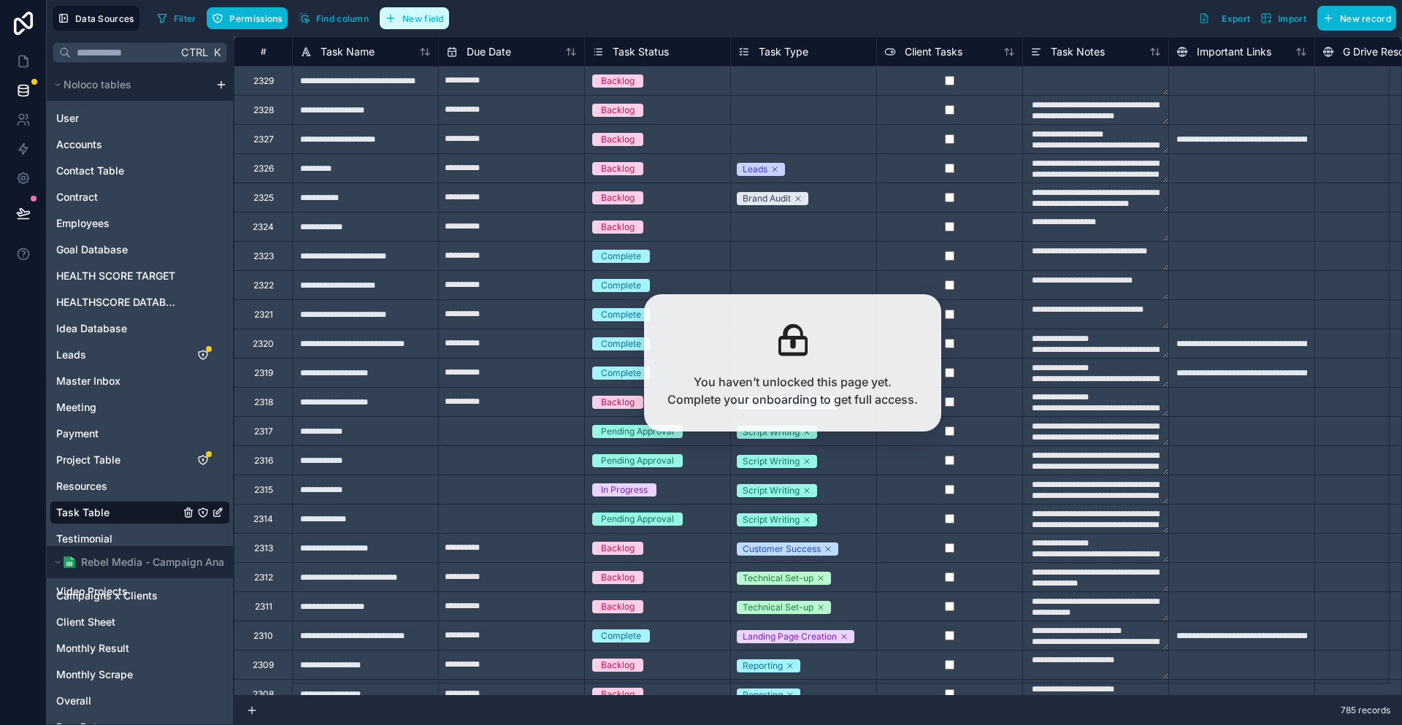
click at [402, 15] on span "New field" at bounding box center [423, 18] width 42 height 11
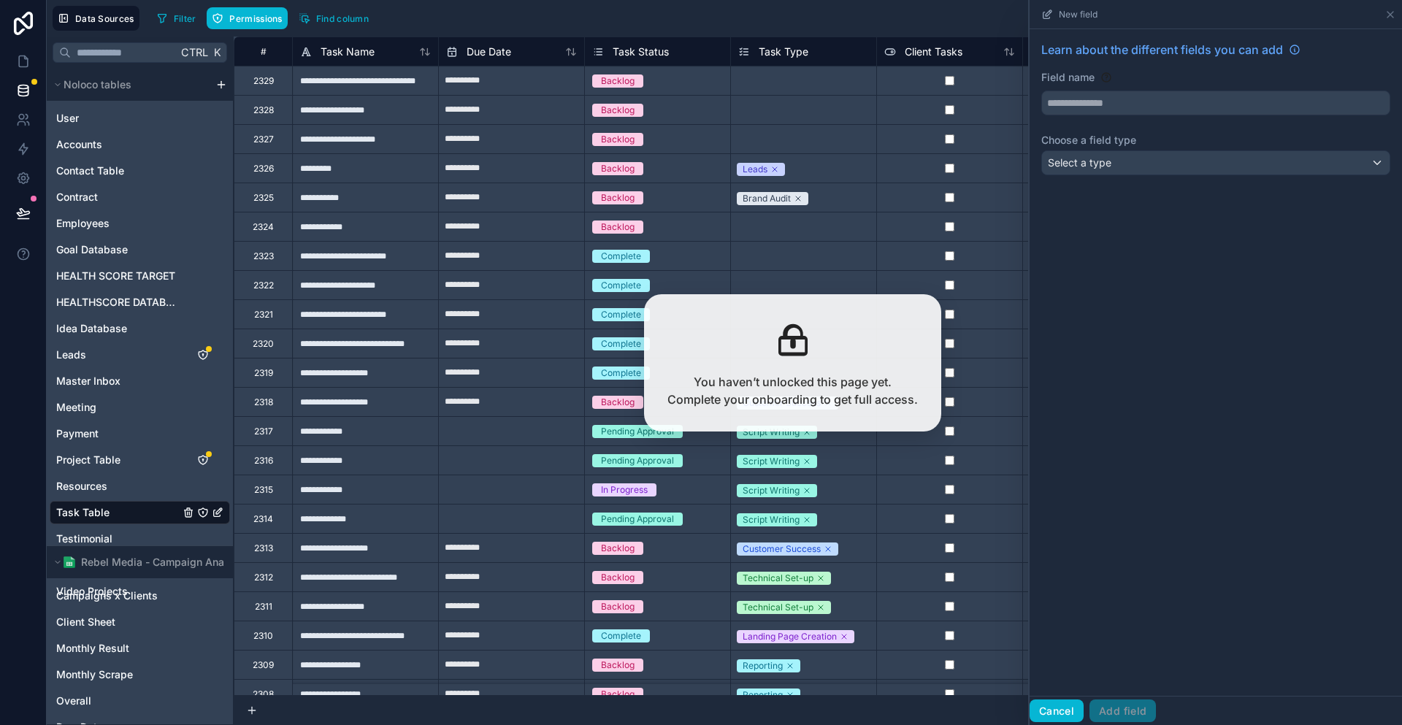
click at [1077, 709] on button "Cancel" at bounding box center [1056, 710] width 54 height 23
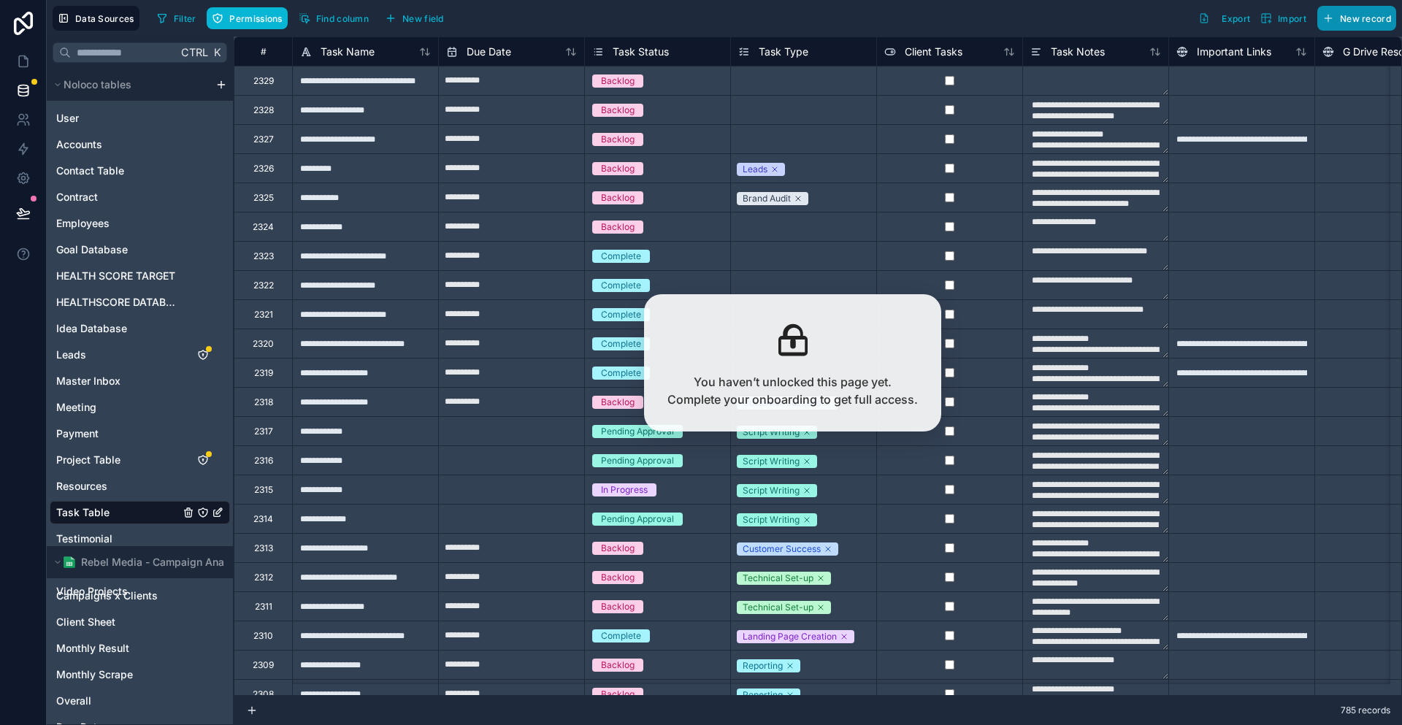
click at [1343, 20] on button "New record" at bounding box center [1356, 18] width 79 height 25
type textarea "**********"
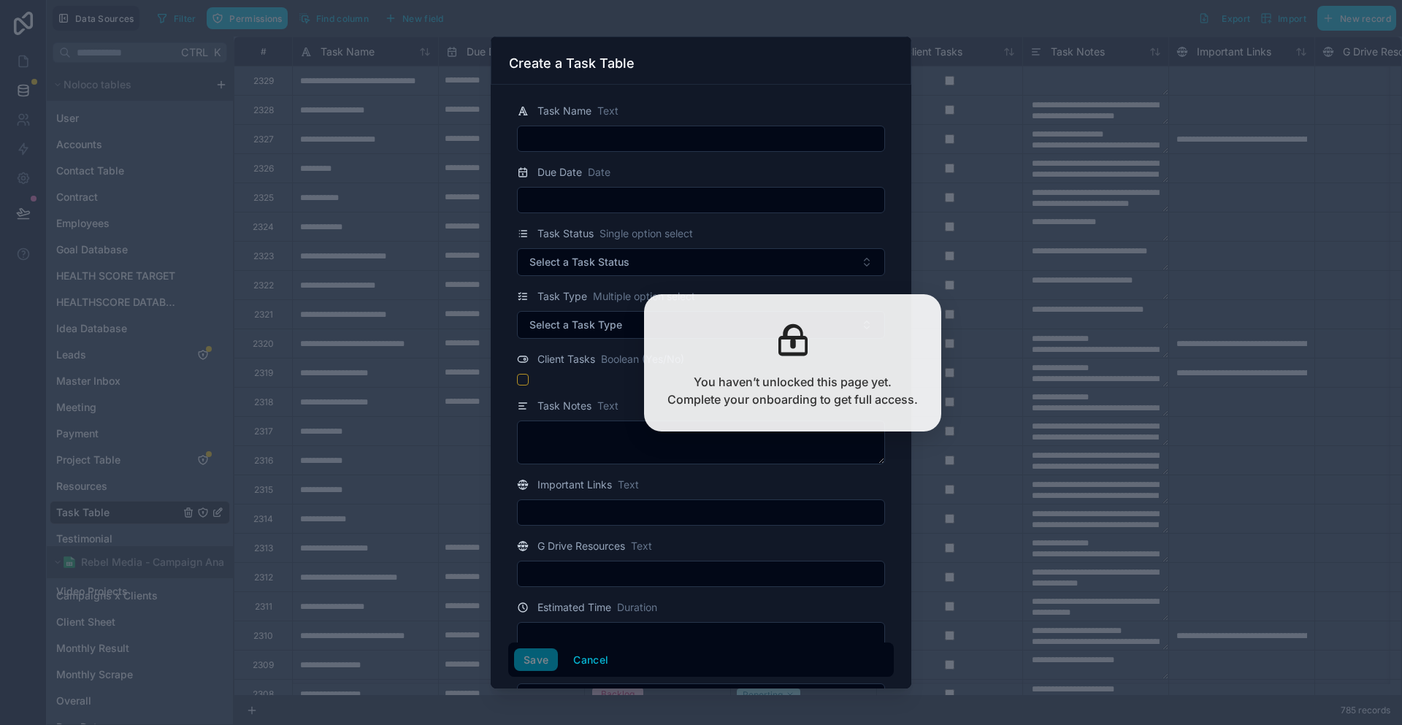
click at [621, 128] on input "text" at bounding box center [701, 138] width 366 height 20
type input "*********"
click at [594, 255] on span "Select a Task Status" at bounding box center [579, 262] width 100 height 15
click at [583, 291] on div "Backlog" at bounding box center [575, 297] width 34 height 13
click at [529, 374] on button "button" at bounding box center [523, 380] width 12 height 12
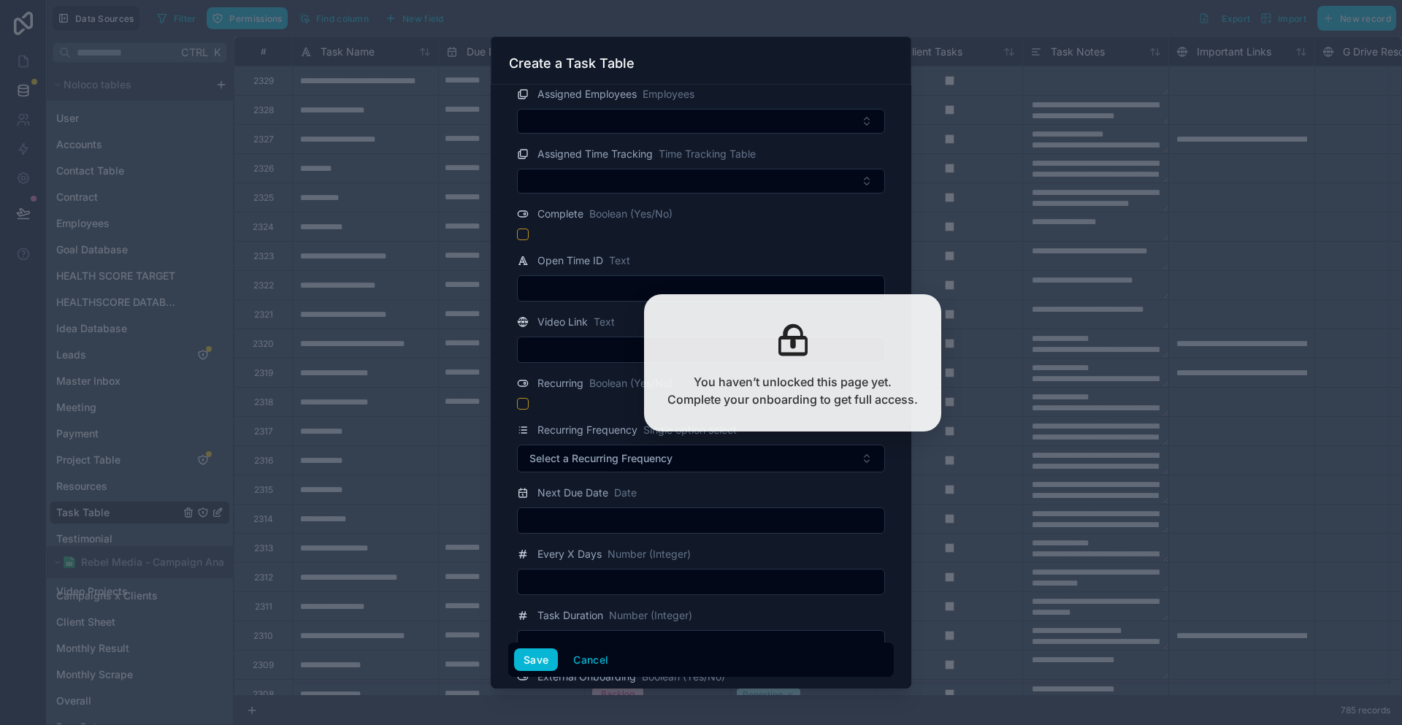
scroll to position [657, 0]
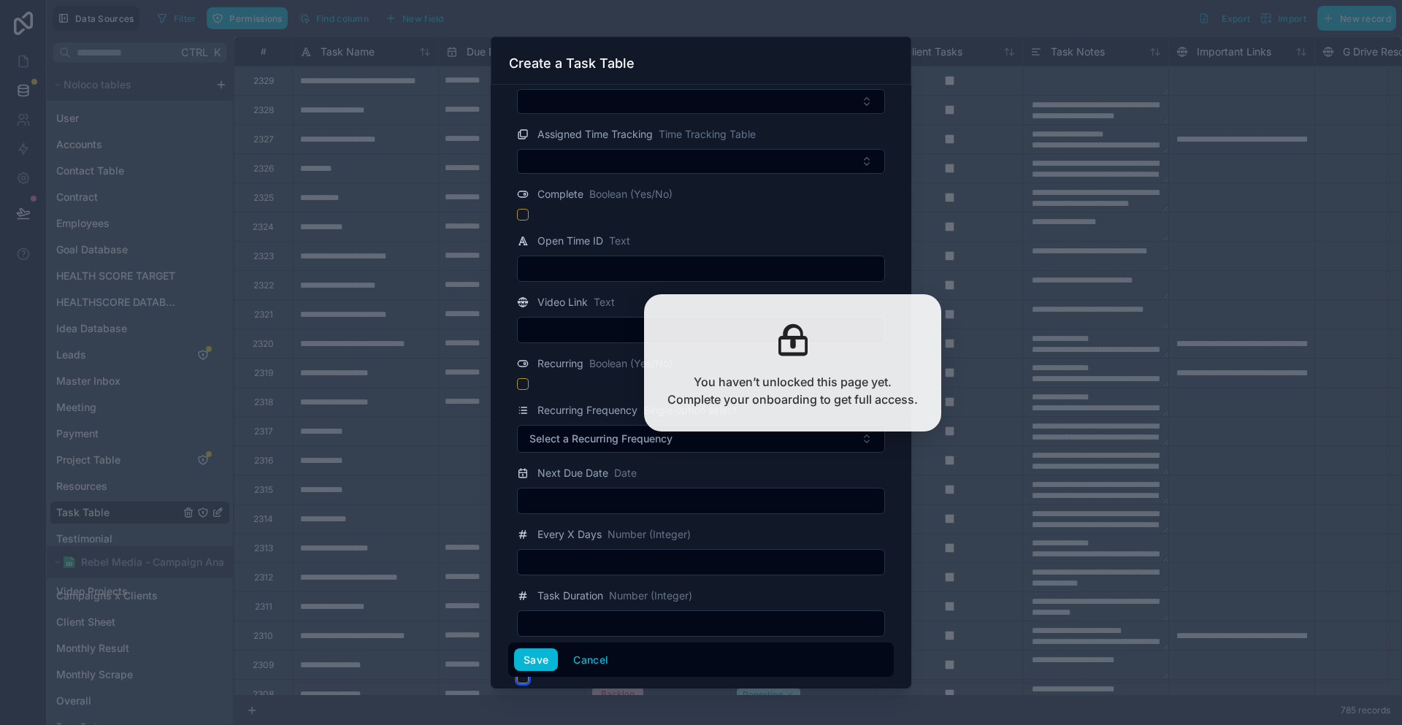
click at [529, 672] on button "button" at bounding box center [523, 678] width 12 height 12
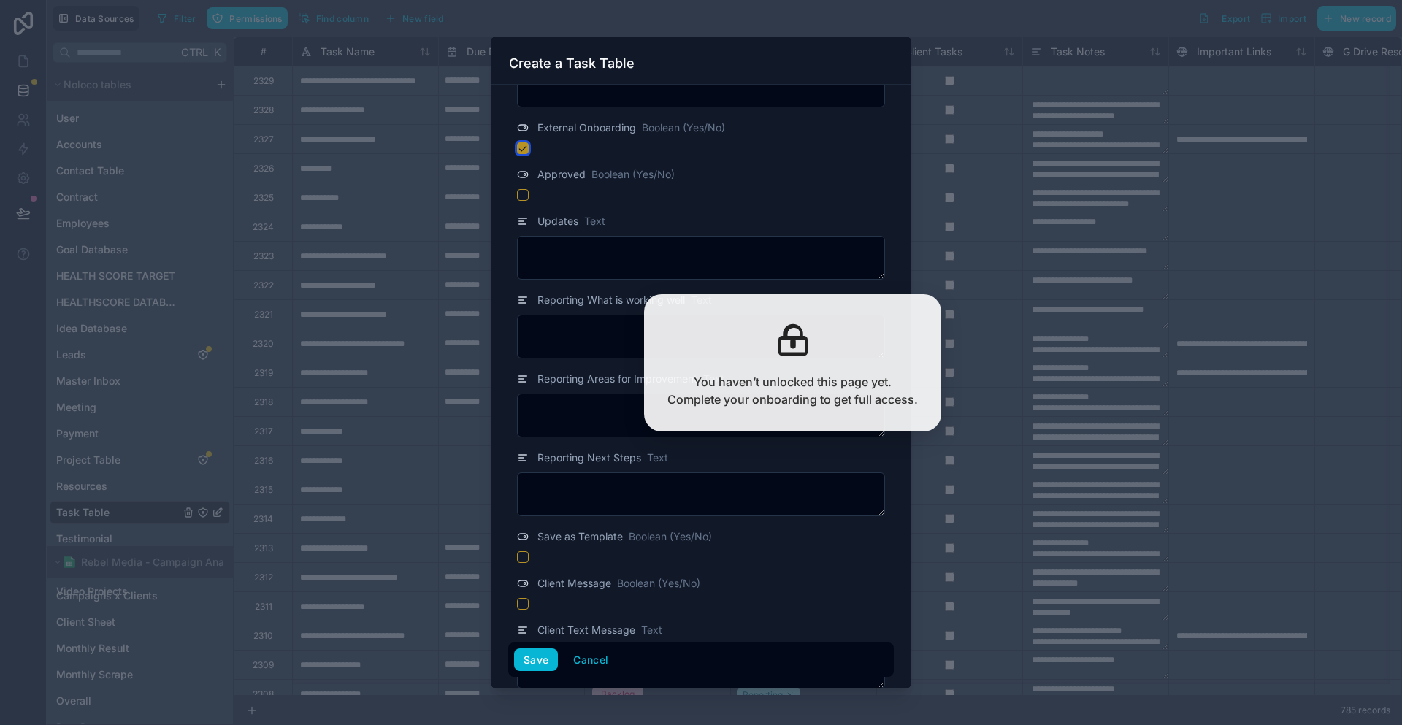
scroll to position [1241, 0]
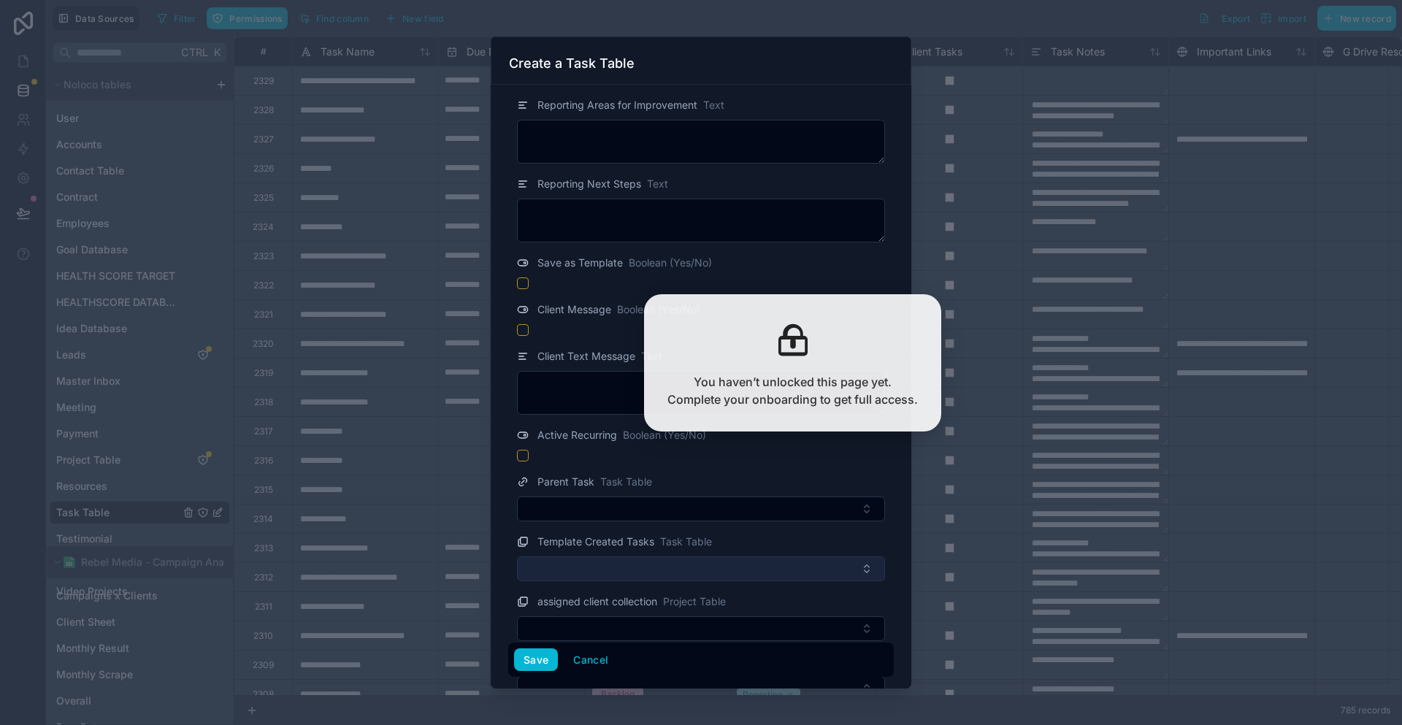
type textarea "**********"
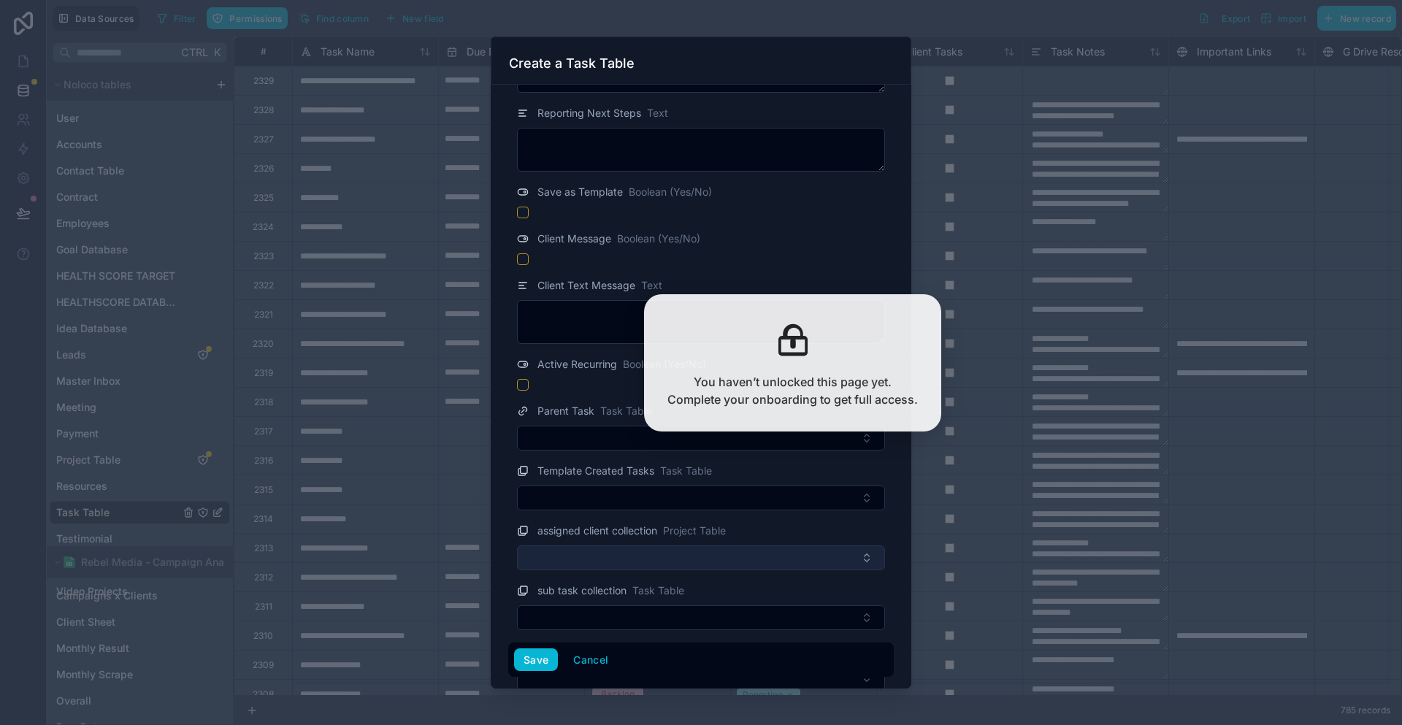
click at [586, 545] on button "Select Button" at bounding box center [701, 557] width 368 height 25
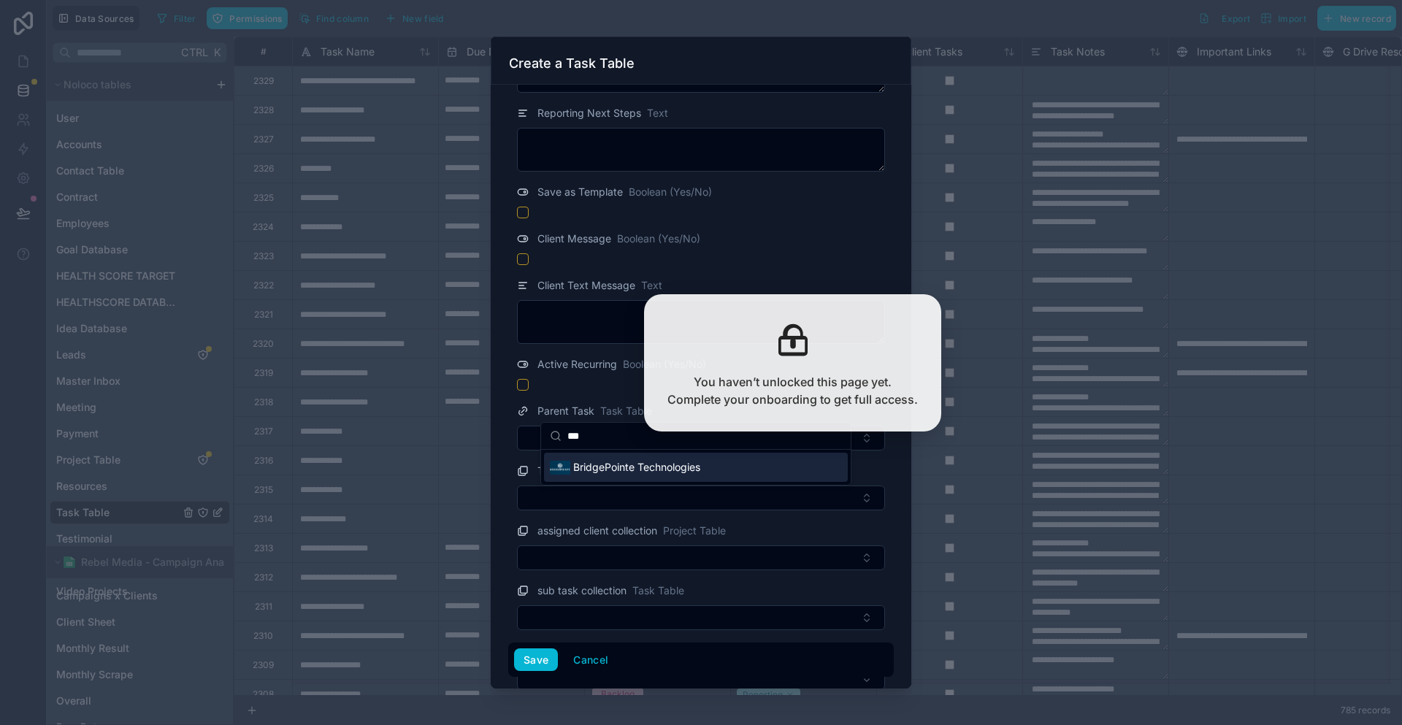
type input "***"
click at [602, 460] on span "BridgePointe Technologies" at bounding box center [636, 467] width 127 height 15
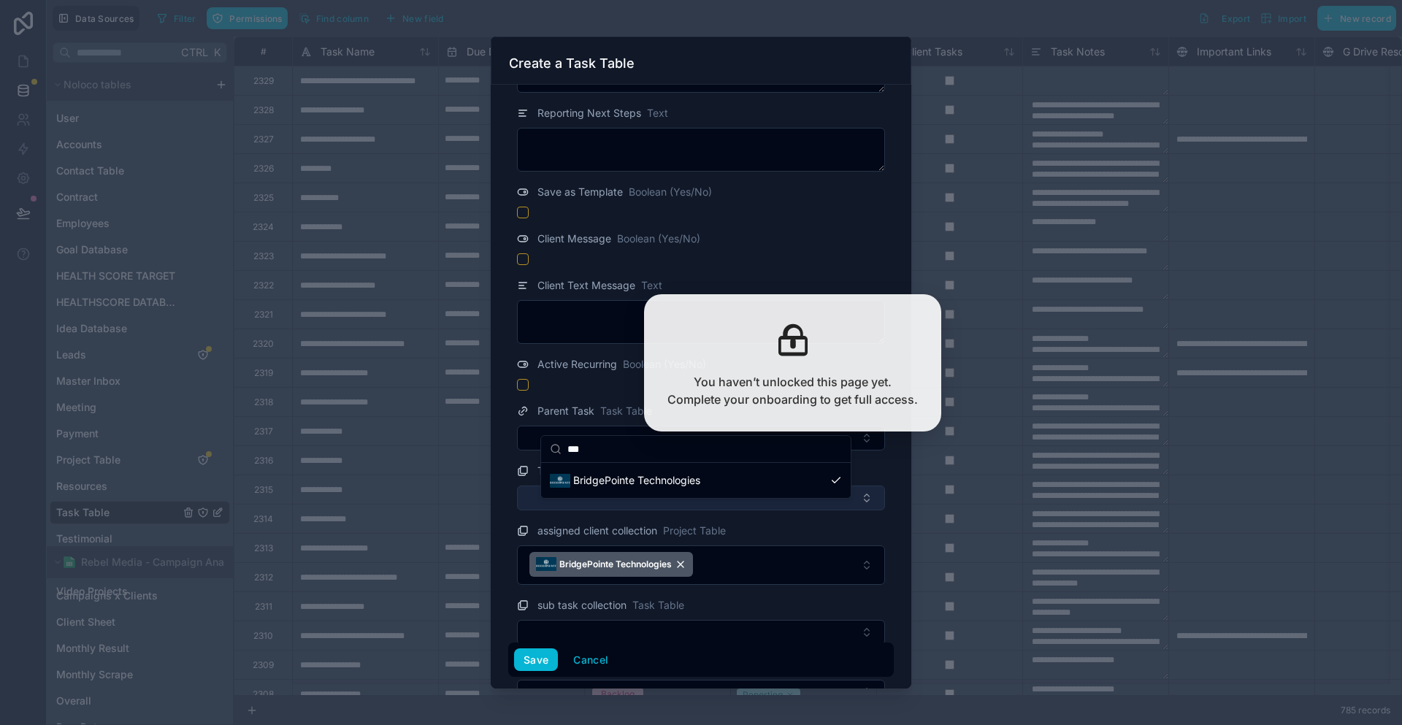
click at [597, 485] on button "Select Button" at bounding box center [701, 497] width 368 height 25
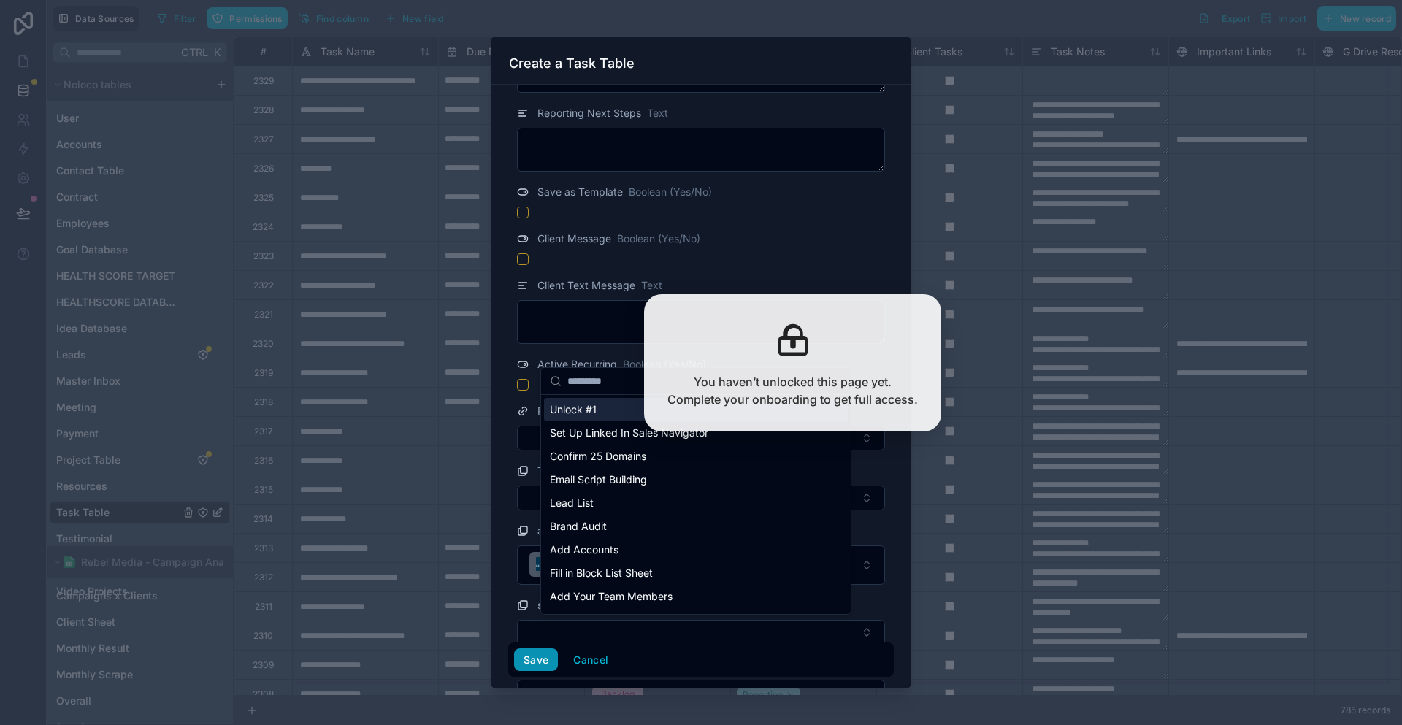
click at [552, 657] on button "Save" at bounding box center [536, 659] width 44 height 23
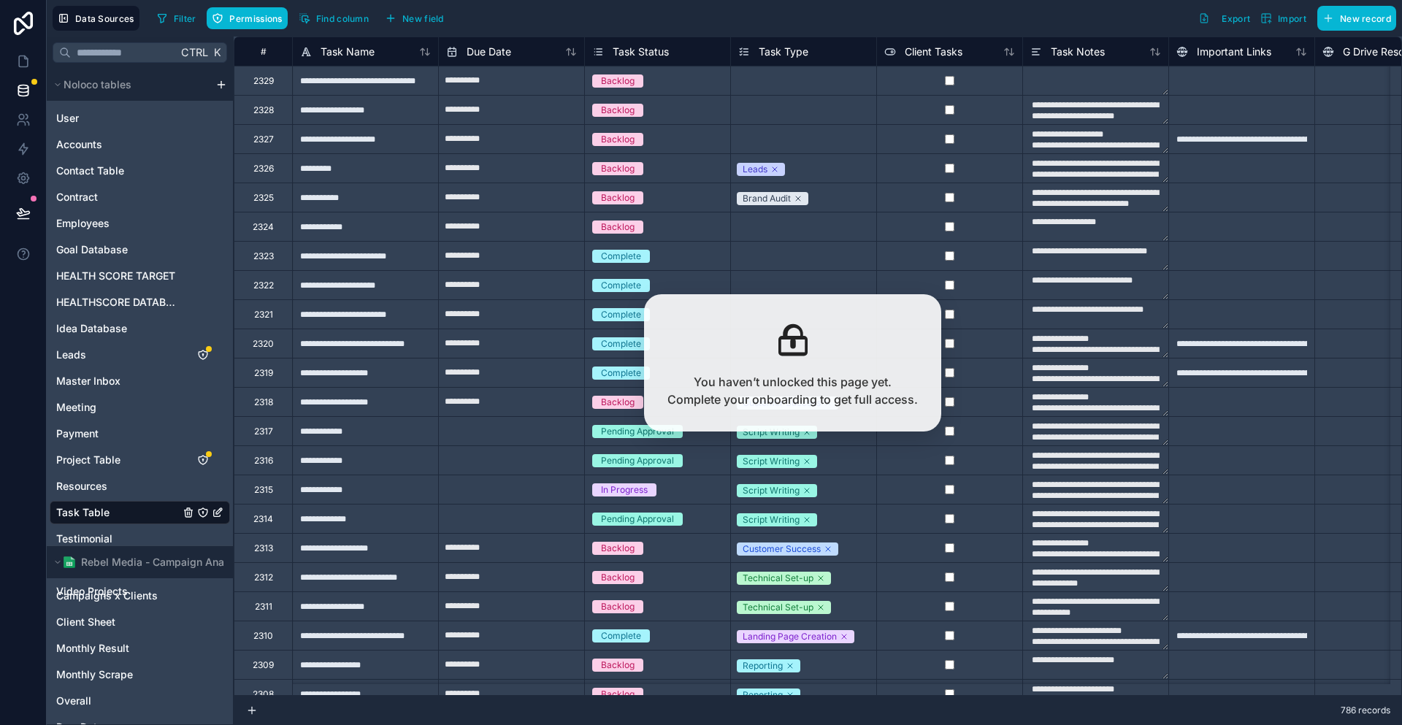
type textarea "**********"
drag, startPoint x: 88, startPoint y: 429, endPoint x: 93, endPoint y: 441, distance: 13.7
click at [89, 479] on span "Resources" at bounding box center [81, 486] width 51 height 15
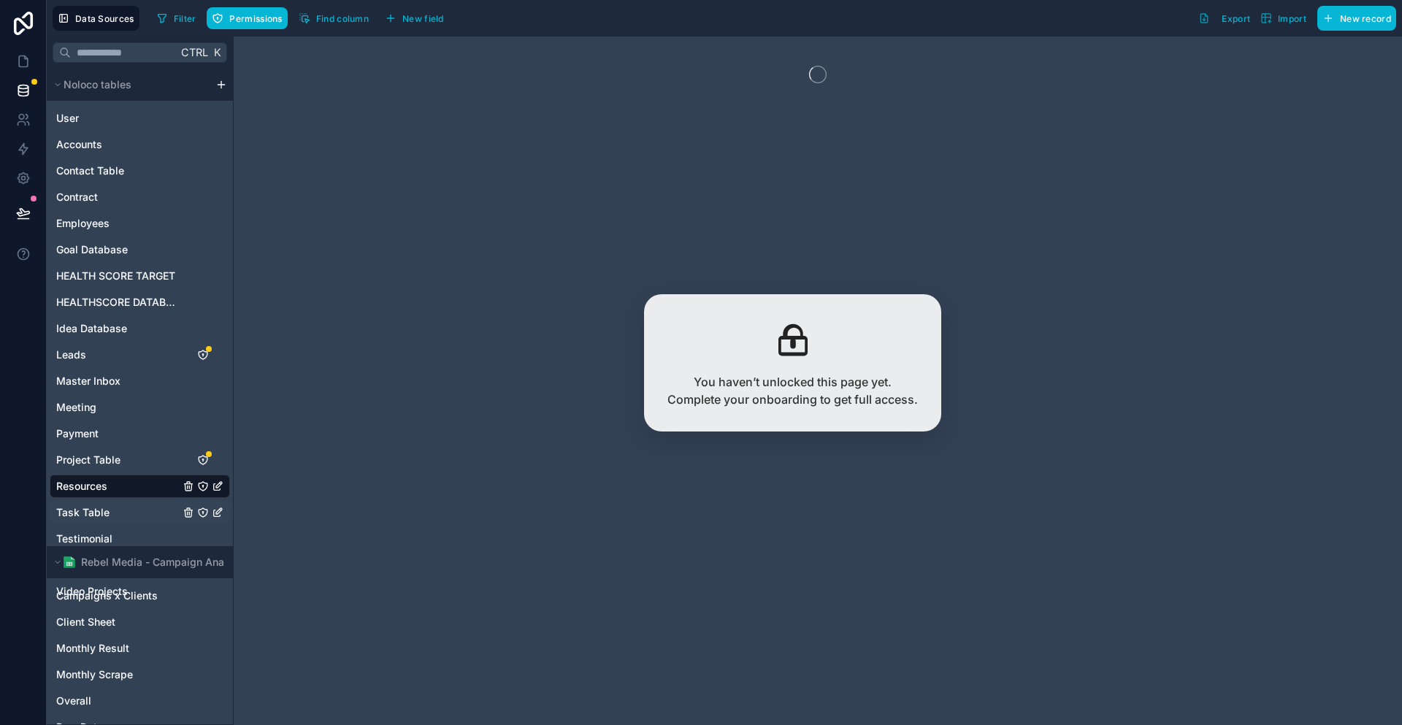
click at [96, 505] on link "Task Table" at bounding box center [117, 512] width 123 height 15
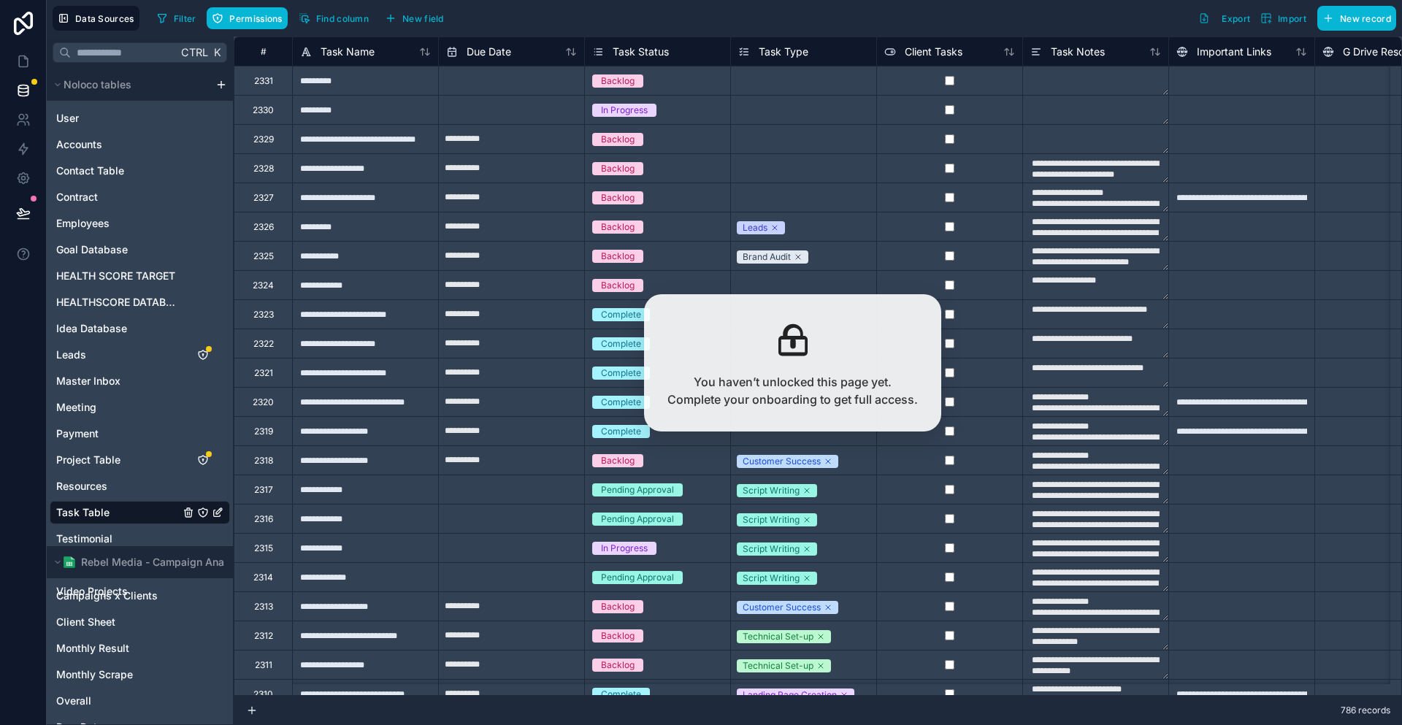
click at [647, 81] on div "Backlog" at bounding box center [657, 81] width 145 height 16
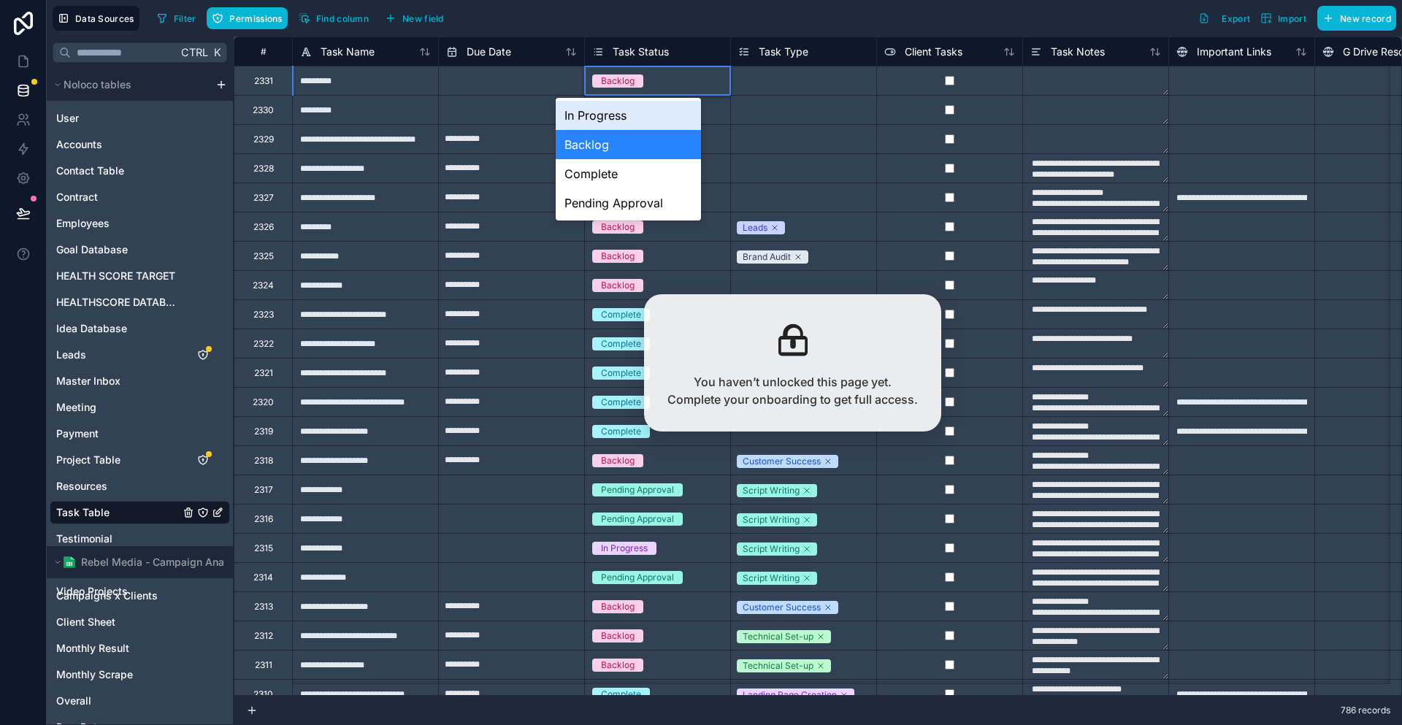
click at [647, 81] on div "Backlog" at bounding box center [657, 81] width 145 height 16
click at [635, 162] on div "Complete" at bounding box center [628, 173] width 145 height 29
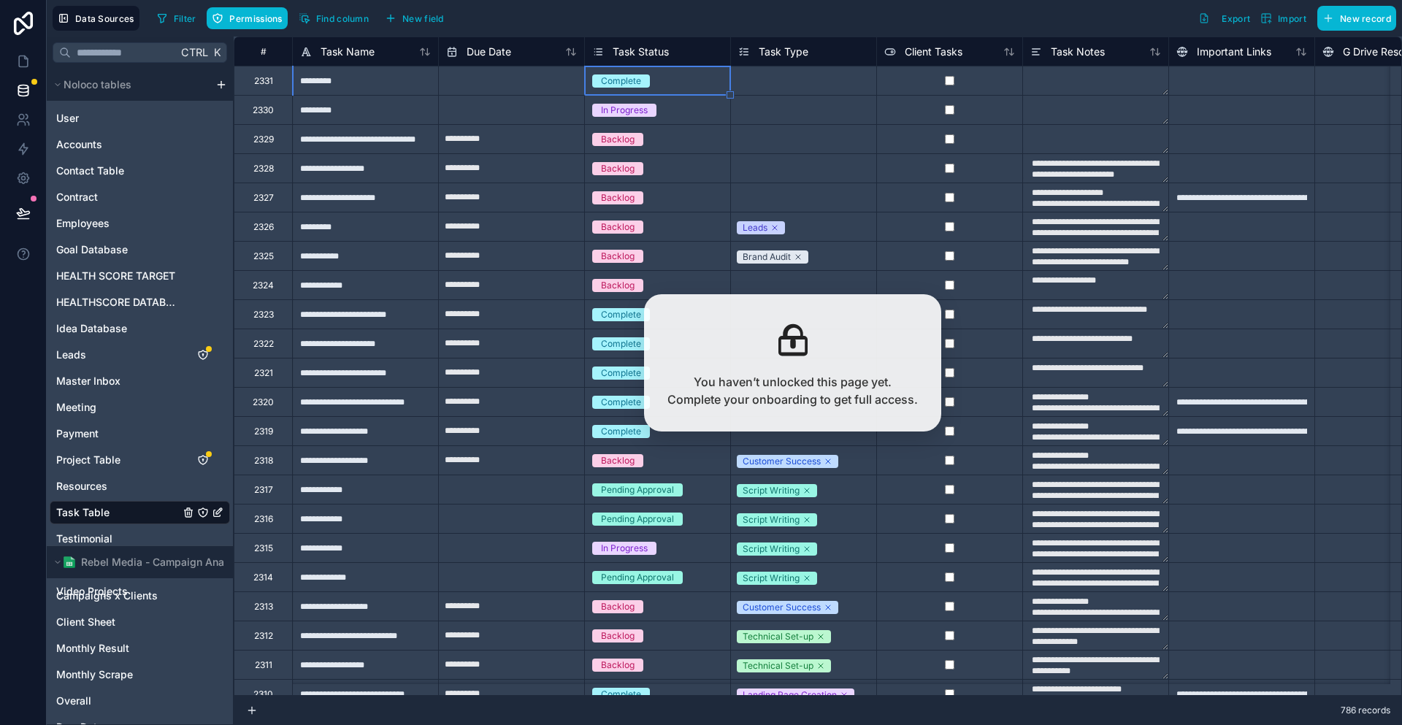
click at [659, 99] on div "In Progress" at bounding box center [657, 110] width 145 height 28
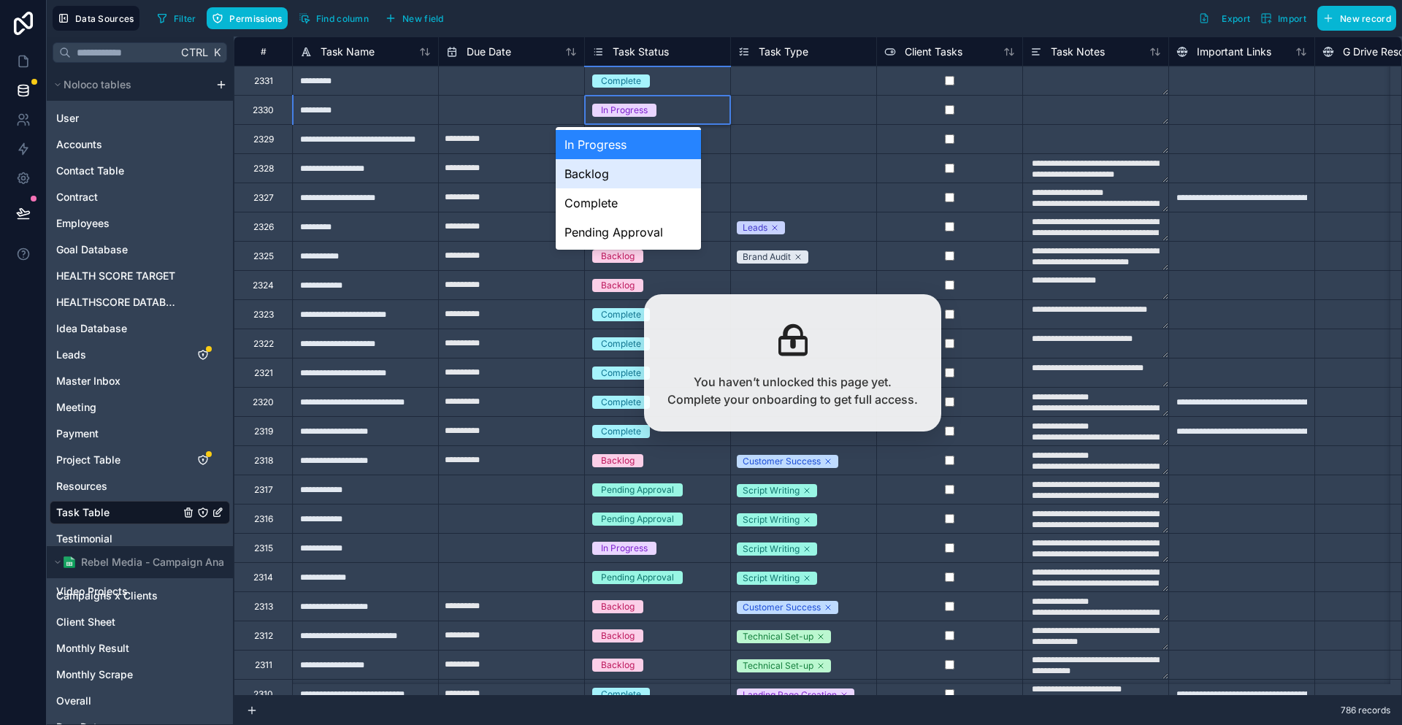
click at [626, 190] on div "Complete" at bounding box center [628, 202] width 145 height 29
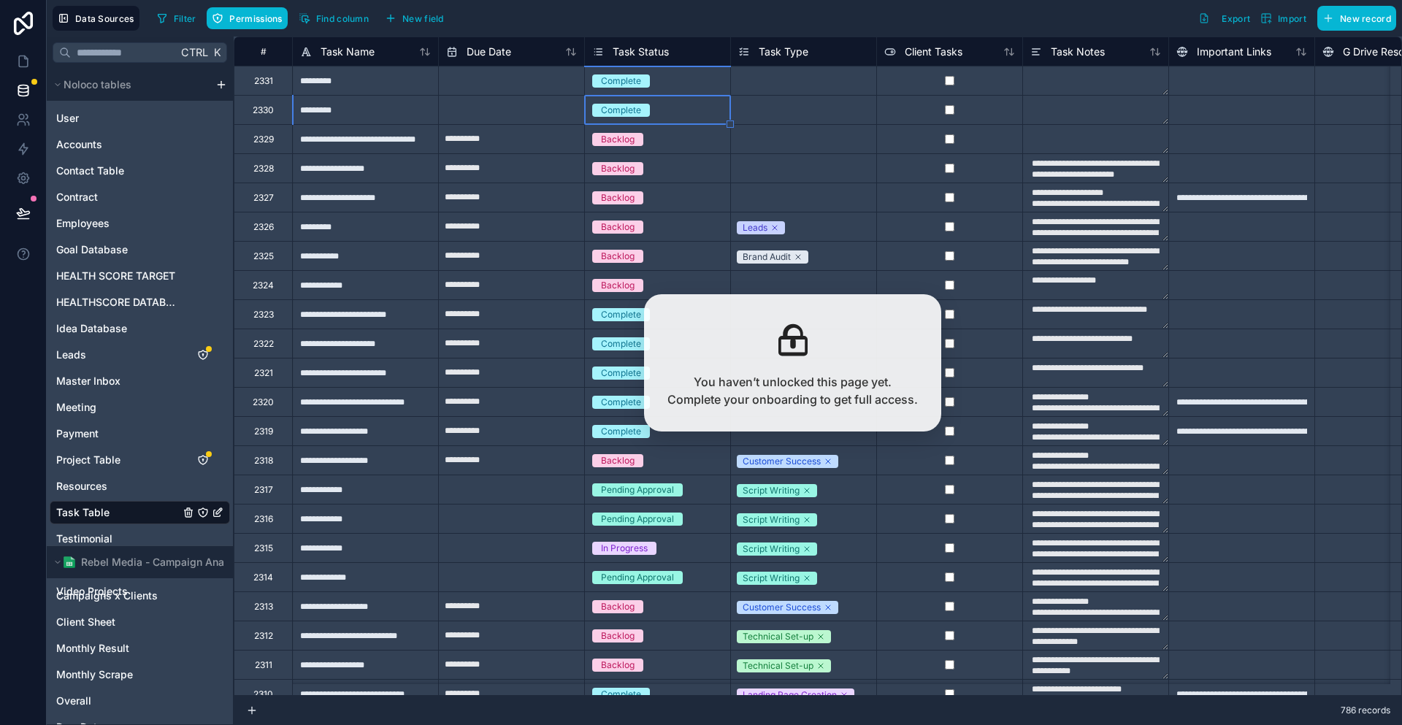
type textarea "**********"
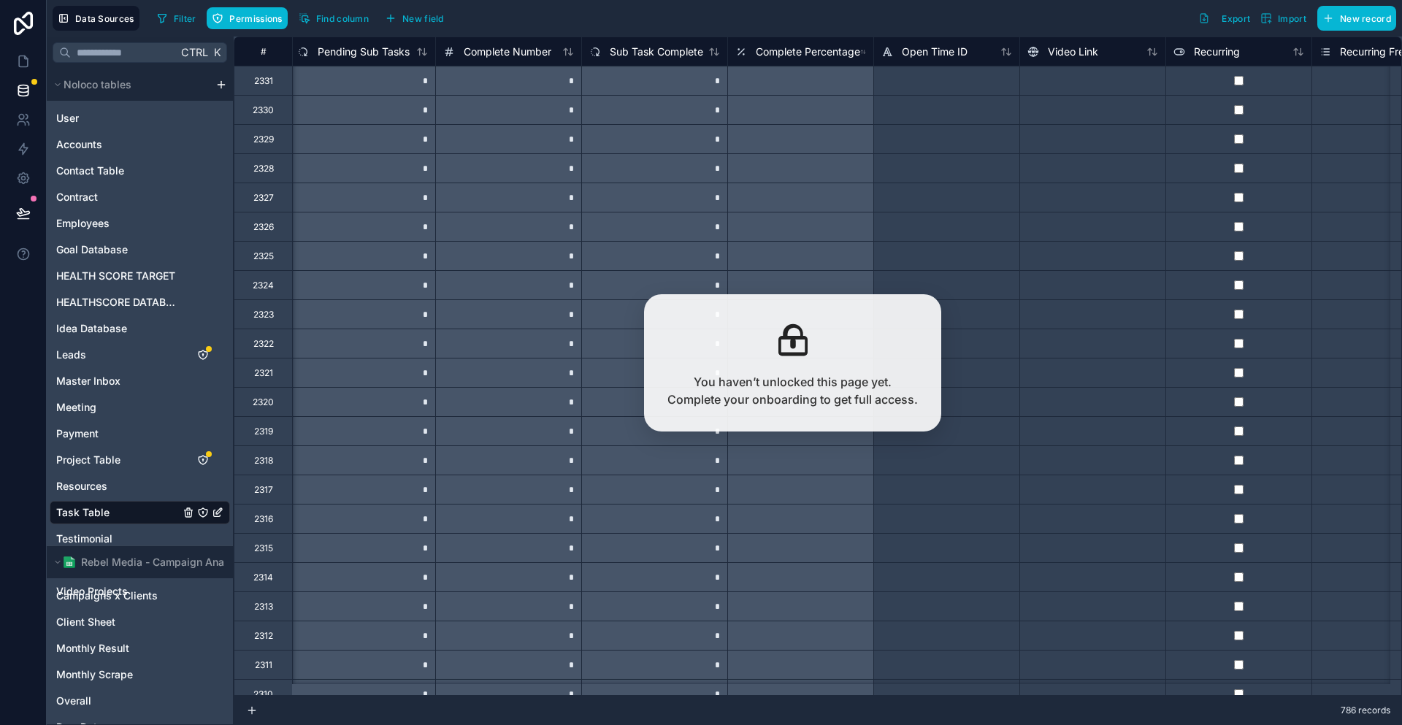
scroll to position [0, 1649]
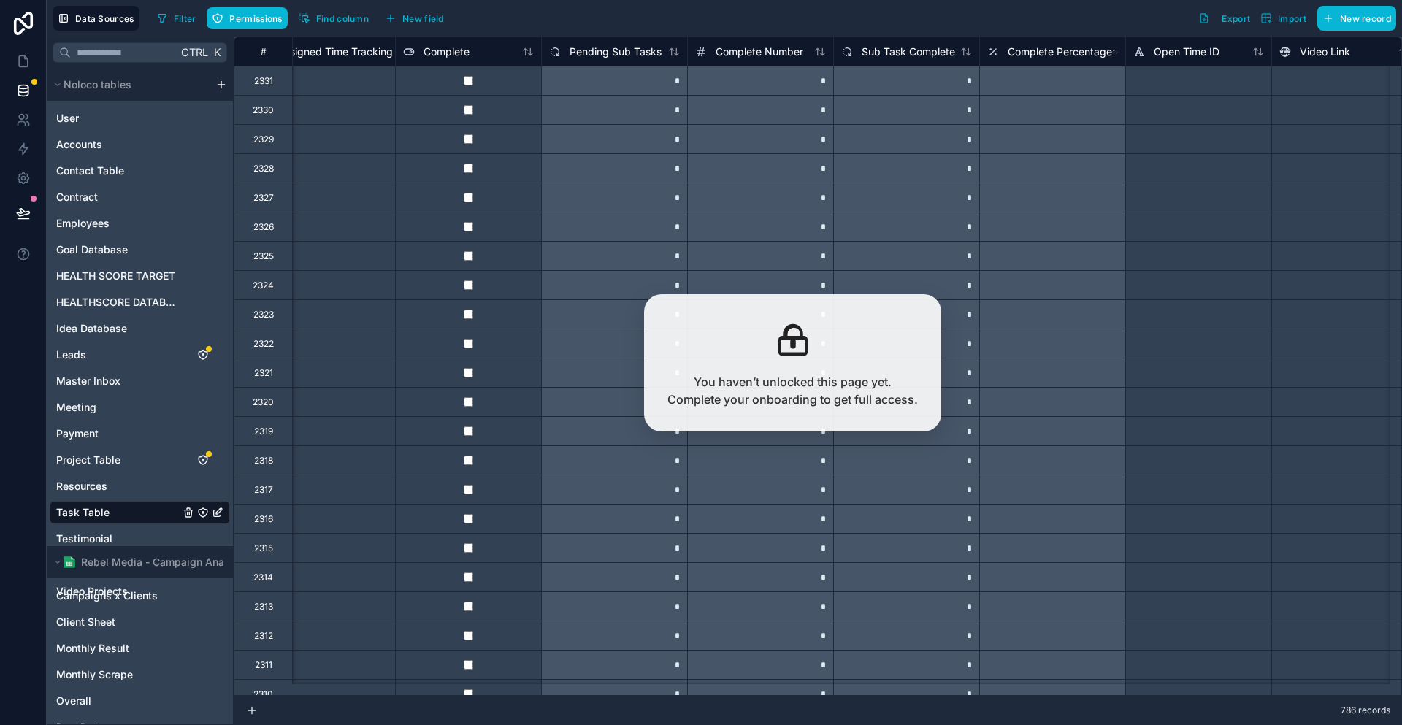
click at [442, 113] on div at bounding box center [468, 109] width 146 height 29
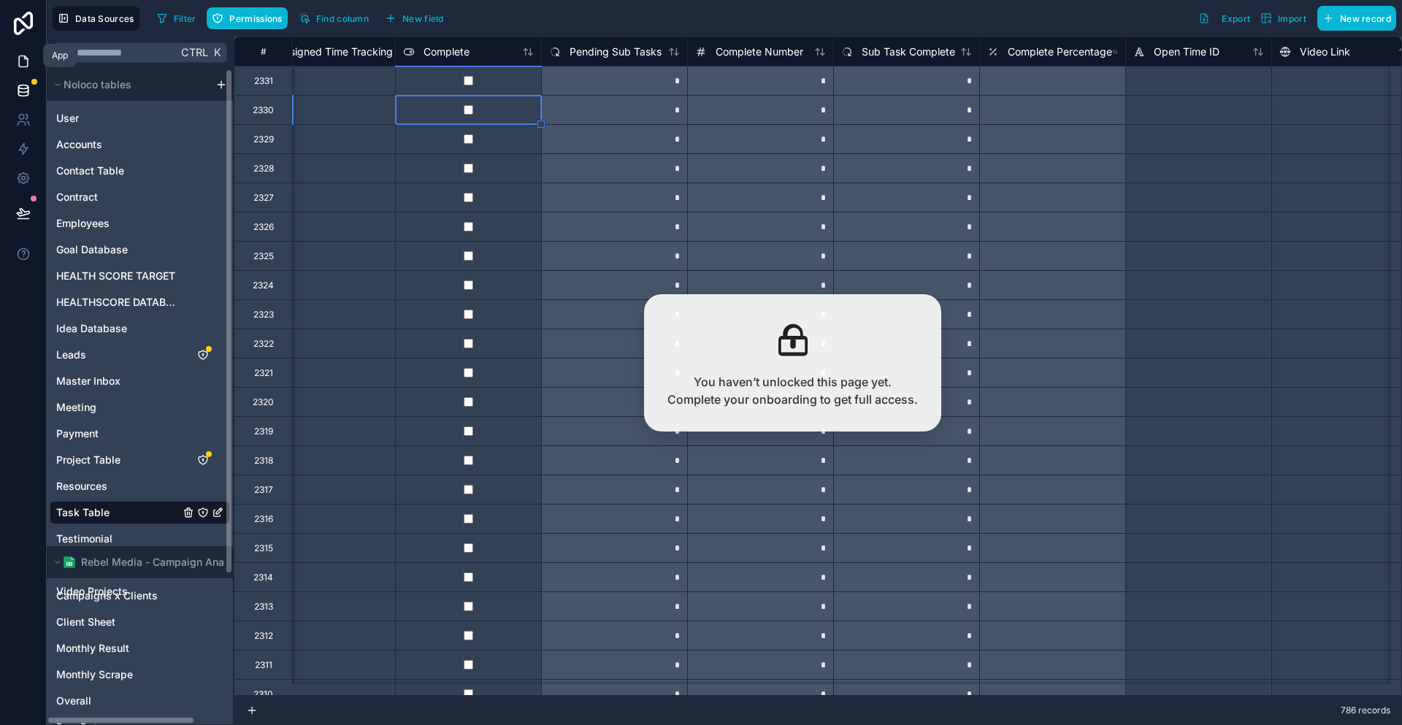
click at [23, 47] on link at bounding box center [23, 61] width 46 height 29
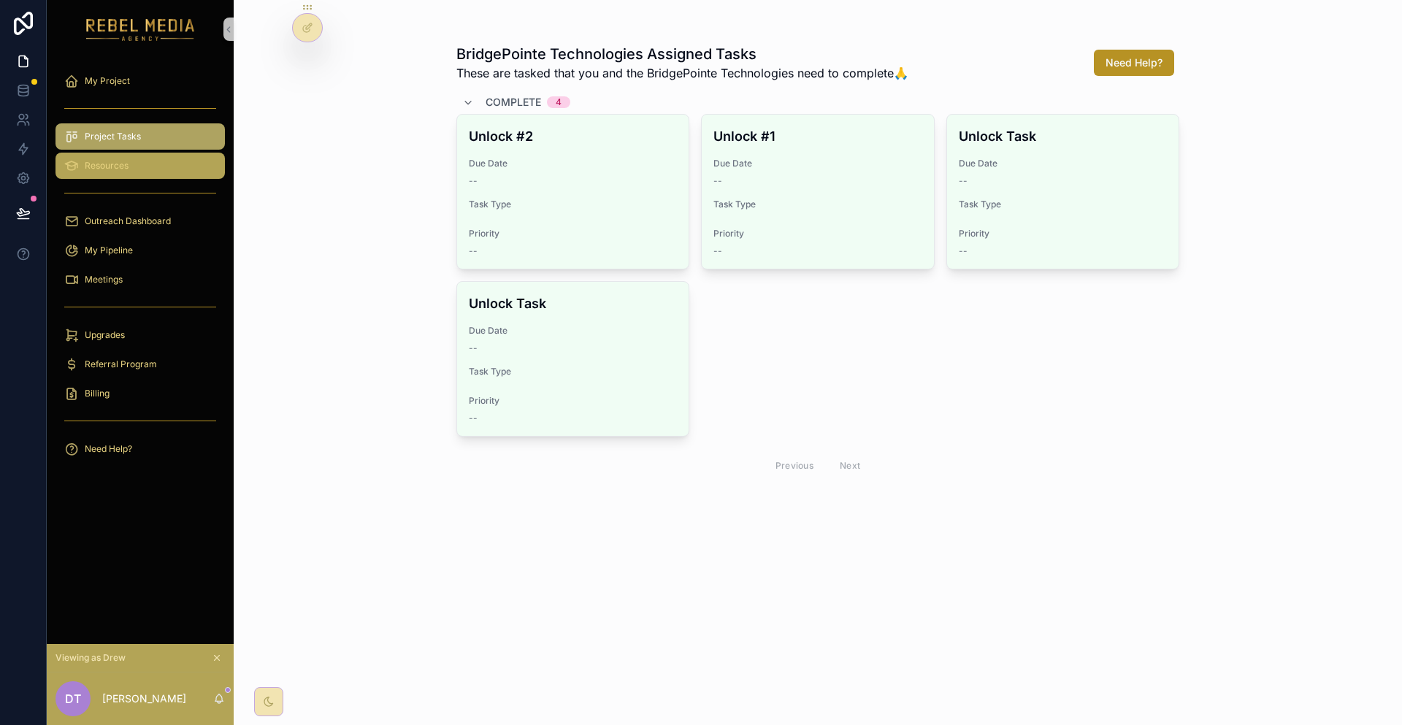
click at [131, 154] on div "Resources" at bounding box center [140, 165] width 152 height 23
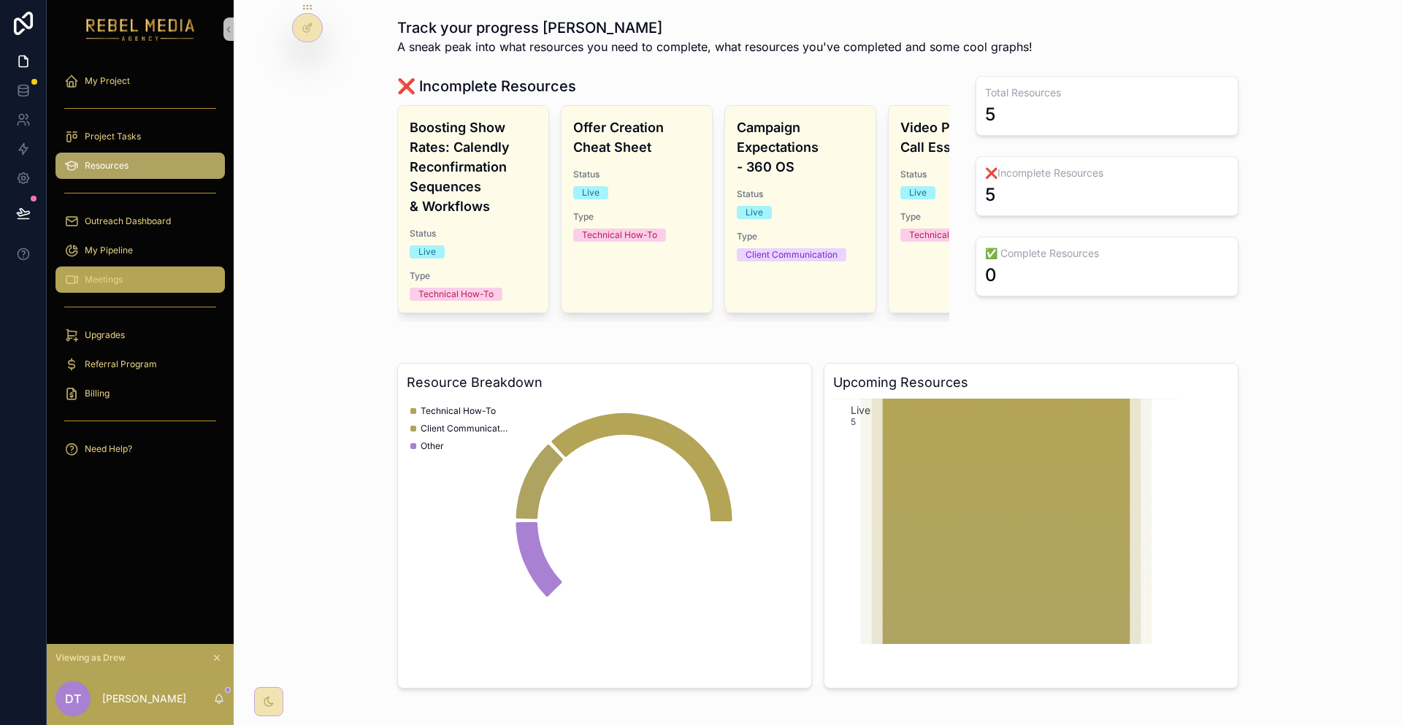
click at [184, 268] on div "Meetings" at bounding box center [140, 279] width 152 height 23
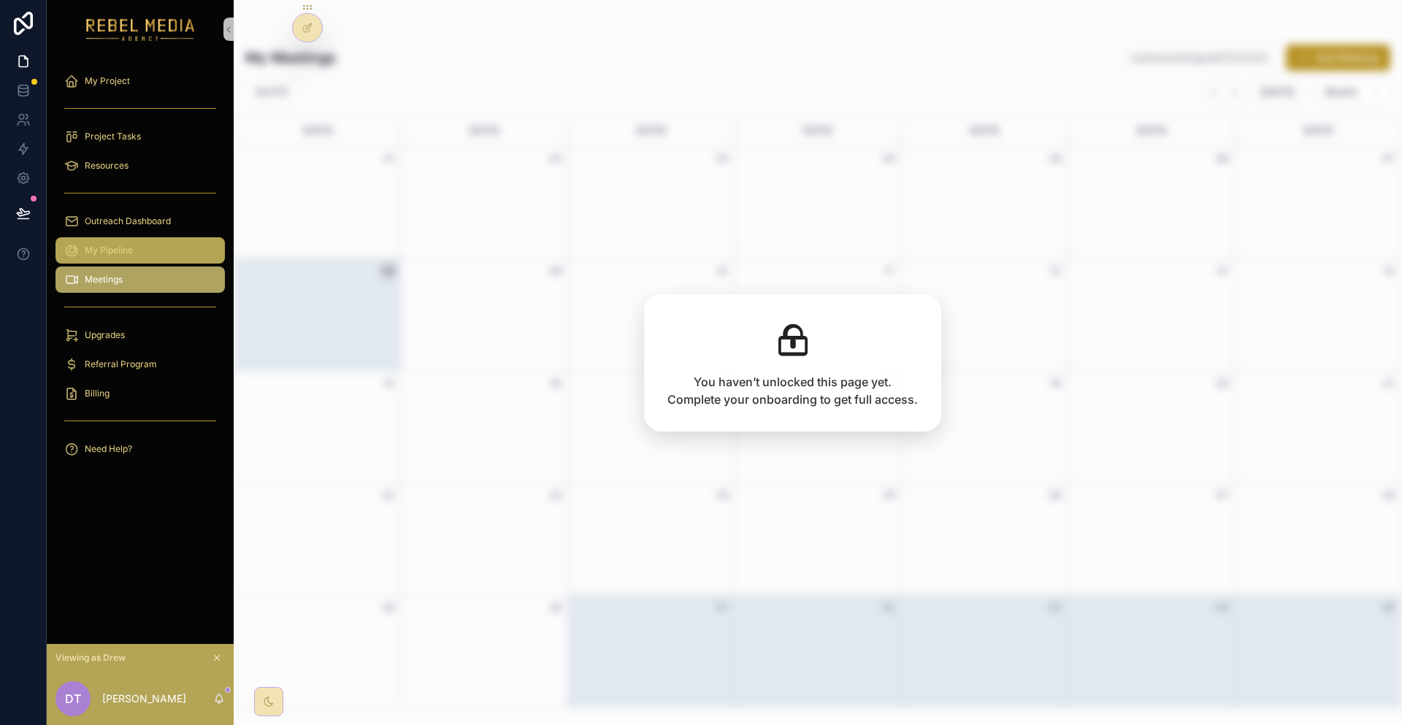
click at [165, 239] on div "My Pipeline" at bounding box center [140, 250] width 152 height 23
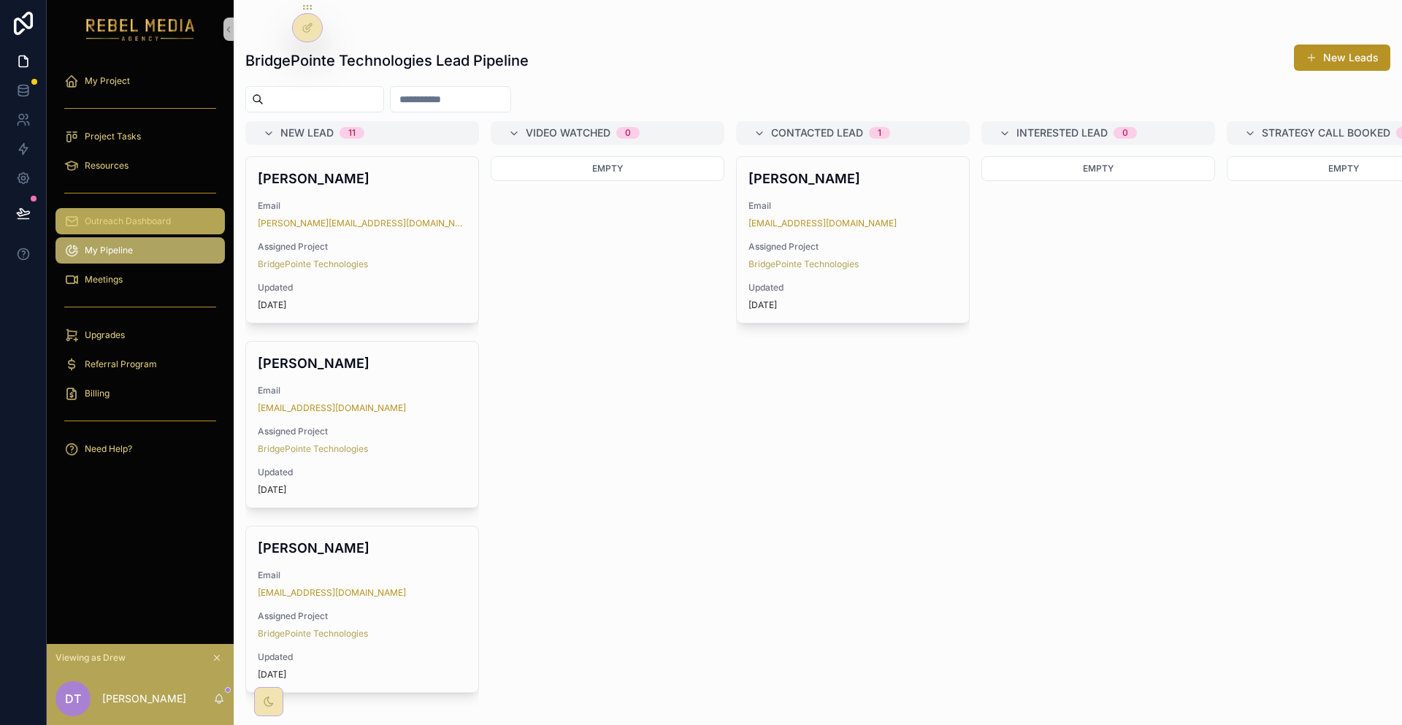
click at [172, 210] on div "Outreach Dashboard" at bounding box center [140, 221] width 152 height 23
